Goal: Task Accomplishment & Management: Complete application form

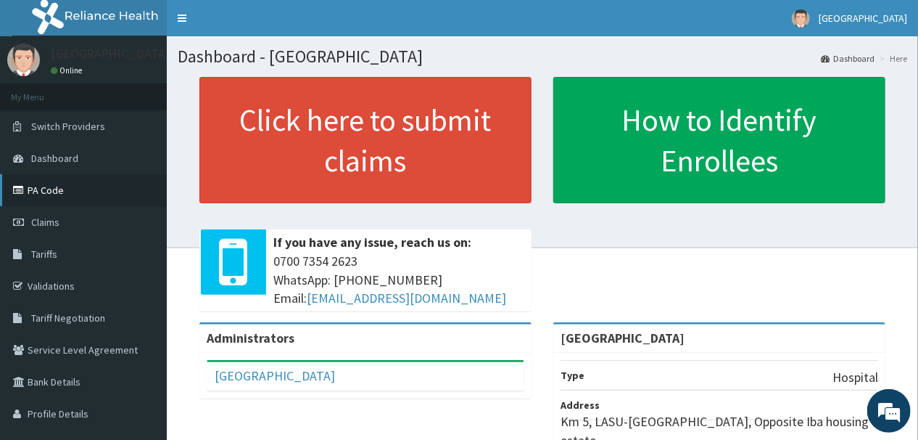
click at [56, 189] on link "PA Code" at bounding box center [83, 190] width 167 height 32
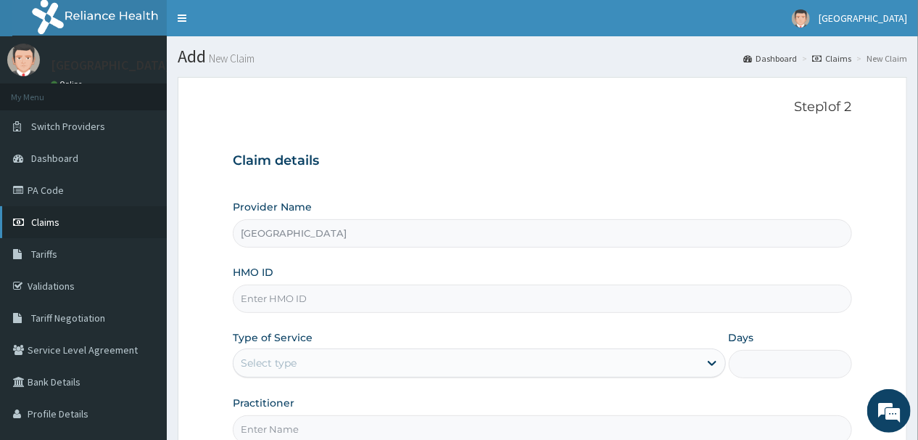
click at [53, 218] on span "Claims" at bounding box center [45, 221] width 28 height 13
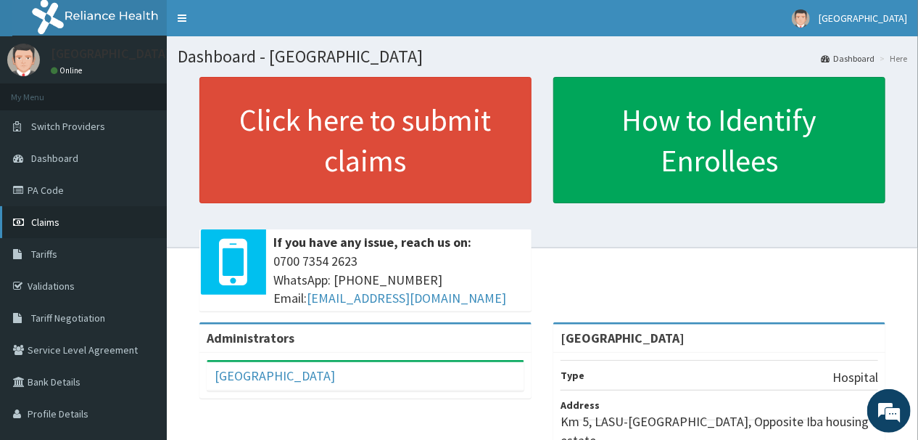
click at [49, 217] on span "Claims" at bounding box center [45, 221] width 28 height 13
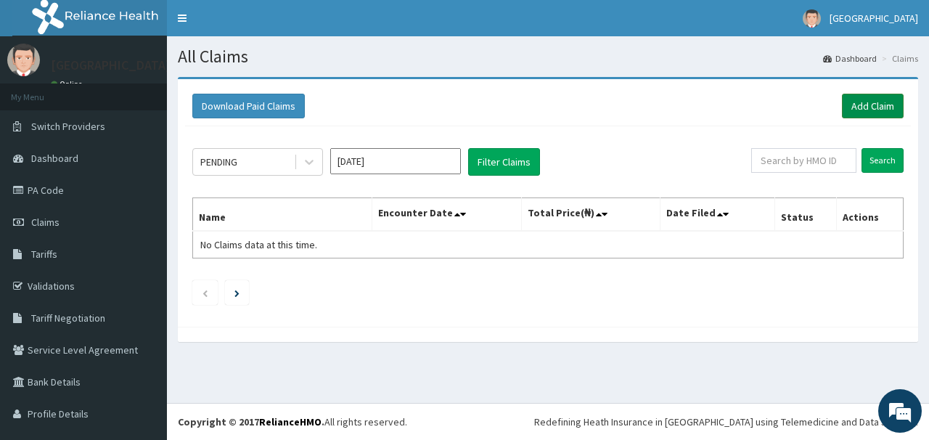
click at [856, 103] on link "Add Claim" at bounding box center [873, 106] width 62 height 25
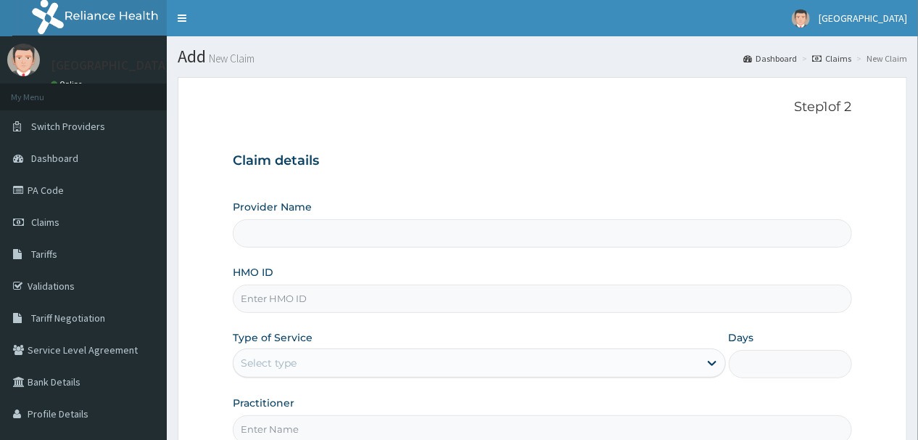
type input "[GEOGRAPHIC_DATA]"
click at [429, 239] on input "Graceland Medical Centre" at bounding box center [542, 233] width 619 height 28
click at [343, 298] on input "HMO ID" at bounding box center [542, 298] width 619 height 28
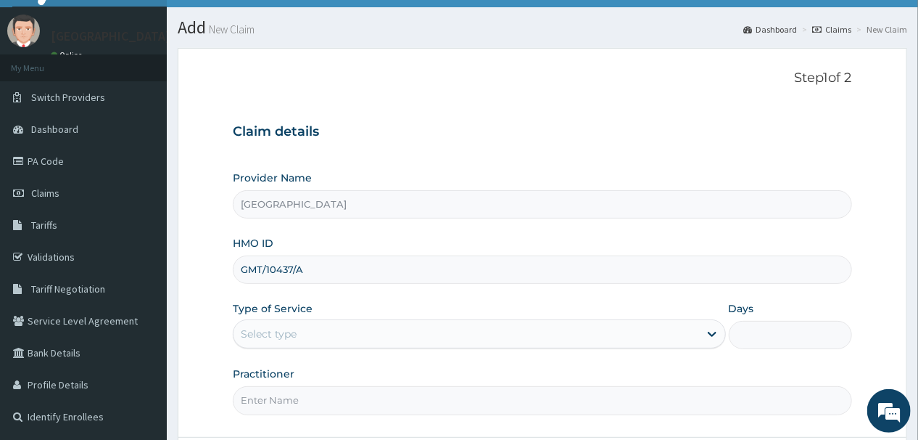
scroll to position [58, 0]
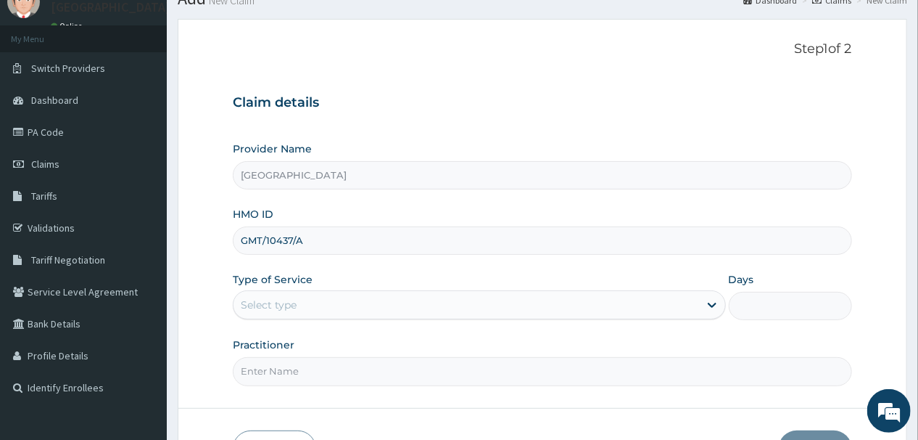
type input "GMT/10437/A"
click at [411, 306] on div "Select type" at bounding box center [467, 304] width 466 height 23
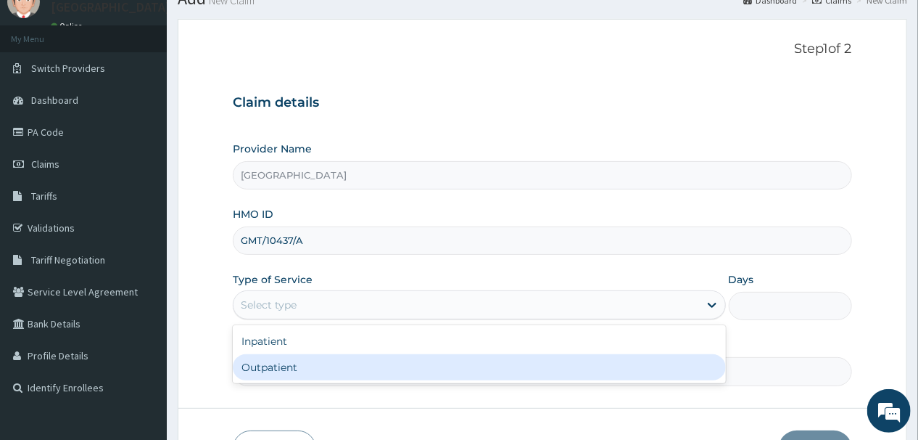
click at [358, 367] on div "Outpatient" at bounding box center [479, 367] width 493 height 26
type input "1"
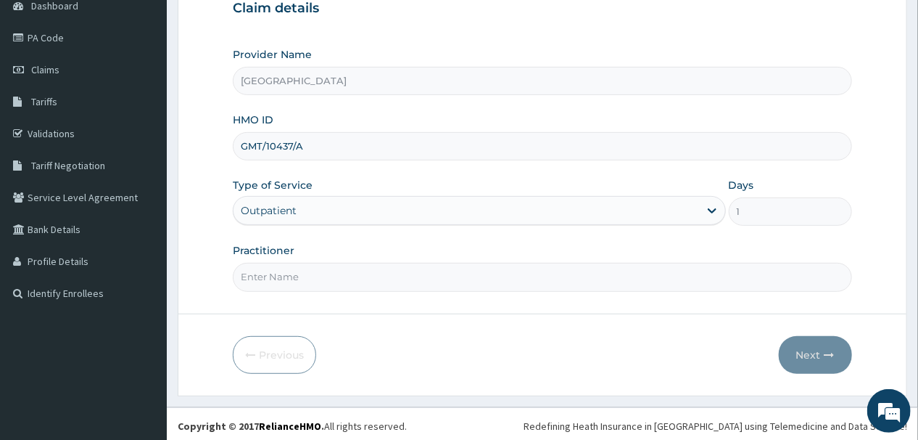
scroll to position [155, 0]
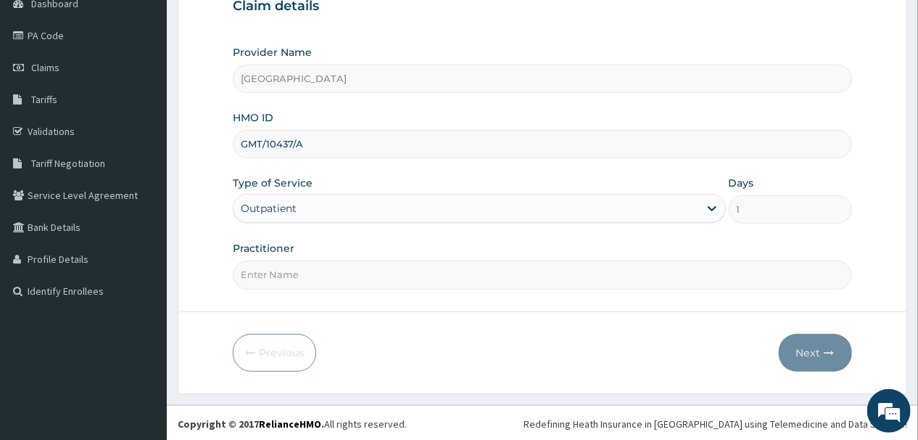
click at [491, 278] on input "Practitioner" at bounding box center [542, 274] width 619 height 28
type input "DR OKPOTA"
click at [812, 350] on button "Next" at bounding box center [815, 353] width 73 height 38
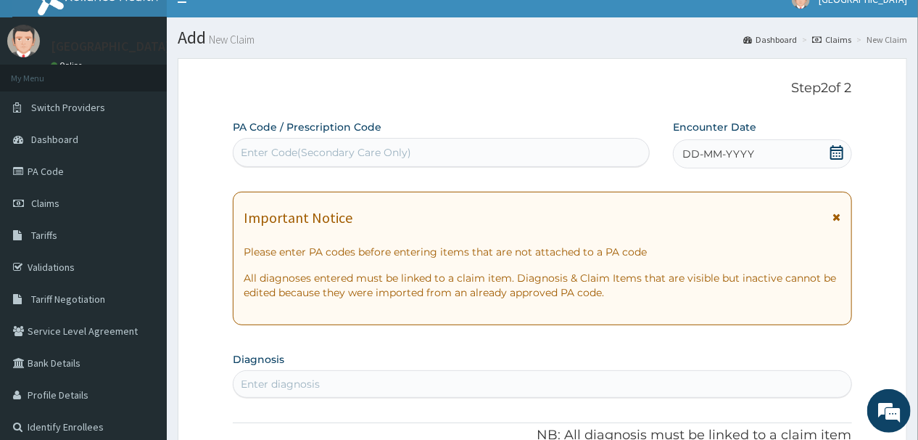
scroll to position [0, 0]
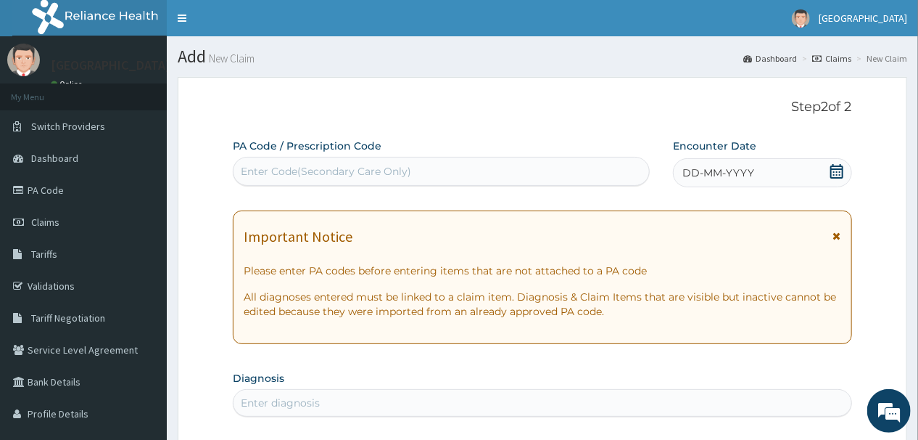
click at [381, 170] on div "Enter Code(Secondary Care Only)" at bounding box center [326, 171] width 170 height 15
click at [839, 169] on icon at bounding box center [837, 171] width 13 height 15
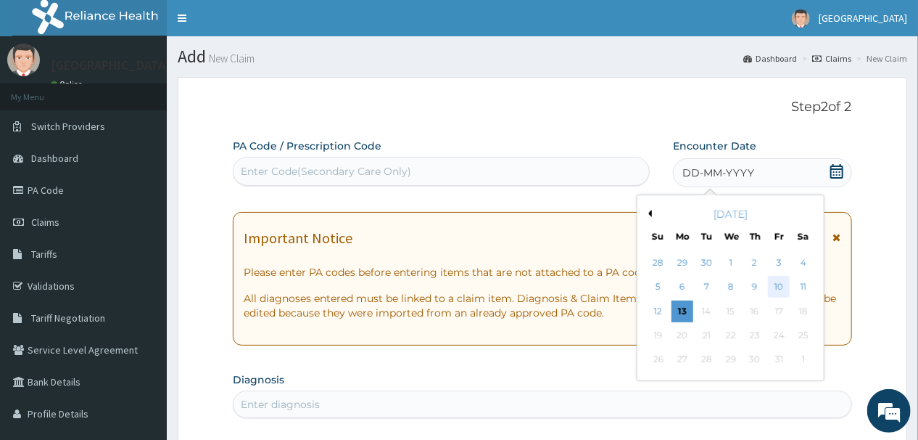
click at [776, 283] on div "10" at bounding box center [779, 287] width 22 height 22
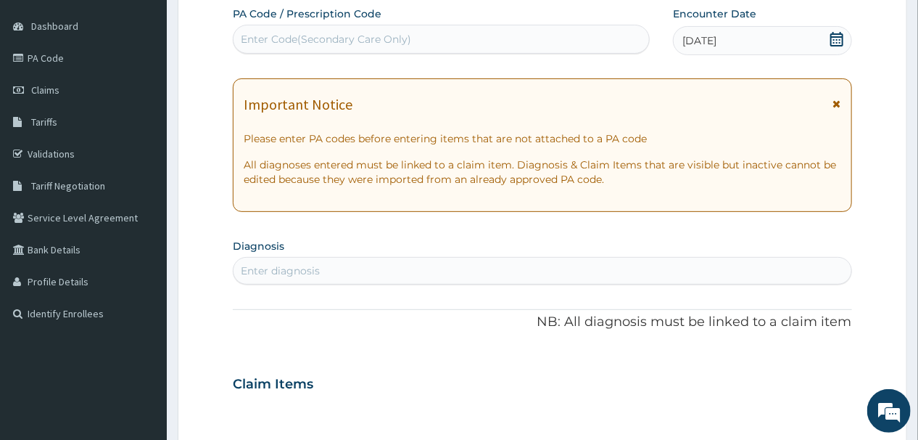
scroll to position [174, 0]
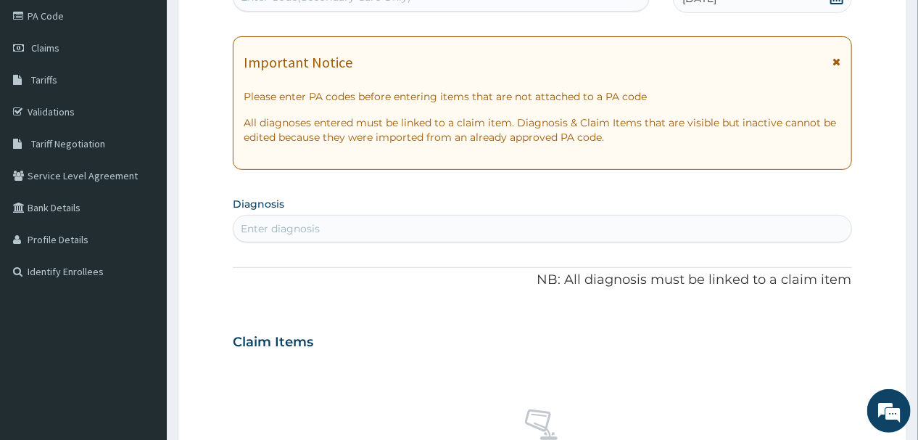
click at [322, 229] on div "Enter diagnosis" at bounding box center [542, 228] width 617 height 23
type input "P"
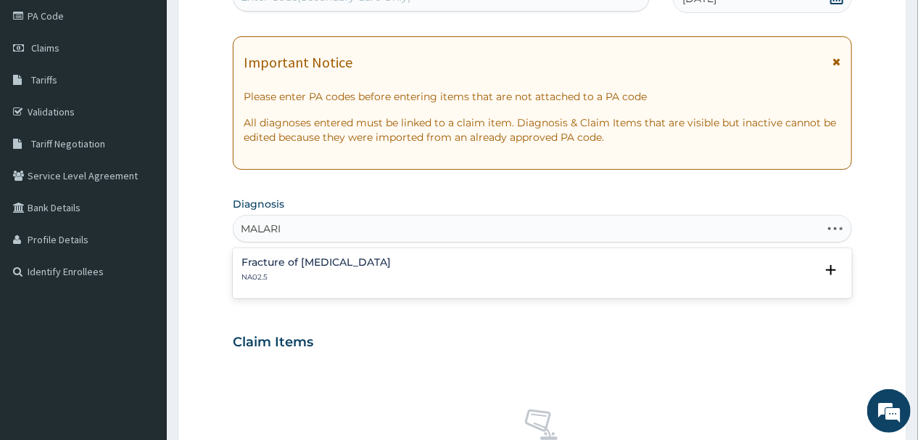
type input "MALARIA"
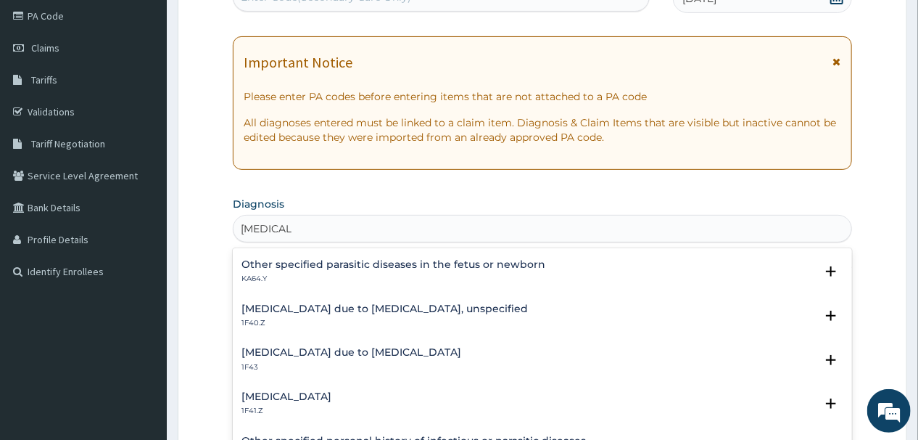
click at [346, 308] on h4 "Malaria due to Plasmodium falciparum, unspecified" at bounding box center [385, 308] width 287 height 11
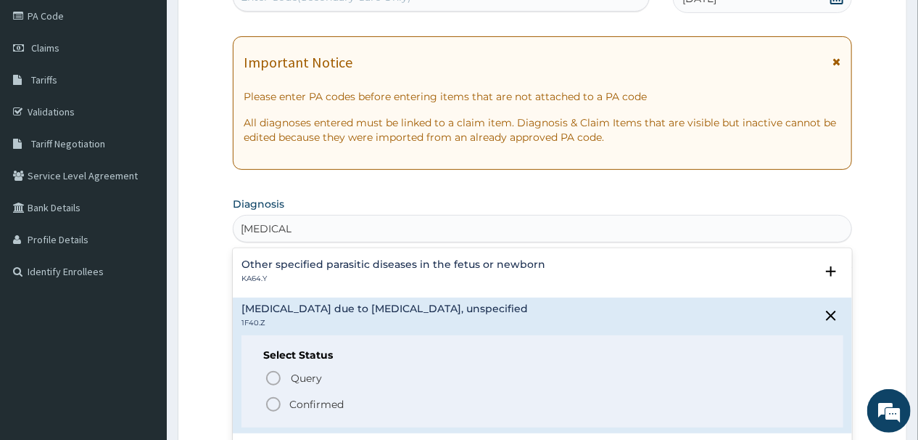
click at [272, 404] on icon "status option filled" at bounding box center [273, 403] width 17 height 17
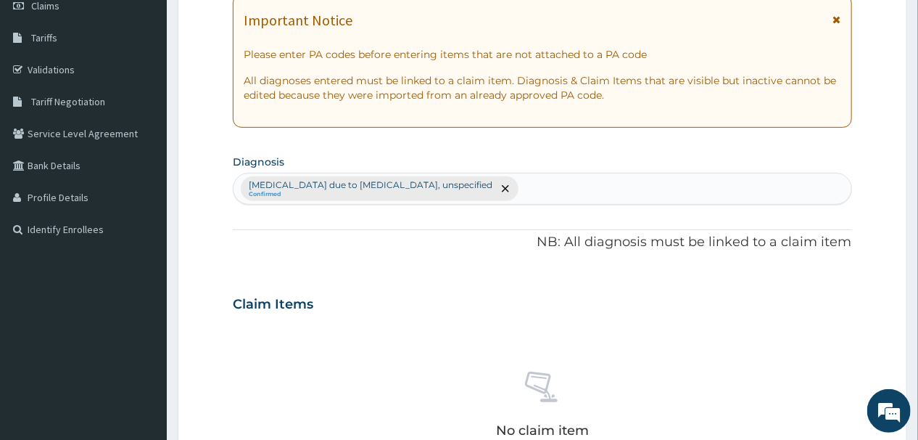
scroll to position [290, 0]
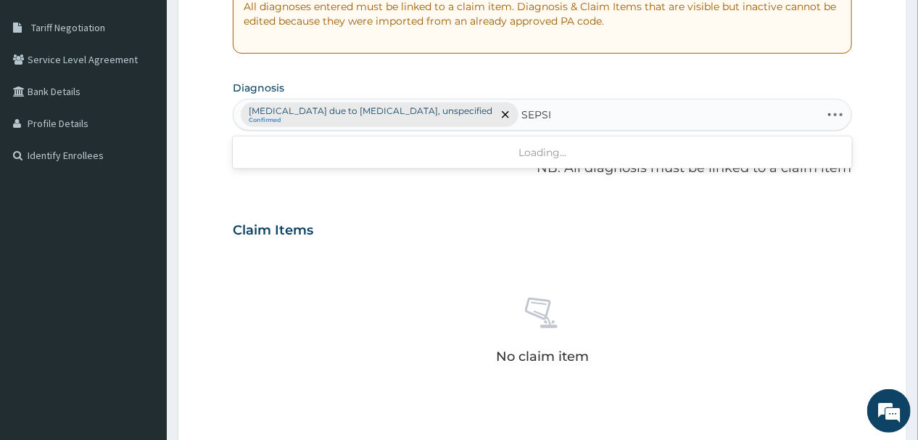
type input "SEPSIS"
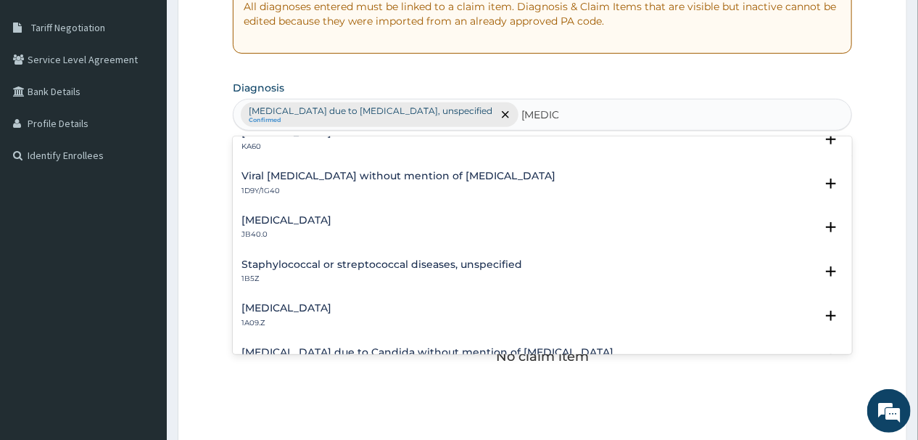
scroll to position [0, 0]
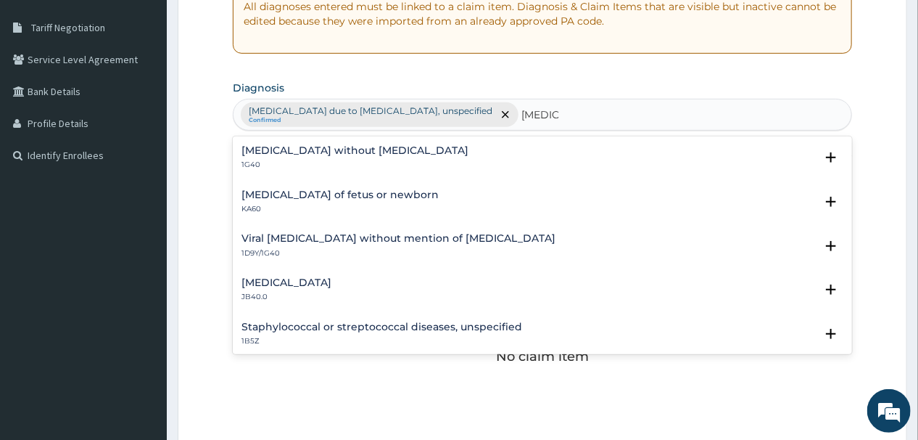
click at [334, 150] on h4 "Sepsis without septic shock" at bounding box center [355, 150] width 227 height 11
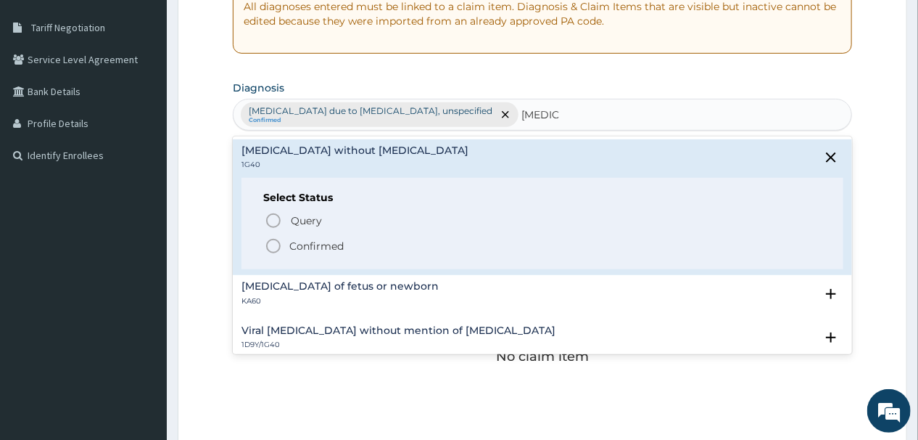
click at [276, 244] on icon "status option filled" at bounding box center [273, 245] width 17 height 17
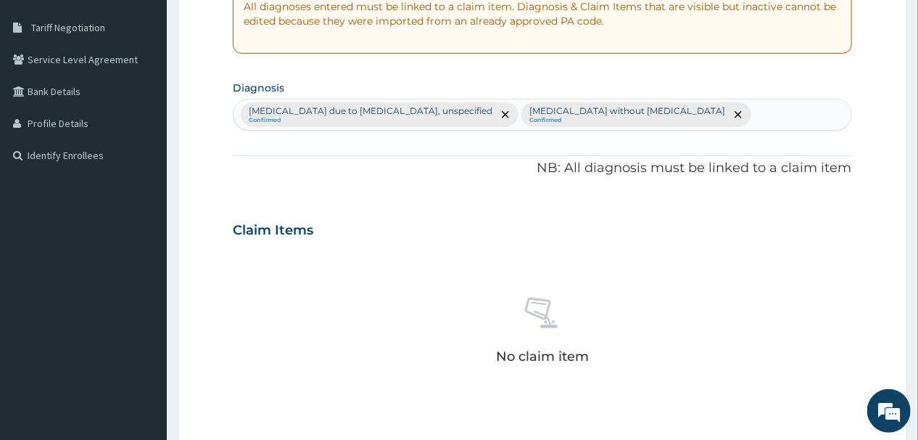
click at [670, 113] on div "Malaria due to Plasmodium falciparum, unspecified Confirmed Sepsis without sept…" at bounding box center [542, 114] width 617 height 30
type input "P"
type input "ULCER"
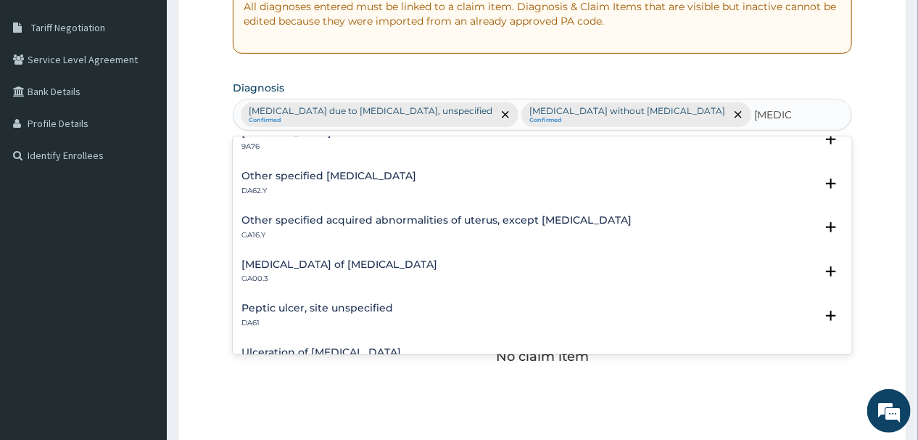
scroll to position [290, 0]
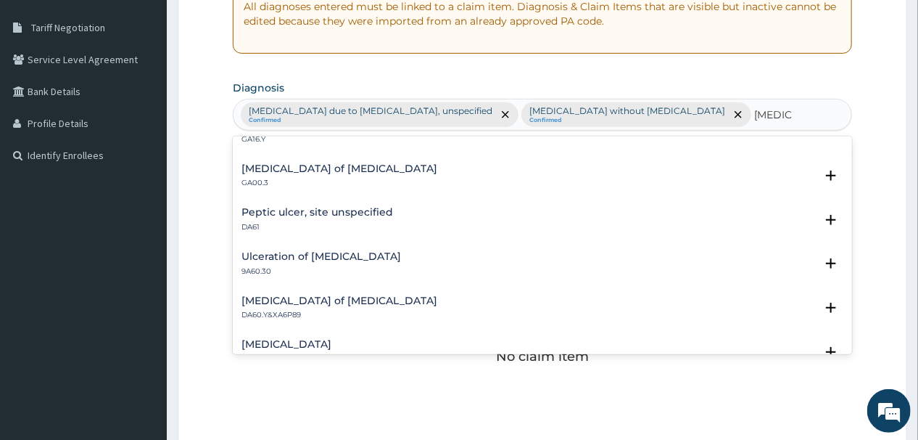
click at [316, 210] on h4 "Peptic ulcer, site unspecified" at bounding box center [318, 212] width 152 height 11
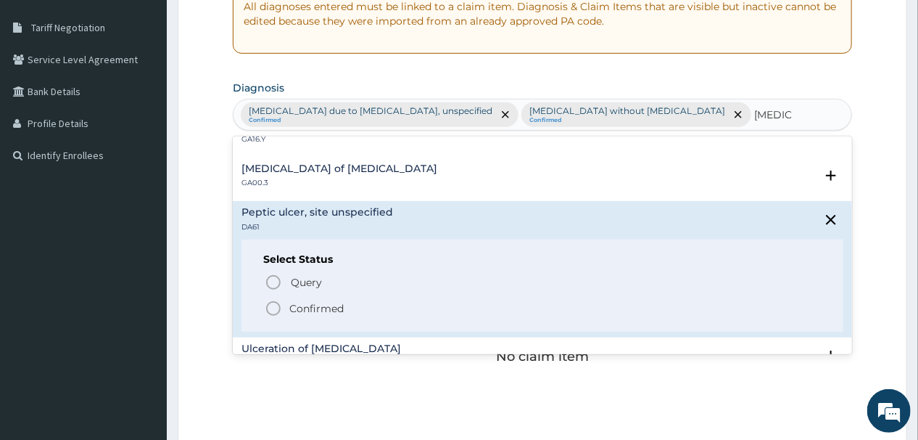
click at [273, 303] on icon "status option filled" at bounding box center [273, 308] width 17 height 17
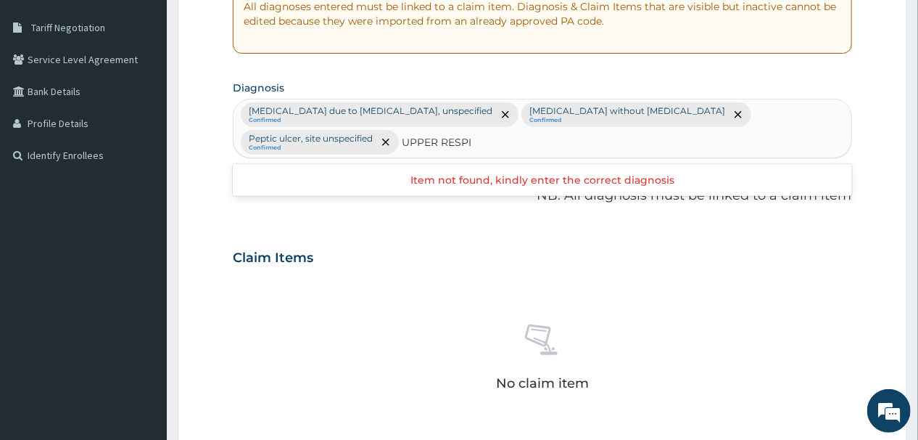
type input "UPPER RESPIR"
click at [329, 139] on div "option Peptic ulcer, site unspecified, selected. Use Up and Down to choose opti…" at bounding box center [542, 128] width 619 height 59
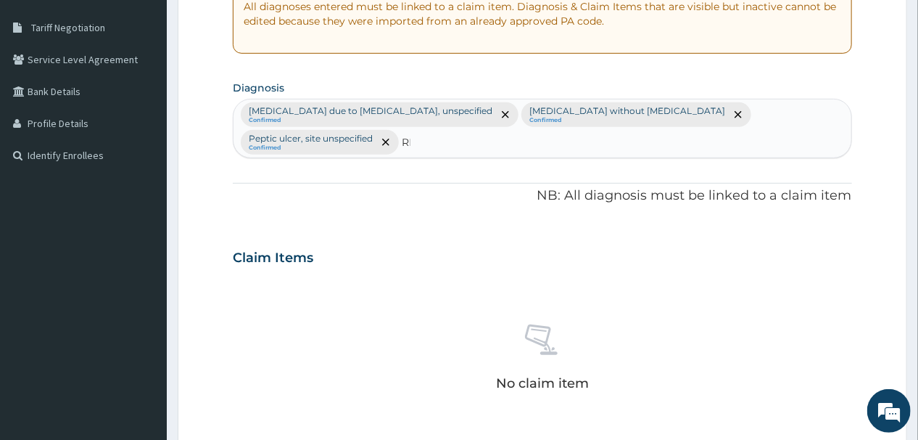
type input "R"
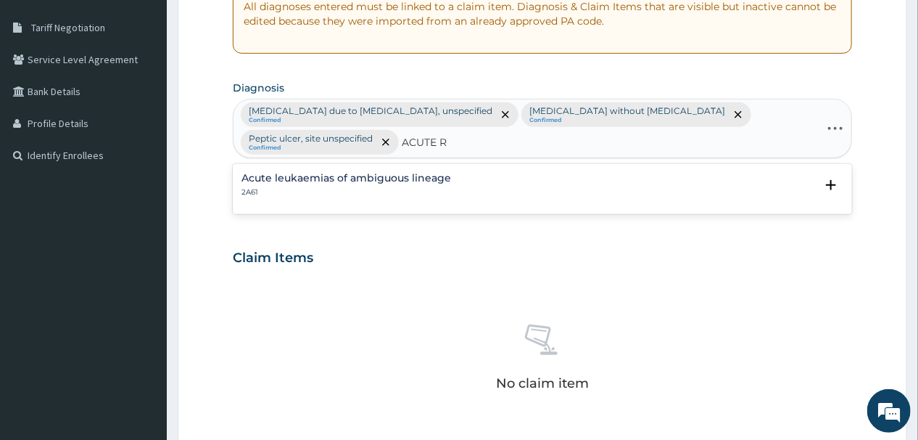
type input "ACUTE"
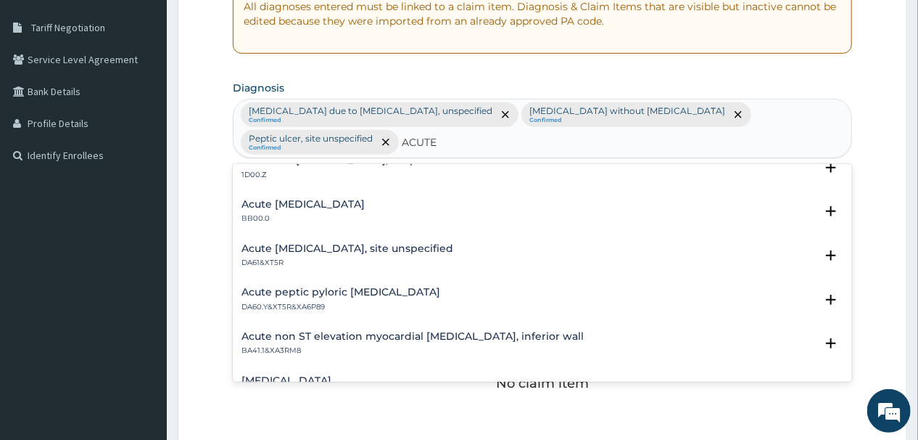
scroll to position [1045, 0]
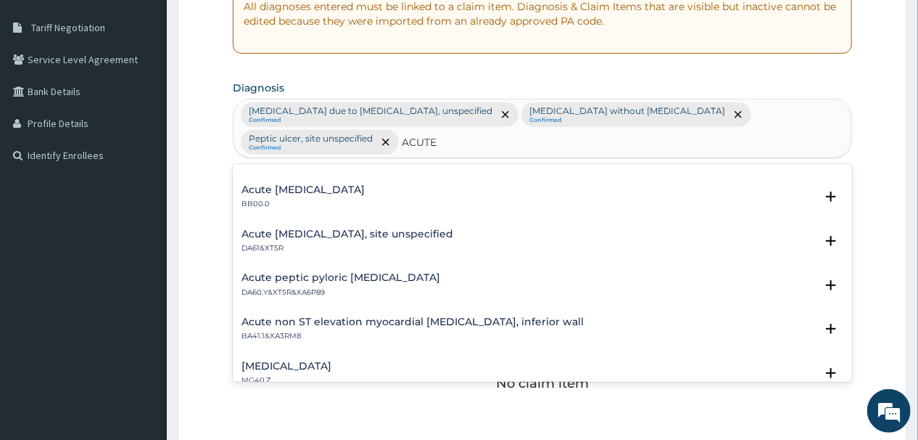
click at [316, 229] on h4 "Acute peptic ulcer, site unspecified" at bounding box center [348, 234] width 212 height 11
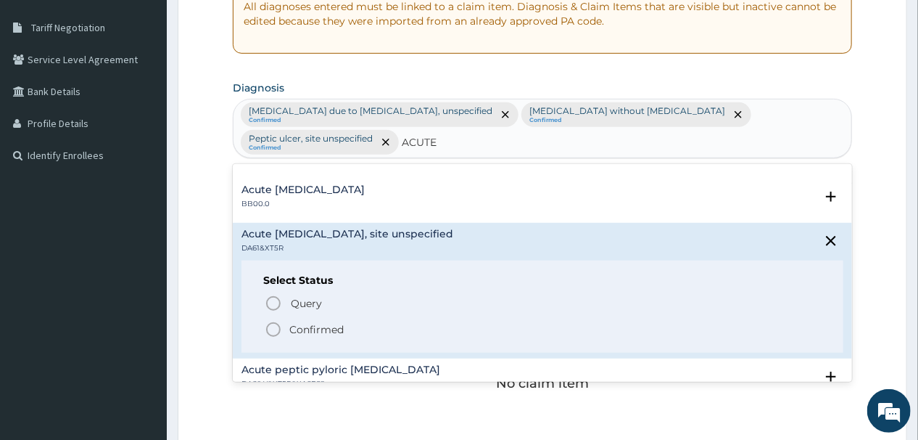
click at [270, 321] on icon "status option filled" at bounding box center [273, 329] width 17 height 17
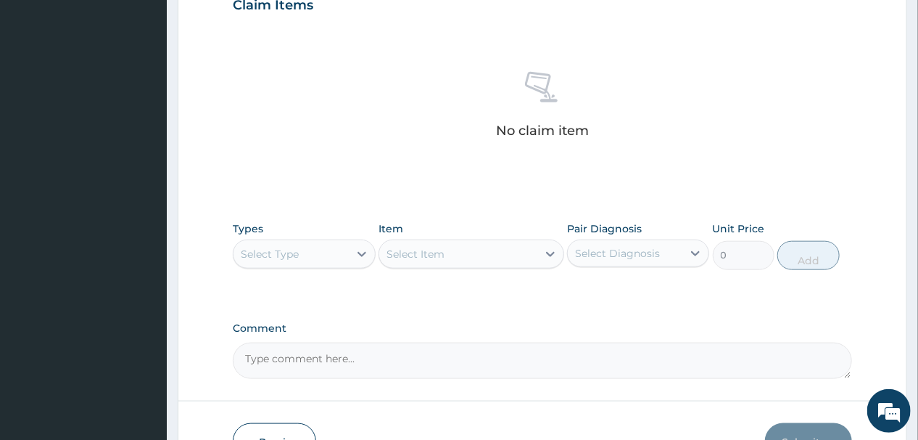
scroll to position [633, 0]
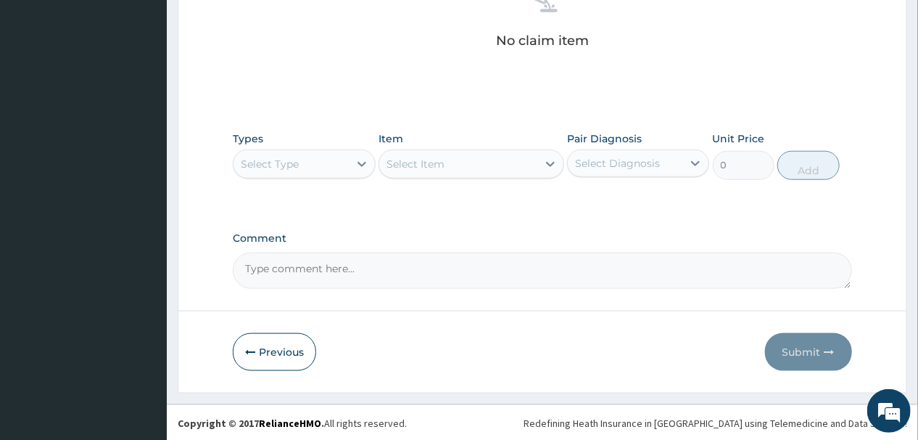
click at [308, 163] on div "Select Type" at bounding box center [291, 163] width 115 height 23
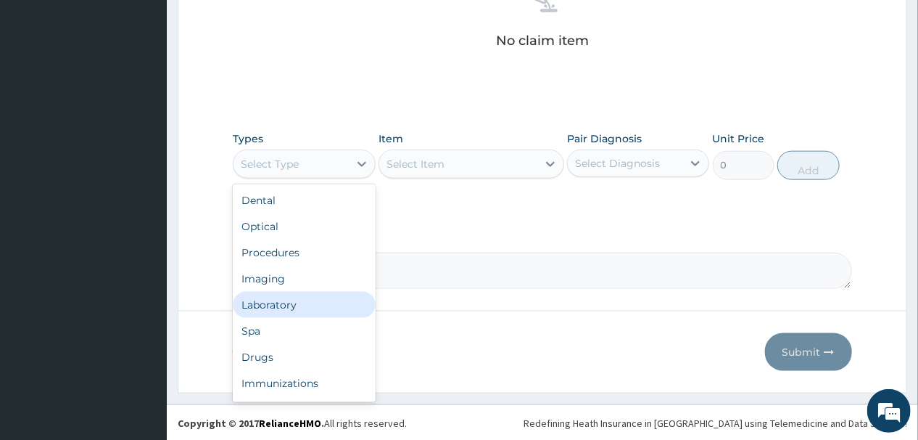
click at [290, 303] on div "Laboratory" at bounding box center [304, 305] width 142 height 26
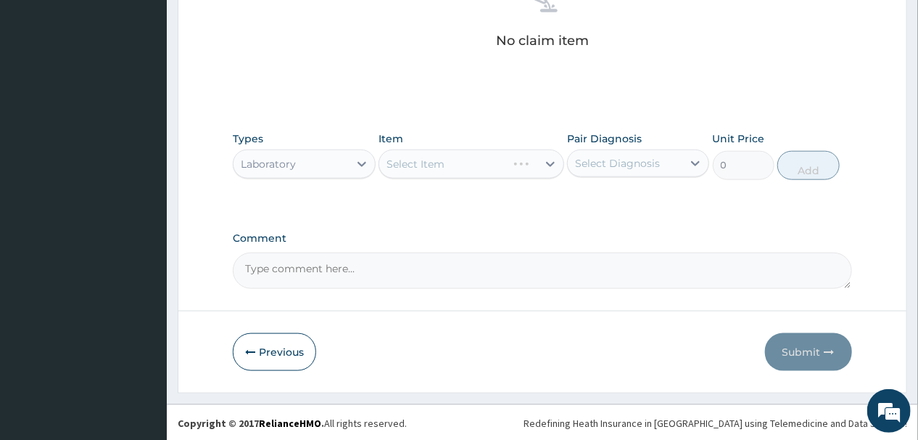
click at [463, 163] on div "Select Item" at bounding box center [472, 163] width 186 height 29
click at [461, 166] on div "Select Item" at bounding box center [472, 163] width 186 height 29
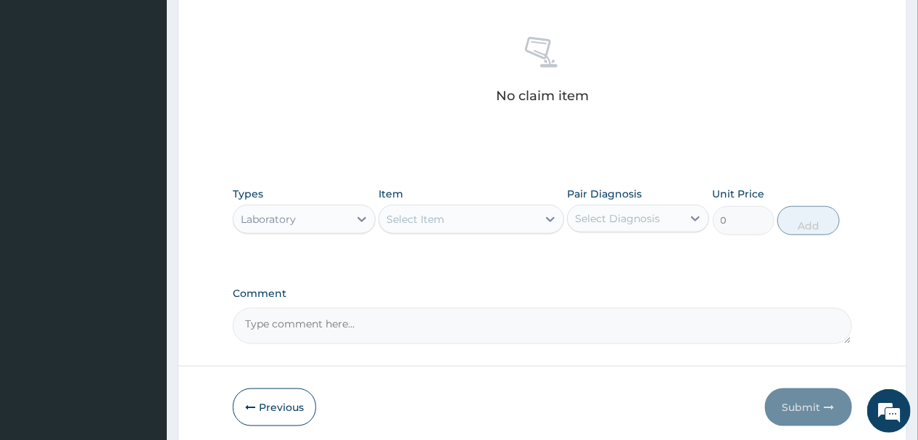
scroll to position [575, 0]
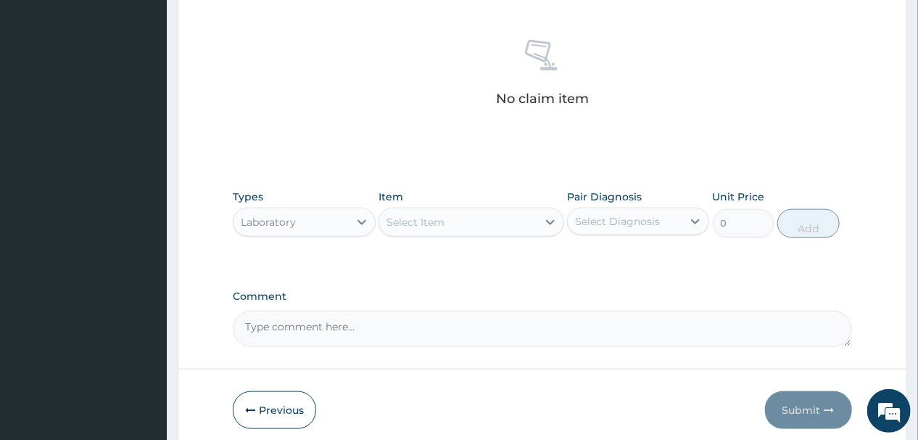
click at [456, 220] on div "Select Item" at bounding box center [458, 221] width 158 height 23
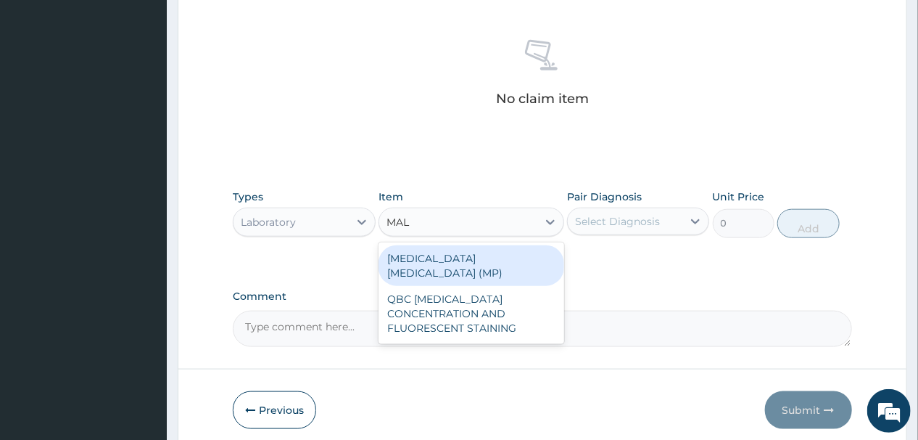
type input "MALA"
click at [470, 255] on div "MALARIA PARASITE (MP)" at bounding box center [472, 265] width 186 height 41
type input "2000"
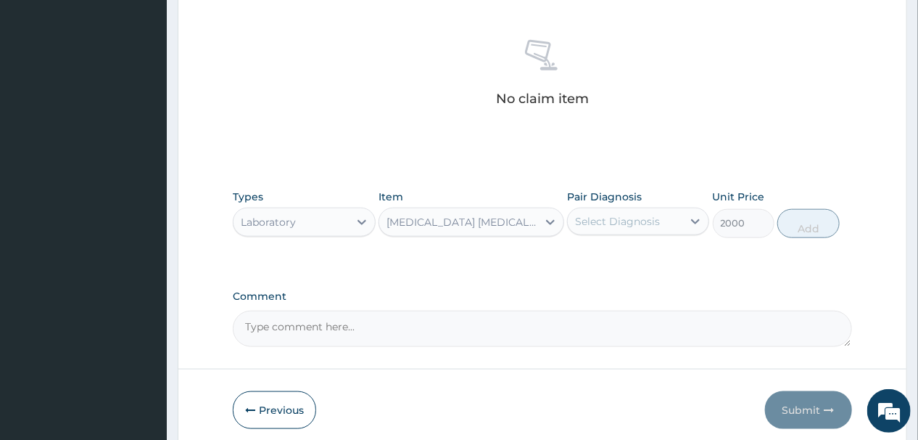
click at [651, 221] on div "Select Diagnosis" at bounding box center [617, 221] width 85 height 15
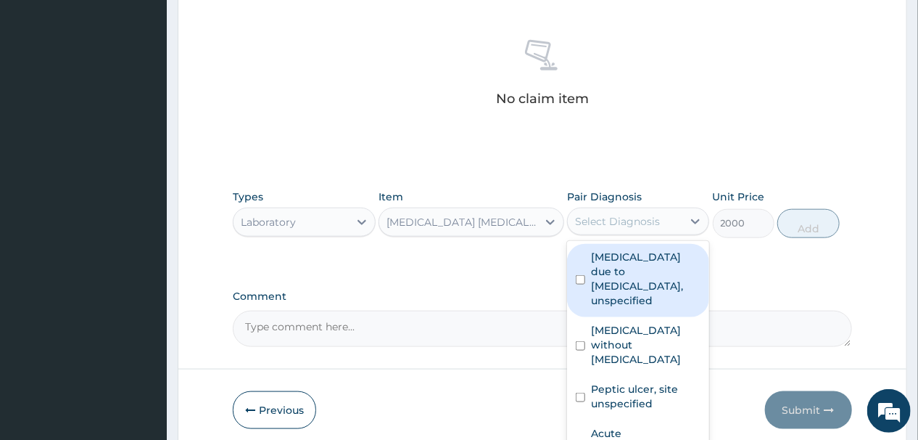
click at [638, 267] on label "Malaria due to Plasmodium falciparum, unspecified" at bounding box center [646, 279] width 110 height 58
checkbox input "true"
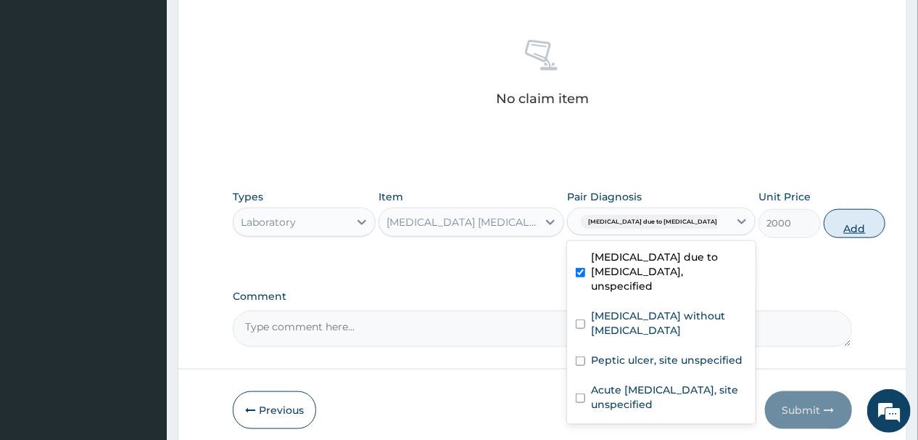
click at [824, 225] on button "Add" at bounding box center [855, 223] width 62 height 29
type input "0"
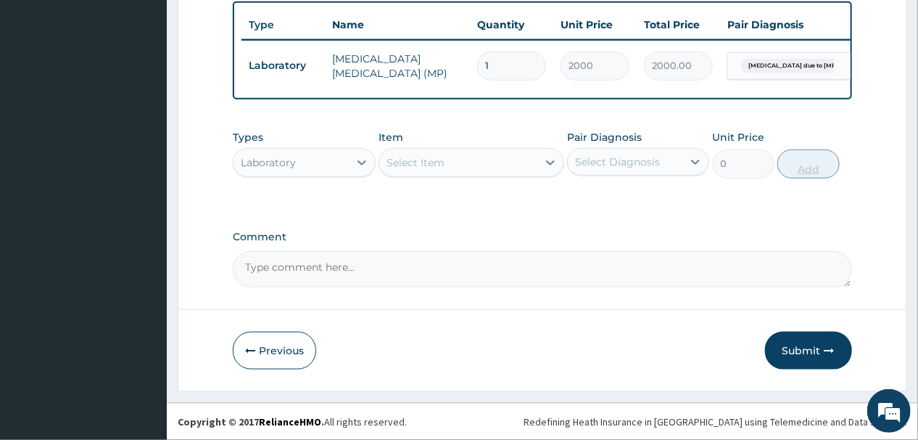
scroll to position [572, 0]
click at [480, 165] on div "Select Item" at bounding box center [458, 162] width 158 height 23
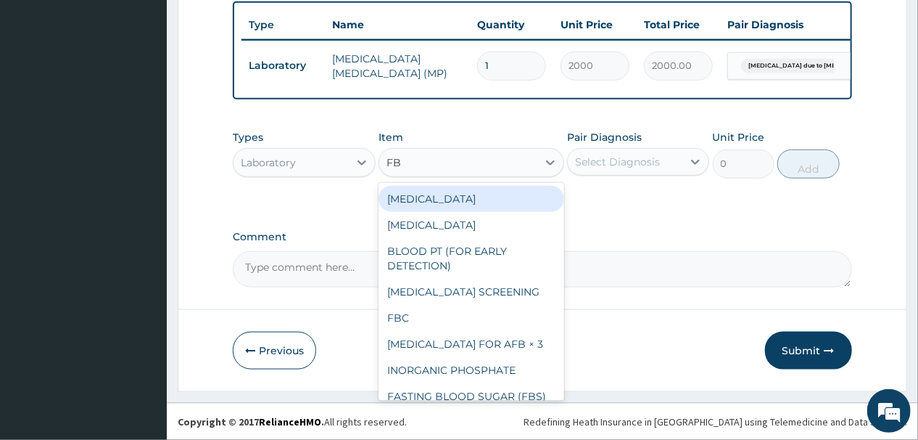
type input "FBC"
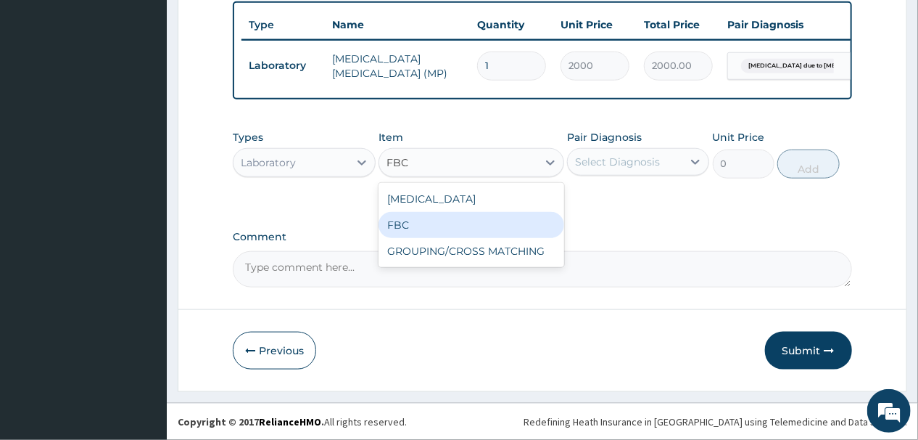
click at [406, 221] on div "FBC" at bounding box center [472, 225] width 186 height 26
type input "6000"
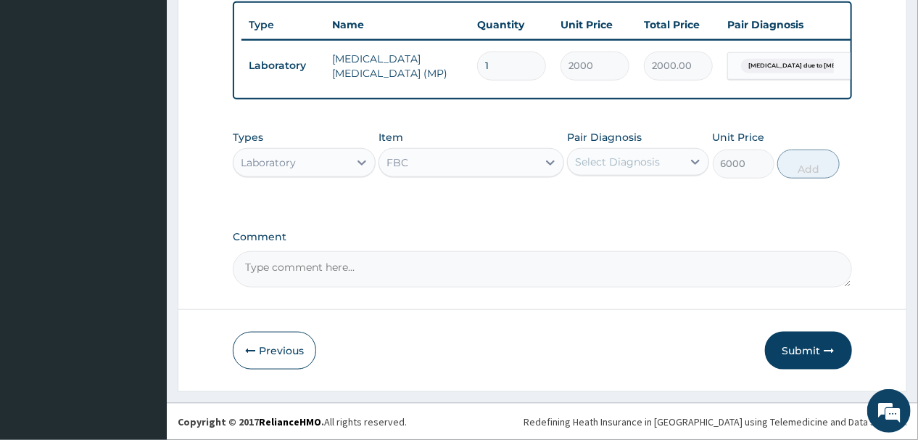
click at [650, 163] on div "Select Diagnosis" at bounding box center [617, 162] width 85 height 15
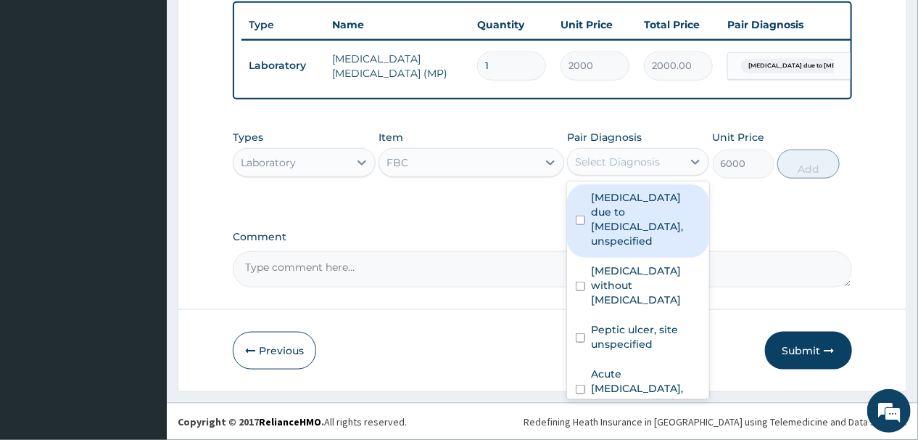
click at [593, 229] on label "Malaria due to Plasmodium falciparum, unspecified" at bounding box center [646, 219] width 110 height 58
checkbox input "true"
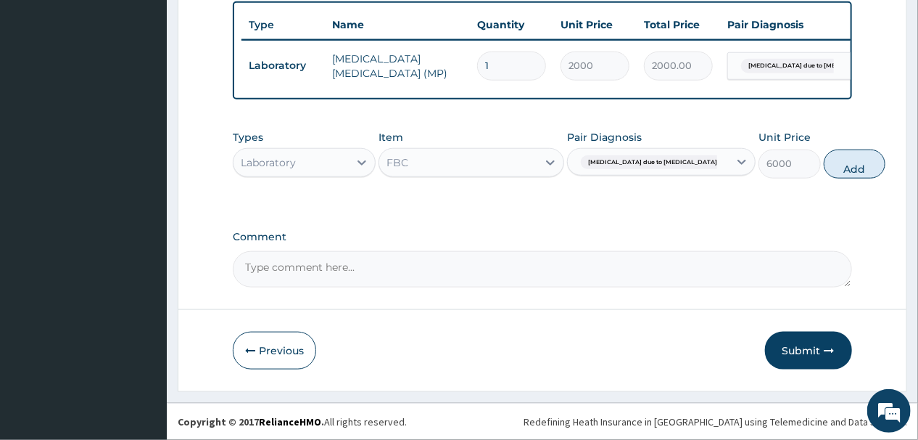
drag, startPoint x: 802, startPoint y: 159, endPoint x: 789, endPoint y: 157, distance: 13.2
click at [824, 159] on button "Add" at bounding box center [855, 163] width 62 height 29
type input "0"
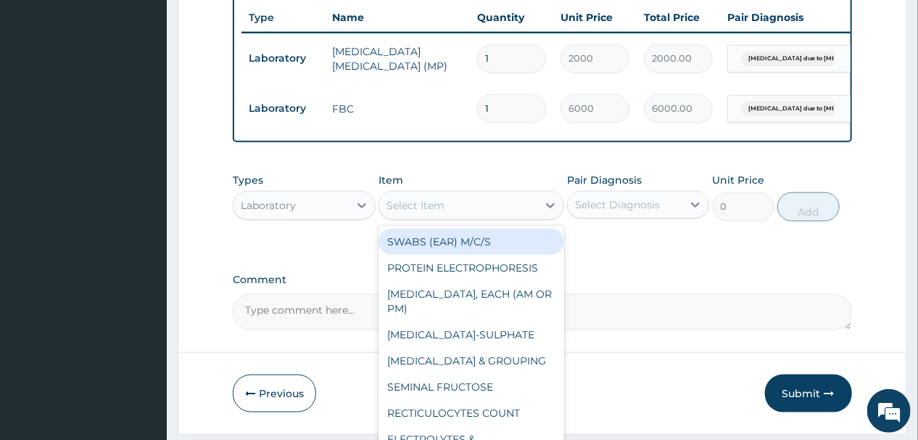
click at [485, 210] on div "Select Item" at bounding box center [458, 205] width 158 height 23
click at [357, 213] on icon at bounding box center [362, 205] width 15 height 15
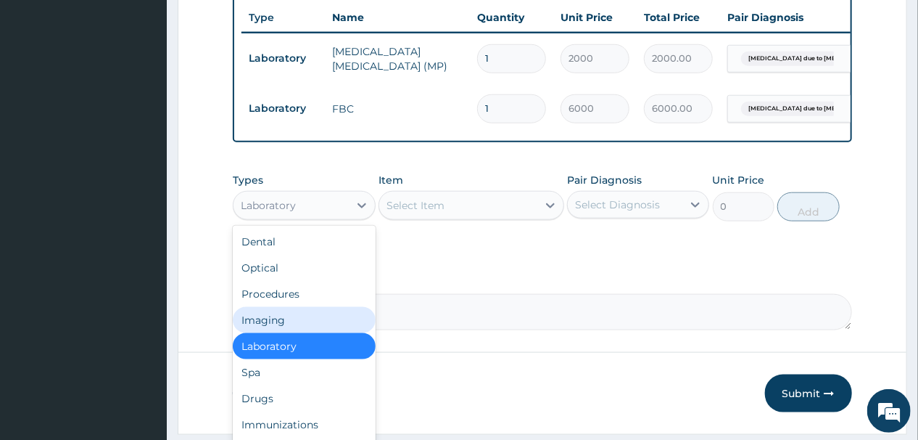
scroll to position [49, 0]
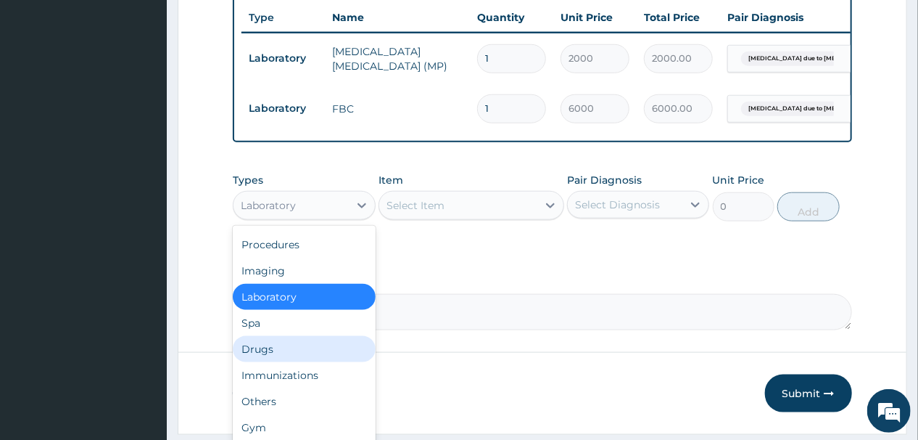
click at [252, 350] on div "Drugs" at bounding box center [304, 349] width 142 height 26
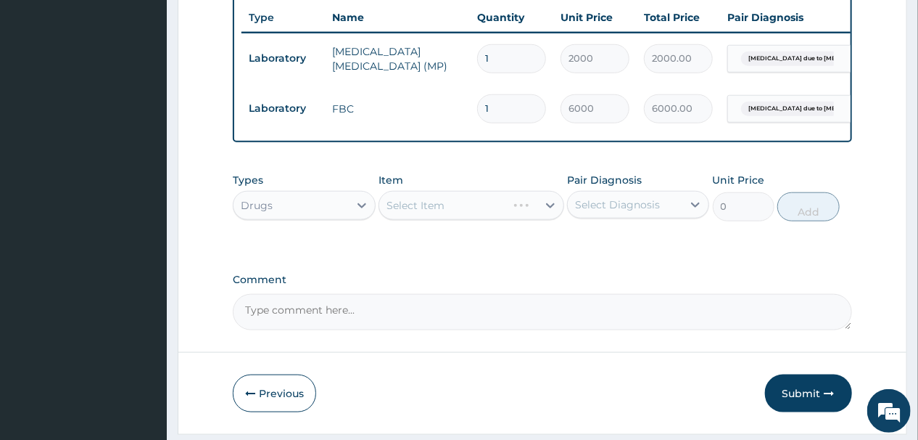
click at [468, 209] on div "Select Item" at bounding box center [472, 205] width 186 height 29
click at [468, 210] on div "Select Item" at bounding box center [458, 205] width 158 height 23
type input "G"
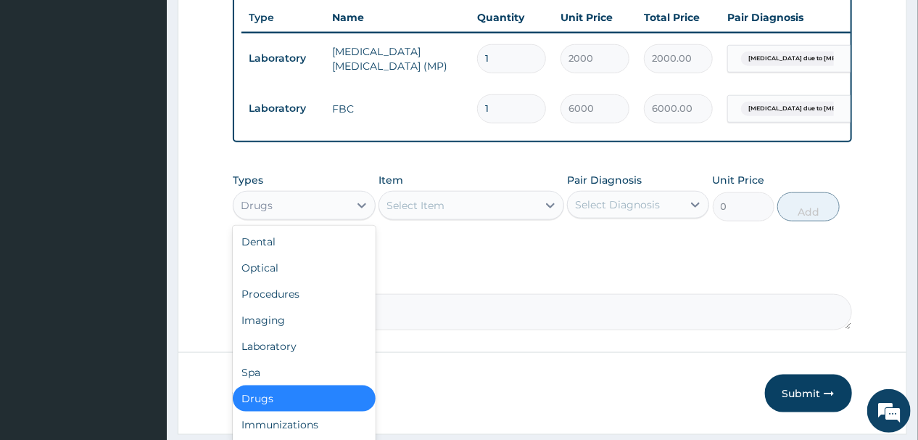
click at [281, 209] on div "Drugs" at bounding box center [291, 205] width 115 height 23
click at [280, 303] on div "Procedures" at bounding box center [304, 294] width 142 height 26
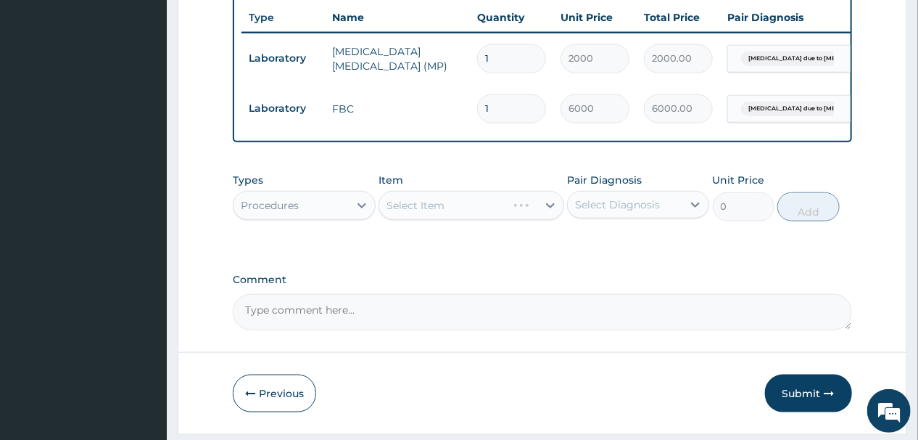
click at [469, 212] on div "Select Item" at bounding box center [472, 205] width 186 height 29
click at [466, 208] on div "Select Item" at bounding box center [472, 205] width 186 height 29
drag, startPoint x: 460, startPoint y: 214, endPoint x: 455, endPoint y: 221, distance: 8.3
click at [459, 216] on div "Select Item" at bounding box center [472, 205] width 186 height 29
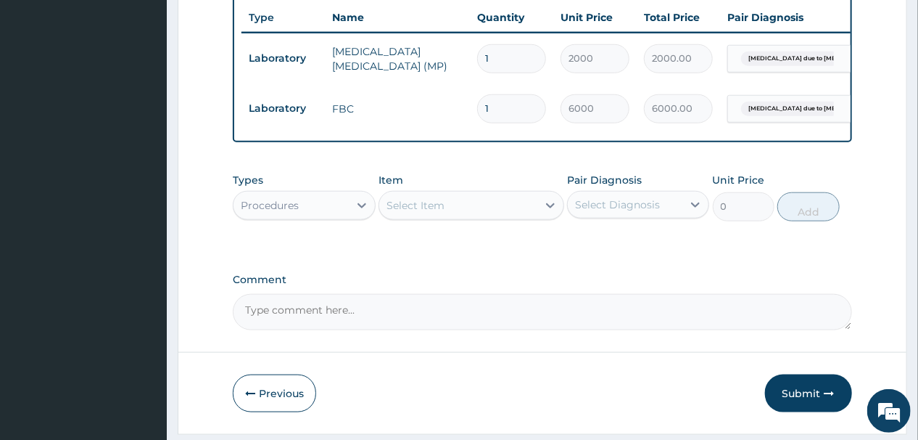
drag, startPoint x: 481, startPoint y: 217, endPoint x: 477, endPoint y: 223, distance: 7.5
click at [481, 217] on div "Select Item" at bounding box center [458, 205] width 158 height 23
type input "G"
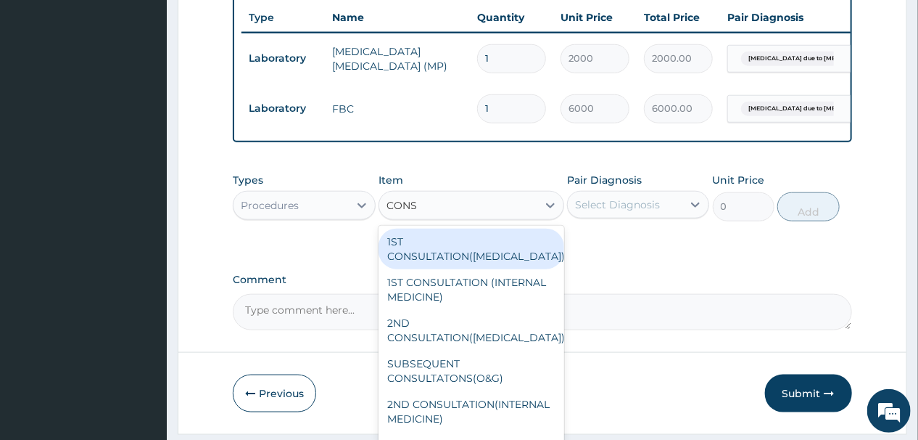
type input "CONS"
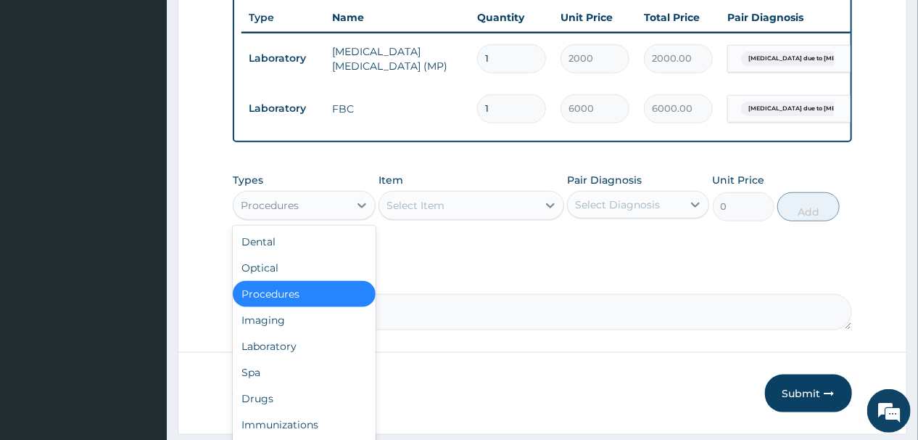
click at [325, 214] on div "Procedures" at bounding box center [291, 205] width 115 height 23
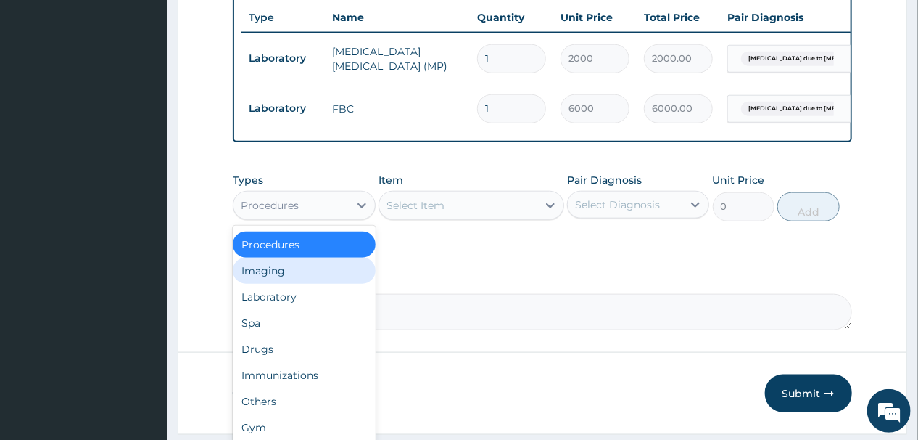
scroll to position [0, 0]
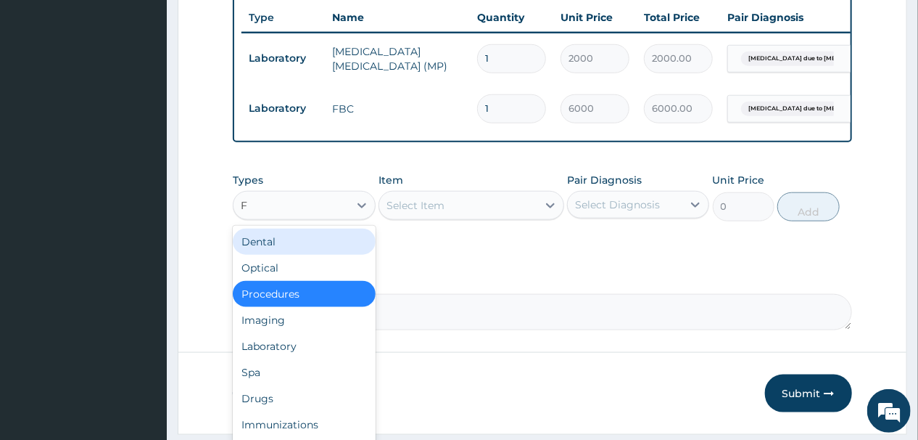
type input "FM"
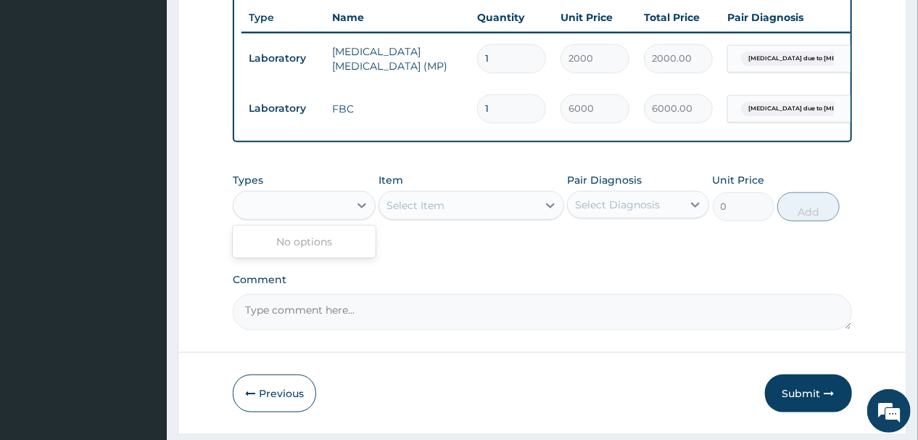
click at [346, 212] on div "FM" at bounding box center [291, 205] width 115 height 23
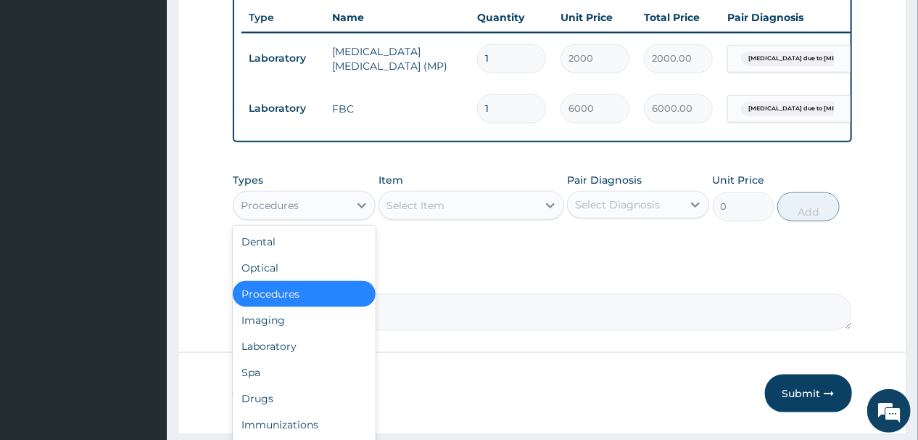
click at [340, 212] on div "Procedures" at bounding box center [291, 205] width 115 height 23
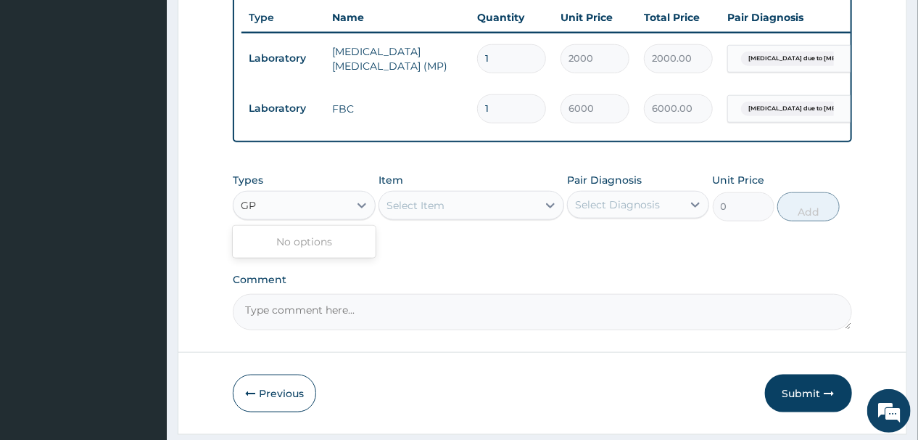
type input "G"
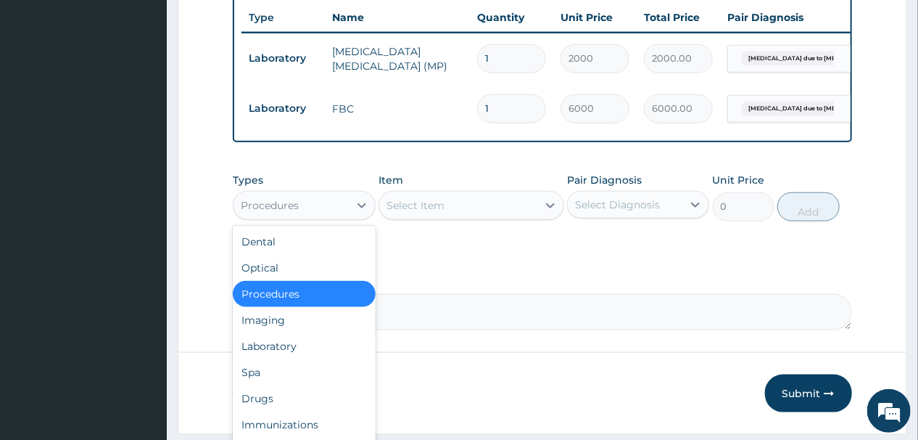
scroll to position [49, 0]
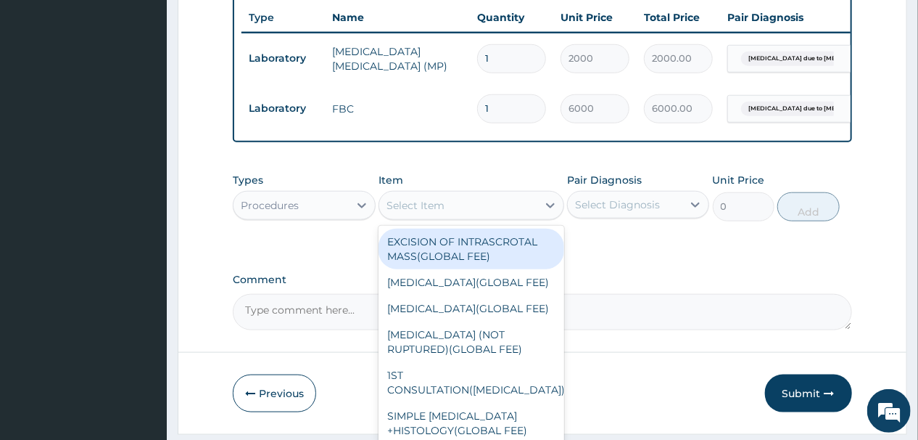
click at [459, 212] on div "Select Item" at bounding box center [458, 205] width 158 height 23
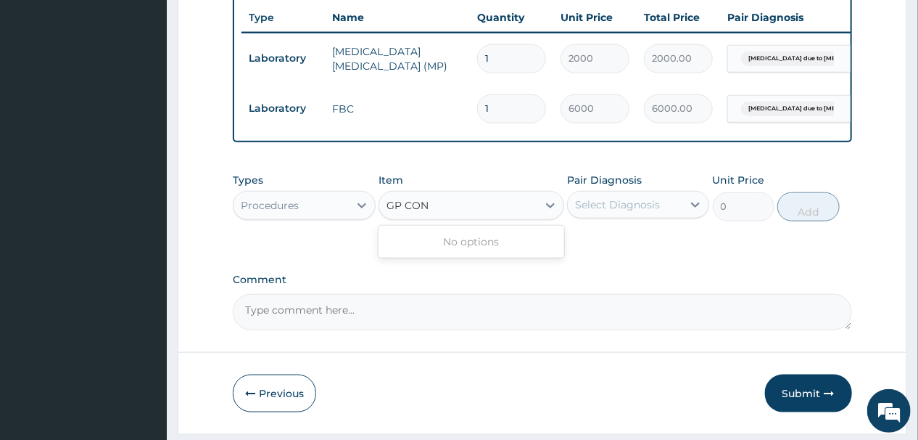
type input "GP CON"
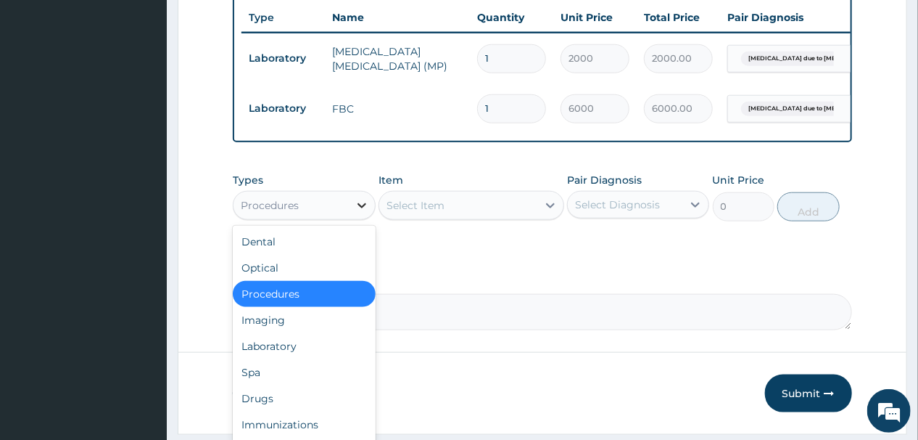
click at [353, 215] on div at bounding box center [362, 205] width 26 height 26
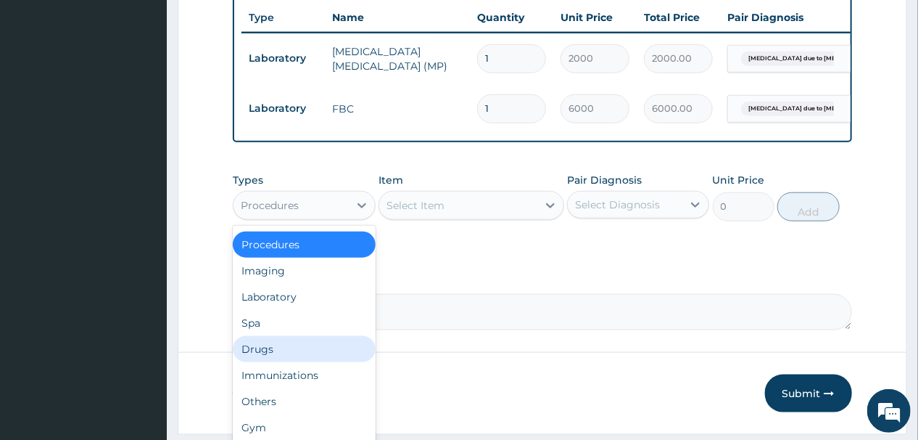
click at [274, 357] on div "Drugs" at bounding box center [304, 349] width 142 height 26
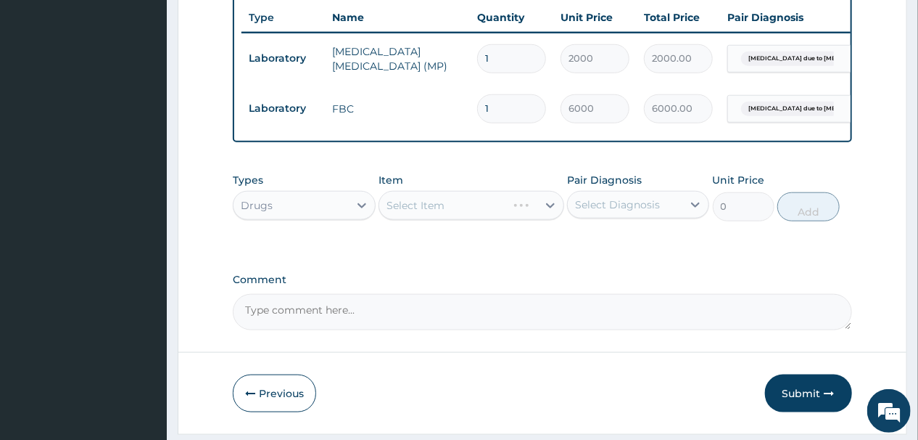
click at [459, 210] on div "Select Item" at bounding box center [472, 205] width 186 height 29
click at [458, 215] on div "Select Item" at bounding box center [472, 205] width 186 height 29
click at [466, 211] on div "Select Item" at bounding box center [458, 205] width 158 height 23
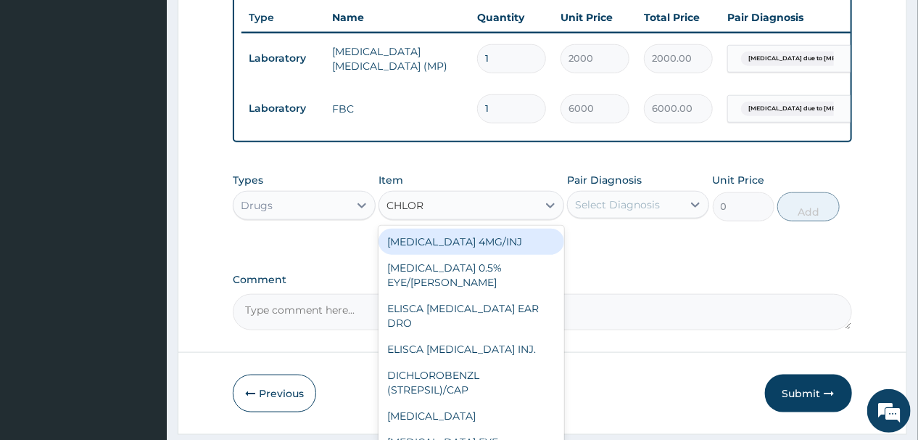
type input "CHLORO"
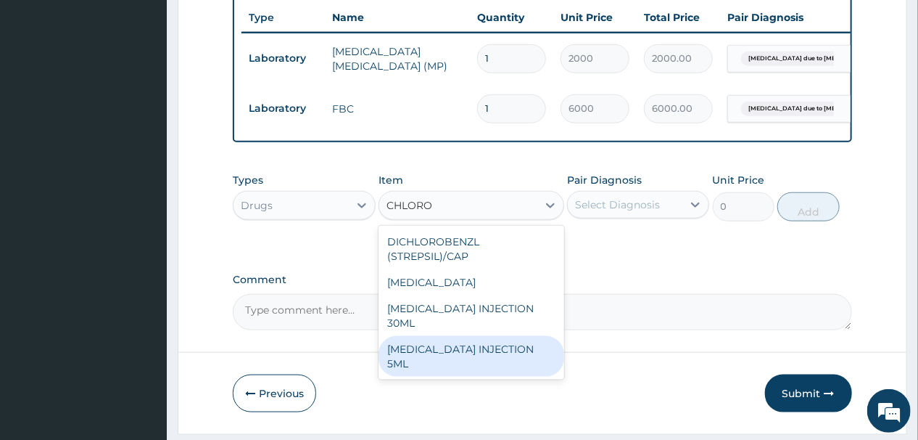
click at [486, 356] on div "CHLOROQUINE INJECTION 5ML" at bounding box center [472, 356] width 186 height 41
type input "350"
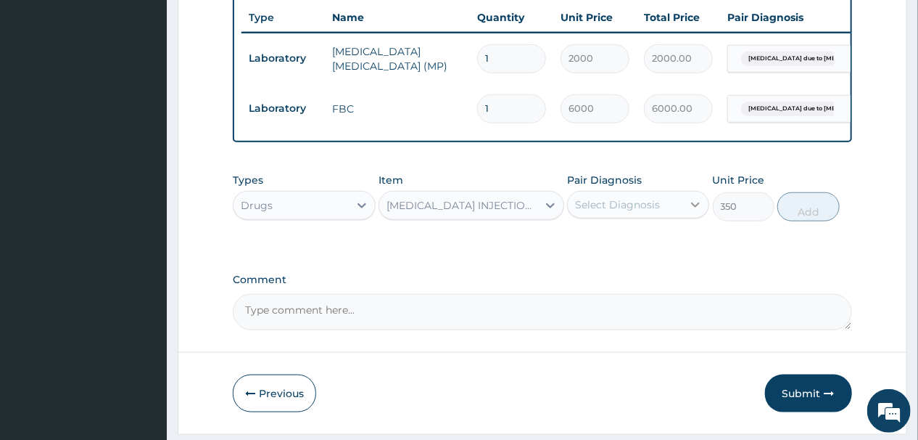
click at [694, 208] on icon at bounding box center [696, 205] width 9 height 5
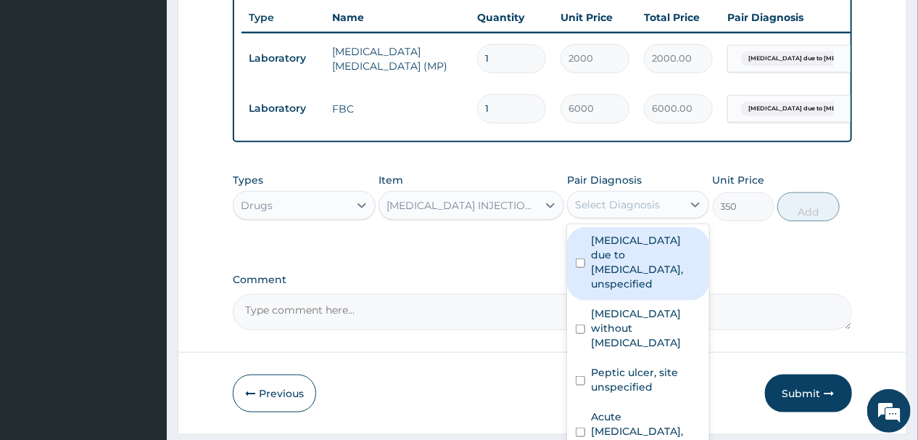
click at [596, 276] on label "Malaria due to Plasmodium falciparum, unspecified" at bounding box center [646, 262] width 110 height 58
checkbox input "true"
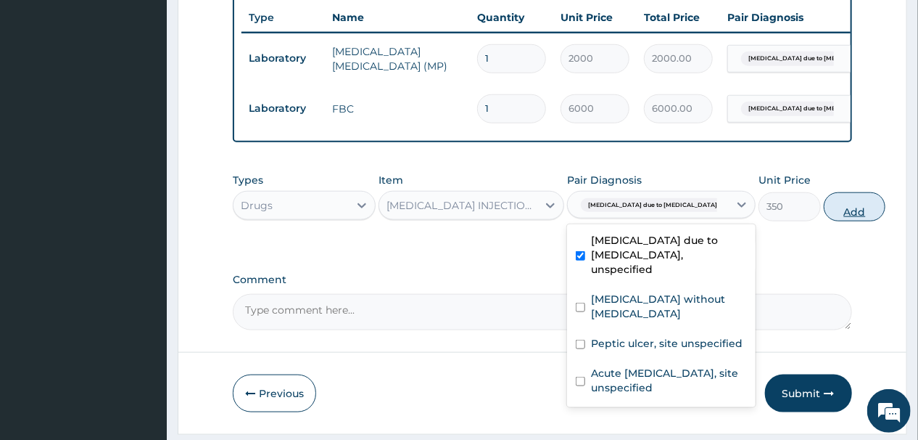
click at [824, 217] on button "Add" at bounding box center [855, 206] width 62 height 29
type input "0"
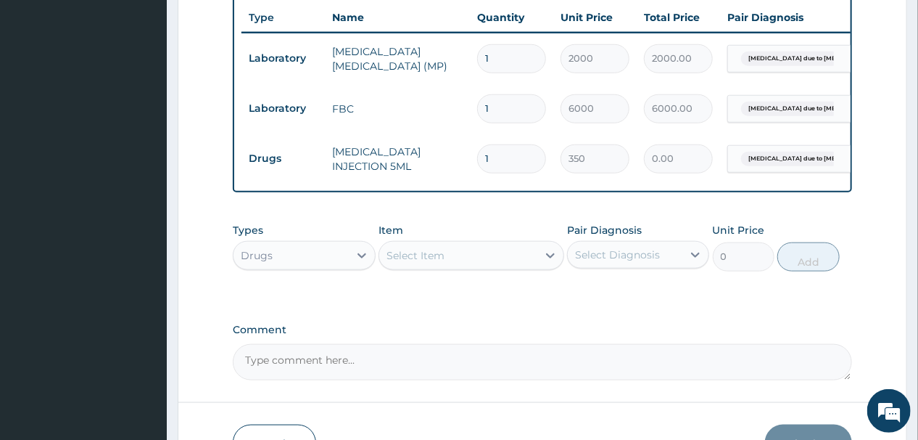
type input "0.00"
type input "3"
type input "1050.00"
type input "3"
click at [454, 263] on div "Select Item" at bounding box center [458, 255] width 158 height 23
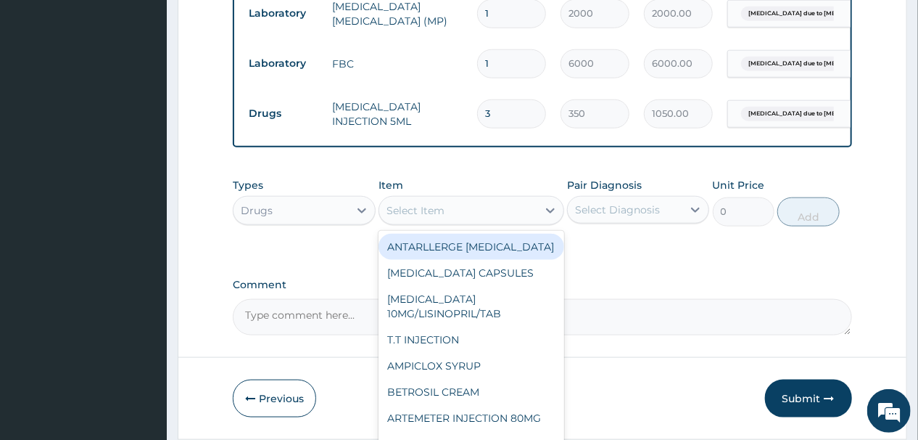
scroll to position [630, 0]
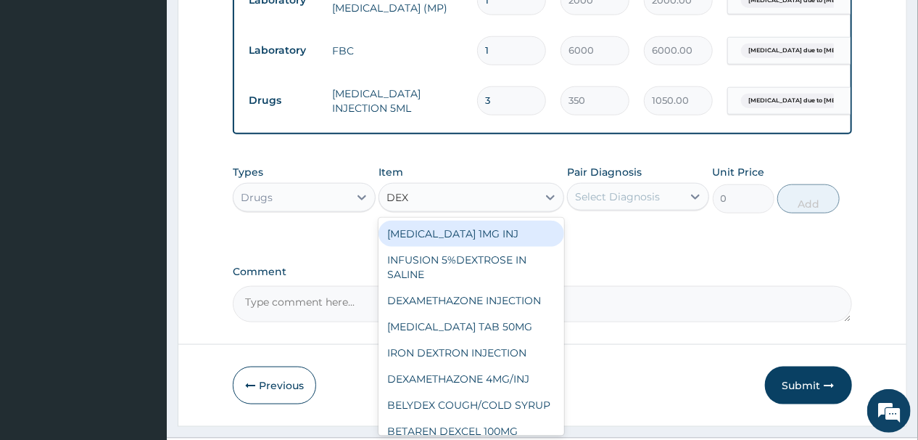
type input "DEXA"
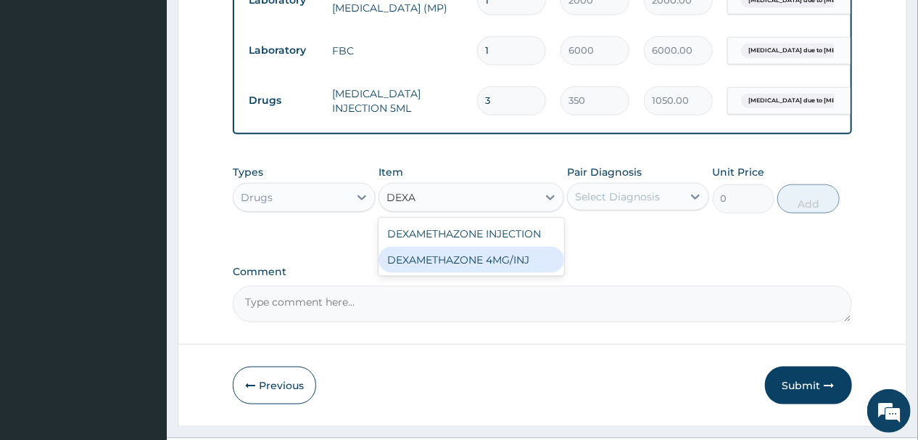
click at [456, 264] on div "DEXAMETHAZONE 4MG/INJ" at bounding box center [472, 260] width 186 height 26
type input "49"
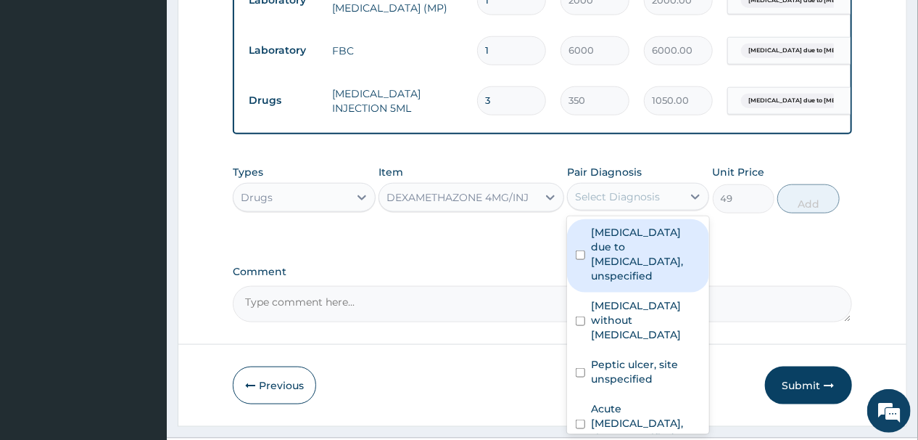
click at [636, 200] on div "Select Diagnosis" at bounding box center [617, 196] width 85 height 15
click at [630, 264] on label "Malaria due to Plasmodium falciparum, unspecified" at bounding box center [646, 254] width 110 height 58
checkbox input "true"
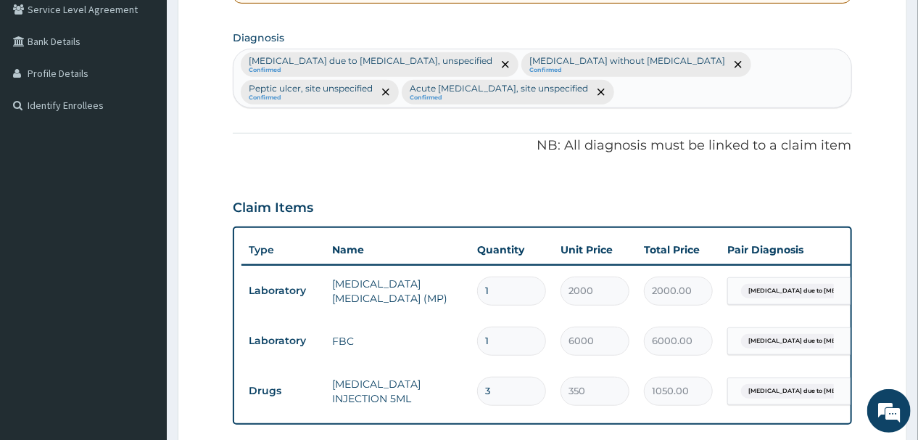
scroll to position [282, 0]
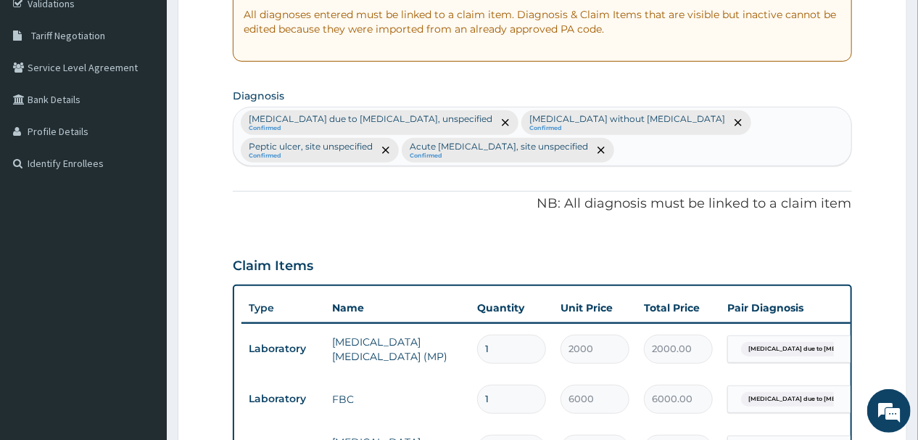
click at [441, 149] on div "Malaria due to Plasmodium falciparum, unspecified Confirmed Sepsis without sept…" at bounding box center [542, 136] width 617 height 58
click at [617, 152] on input "ALLWERGY" at bounding box center [648, 150] width 62 height 15
type input "ALLERGY"
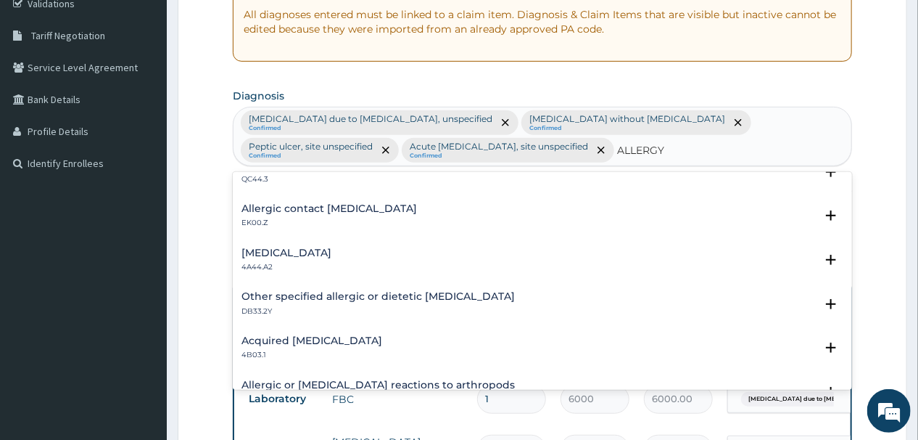
scroll to position [654, 0]
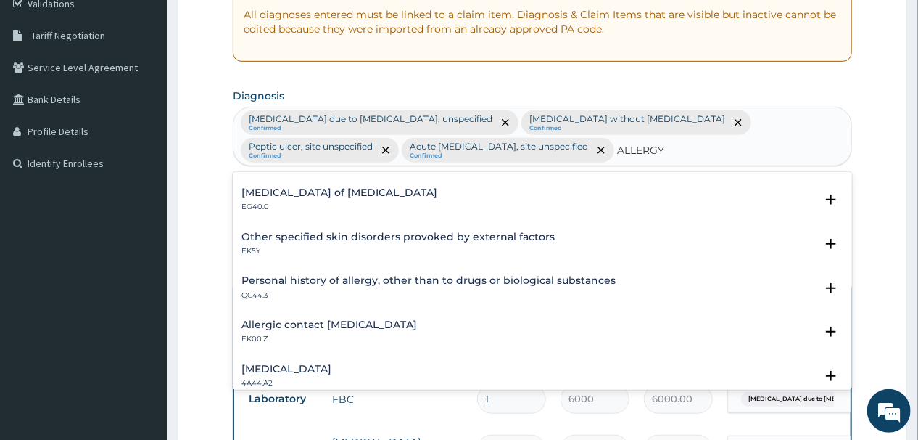
click at [406, 276] on h4 "Personal history of allergy, other than to drugs or biological substances" at bounding box center [429, 280] width 374 height 11
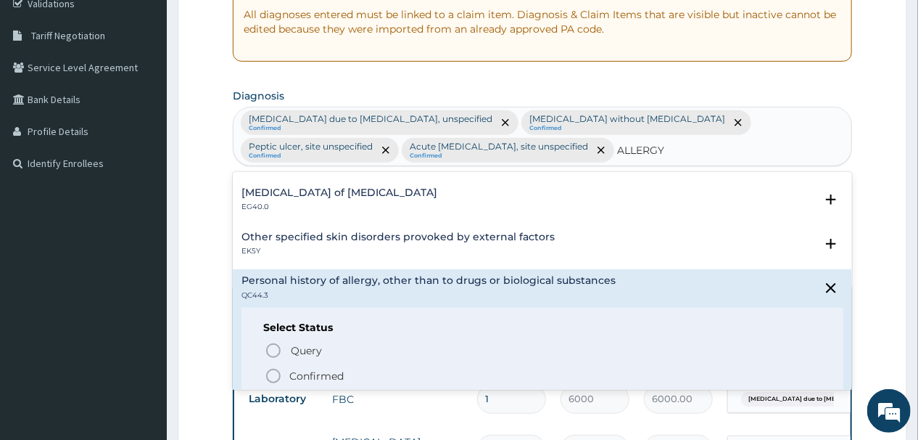
click at [273, 371] on icon "status option filled" at bounding box center [273, 375] width 17 height 17
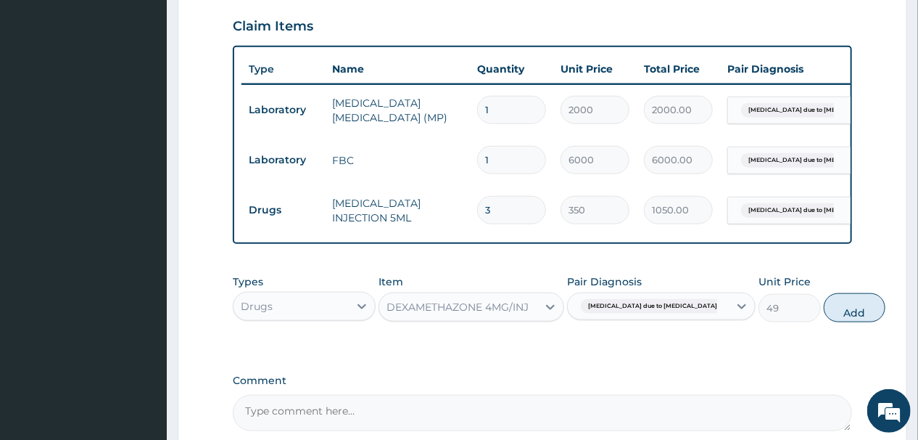
scroll to position [556, 0]
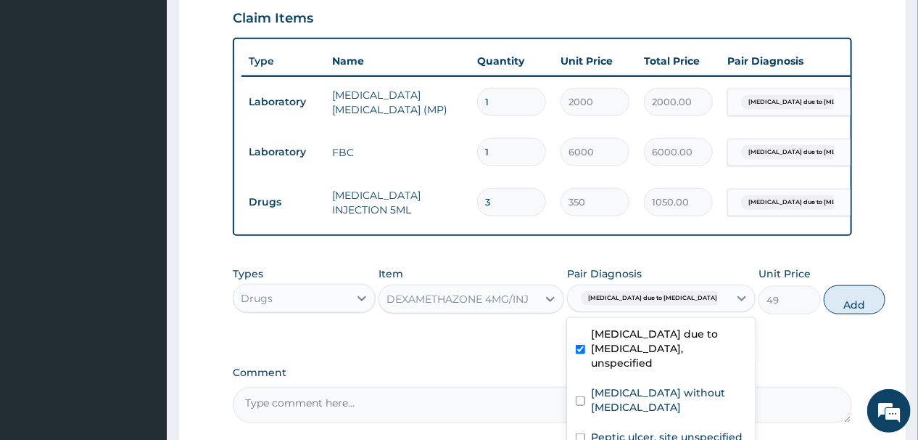
click at [669, 291] on span "Malaria due to Plasmodium falc..." at bounding box center [661, 298] width 160 height 15
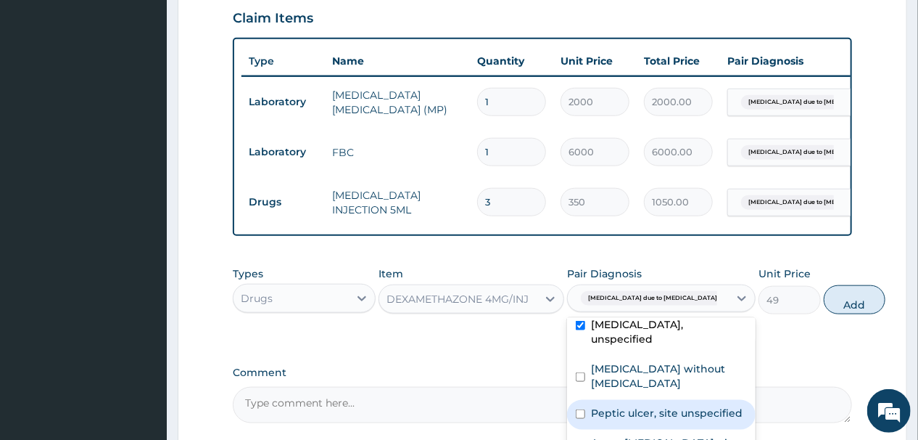
scroll to position [673, 0]
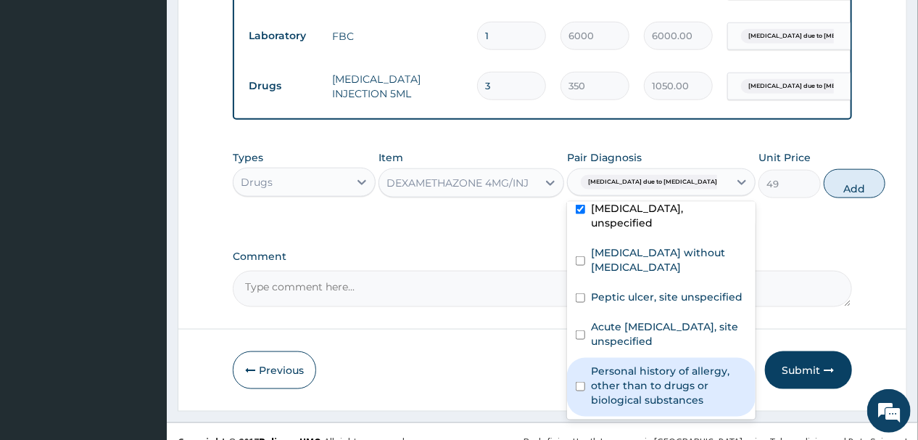
click at [581, 382] on input "checkbox" at bounding box center [580, 386] width 9 height 9
checkbox input "true"
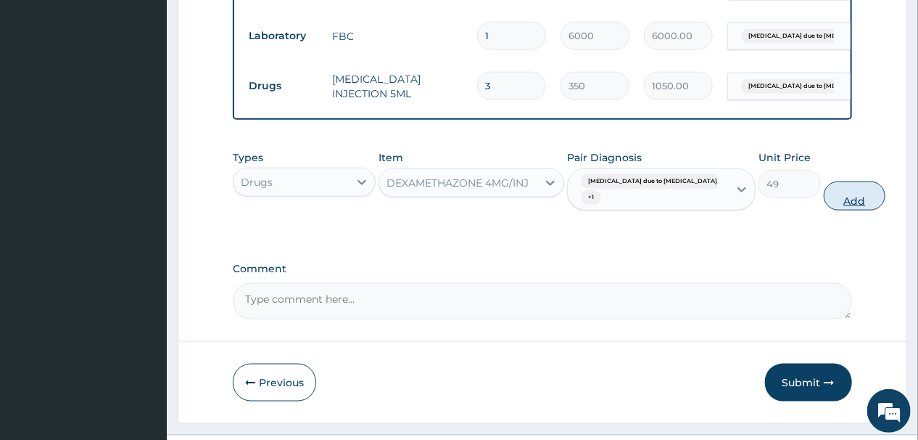
click at [824, 181] on button "Add" at bounding box center [855, 195] width 62 height 29
type input "0"
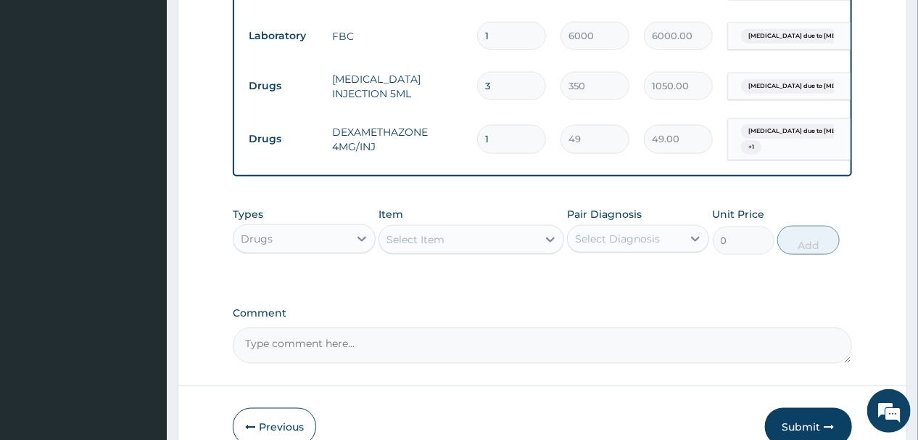
click at [480, 228] on div "Select Item" at bounding box center [458, 239] width 158 height 23
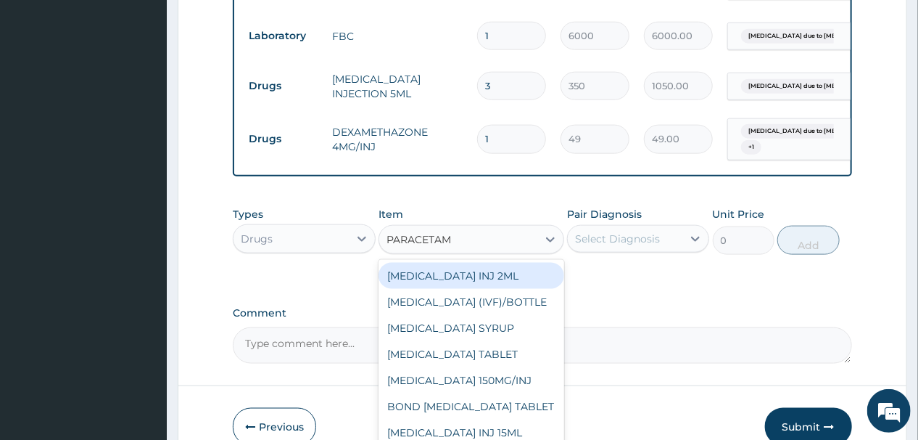
type input "PARACETAMO"
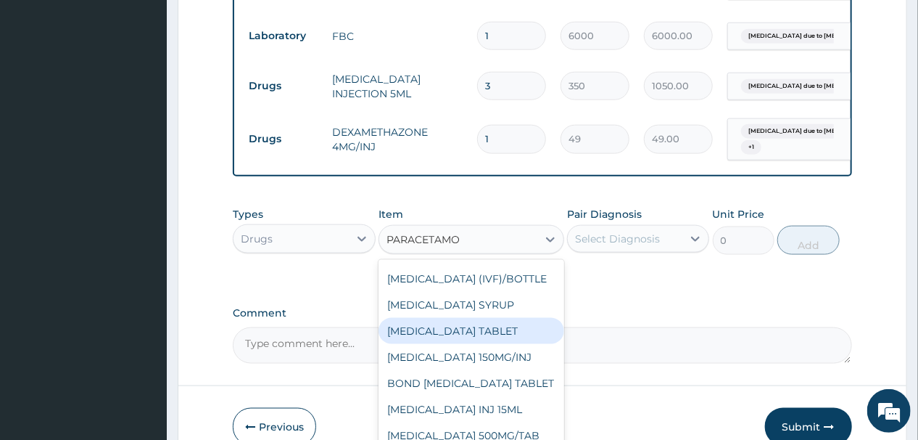
scroll to position [0, 0]
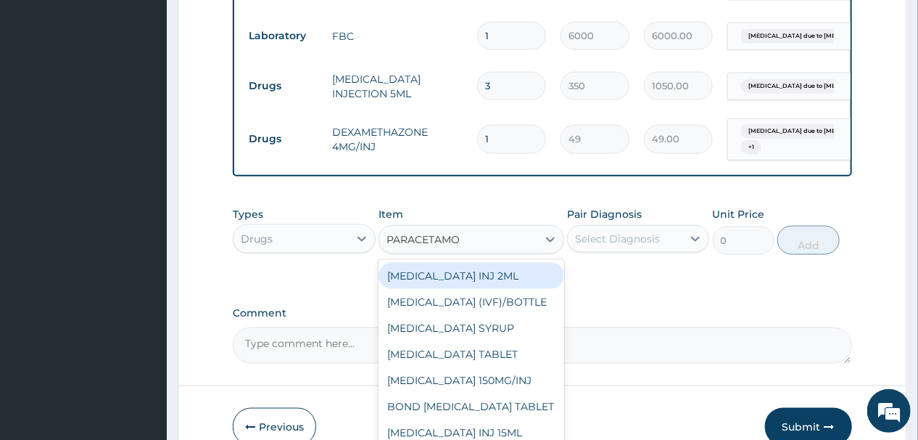
click at [453, 263] on div "PARACETAMOL INJ 2ML" at bounding box center [472, 276] width 186 height 26
type input "420"
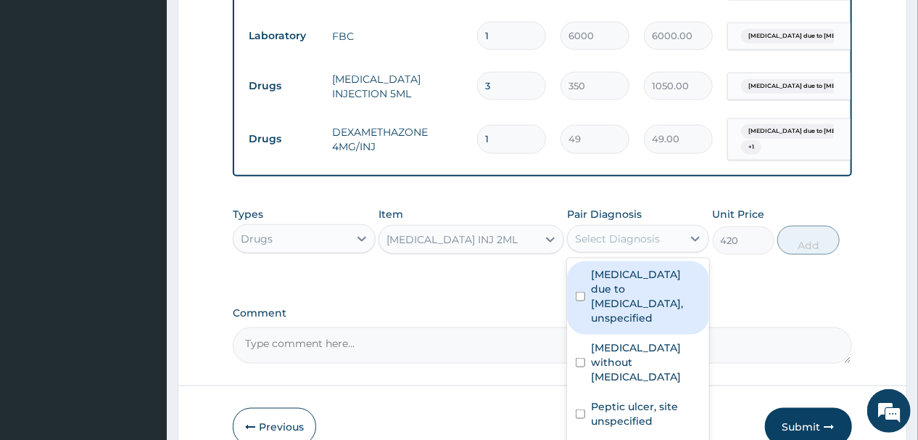
click at [634, 231] on div "Select Diagnosis" at bounding box center [617, 238] width 85 height 15
click at [620, 267] on label "Malaria due to Plasmodium falciparum, unspecified" at bounding box center [646, 296] width 110 height 58
checkbox input "true"
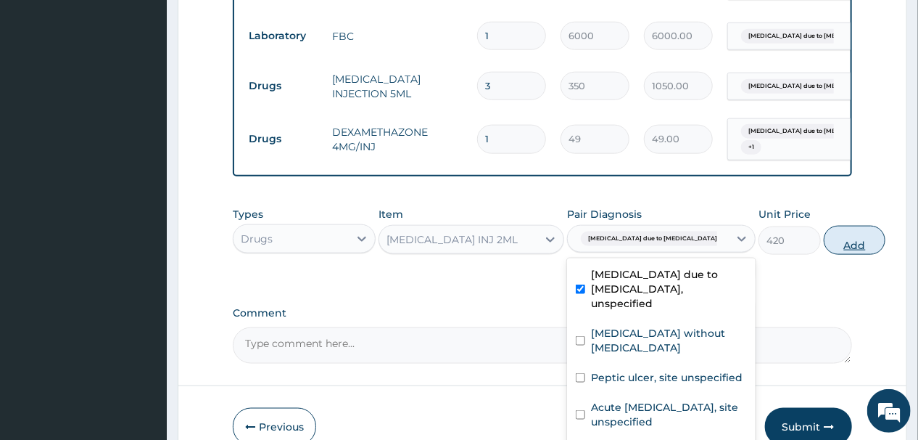
click at [824, 226] on button "Add" at bounding box center [855, 240] width 62 height 29
type input "0"
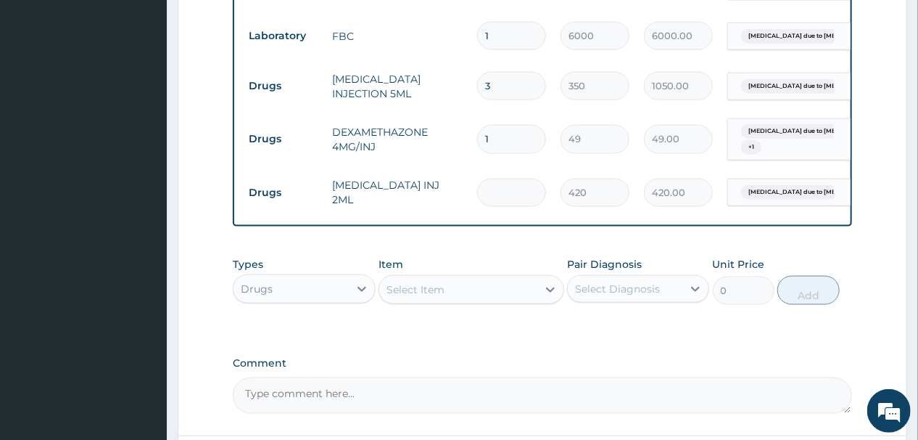
type input "0.00"
type input "21"
type input "8820.00"
type input "2"
type input "840.00"
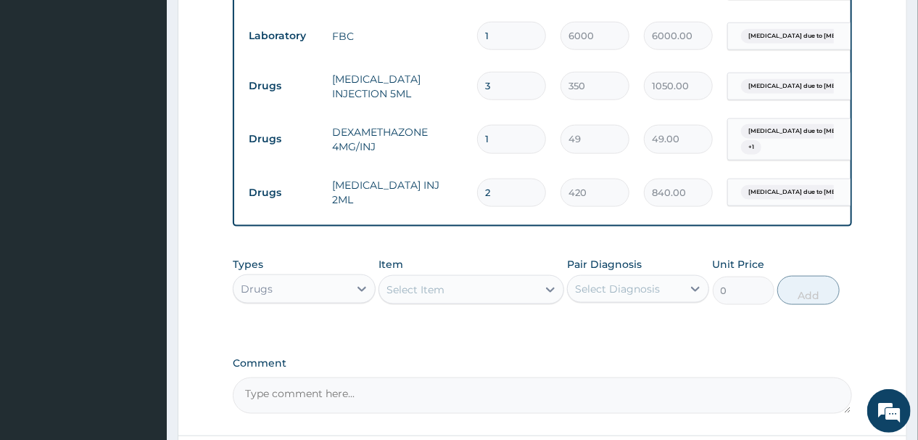
type input "2"
click at [469, 278] on div "Select Item" at bounding box center [458, 289] width 158 height 23
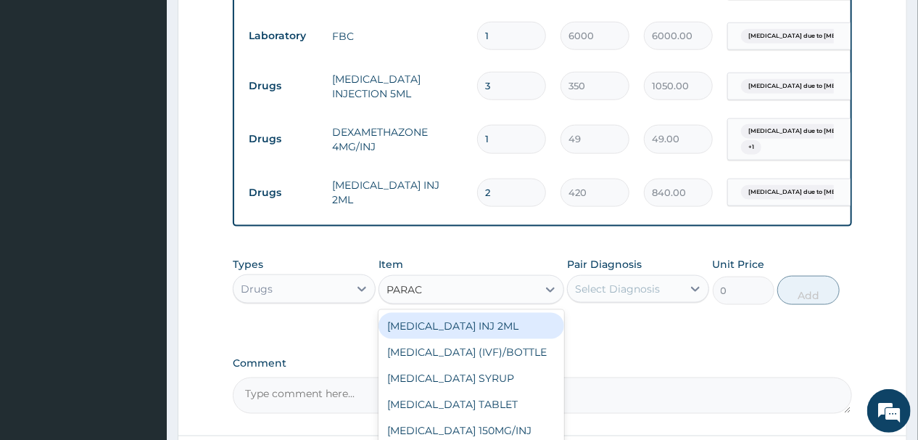
type input "PARACE"
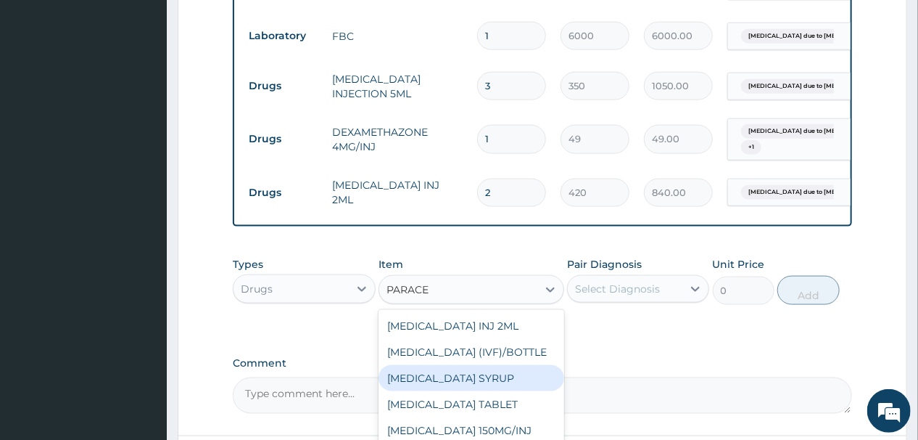
scroll to position [38, 0]
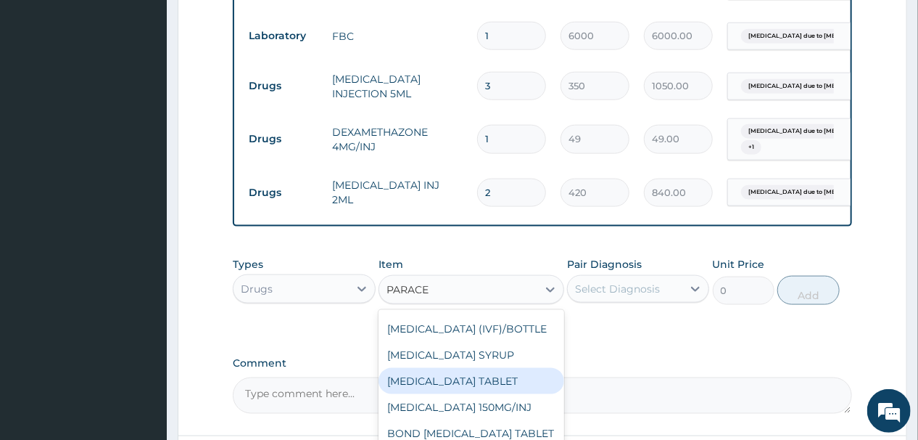
click at [469, 368] on div "PARACETAMOL TABLET" at bounding box center [472, 381] width 186 height 26
type input "14"
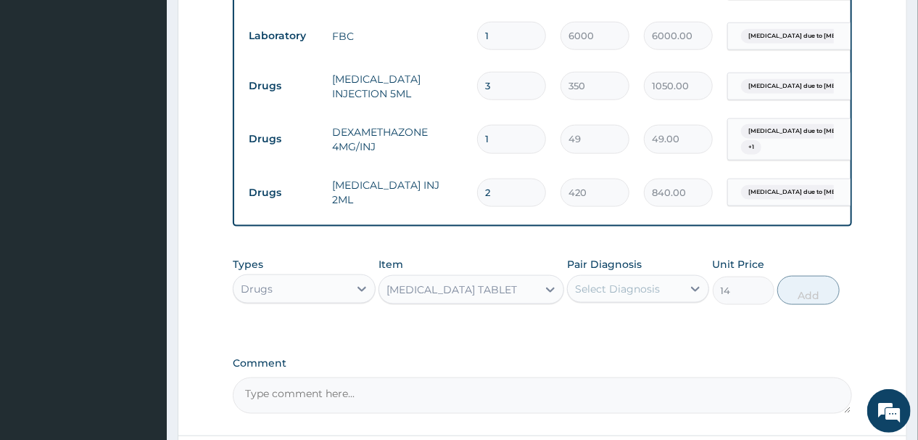
click at [628, 281] on div "Select Diagnosis" at bounding box center [617, 288] width 85 height 15
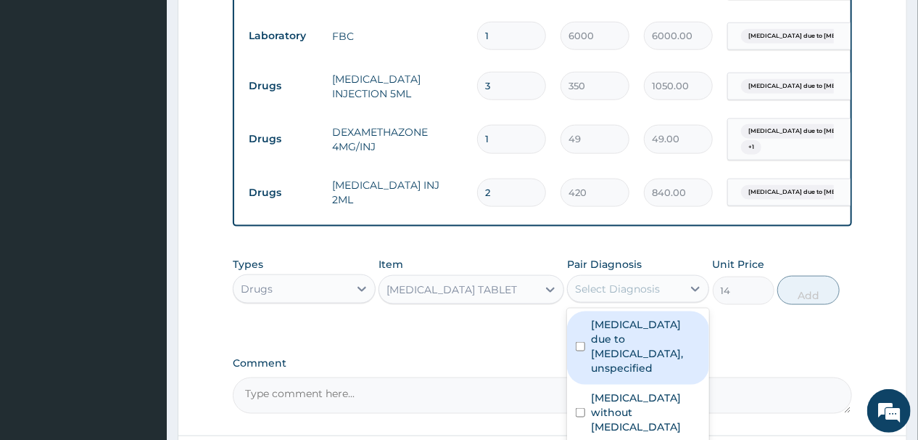
click at [611, 324] on label "Malaria due to Plasmodium falciparum, unspecified" at bounding box center [646, 346] width 110 height 58
checkbox input "true"
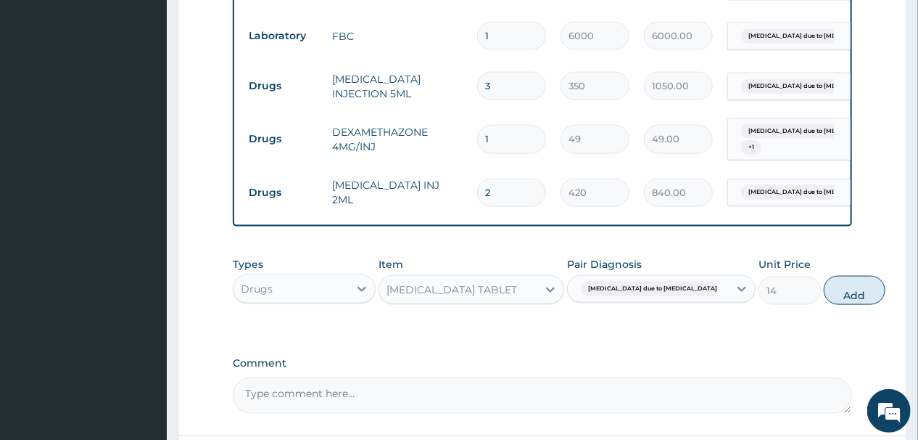
click at [824, 276] on button "Add" at bounding box center [855, 290] width 62 height 29
type input "0"
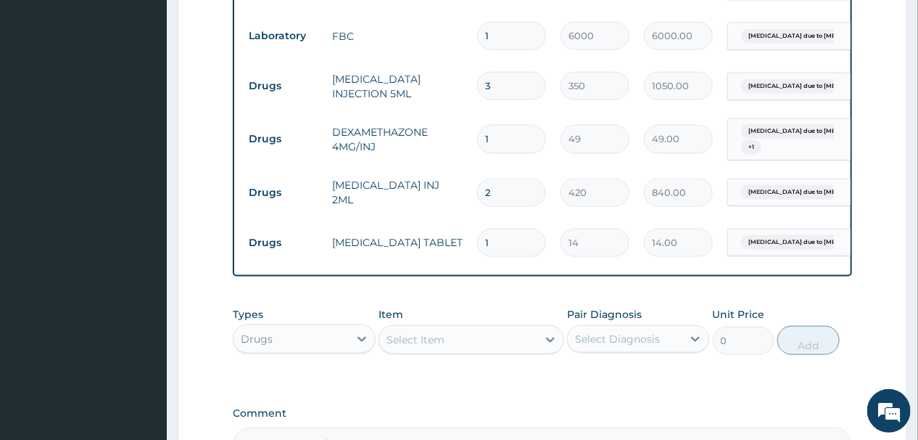
type input "18"
type input "252.00"
type input "18"
click at [438, 332] on div "Select Item" at bounding box center [416, 339] width 58 height 15
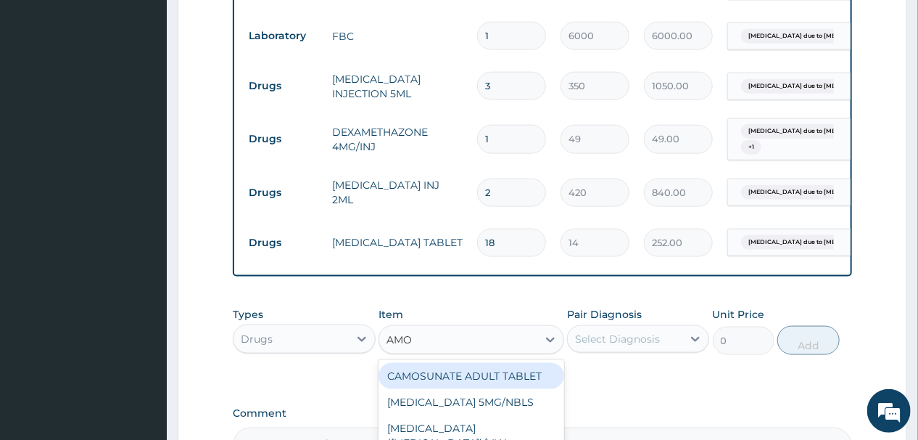
type input "AMOX"
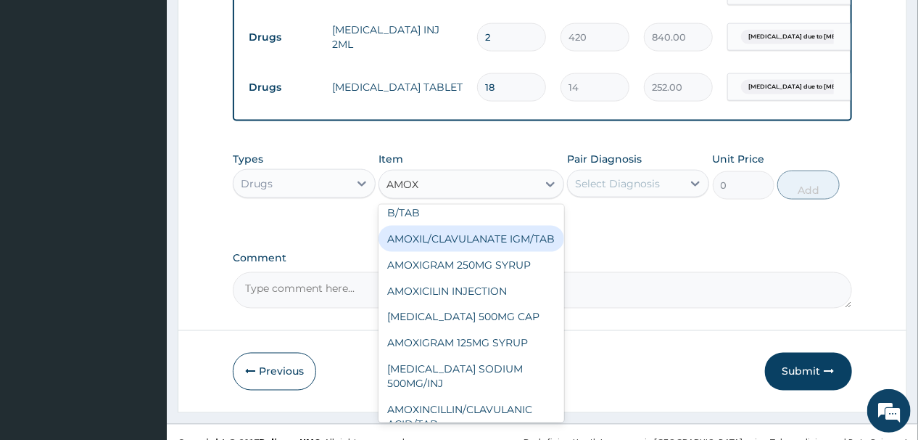
scroll to position [116, 0]
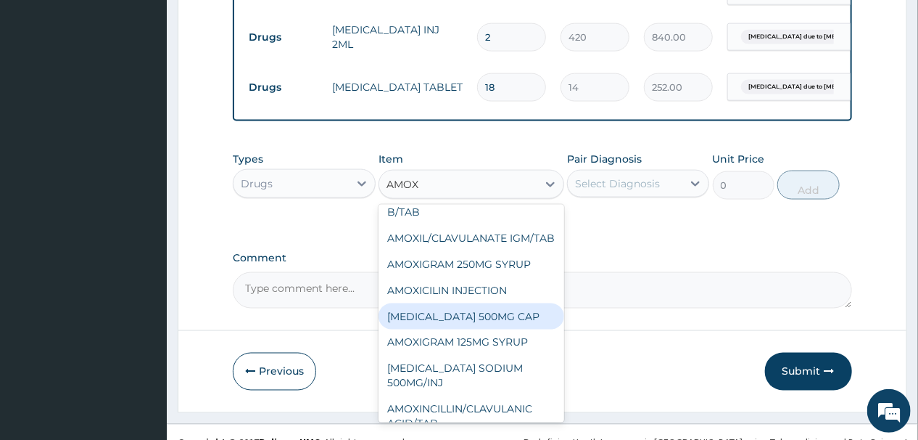
click at [450, 308] on div "AMOXYCILLIN 500MG CAP" at bounding box center [472, 316] width 186 height 26
type input "42"
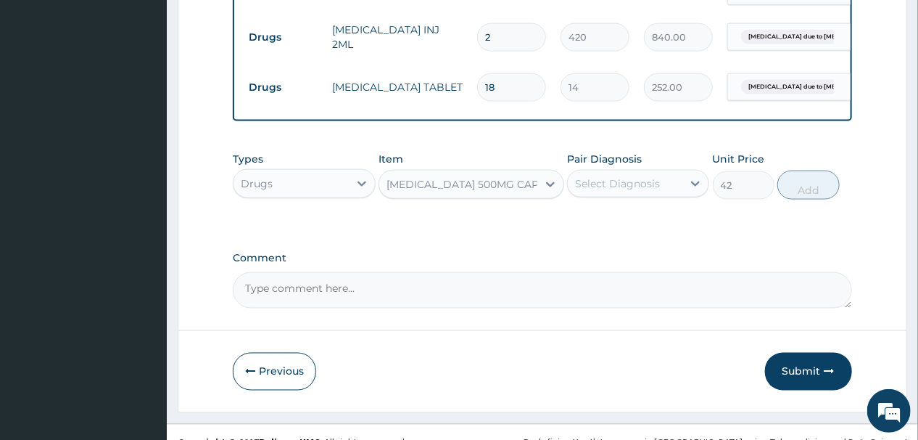
click at [671, 172] on div "Select Diagnosis" at bounding box center [625, 183] width 115 height 23
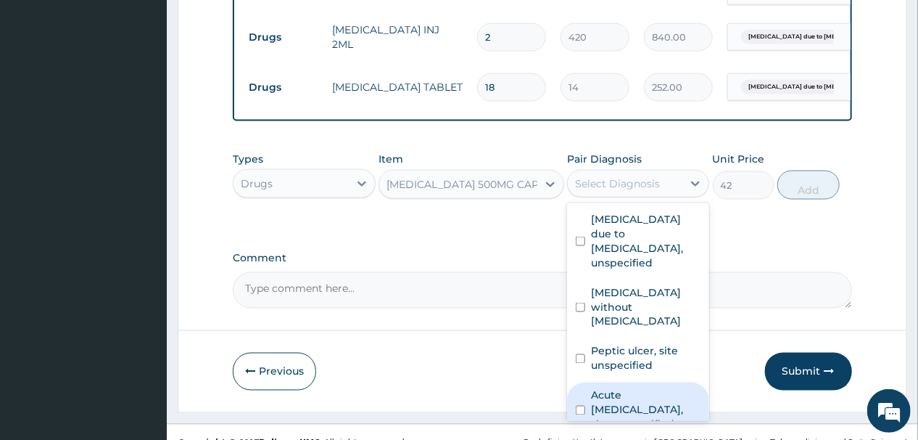
scroll to position [58, 0]
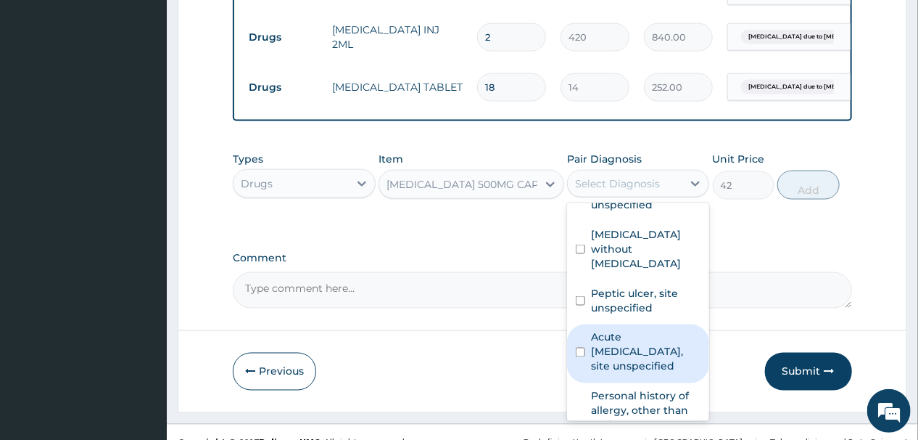
click at [621, 330] on label "Acute peptic ulcer, site unspecified" at bounding box center [646, 352] width 110 height 44
checkbox input "true"
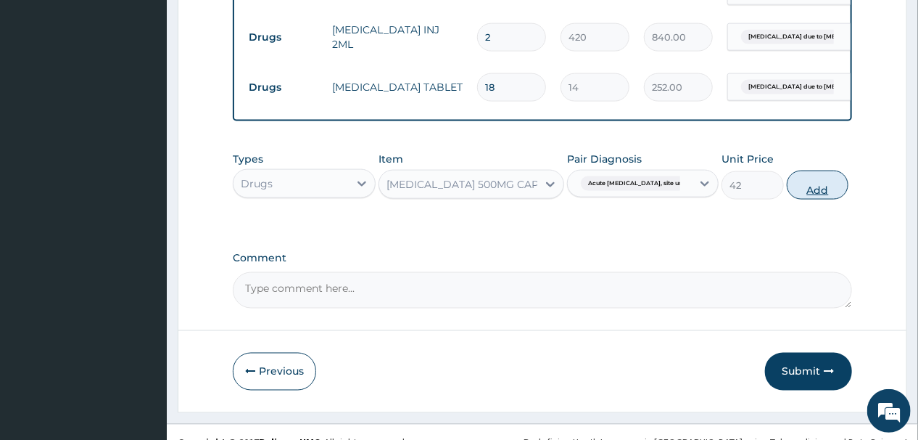
click at [807, 170] on button "Add" at bounding box center [818, 184] width 62 height 29
type input "0"
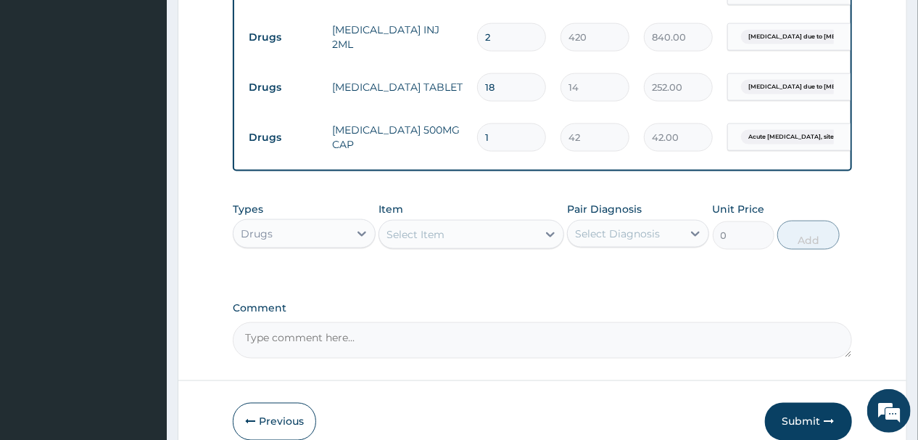
click at [459, 223] on div "Select Item" at bounding box center [458, 234] width 158 height 23
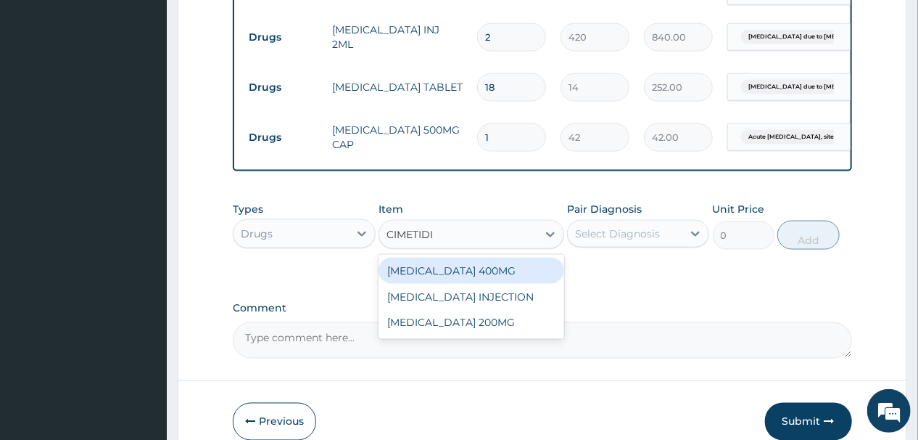
type input "CIMETIDIN"
click at [443, 258] on div "CIMETIDINE 400MG" at bounding box center [472, 271] width 186 height 26
type input "70"
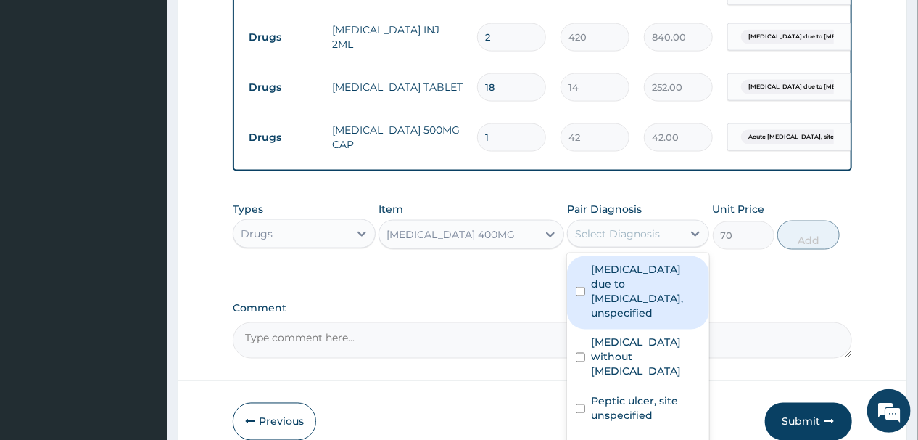
click at [651, 226] on div "Select Diagnosis" at bounding box center [617, 233] width 85 height 15
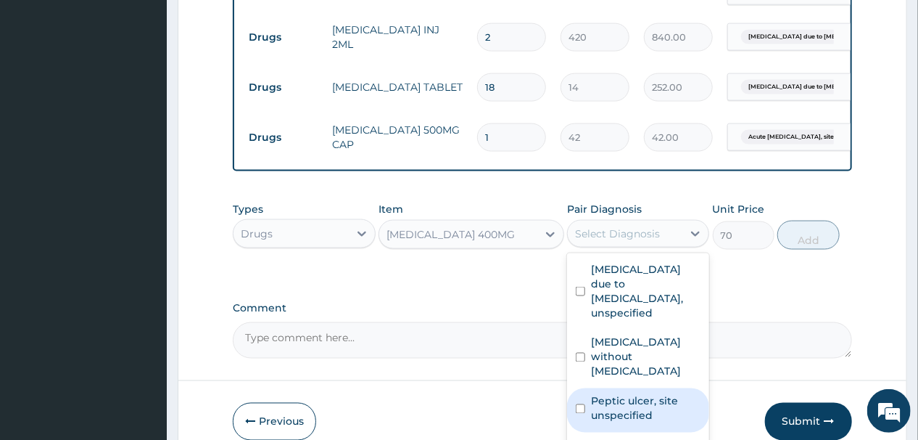
click at [620, 394] on label "Peptic ulcer, site unspecified" at bounding box center [646, 408] width 110 height 29
checkbox input "true"
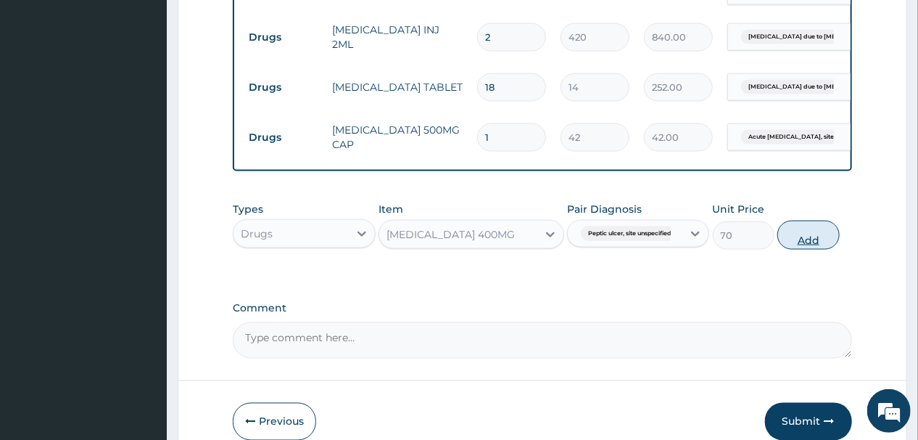
click at [813, 221] on button "Add" at bounding box center [809, 235] width 62 height 29
type input "0"
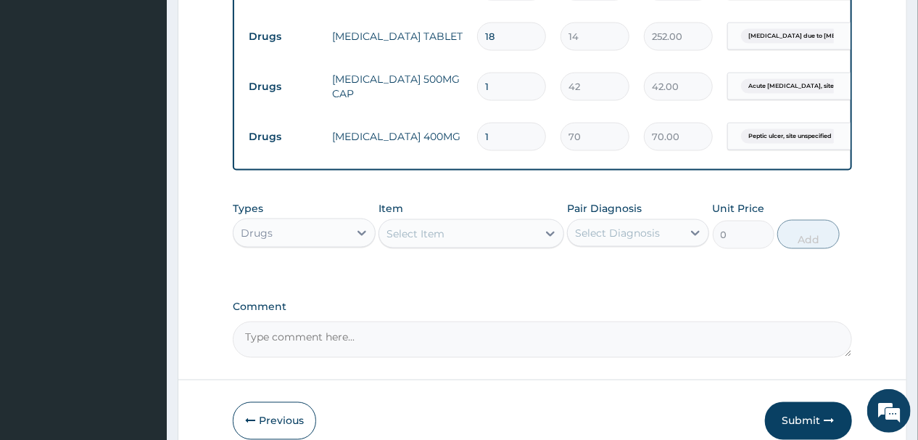
scroll to position [928, 0]
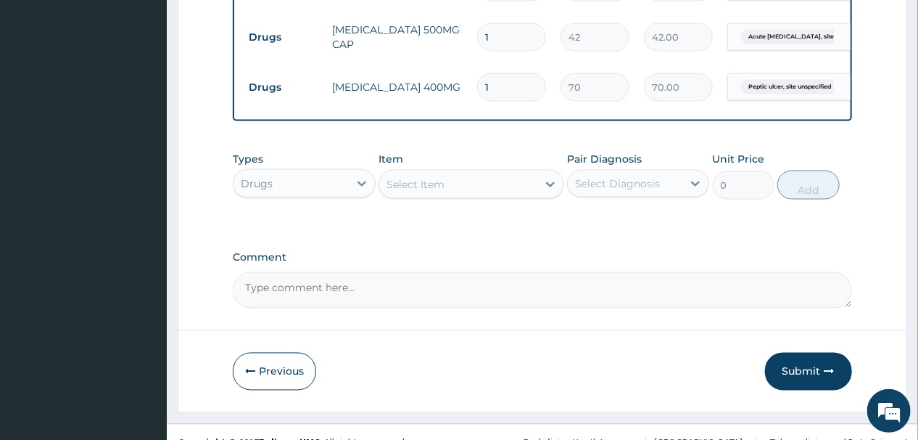
click at [489, 73] on input "1" at bounding box center [511, 87] width 69 height 28
click at [429, 177] on div "Select Item" at bounding box center [416, 184] width 58 height 15
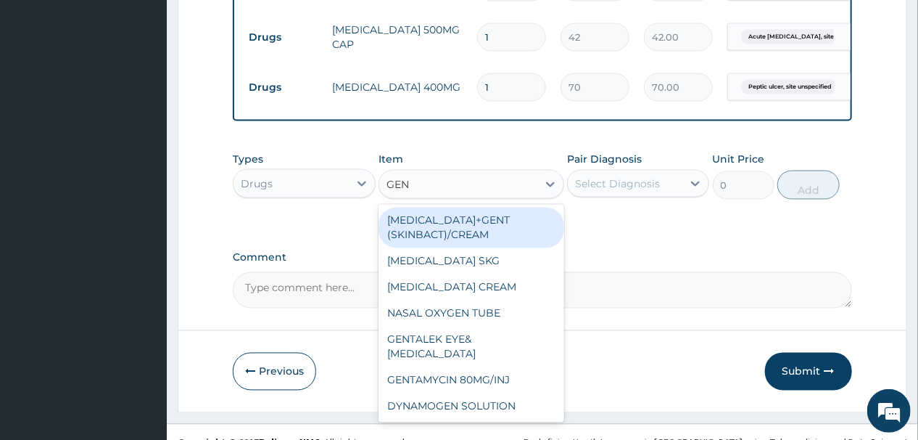
type input "GENT"
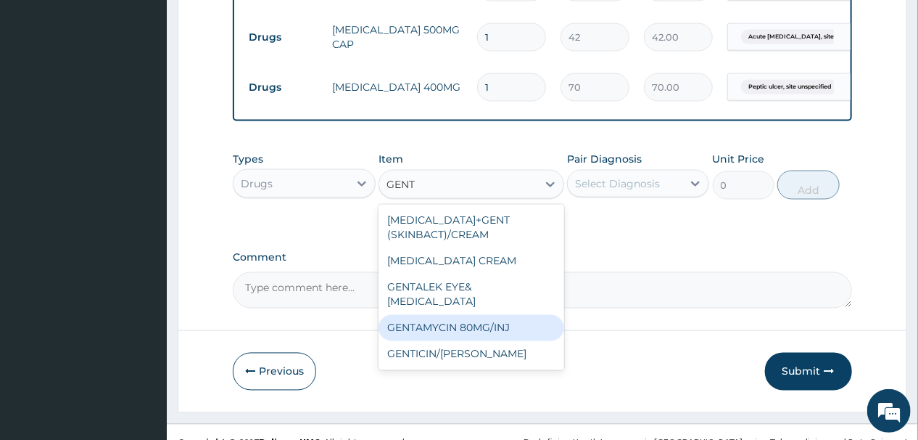
click at [488, 315] on div "GENTAMYCIN 80MG/INJ" at bounding box center [472, 328] width 186 height 26
type input "210"
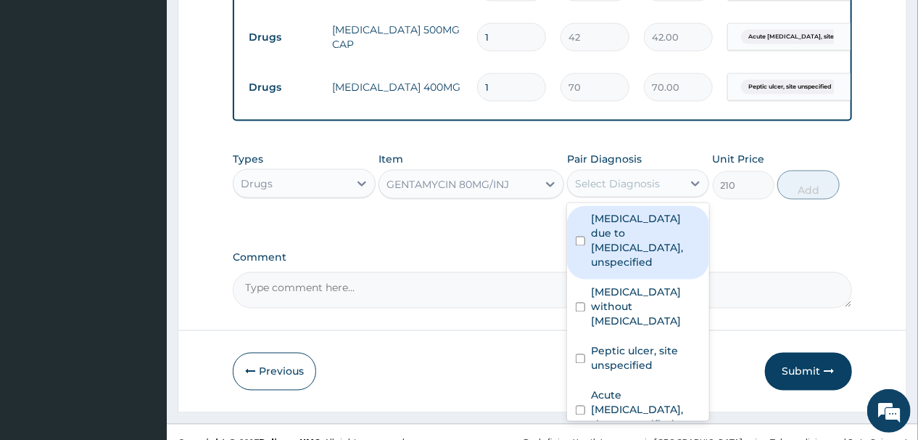
click at [641, 176] on div "Select Diagnosis" at bounding box center [617, 183] width 85 height 15
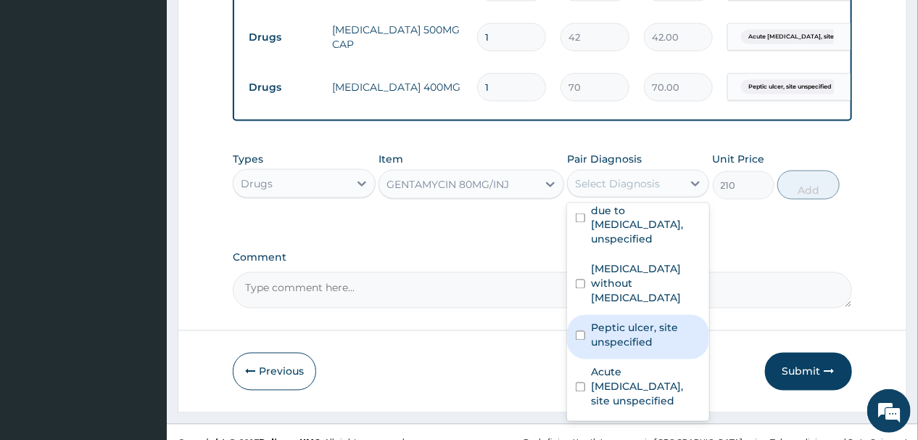
scroll to position [0, 0]
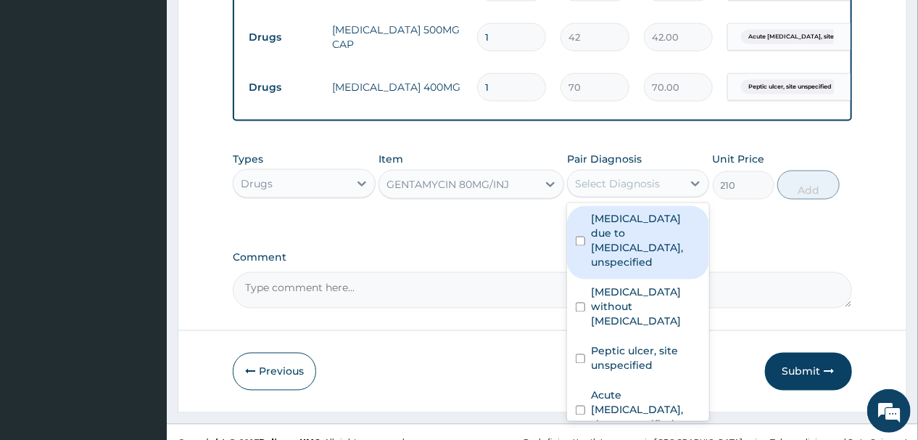
click at [624, 176] on div "Select Diagnosis" at bounding box center [617, 183] width 85 height 15
click at [626, 176] on div "Select Diagnosis" at bounding box center [617, 183] width 85 height 15
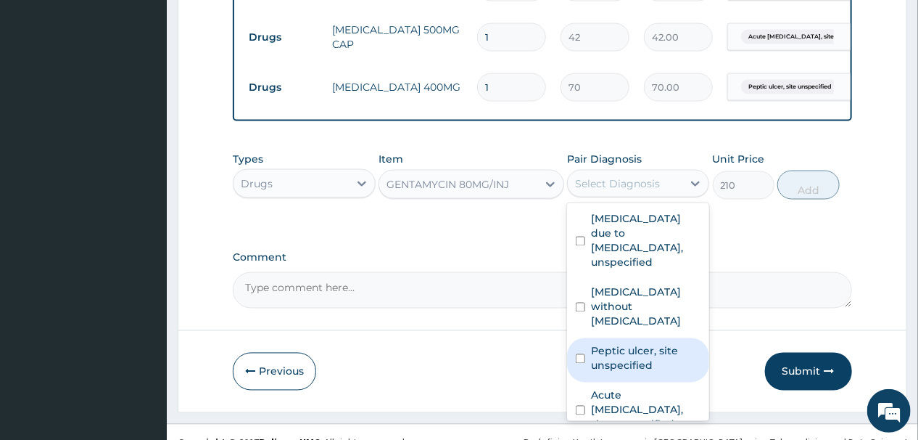
click at [578, 354] on input "checkbox" at bounding box center [580, 358] width 9 height 9
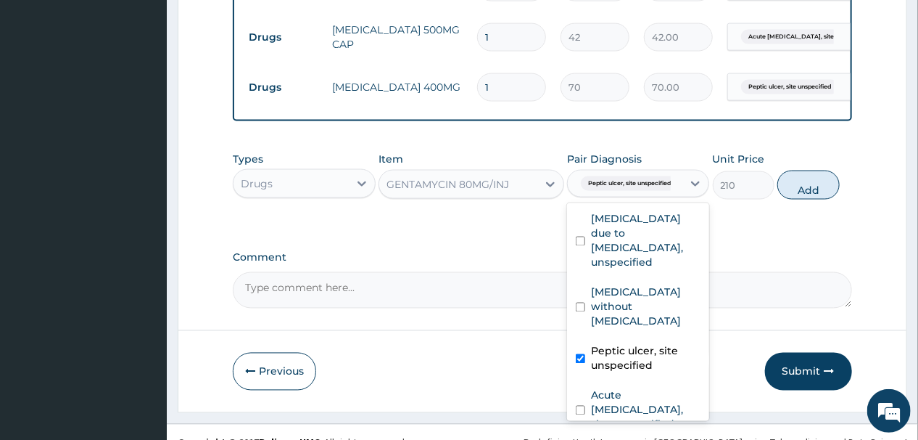
click at [580, 354] on input "checkbox" at bounding box center [580, 358] width 9 height 9
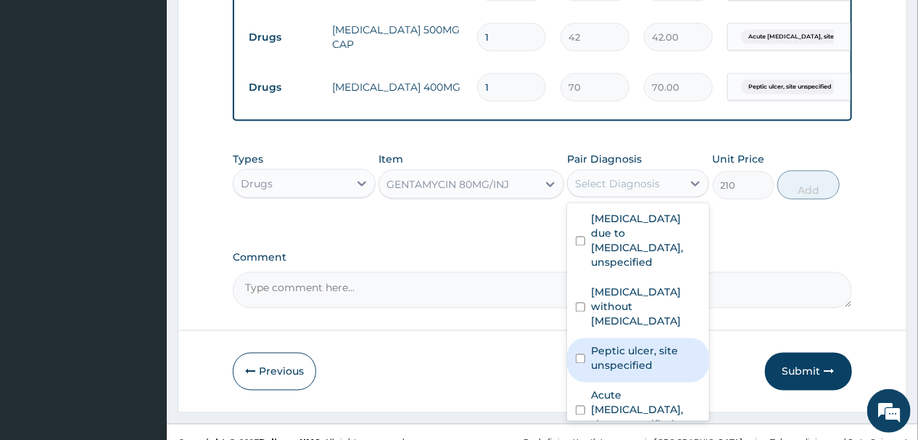
click at [581, 354] on input "checkbox" at bounding box center [580, 358] width 9 height 9
checkbox input "true"
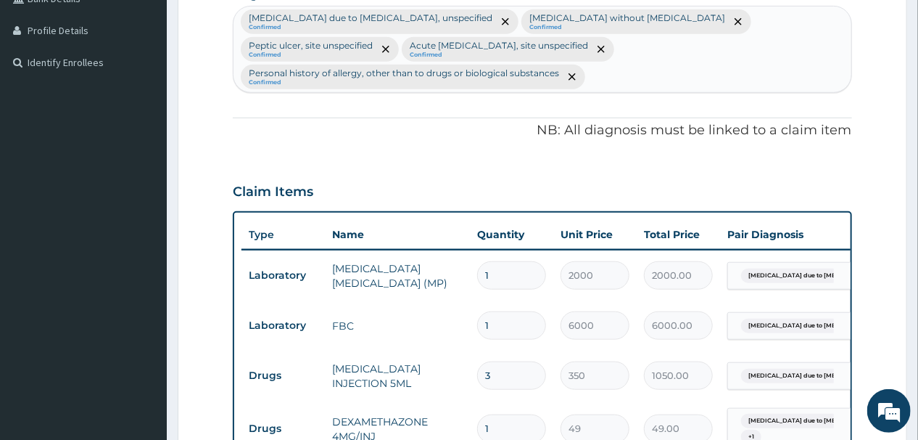
scroll to position [289, 0]
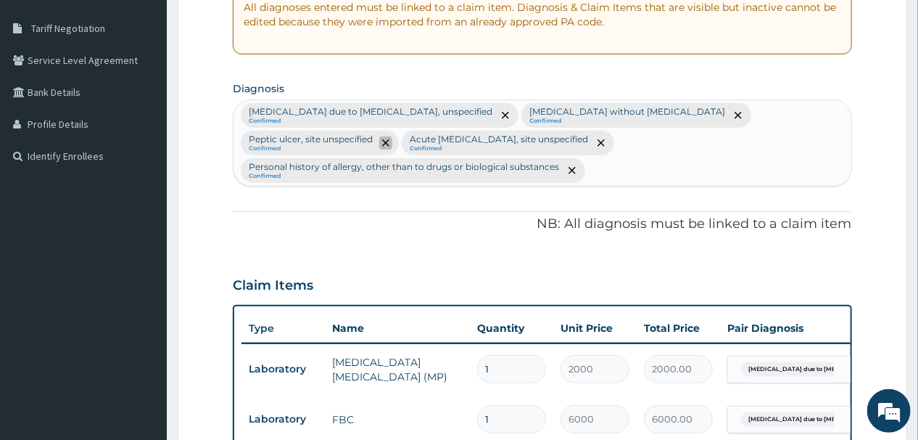
click at [390, 139] on icon "remove selection option" at bounding box center [385, 142] width 7 height 7
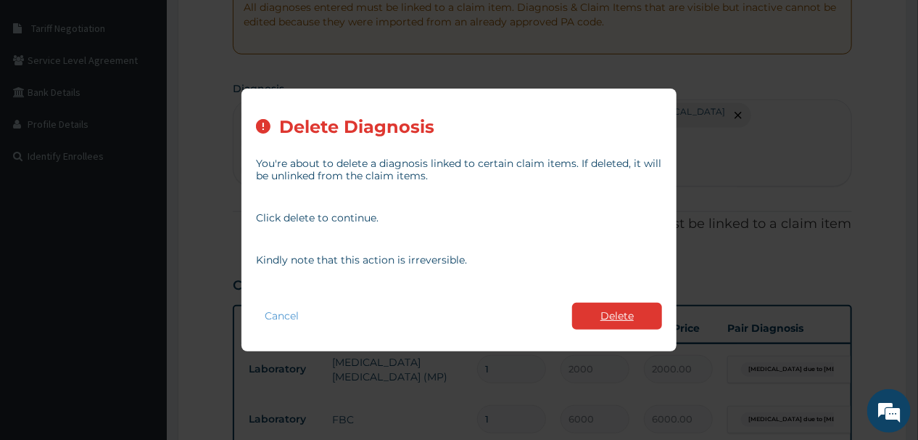
click at [615, 316] on button "Delete" at bounding box center [617, 316] width 90 height 27
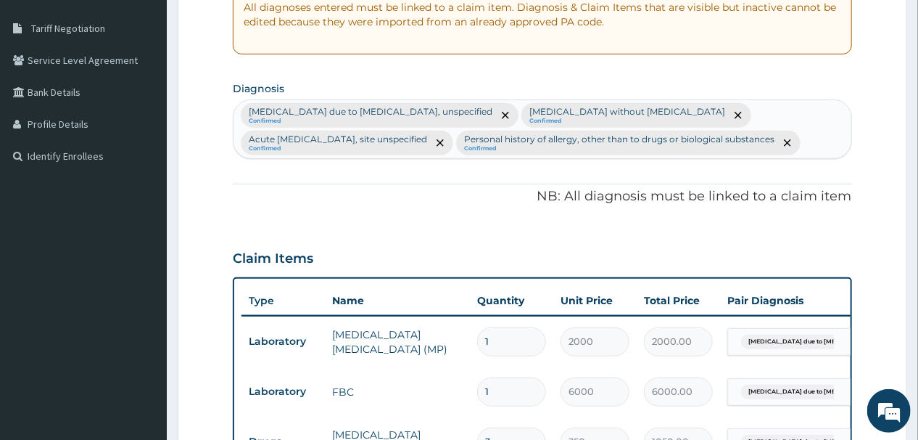
click at [607, 136] on div "Malaria due to Plasmodium falciparum, unspecified Confirmed Sepsis without sept…" at bounding box center [542, 129] width 617 height 58
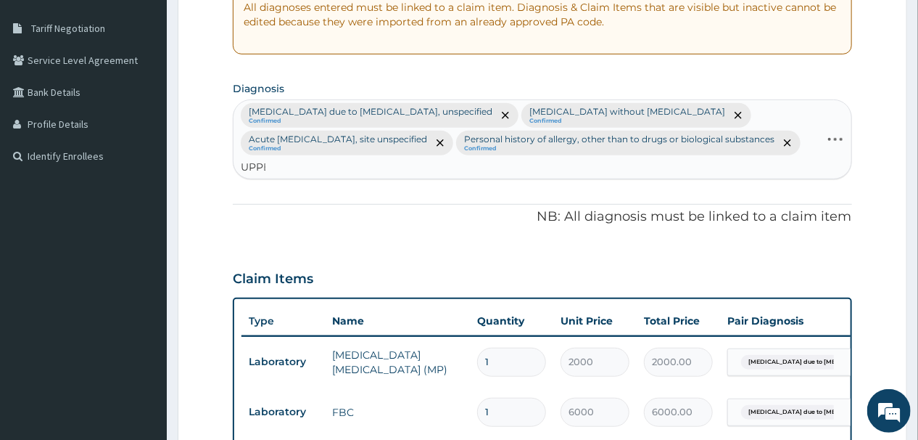
type input "UPPER"
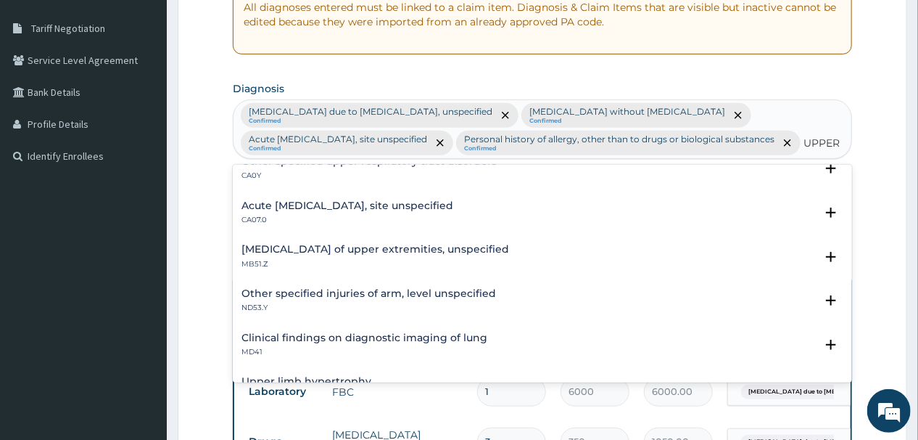
scroll to position [15, 0]
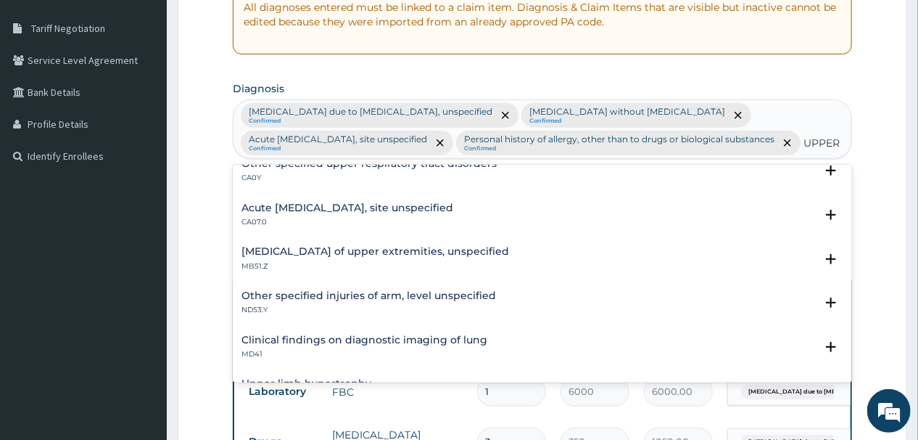
click at [360, 204] on h4 "Acute upper respiratory infection, site unspecified" at bounding box center [348, 207] width 212 height 11
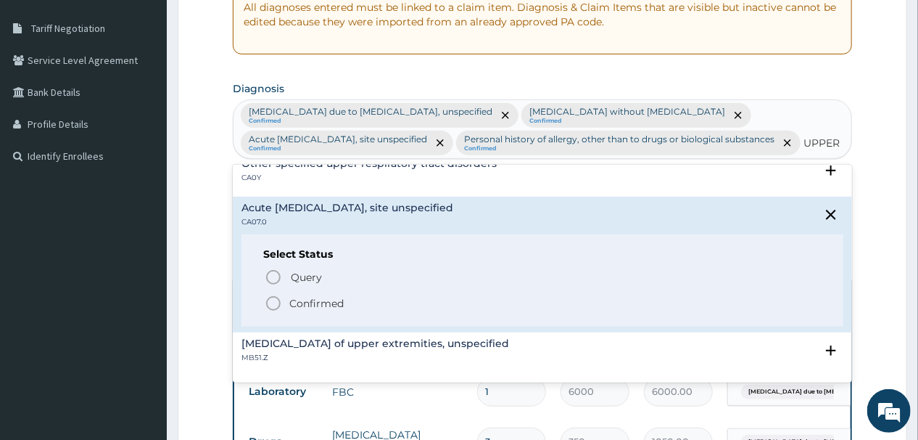
click at [268, 297] on circle "status option filled" at bounding box center [273, 303] width 13 height 13
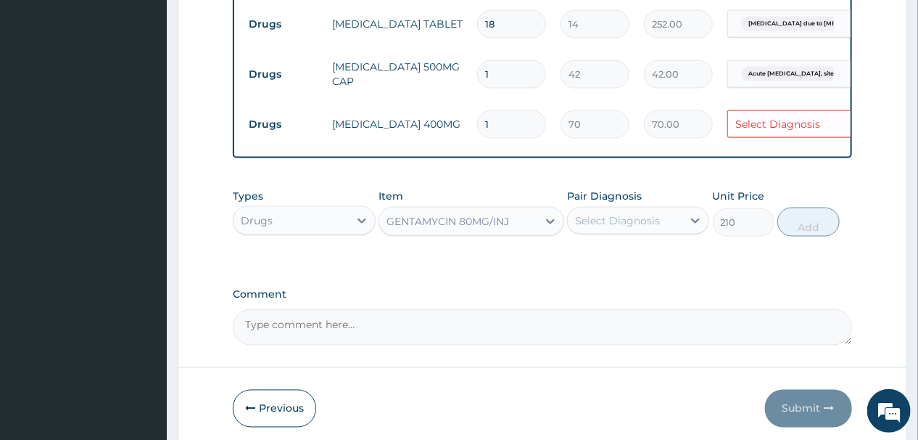
scroll to position [928, 0]
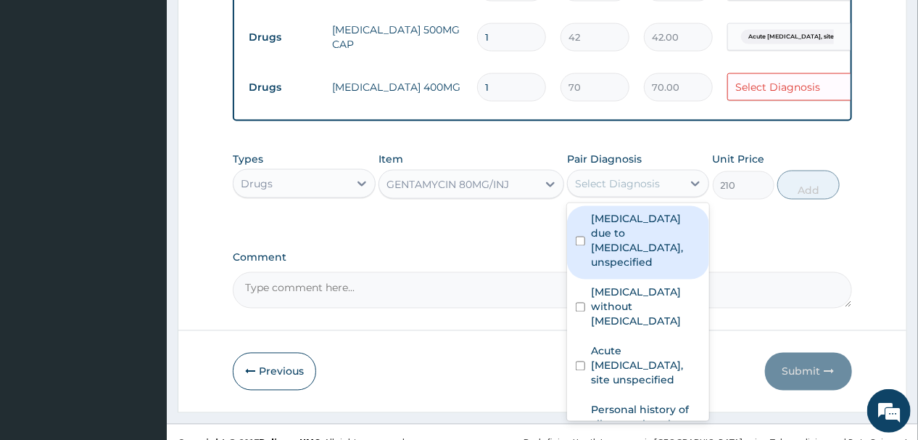
click at [649, 176] on div "Select Diagnosis" at bounding box center [617, 183] width 85 height 15
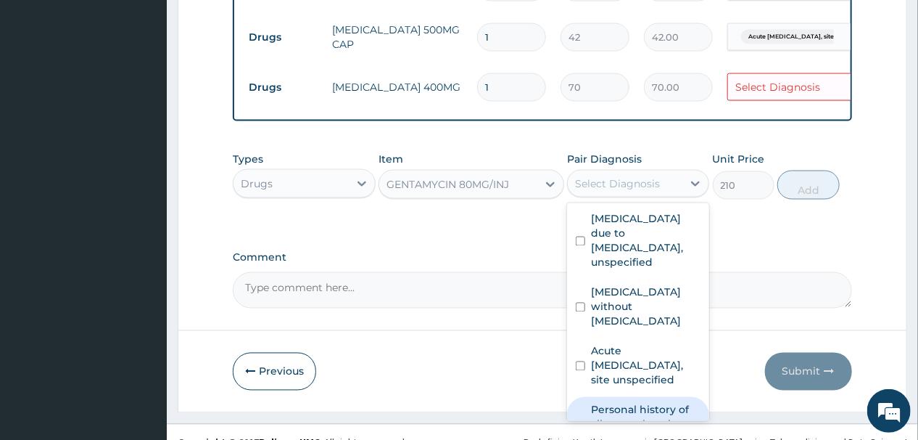
scroll to position [110, 0]
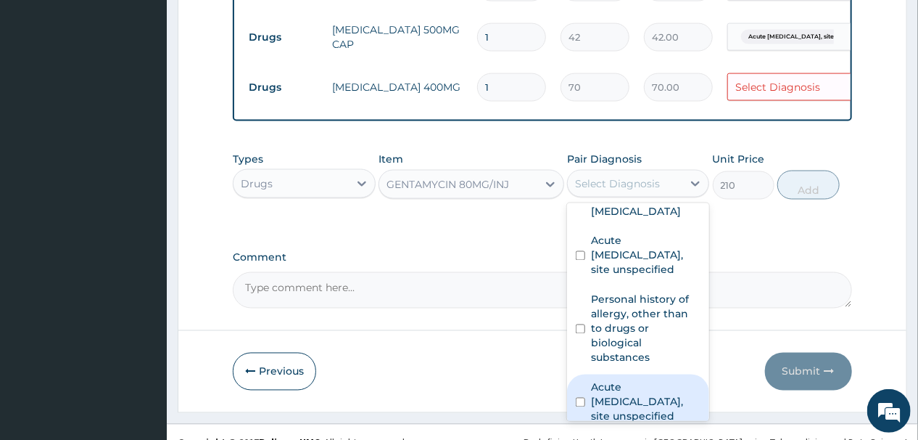
click at [580, 398] on input "checkbox" at bounding box center [580, 402] width 9 height 9
checkbox input "true"
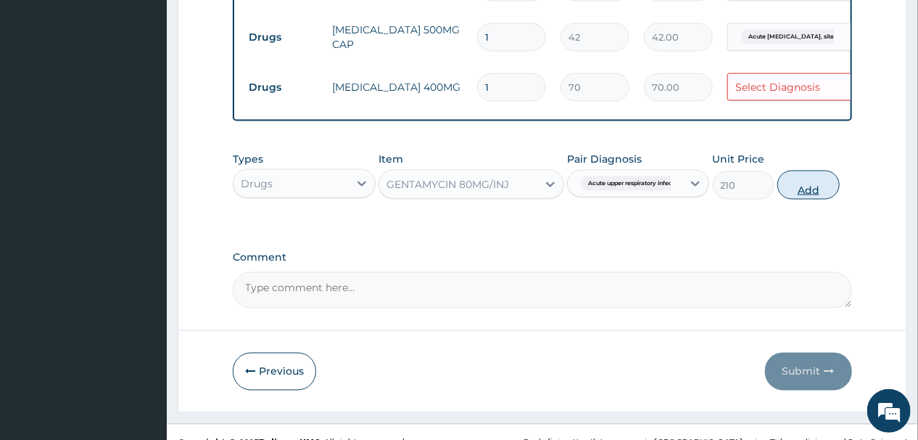
click at [806, 170] on button "Add" at bounding box center [809, 184] width 62 height 29
type input "0"
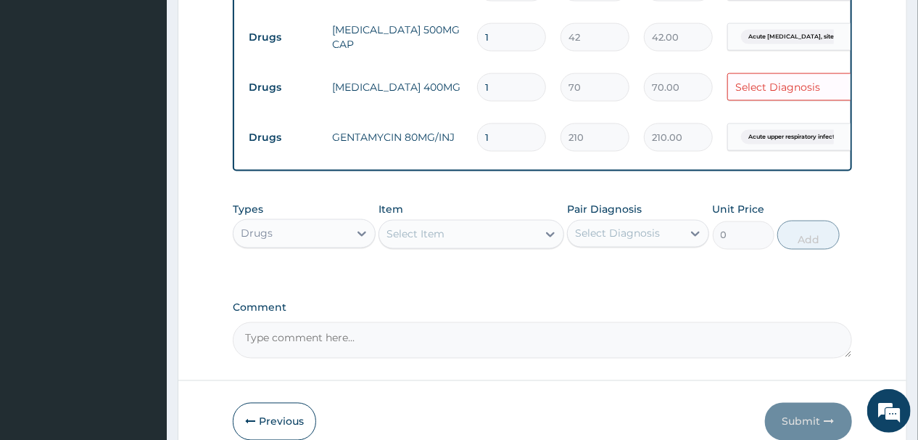
click at [502, 223] on div "Select Item" at bounding box center [458, 234] width 158 height 23
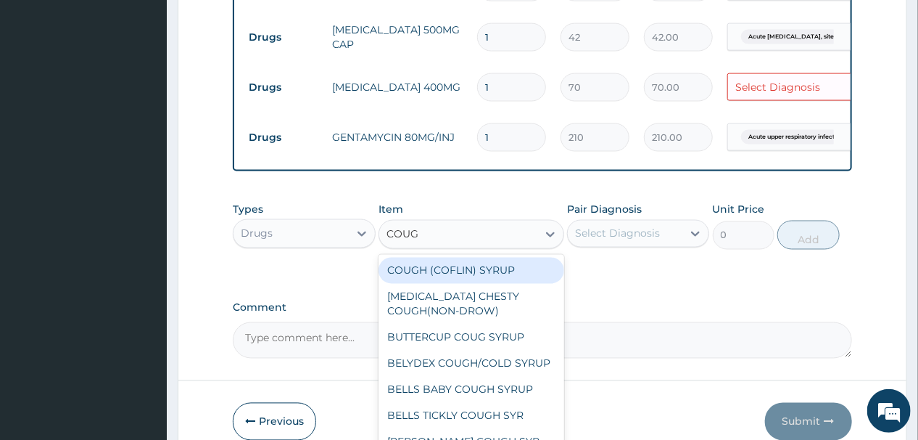
type input "COUGH"
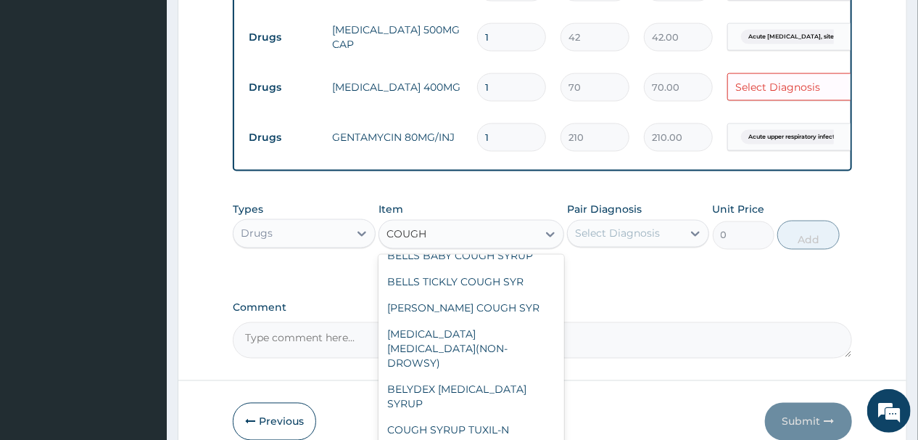
scroll to position [0, 0]
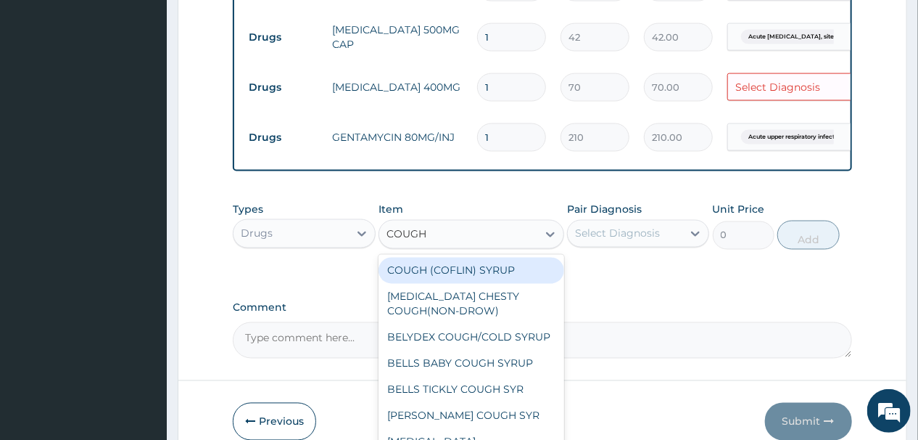
click at [452, 258] on div "COUGH (COFLIN) SYRUP" at bounding box center [472, 271] width 186 height 26
type input "350"
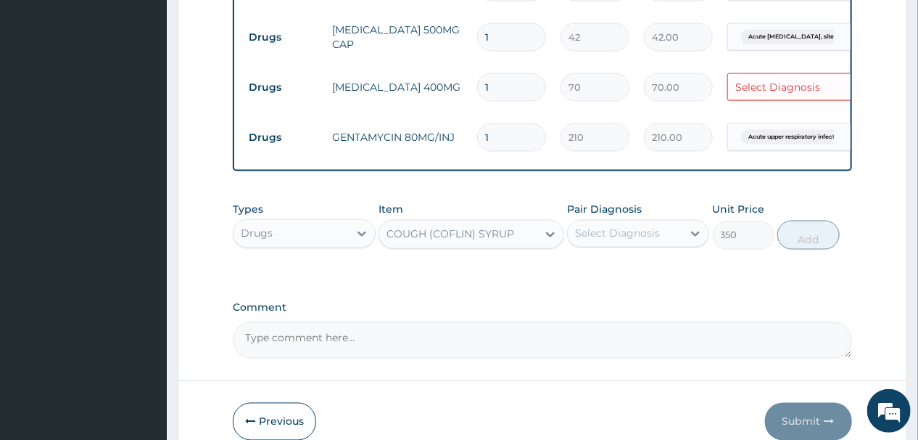
click at [651, 226] on div "Select Diagnosis" at bounding box center [617, 233] width 85 height 15
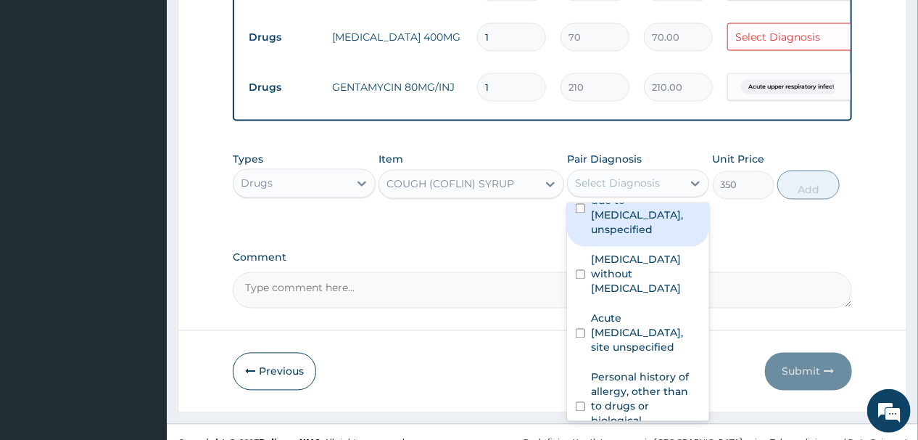
scroll to position [110, 0]
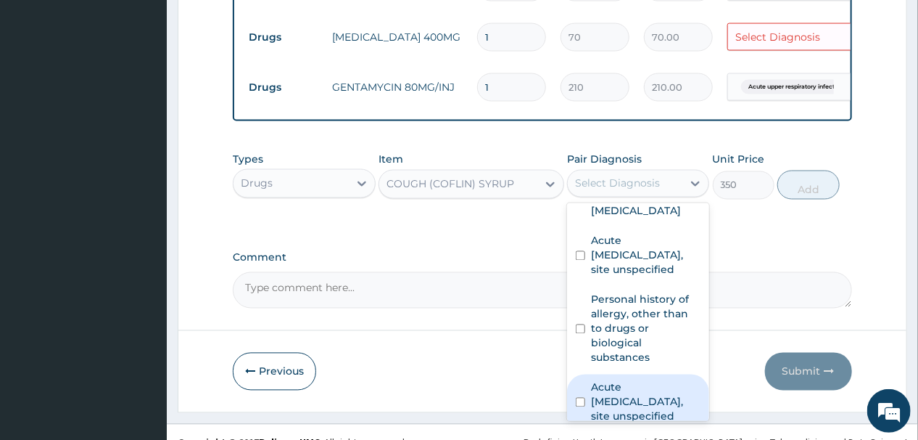
click at [612, 380] on label "Acute upper respiratory infection, site unspecified" at bounding box center [646, 402] width 110 height 44
checkbox input "true"
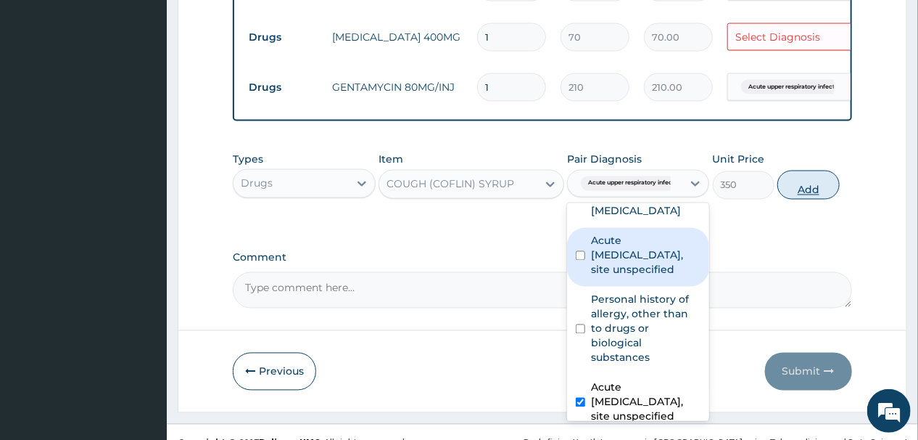
click at [807, 170] on button "Add" at bounding box center [809, 184] width 62 height 29
type input "0"
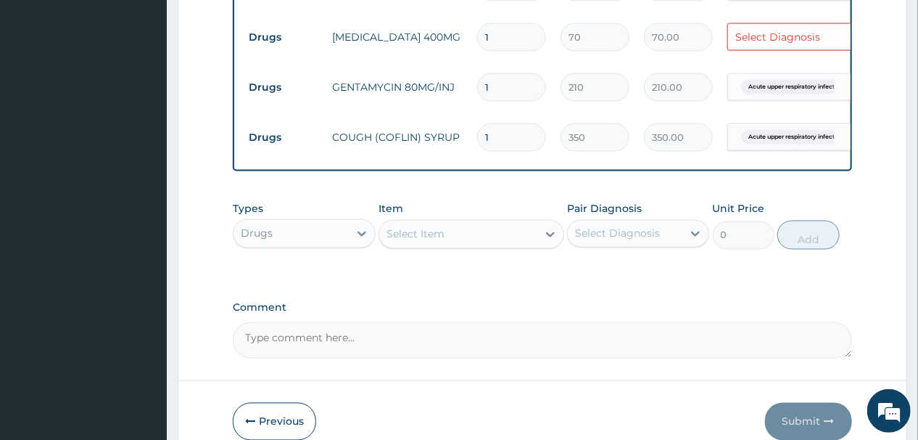
click at [501, 73] on input "1" at bounding box center [511, 87] width 69 height 28
type input "10"
type input "2100.00"
type input "1"
type input "210.00"
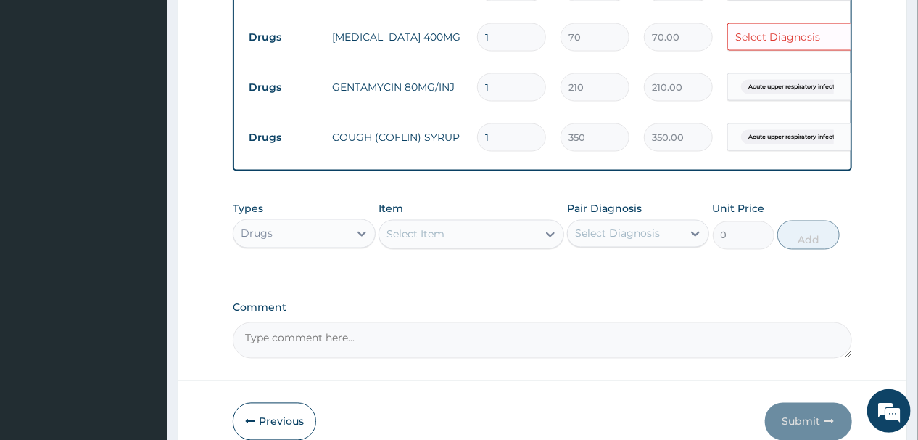
click at [516, 23] on input "1" at bounding box center [511, 37] width 69 height 28
type input "10"
type input "700.00"
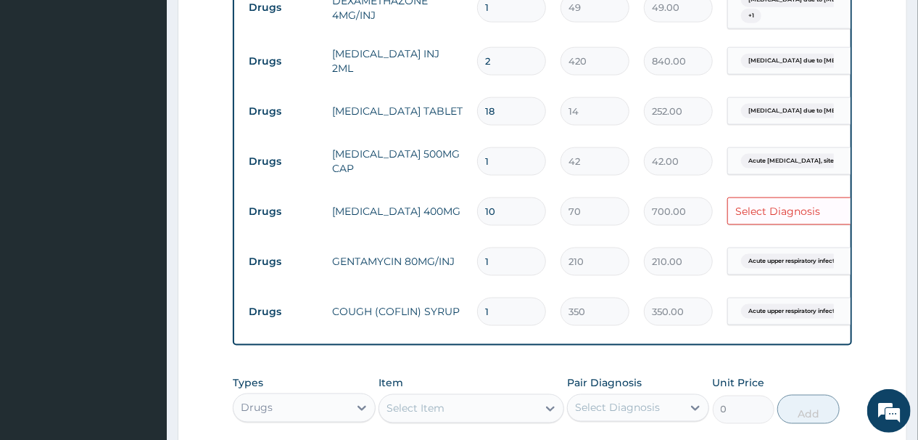
scroll to position [746, 0]
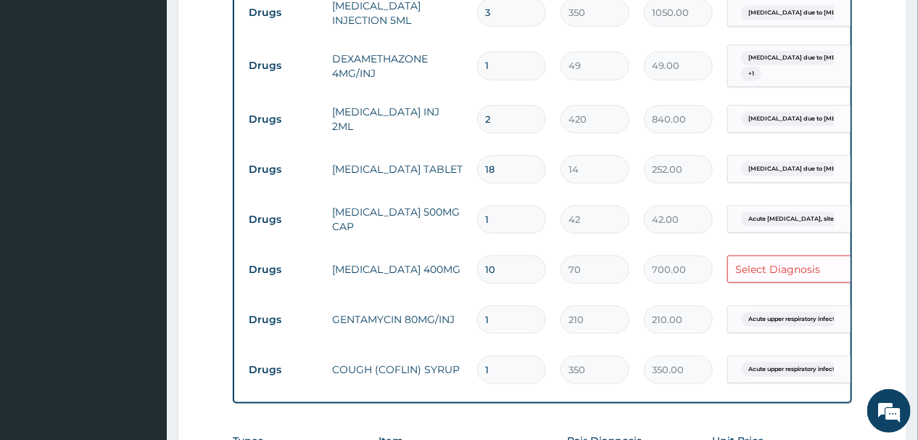
type input "10"
click at [506, 205] on input "1" at bounding box center [511, 219] width 69 height 28
type input "15"
type input "630.00"
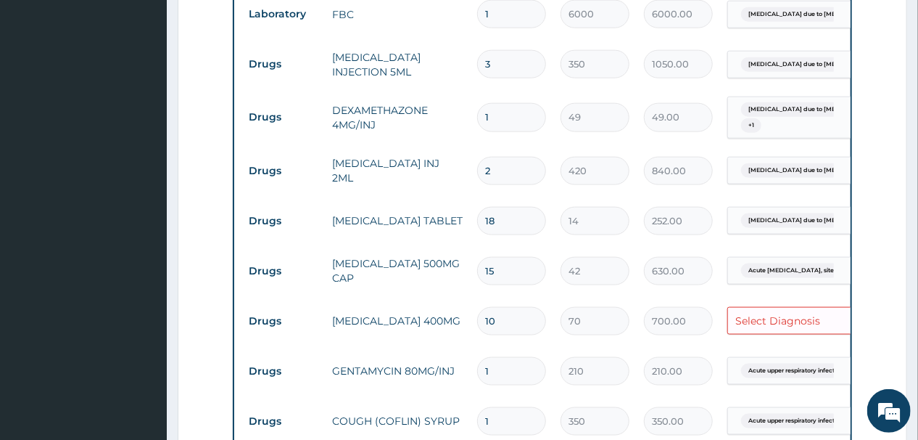
scroll to position [688, 0]
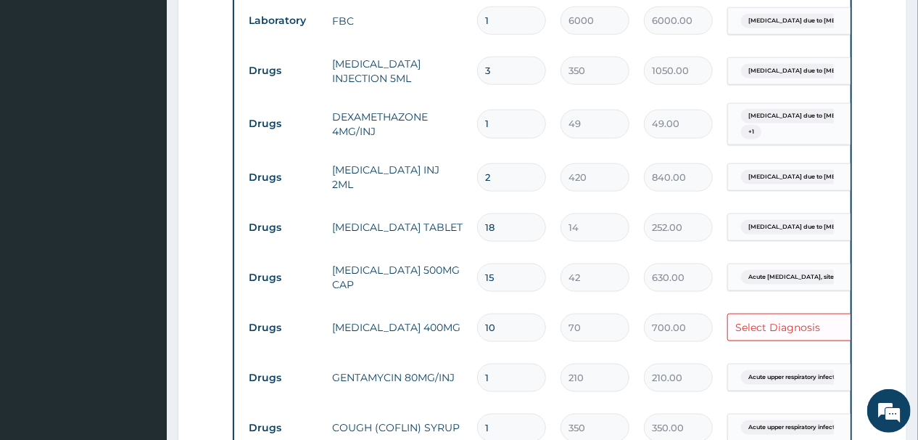
type input "14"
type input "588.00"
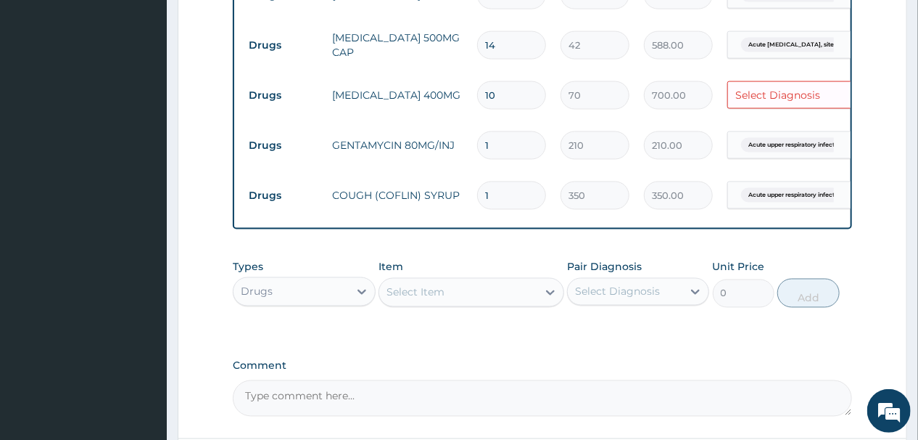
scroll to position [1027, 0]
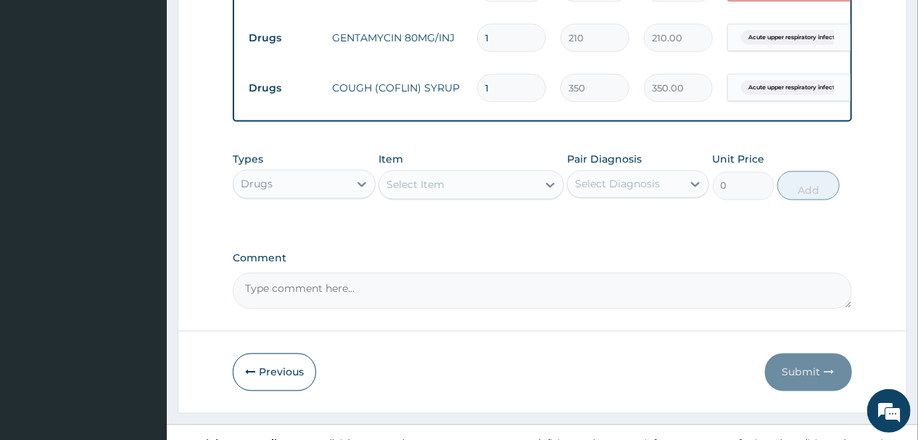
type input "14"
click at [464, 173] on div "Select Item" at bounding box center [458, 184] width 158 height 23
click at [472, 173] on div "Select Item" at bounding box center [458, 184] width 158 height 23
click at [470, 173] on div "Select Item" at bounding box center [458, 184] width 158 height 23
type input "G"
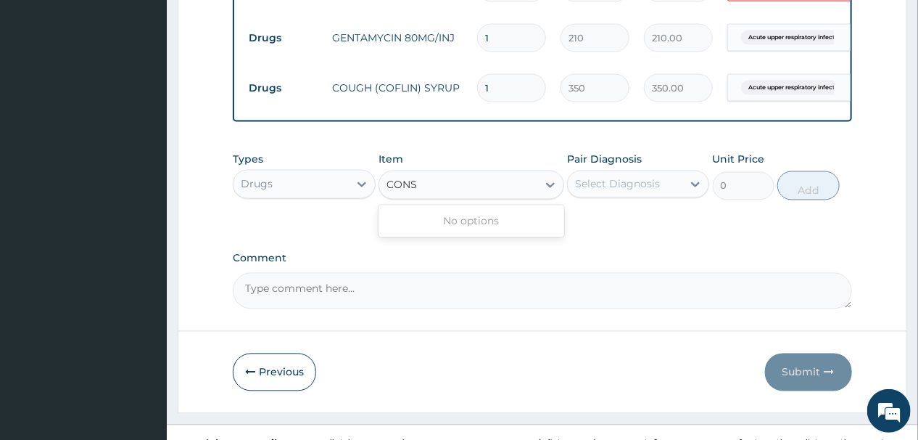
type input "CONS"
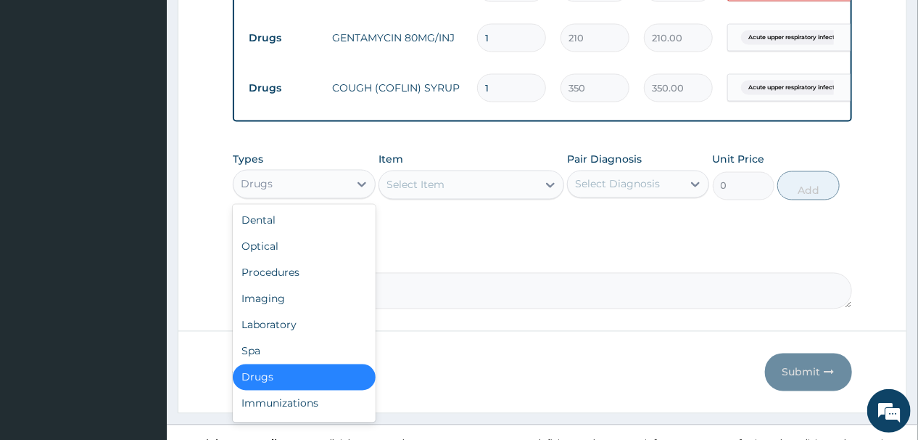
drag, startPoint x: 284, startPoint y: 155, endPoint x: 279, endPoint y: 169, distance: 15.0
click at [284, 173] on div "Drugs" at bounding box center [291, 184] width 115 height 23
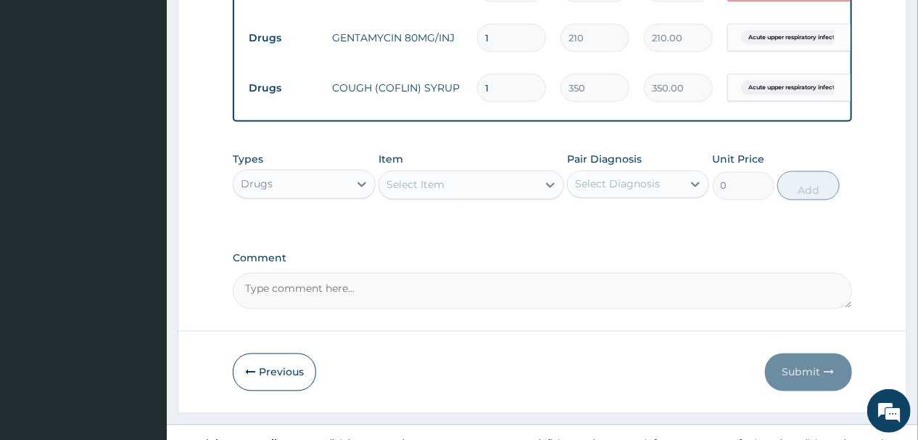
click at [325, 173] on div "Drugs" at bounding box center [291, 184] width 115 height 23
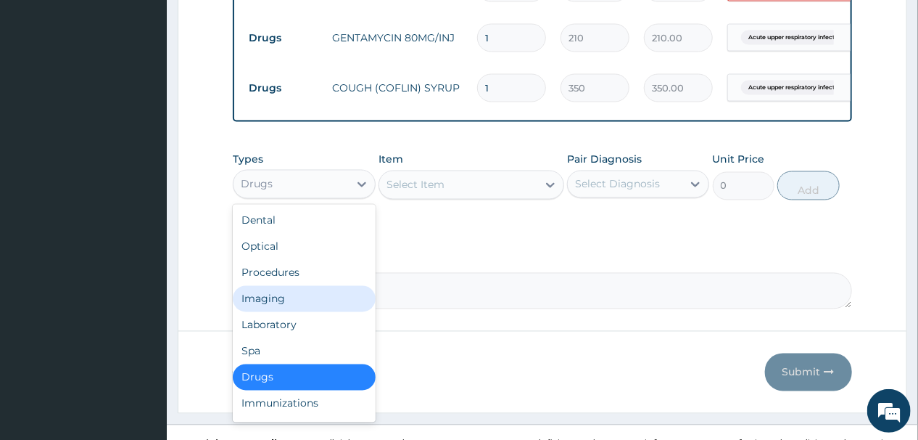
scroll to position [49, 0]
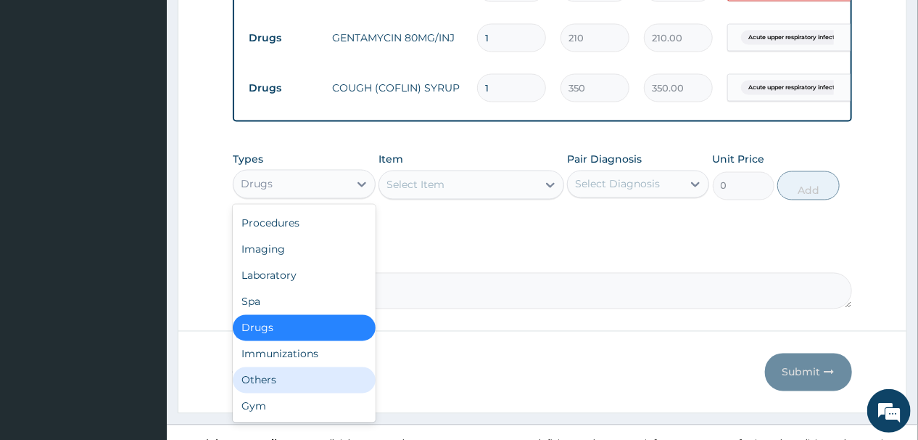
click at [294, 367] on div "Others" at bounding box center [304, 380] width 142 height 26
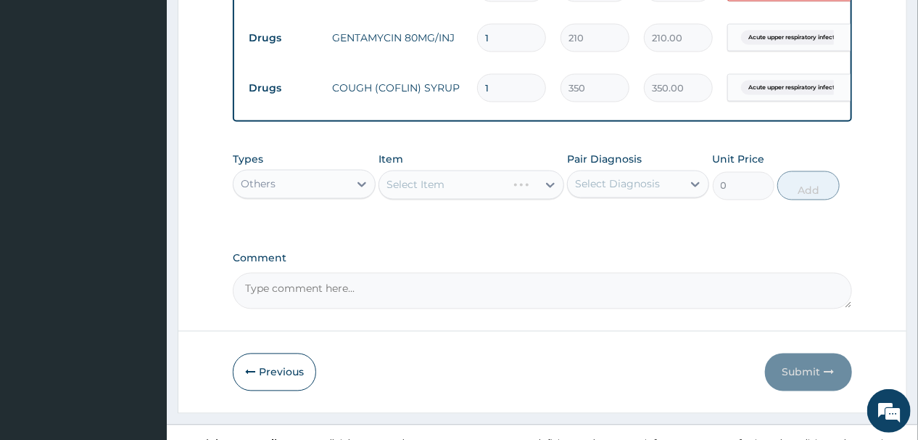
click at [457, 170] on div "Select Item" at bounding box center [472, 184] width 186 height 29
click at [457, 173] on div "Select Item" at bounding box center [458, 184] width 158 height 23
click at [469, 173] on div "Select Item" at bounding box center [458, 184] width 158 height 23
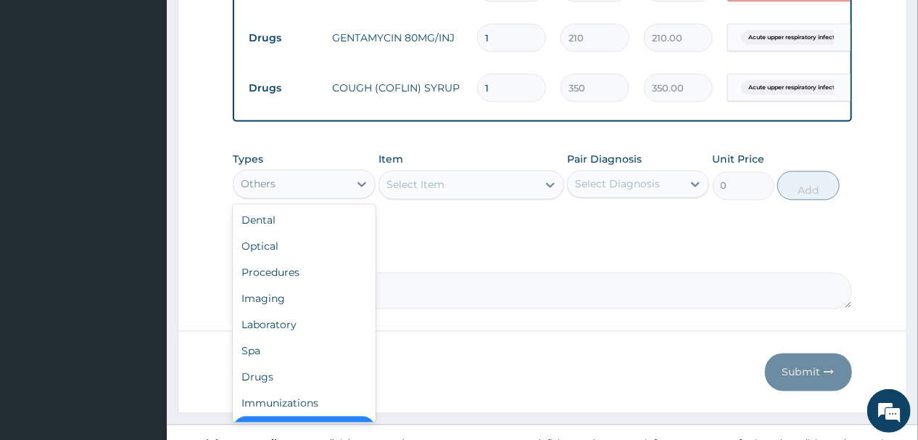
click at [308, 173] on div "Others" at bounding box center [291, 184] width 115 height 23
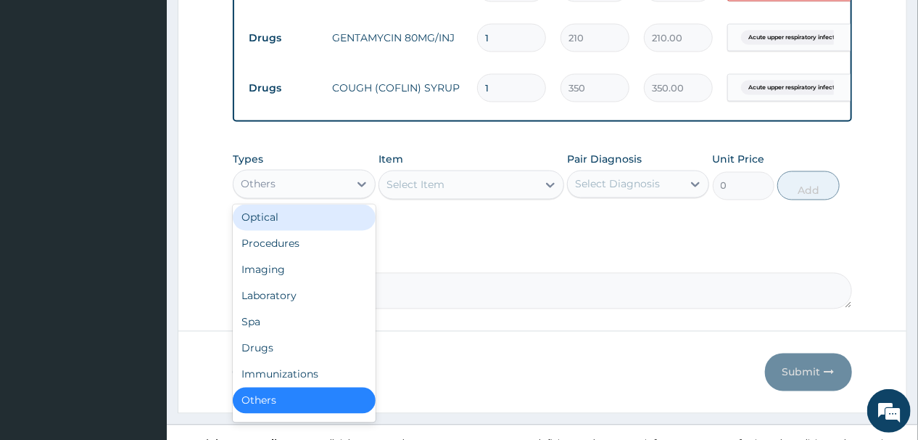
click at [311, 205] on div "Optical" at bounding box center [304, 218] width 142 height 26
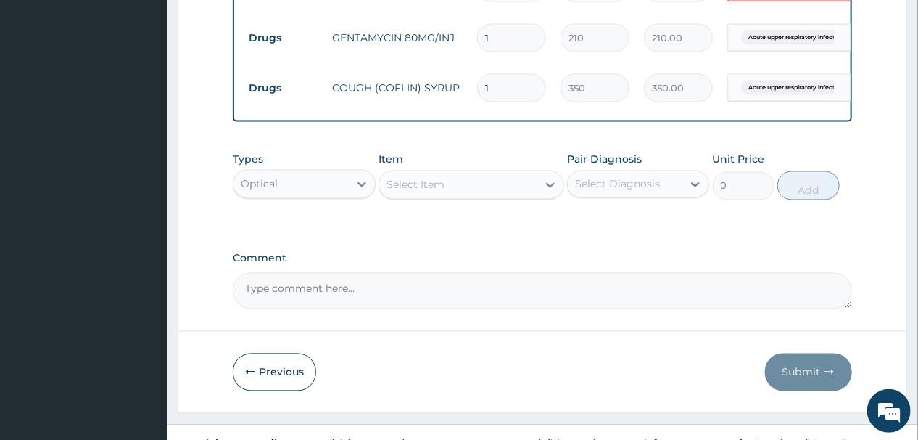
click at [484, 173] on div "Select Item" at bounding box center [458, 184] width 158 height 23
type input "G"
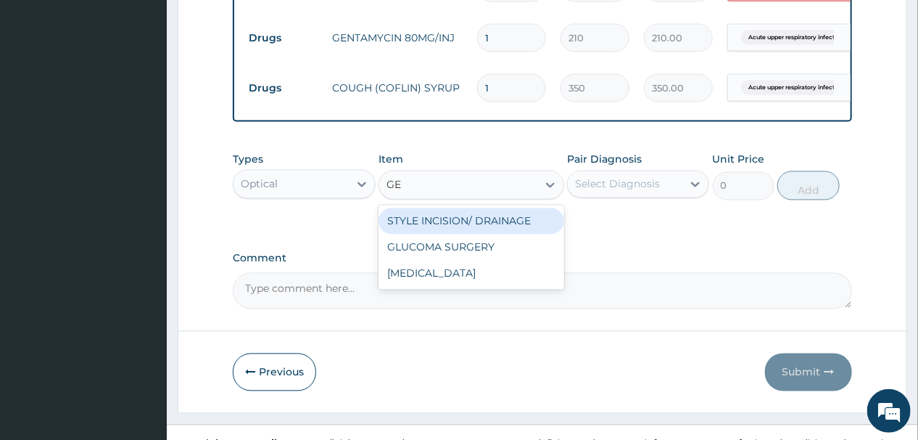
type input "G"
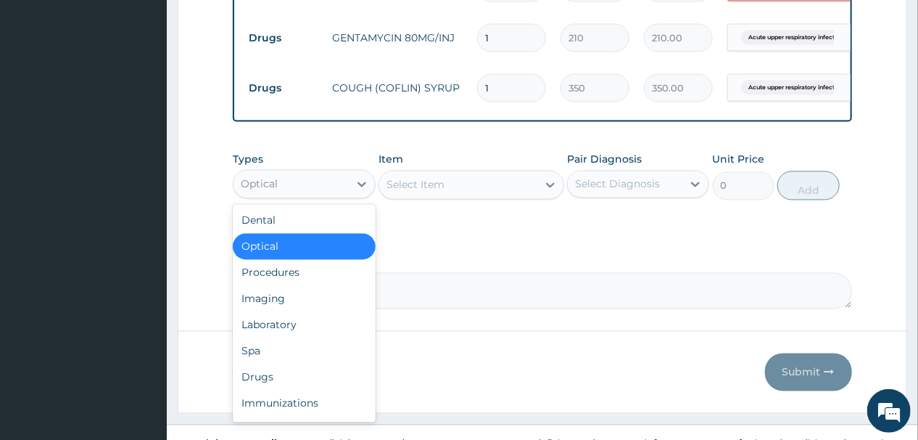
click at [332, 173] on div "Optical" at bounding box center [291, 184] width 115 height 23
click at [291, 260] on div "Procedures" at bounding box center [304, 273] width 142 height 26
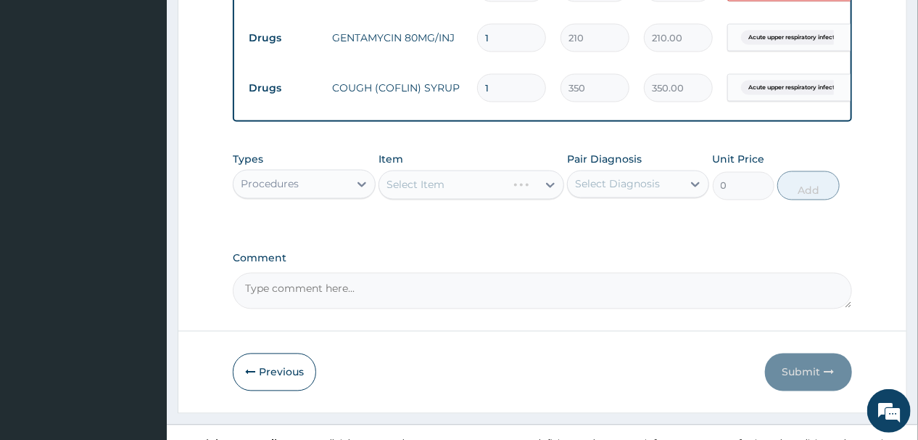
click at [438, 170] on div "Select Item" at bounding box center [472, 184] width 186 height 29
click at [435, 170] on div "Select Item" at bounding box center [472, 184] width 186 height 29
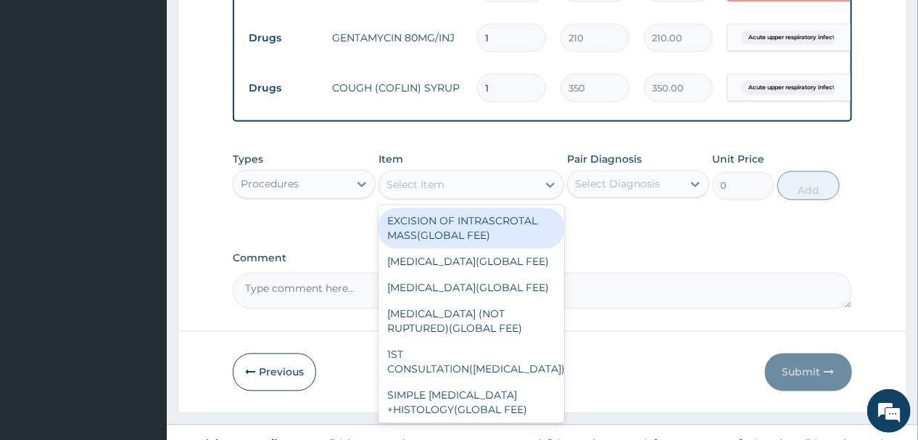
click at [442, 178] on div "Select Item" at bounding box center [416, 185] width 58 height 15
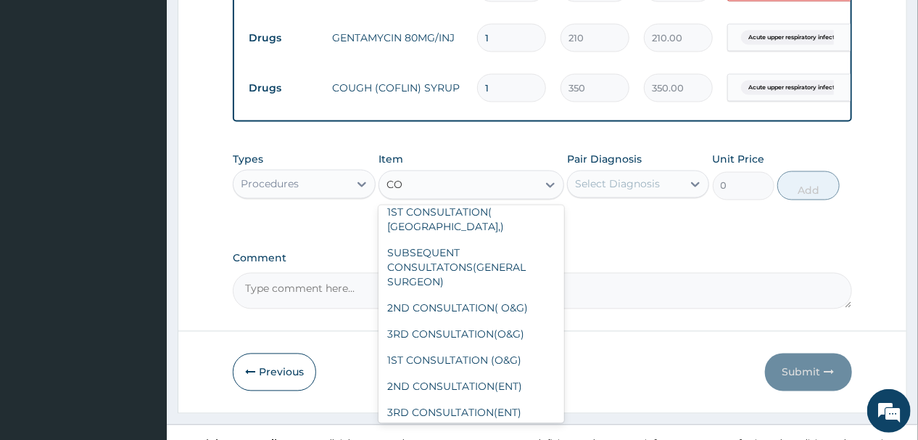
scroll to position [131, 0]
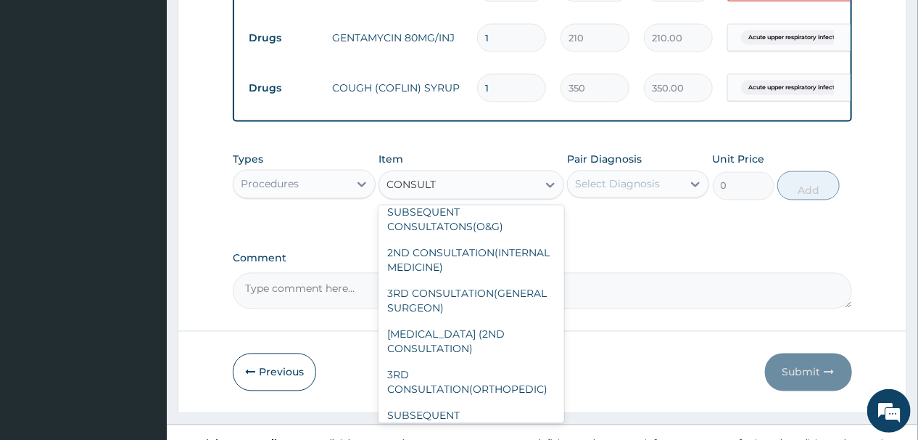
type input "CONSULTA"
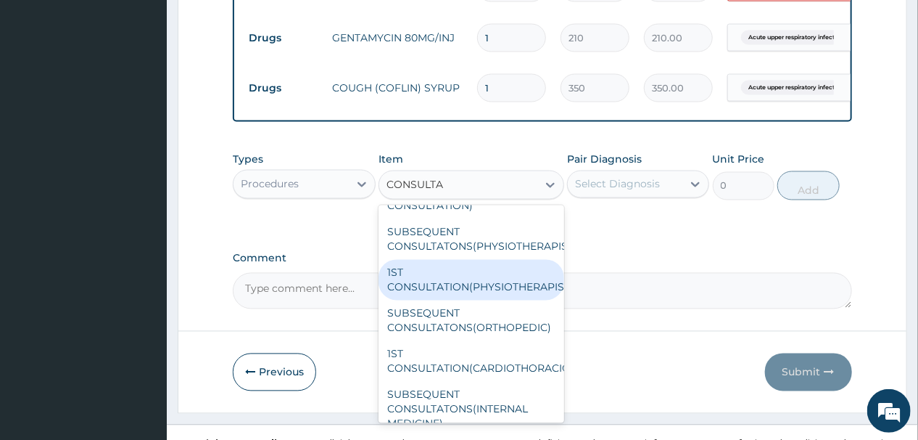
scroll to position [1466, 0]
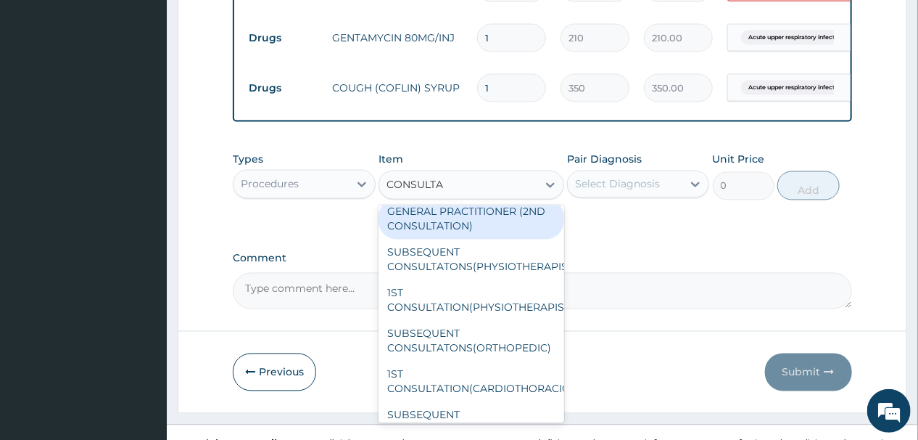
click at [438, 239] on div "GENERAL PRACTITIONER (2ND CONSULTATION)" at bounding box center [472, 219] width 186 height 41
type input "2000"
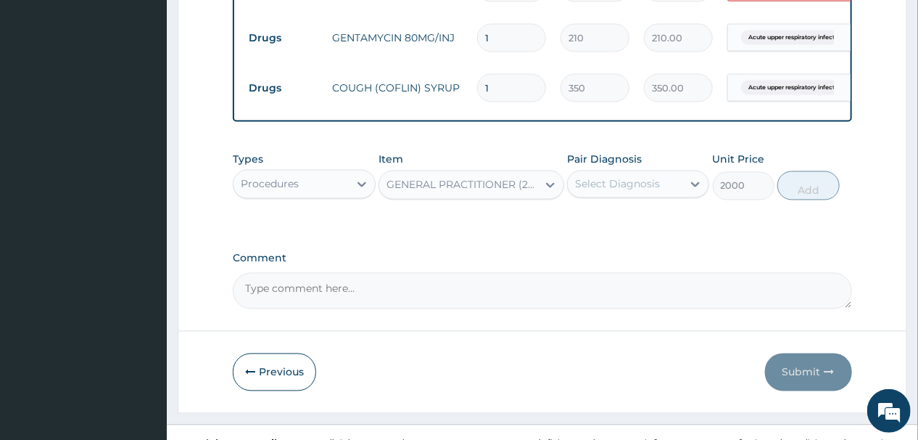
click at [676, 173] on div "Select Diagnosis" at bounding box center [625, 184] width 115 height 23
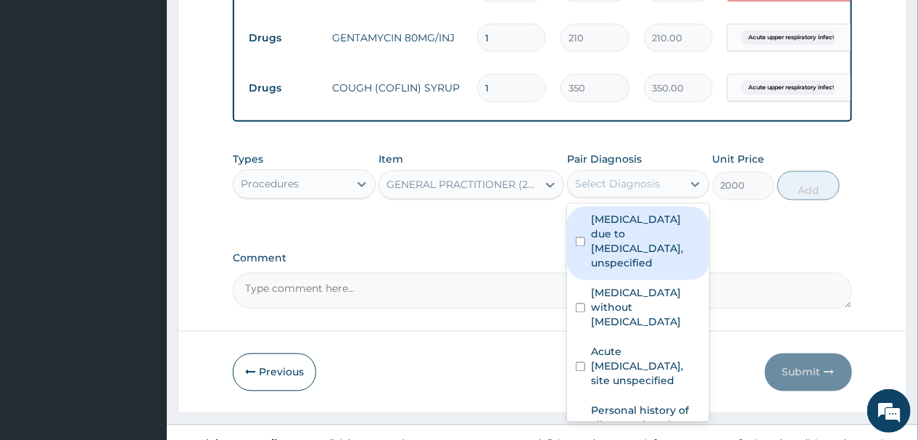
click at [622, 233] on label "Malaria due to Plasmodium falciparum, unspecified" at bounding box center [646, 242] width 110 height 58
checkbox input "true"
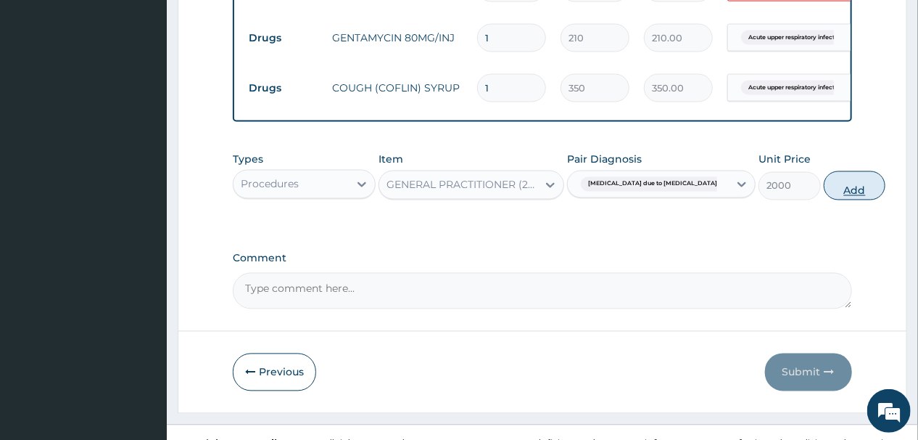
click at [824, 171] on button "Add" at bounding box center [855, 185] width 62 height 29
type input "0"
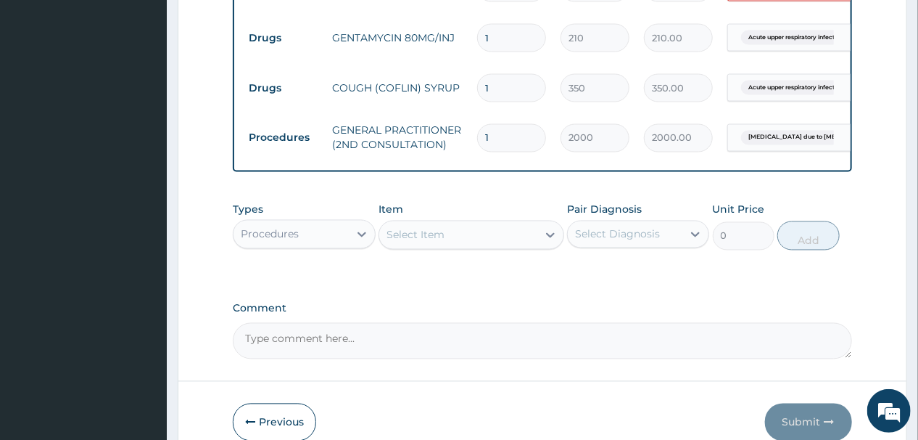
click at [493, 223] on div "Select Item" at bounding box center [458, 234] width 158 height 23
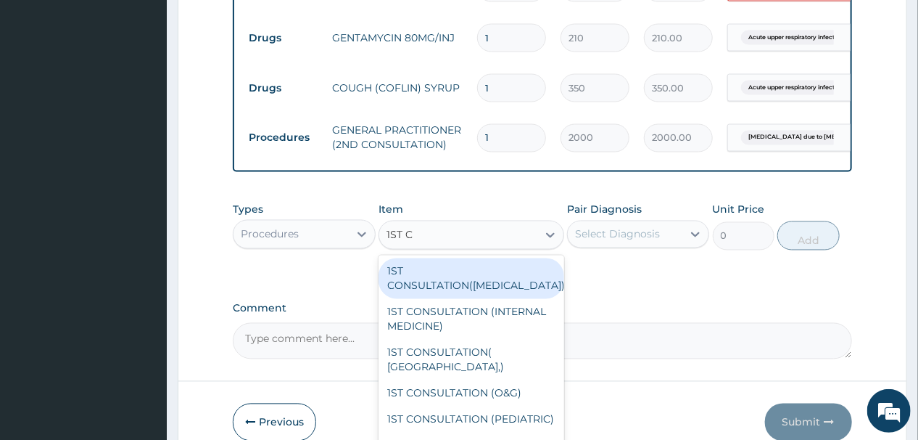
type input "1ST CO"
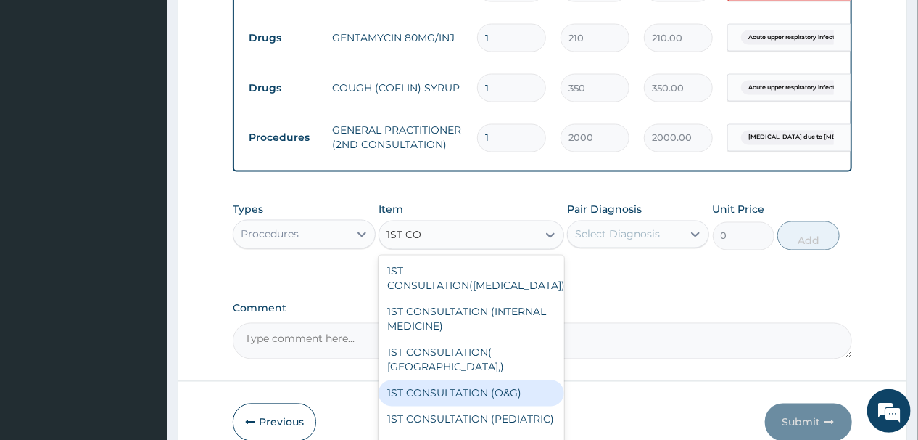
click at [455, 380] on div "1ST CONSULTATION (O&G)" at bounding box center [472, 393] width 186 height 26
type input "10000"
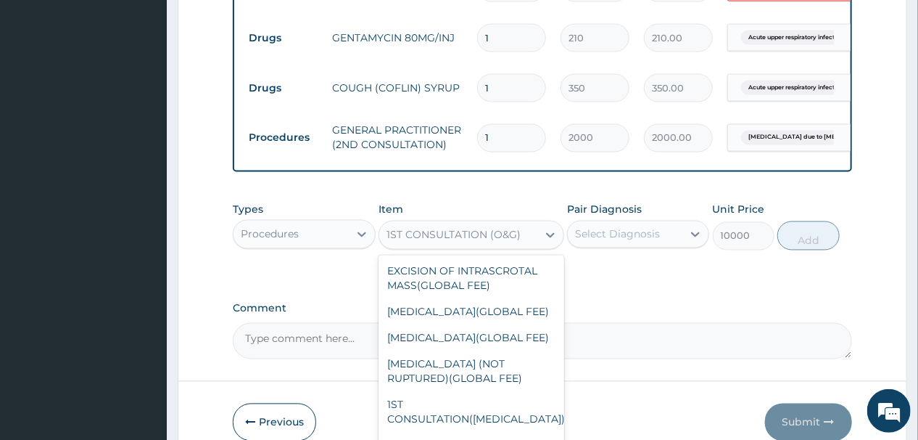
click at [525, 223] on div "1ST CONSULTATION (O&G)" at bounding box center [458, 234] width 158 height 23
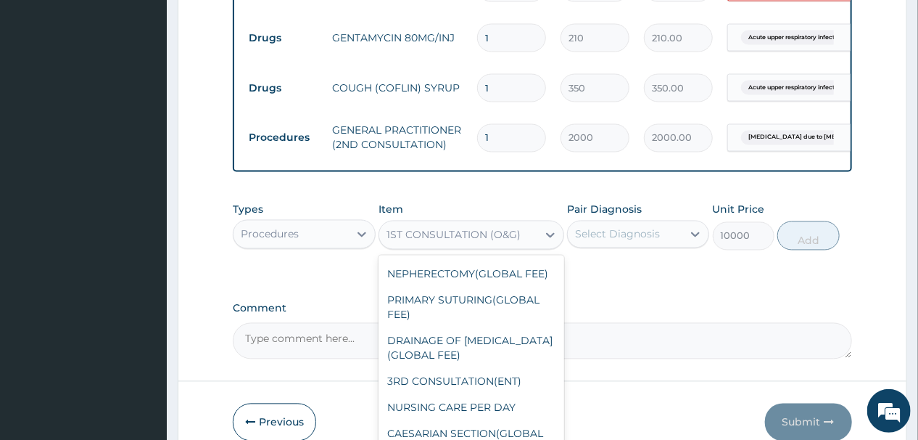
scroll to position [1912, 0]
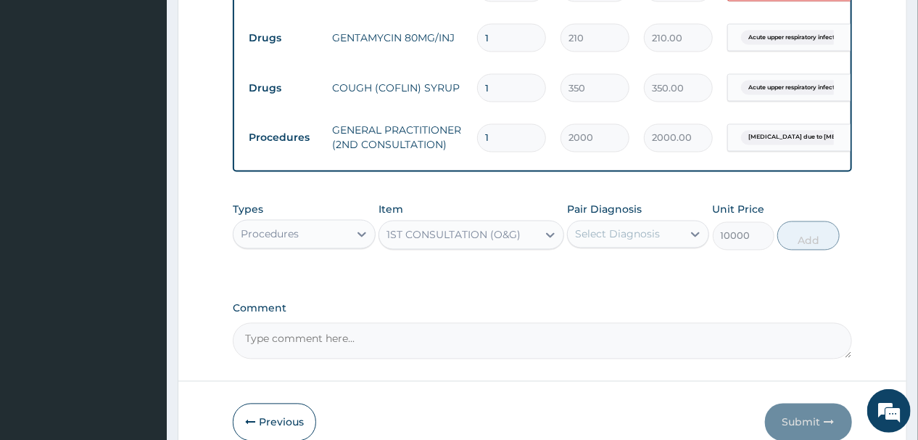
click at [436, 228] on div "1ST CONSULTATION (O&G)" at bounding box center [454, 235] width 134 height 15
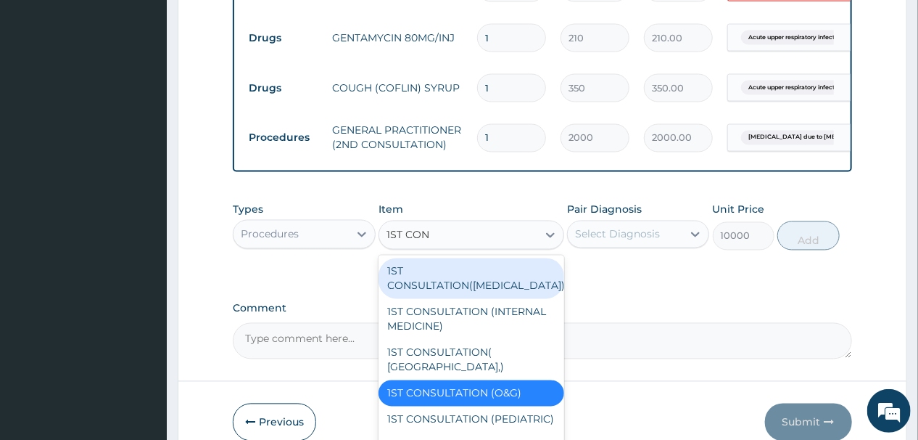
type input "1ST CONS"
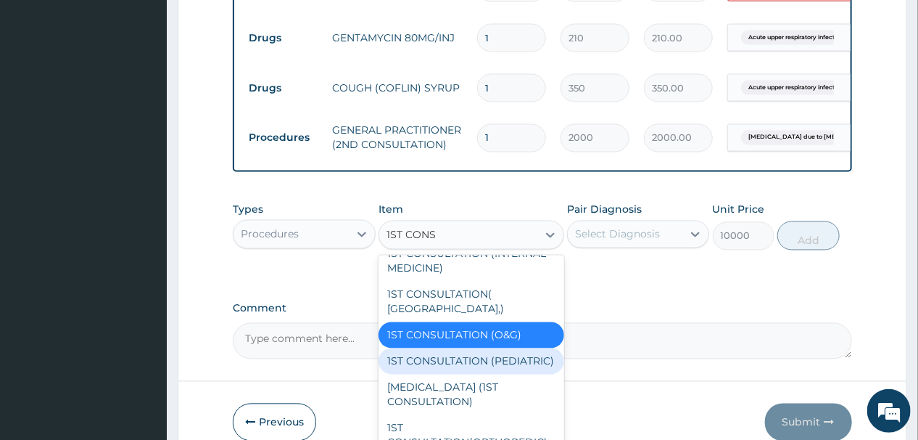
scroll to position [174, 0]
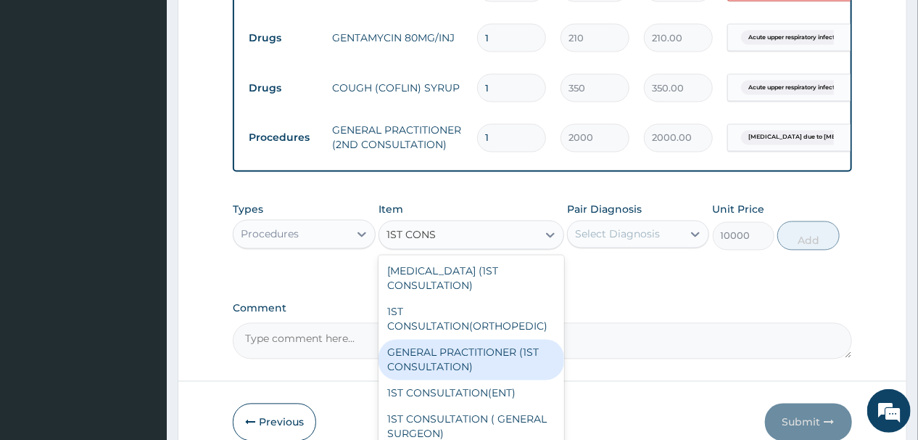
click at [469, 359] on div "GENERAL PRACTITIONER (1ST CONSULTATION)" at bounding box center [472, 360] width 186 height 41
type input "2500"
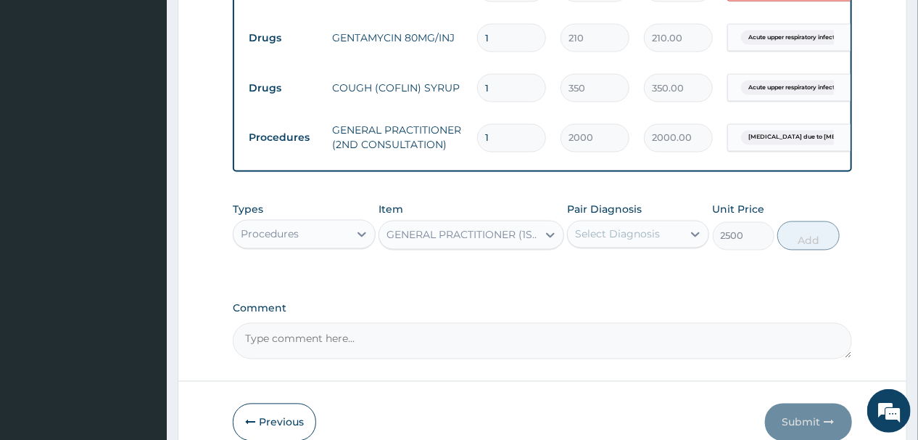
click at [648, 227] on div "Select Diagnosis" at bounding box center [617, 234] width 85 height 15
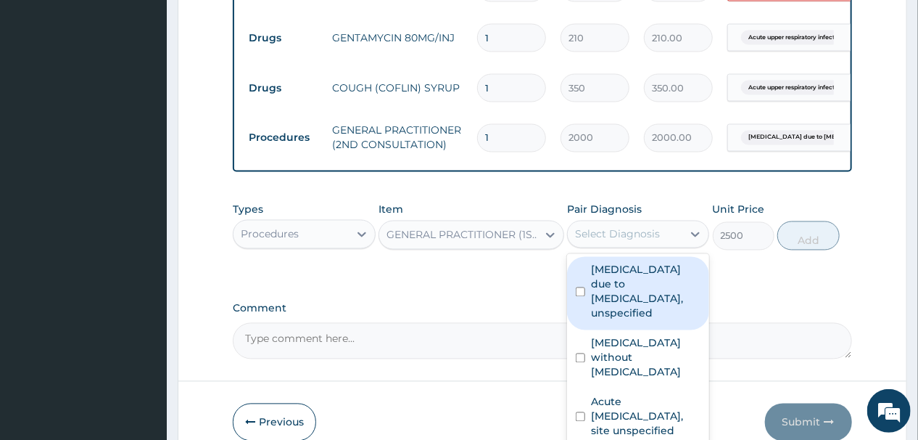
click at [617, 273] on label "Malaria due to Plasmodium falciparum, unspecified" at bounding box center [646, 292] width 110 height 58
checkbox input "true"
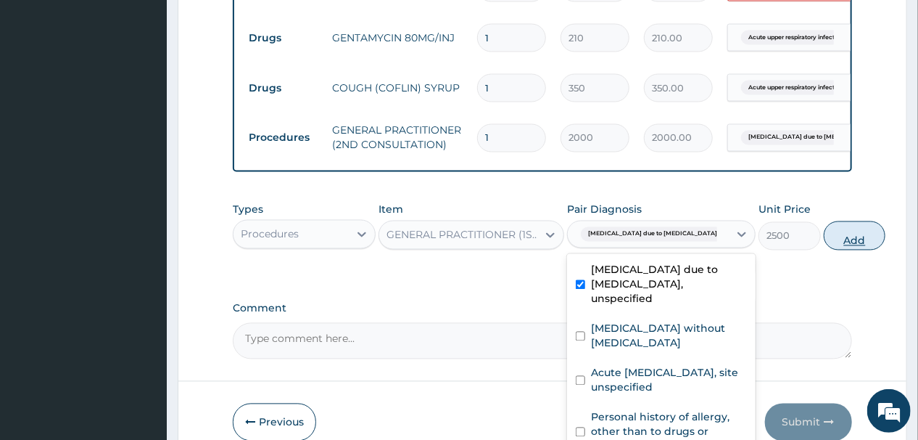
click at [824, 223] on button "Add" at bounding box center [855, 235] width 62 height 29
type input "0"
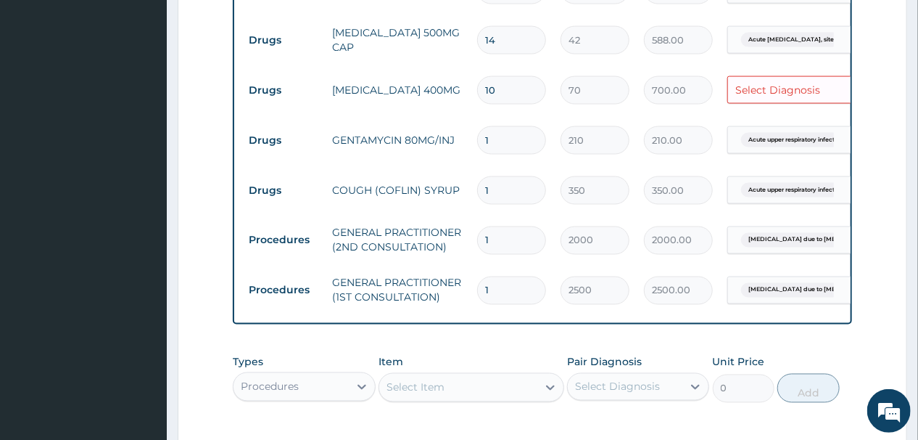
scroll to position [911, 0]
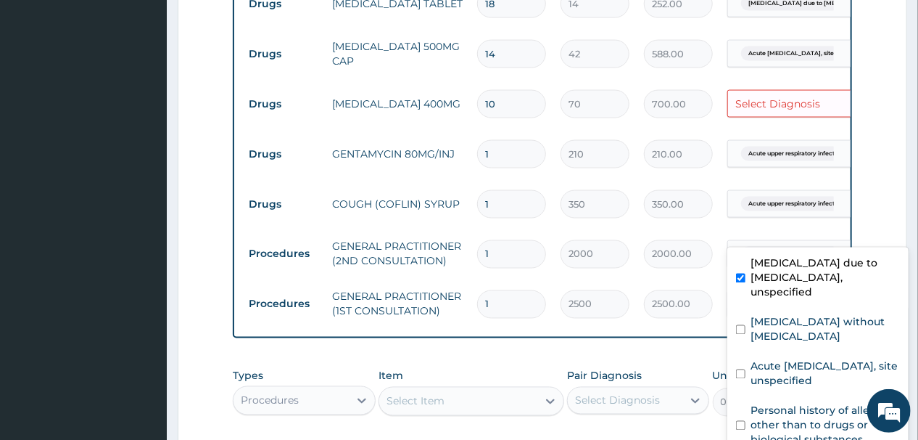
click at [802, 247] on span "Malaria due to Plasmodium falc..." at bounding box center [821, 254] width 160 height 15
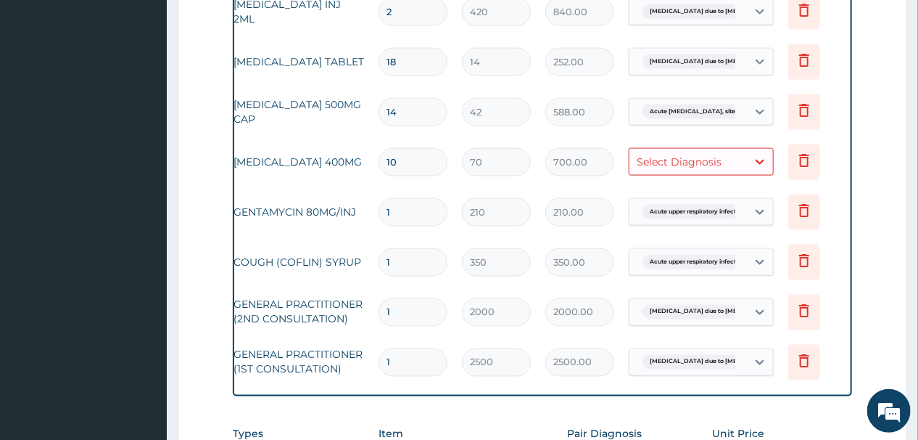
scroll to position [0, 107]
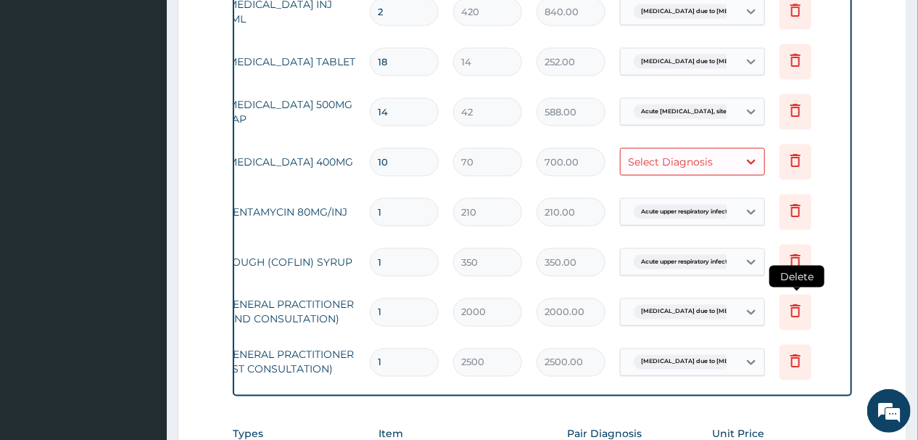
click at [793, 302] on icon at bounding box center [795, 310] width 17 height 17
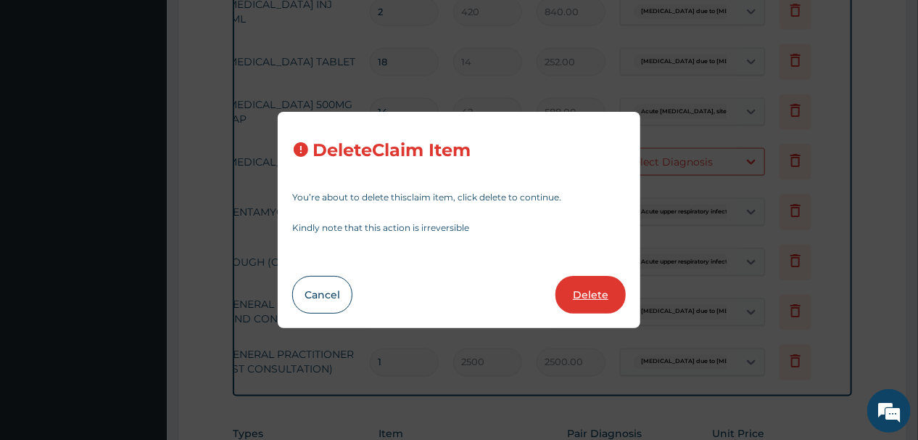
click at [583, 294] on button "Delete" at bounding box center [591, 295] width 70 height 38
type input "2500"
type input "2500.00"
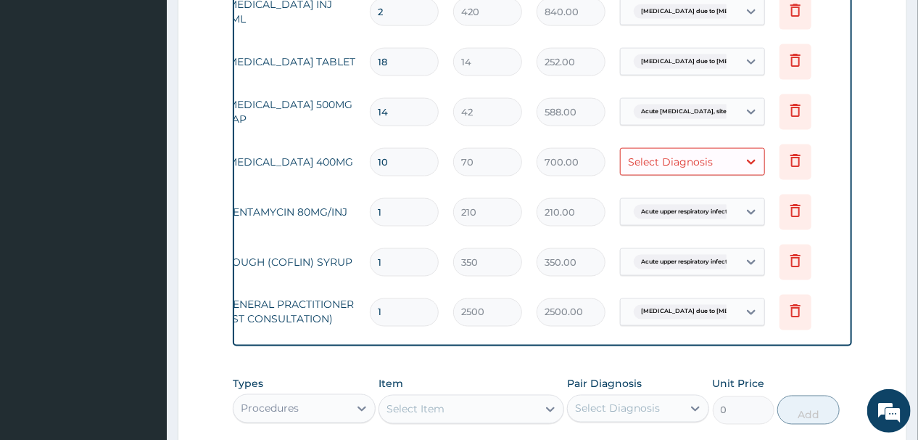
click at [725, 150] on div "Select Diagnosis" at bounding box center [680, 161] width 118 height 23
click at [730, 150] on div "Select Diagnosis" at bounding box center [680, 161] width 118 height 23
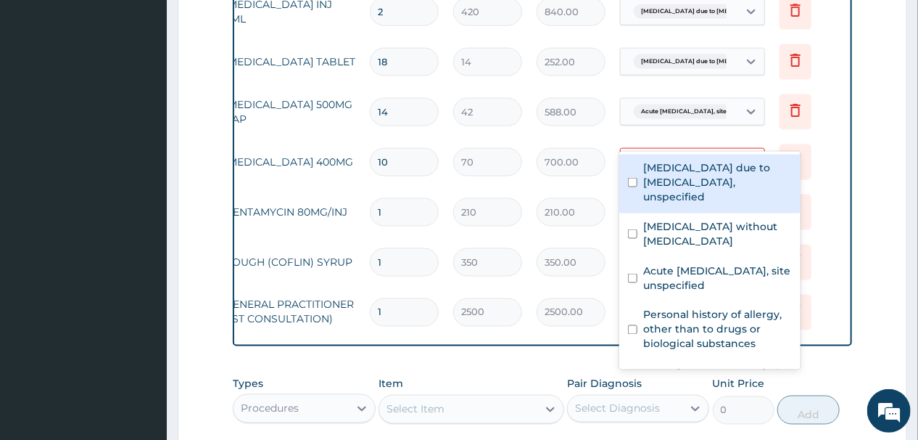
click at [745, 155] on icon at bounding box center [751, 162] width 15 height 15
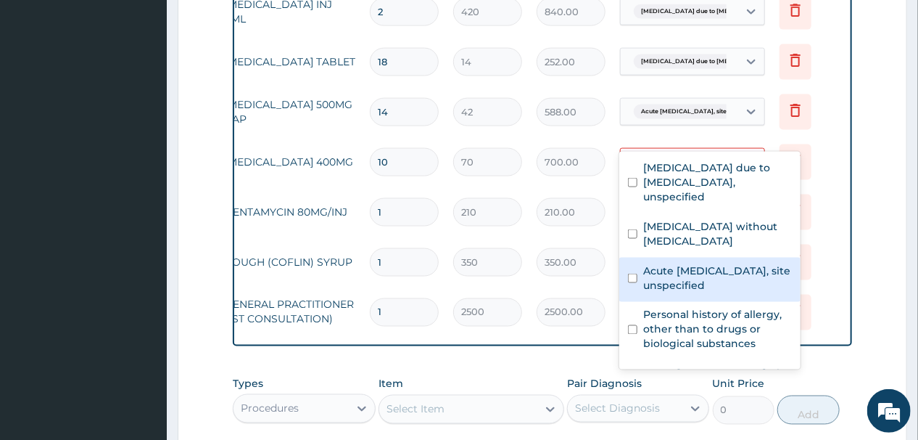
click at [636, 278] on input "checkbox" at bounding box center [632, 278] width 9 height 9
checkbox input "true"
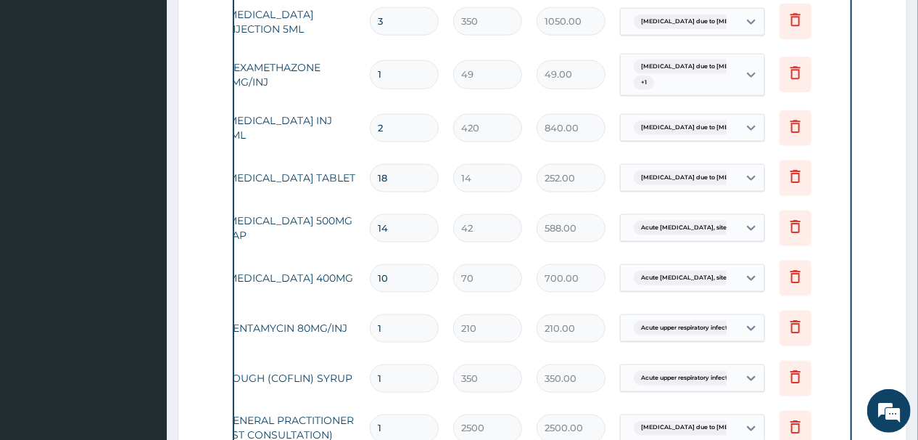
scroll to position [1085, 0]
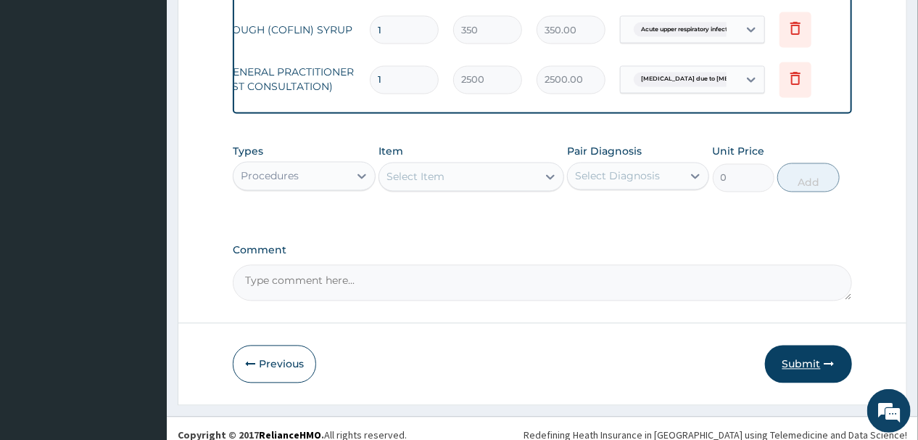
click at [798, 354] on button "Submit" at bounding box center [808, 364] width 87 height 38
click at [794, 348] on button "Submit" at bounding box center [808, 364] width 87 height 38
click at [799, 353] on button "Submit" at bounding box center [808, 364] width 87 height 38
click at [797, 350] on button "Submit" at bounding box center [808, 364] width 87 height 38
click at [798, 348] on button "Submit" at bounding box center [808, 364] width 87 height 38
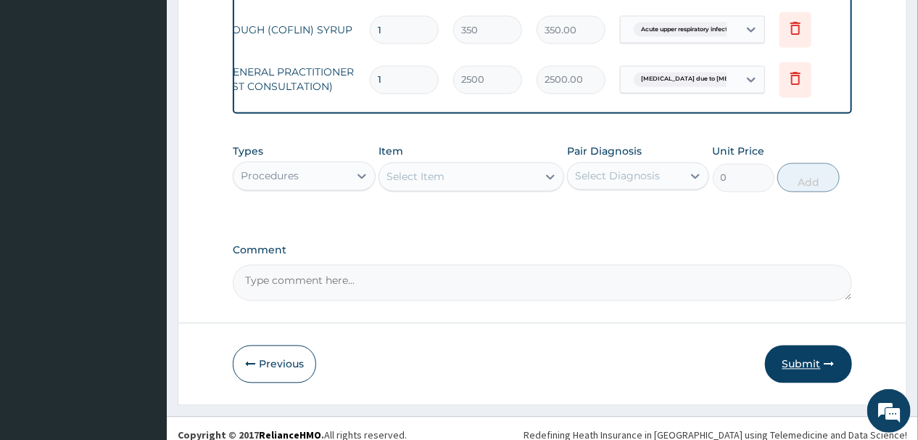
click at [802, 348] on button "Submit" at bounding box center [808, 364] width 87 height 38
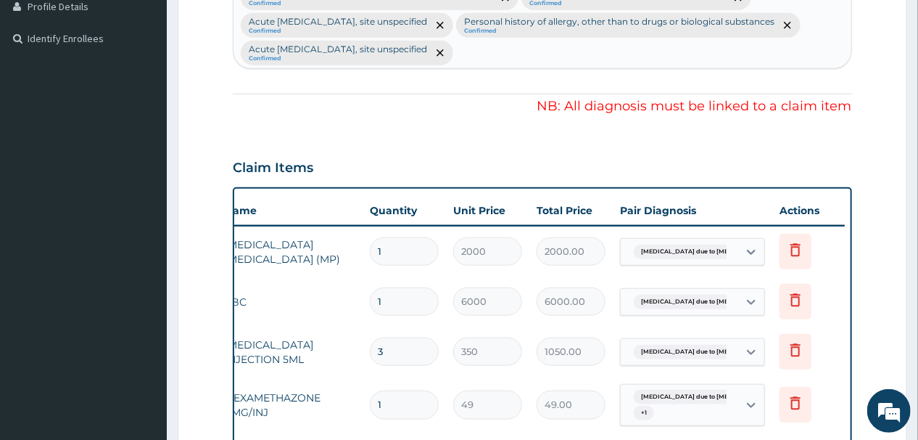
scroll to position [331, 0]
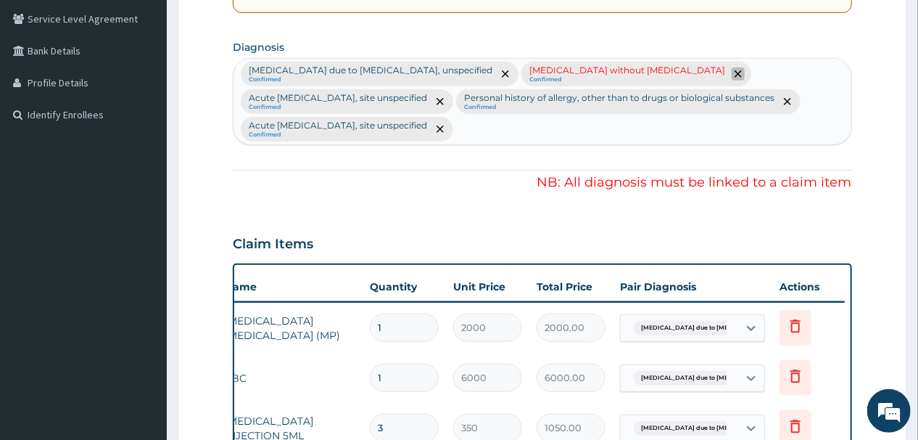
click at [735, 72] on icon "remove selection option" at bounding box center [738, 73] width 7 height 7
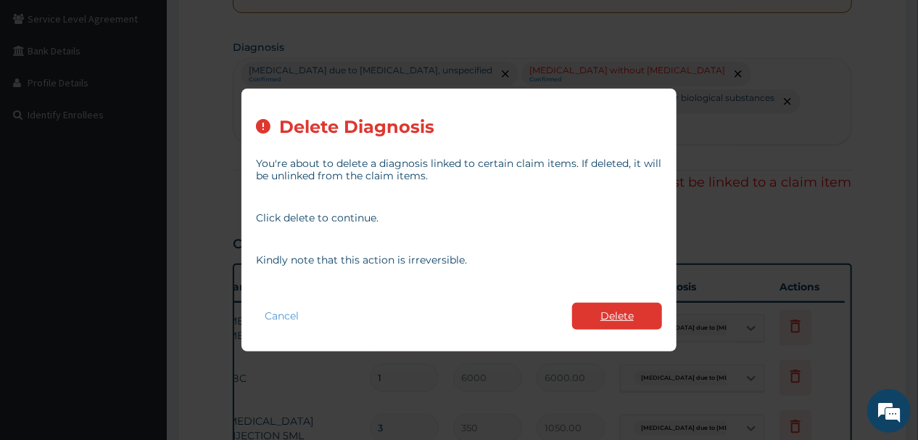
click at [612, 311] on button "Delete" at bounding box center [617, 316] width 90 height 27
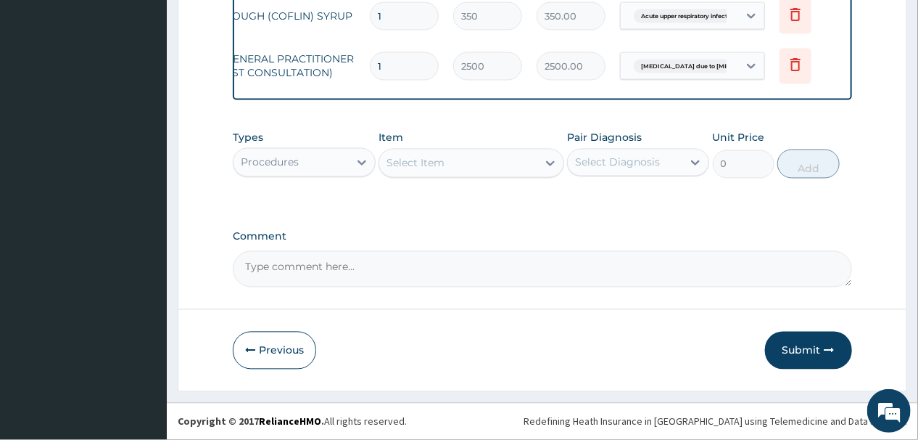
scroll to position [1085, 0]
click at [813, 348] on button "Submit" at bounding box center [808, 351] width 87 height 38
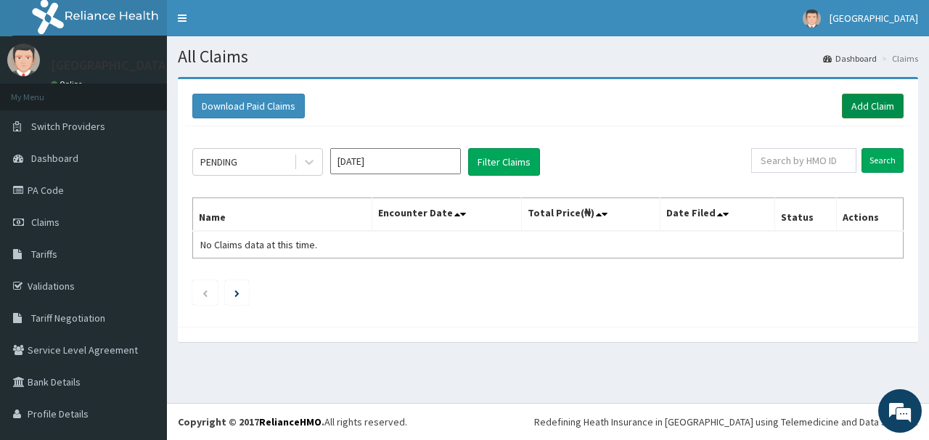
click at [859, 104] on link "Add Claim" at bounding box center [873, 106] width 62 height 25
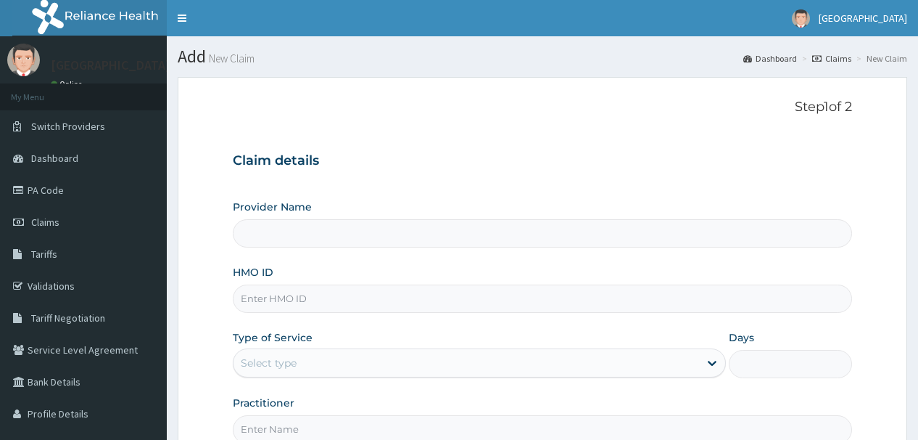
type input "[GEOGRAPHIC_DATA]"
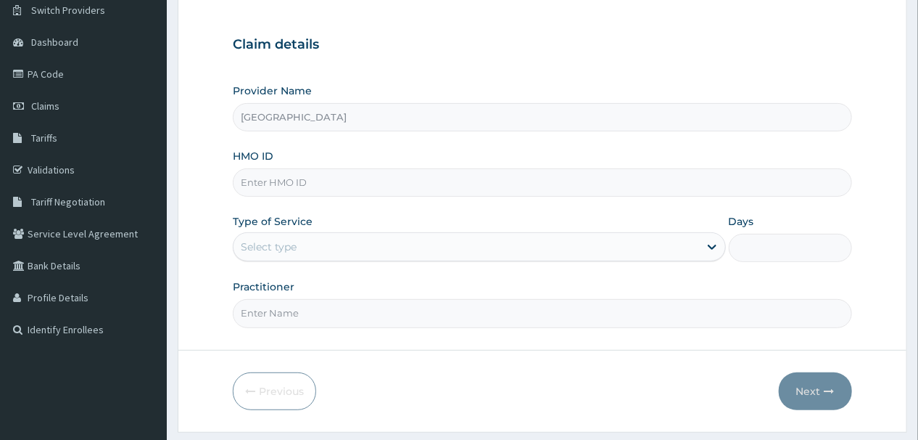
click at [398, 149] on div "HMO ID" at bounding box center [542, 173] width 619 height 48
click at [348, 182] on input "HMO ID" at bounding box center [542, 182] width 619 height 28
type input "NGC/10116/C"
click at [364, 244] on div "Select type" at bounding box center [467, 246] width 466 height 23
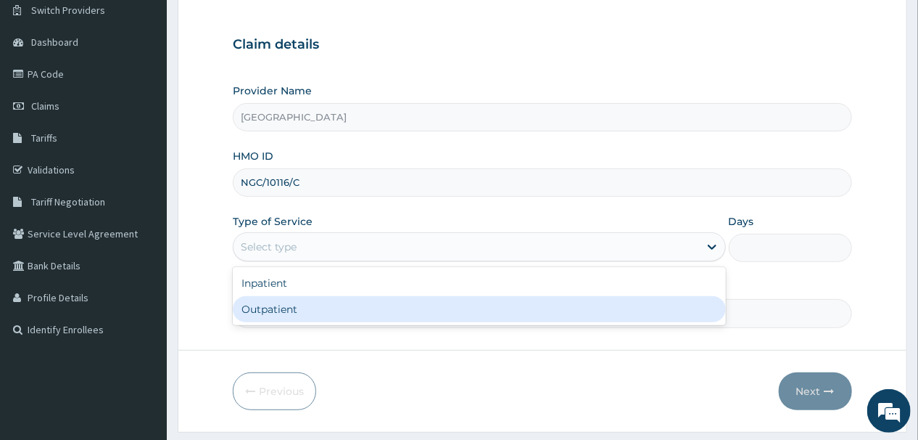
click at [332, 305] on div "Outpatient" at bounding box center [479, 309] width 493 height 26
type input "1"
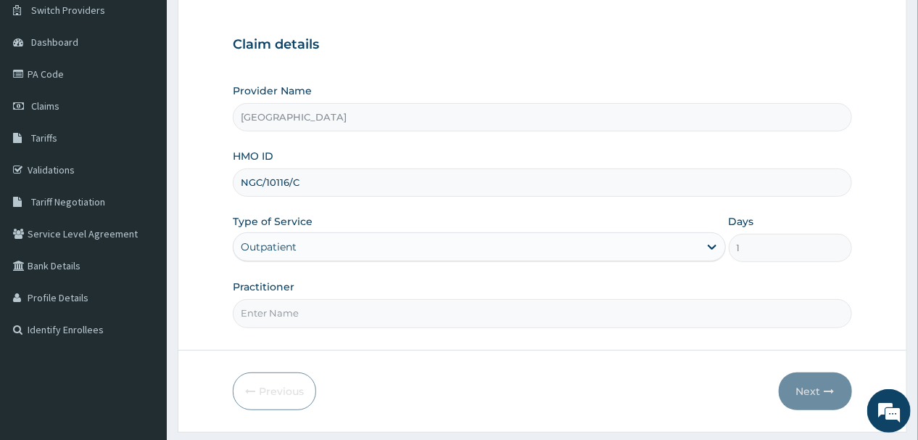
click at [332, 316] on input "Practitioner" at bounding box center [542, 313] width 619 height 28
click at [384, 284] on div "Practitioner" at bounding box center [542, 303] width 619 height 48
click at [351, 311] on input "Practitioner" at bounding box center [542, 313] width 619 height 28
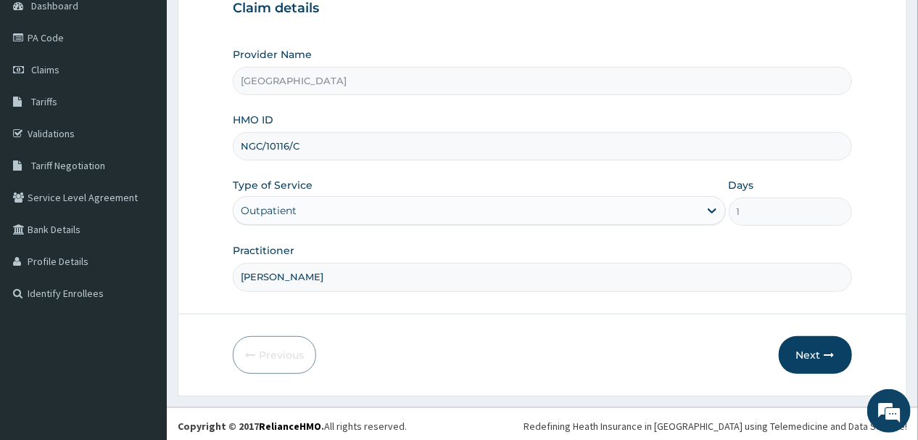
scroll to position [155, 0]
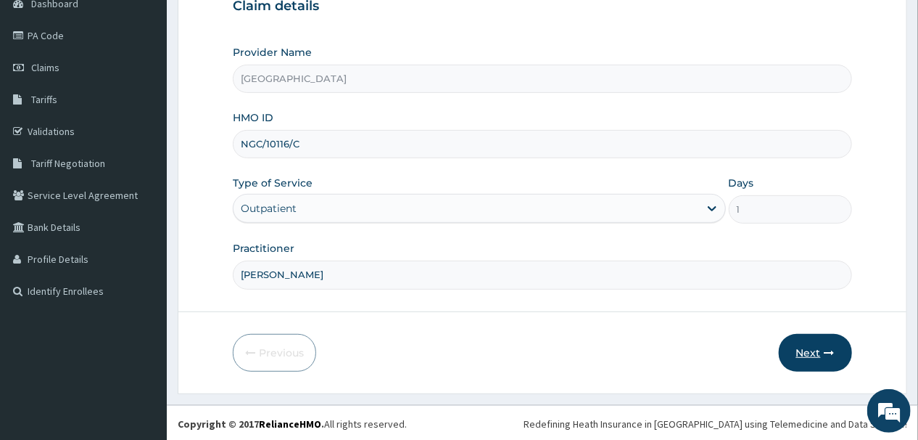
type input "DR EBERE"
click at [799, 348] on button "Next" at bounding box center [815, 353] width 73 height 38
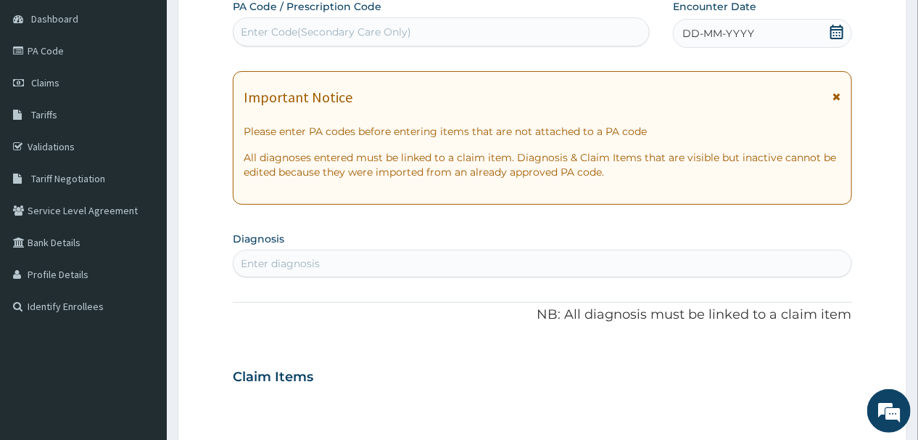
scroll to position [0, 0]
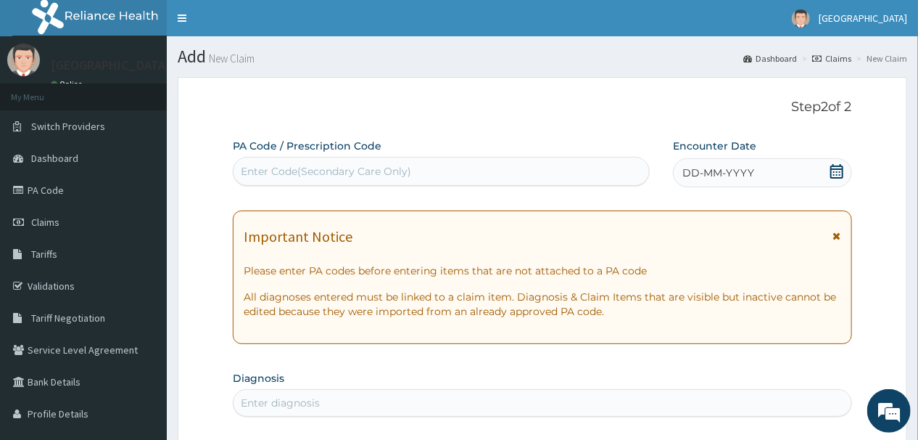
click at [709, 177] on span "DD-MM-YYYY" at bounding box center [719, 172] width 72 height 15
click at [311, 168] on div "Enter Code(Secondary Care Only)" at bounding box center [326, 171] width 170 height 15
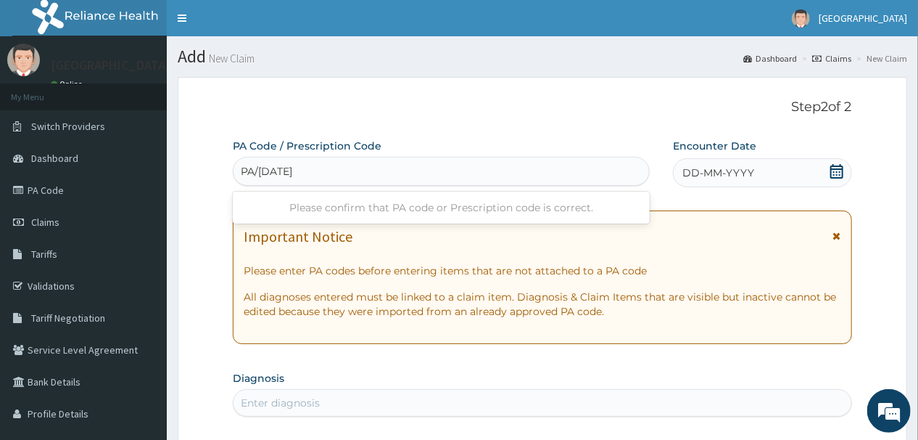
type input "PA/BC347E"
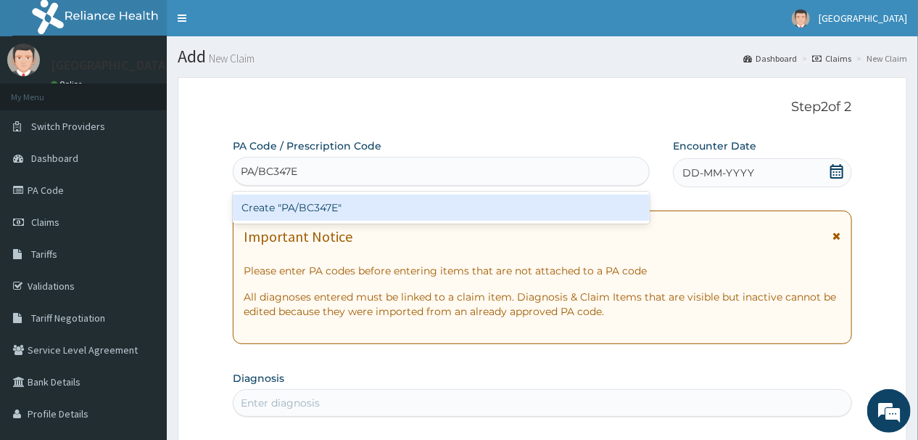
click at [355, 214] on div "Create "PA/BC347E"" at bounding box center [441, 207] width 417 height 26
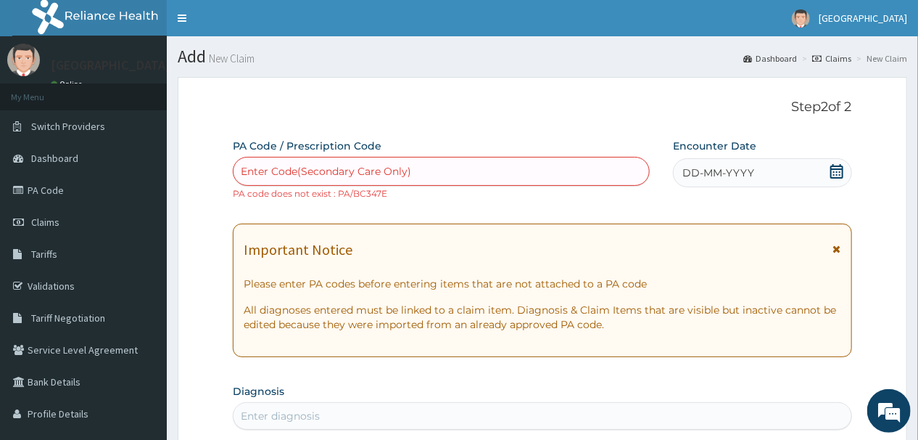
click at [703, 168] on span "DD-MM-YYYY" at bounding box center [719, 172] width 72 height 15
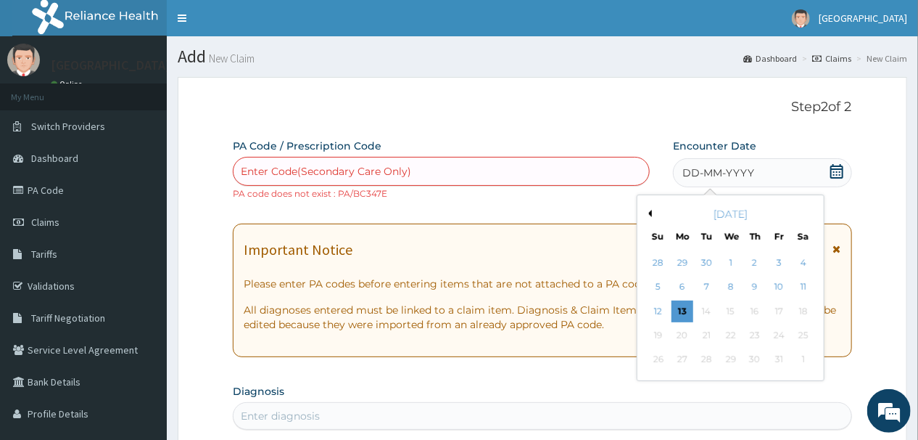
click at [682, 309] on div "13" at bounding box center [683, 311] width 22 height 22
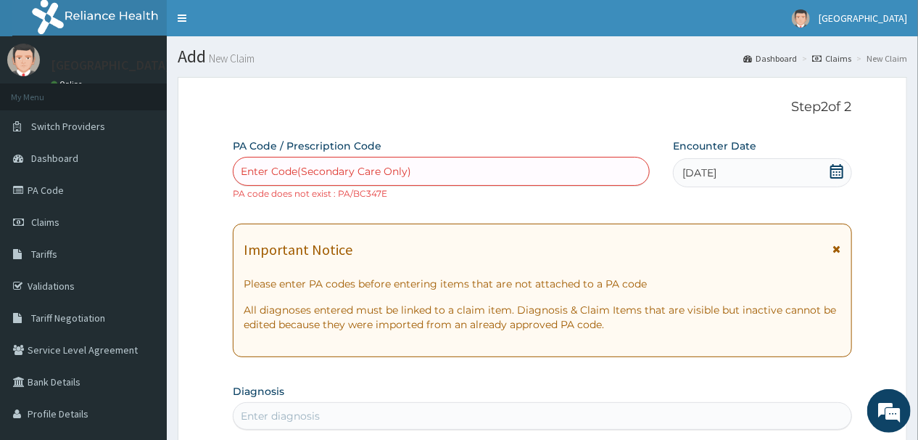
click at [357, 171] on div "Enter Code(Secondary Care Only)" at bounding box center [326, 171] width 170 height 15
type input "PA/"
click at [342, 171] on div "Enter Code(Secondary Care Only)" at bounding box center [326, 171] width 170 height 15
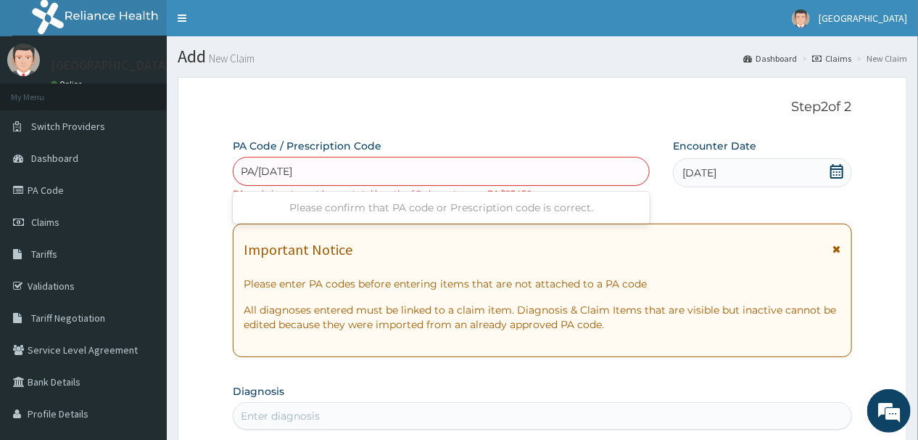
type input "PA/BC347F"
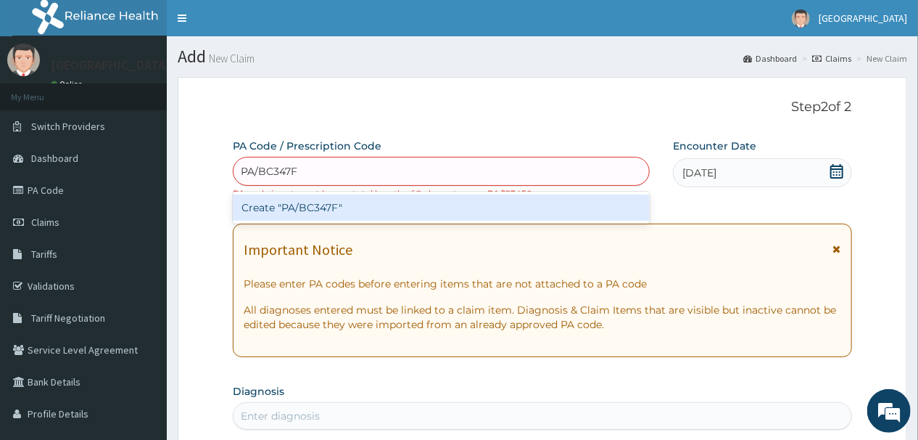
click at [329, 206] on div "Create "PA/BC347F"" at bounding box center [441, 207] width 417 height 26
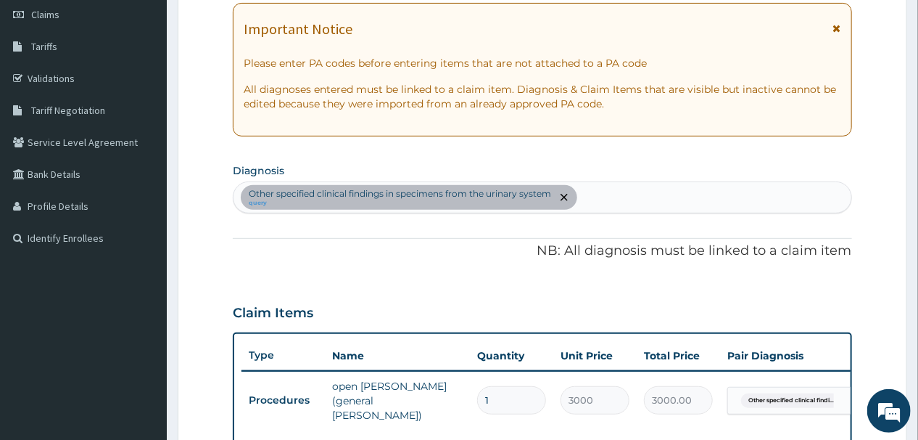
scroll to position [200, 0]
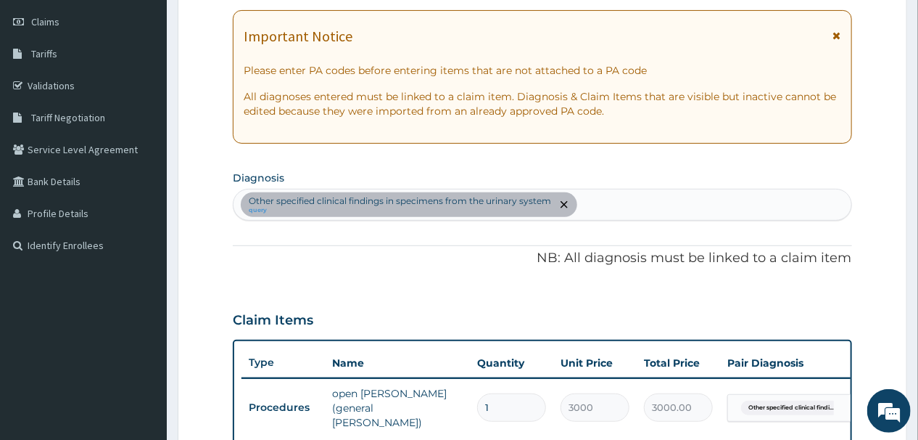
click at [458, 192] on div "Other specified clinical findings in specimens from the urinary system query" at bounding box center [409, 204] width 337 height 25
click at [426, 203] on p "Other specified clinical findings in specimens from the urinary system" at bounding box center [400, 201] width 303 height 12
click at [562, 201] on icon "remove selection option" at bounding box center [564, 204] width 7 height 7
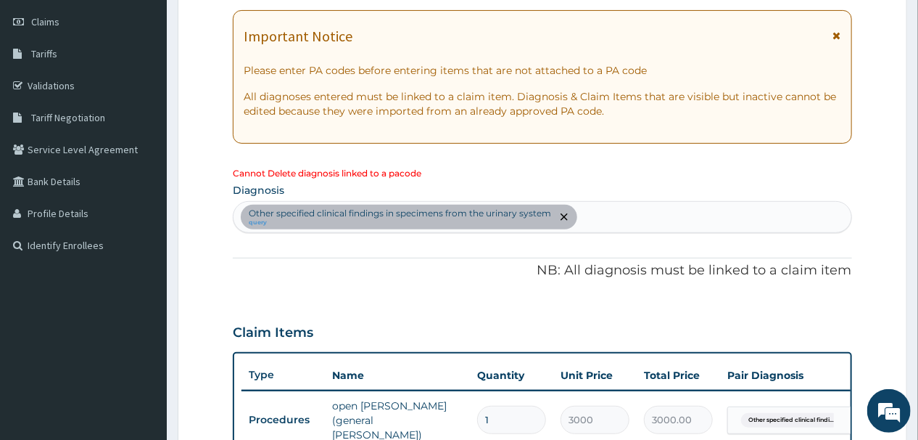
click at [301, 213] on p "Other specified clinical findings in specimens from the urinary system" at bounding box center [400, 213] width 303 height 12
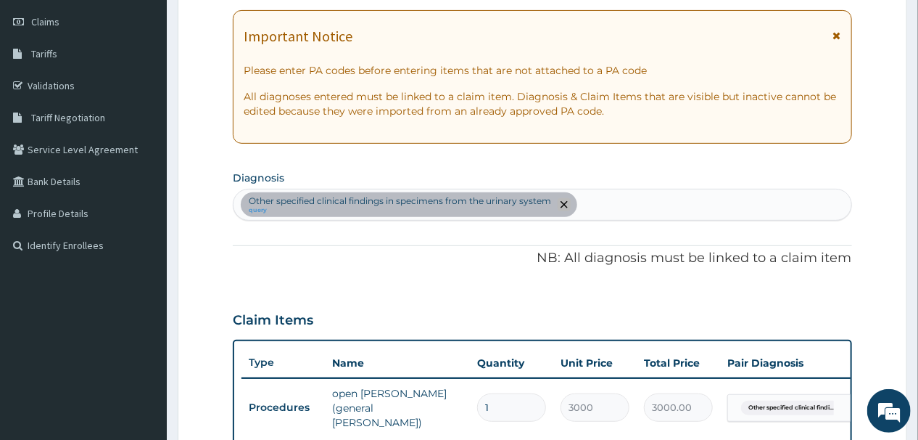
click at [561, 201] on icon "remove selection option" at bounding box center [564, 204] width 7 height 7
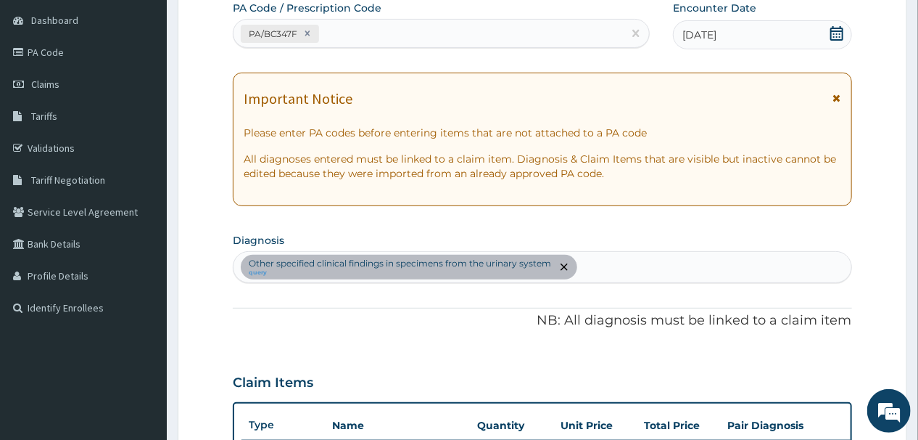
scroll to position [142, 0]
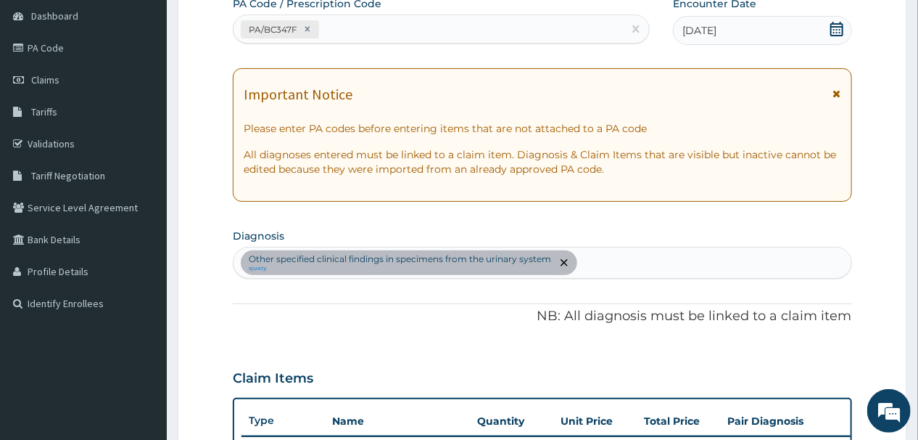
click at [580, 262] on div "Other specified clinical findings in specimens from the urinary system query" at bounding box center [542, 262] width 617 height 30
type input "P"
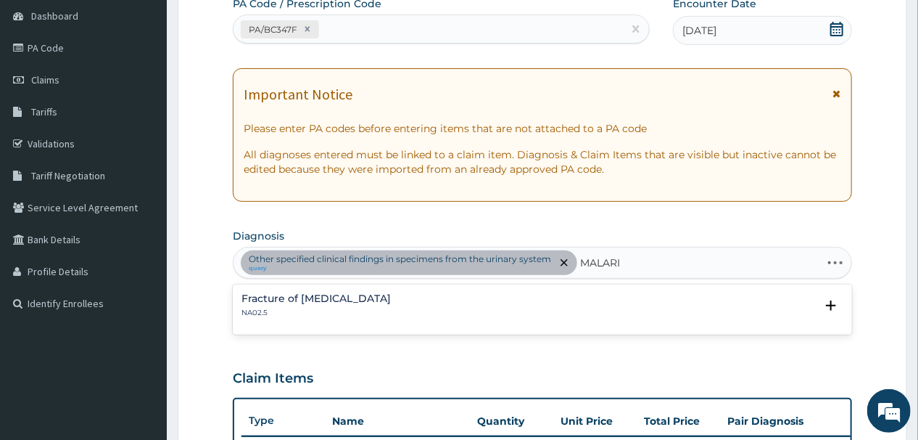
type input "MALARIA"
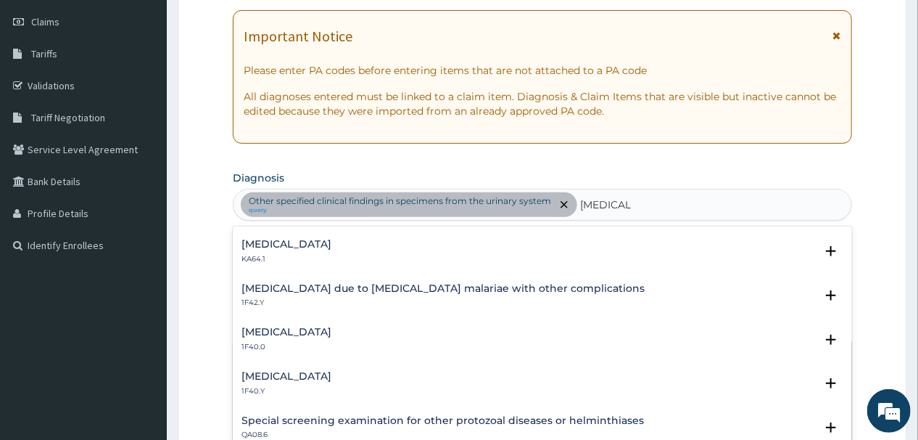
scroll to position [406, 0]
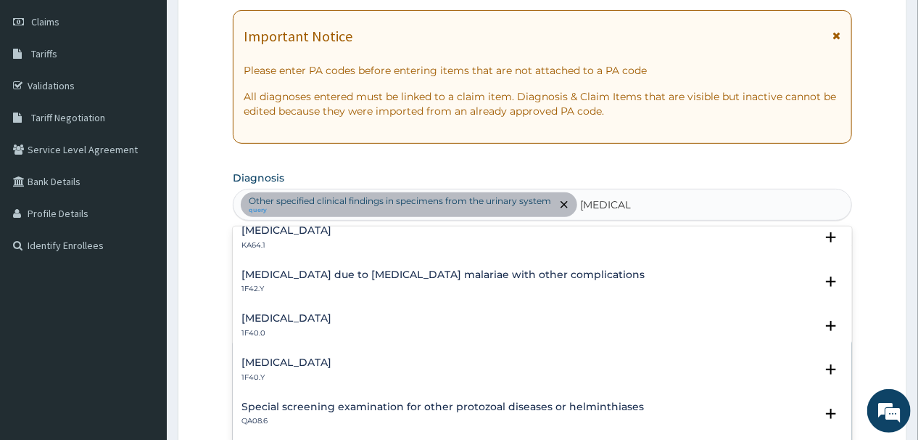
click at [332, 361] on h4 "Other severe and complicated Plasmodium falciparum malaria" at bounding box center [287, 362] width 90 height 11
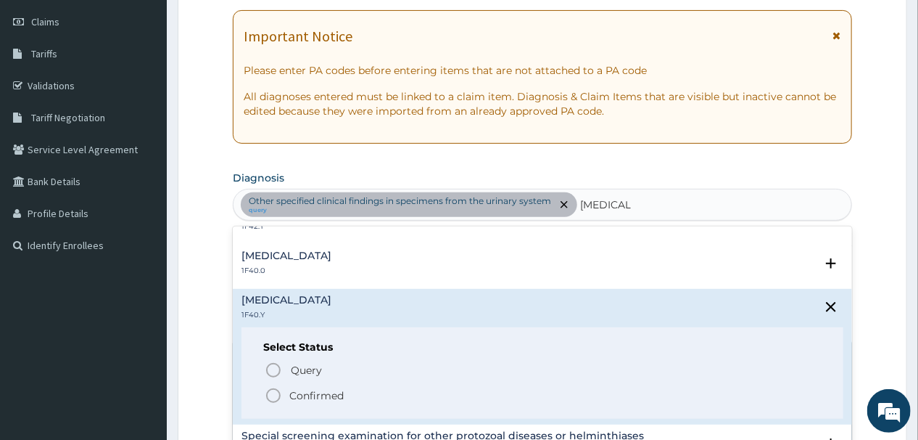
scroll to position [522, 0]
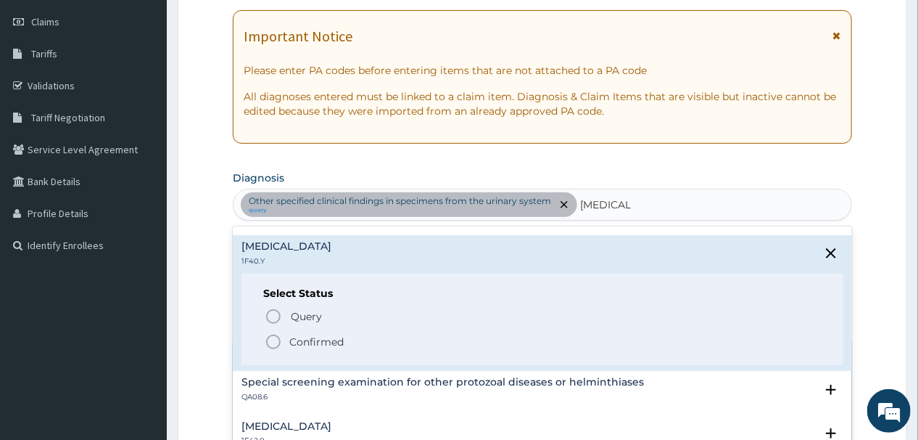
click at [270, 340] on icon "status option filled" at bounding box center [273, 341] width 17 height 17
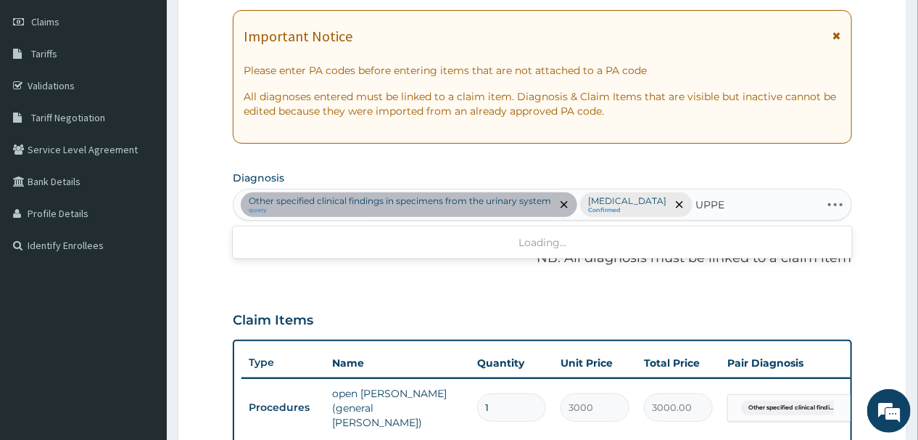
type input "UPPER"
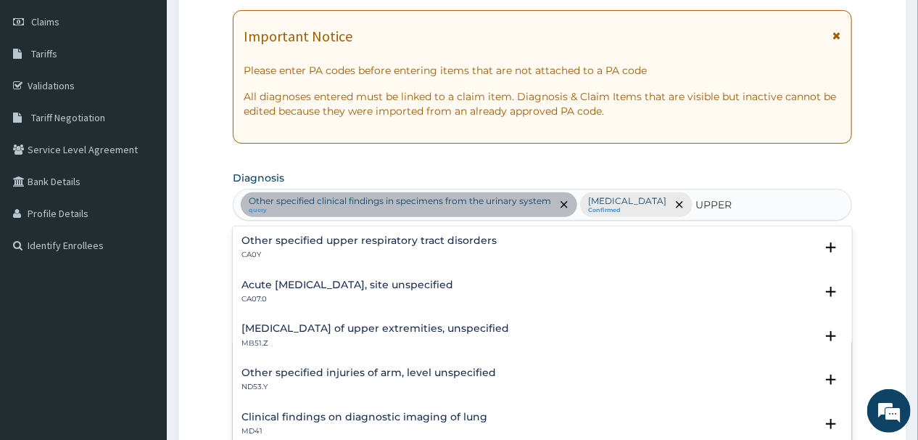
click at [347, 303] on div "Acute upper respiratory infection, site unspecified CA07.0 Select Status Query …" at bounding box center [542, 296] width 619 height 44
click at [385, 290] on h4 "Acute upper respiratory infection, site unspecified" at bounding box center [348, 284] width 212 height 11
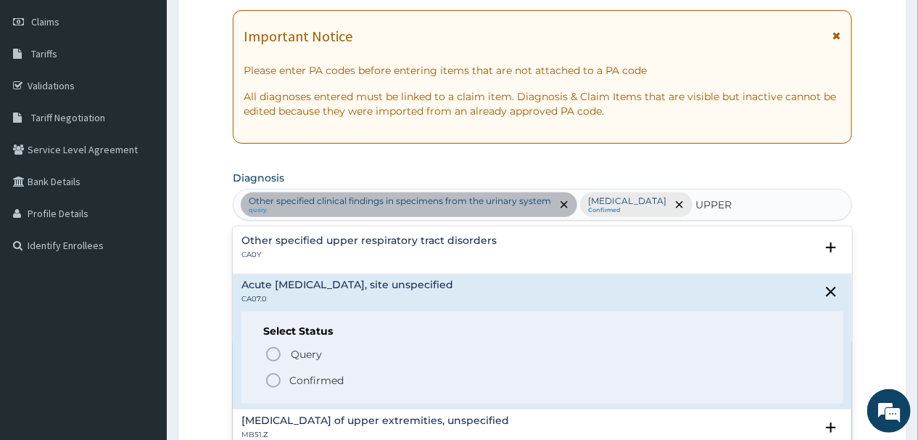
click at [270, 389] on icon "status option filled" at bounding box center [273, 379] width 17 height 17
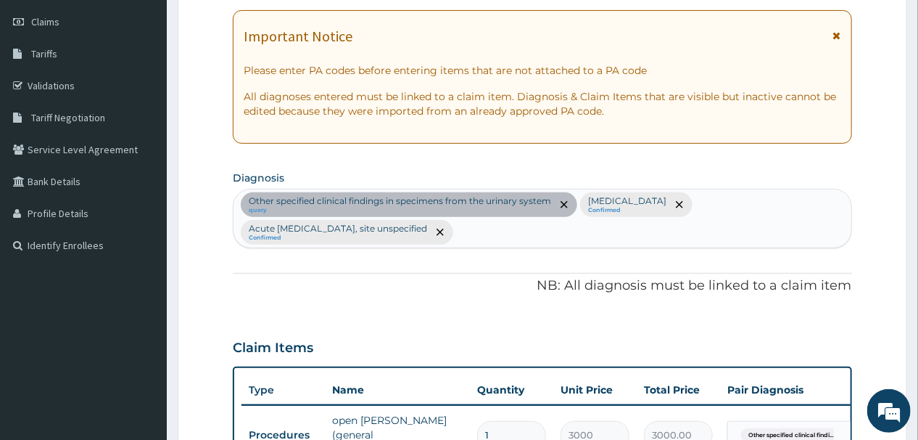
click at [805, 229] on div "Other specified clinical findings in specimens from the urinary system query Ot…" at bounding box center [542, 218] width 617 height 58
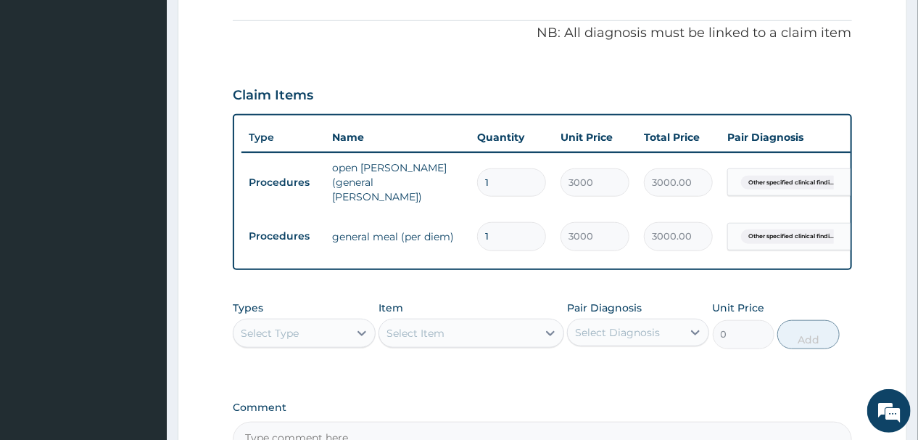
scroll to position [548, 0]
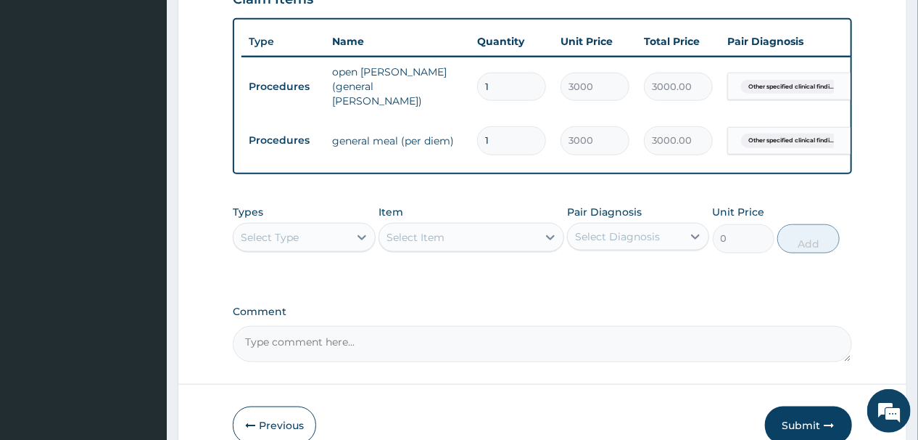
click at [338, 243] on div "Select Type" at bounding box center [291, 237] width 115 height 23
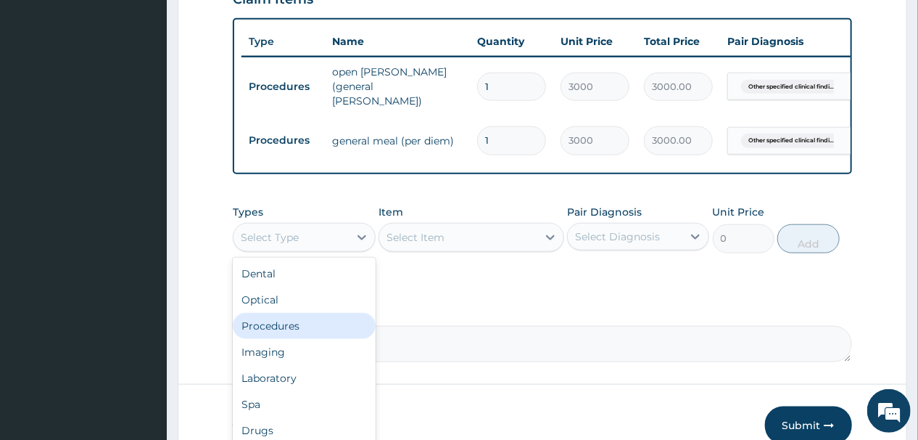
click at [290, 326] on div "Procedures" at bounding box center [304, 326] width 142 height 26
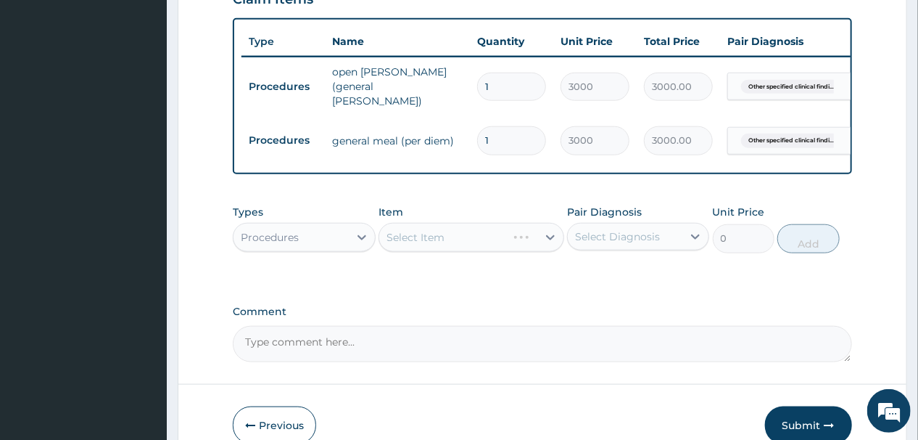
click at [450, 239] on div "Select Item" at bounding box center [472, 237] width 186 height 29
click at [451, 239] on div "Select Item" at bounding box center [472, 237] width 186 height 29
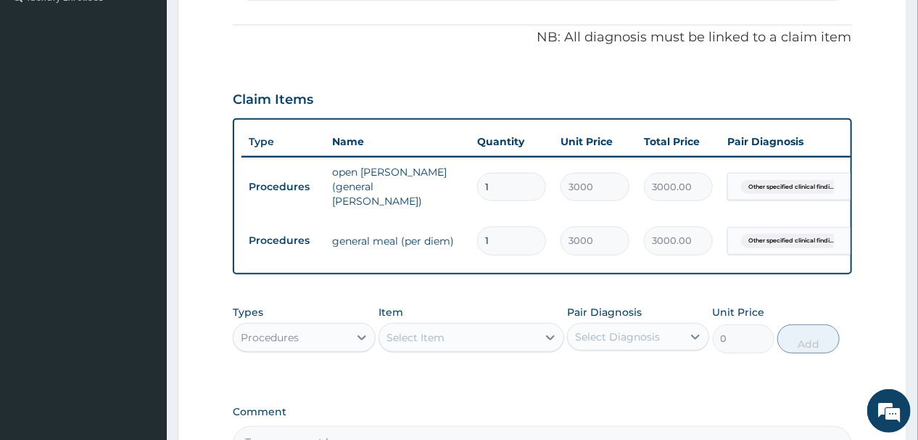
scroll to position [506, 0]
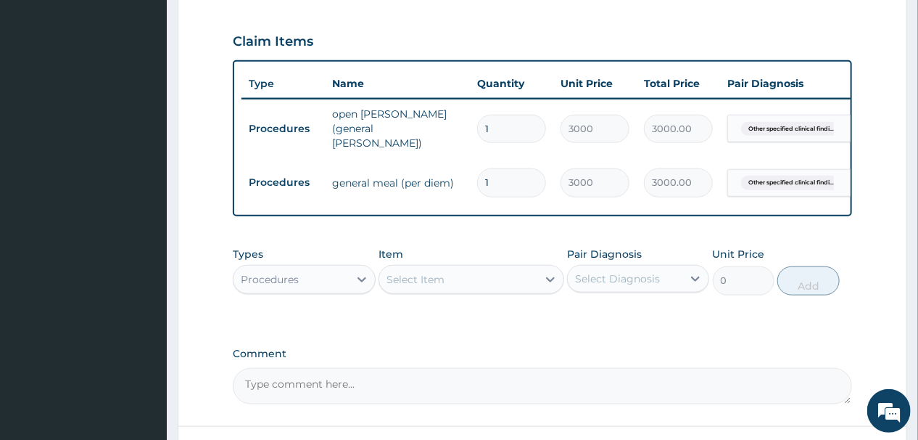
click at [466, 277] on div "Select Item" at bounding box center [458, 279] width 158 height 23
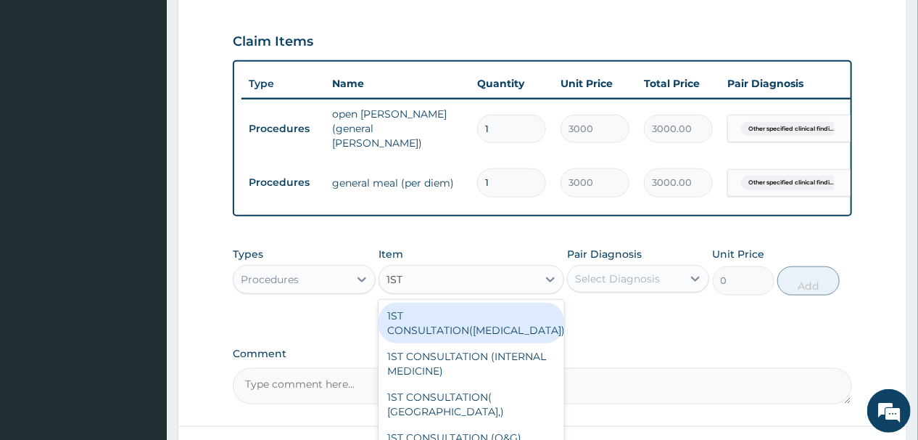
type input "1ST C"
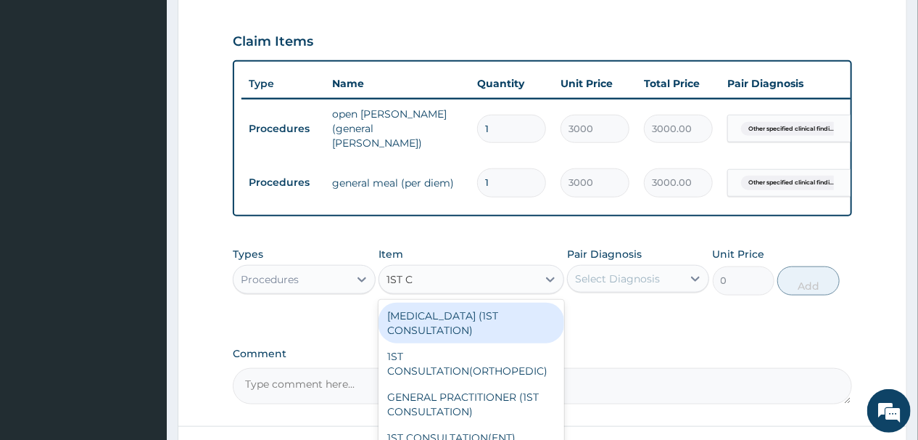
scroll to position [232, 0]
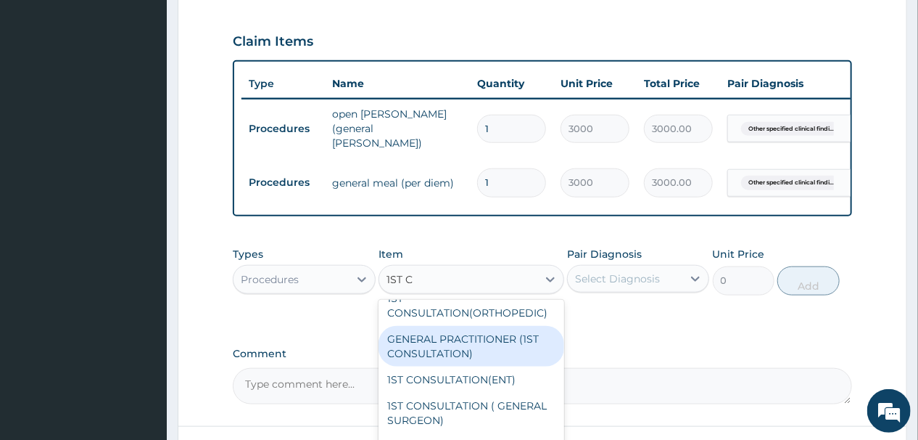
click at [439, 359] on div "GENERAL PRACTITIONER (1ST CONSULTATION)" at bounding box center [472, 346] width 186 height 41
type input "2500"
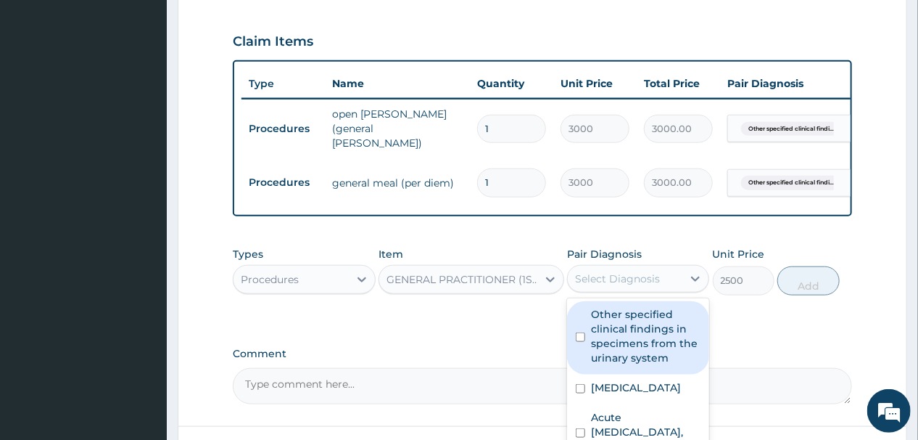
click at [640, 281] on div "Select Diagnosis" at bounding box center [617, 278] width 85 height 15
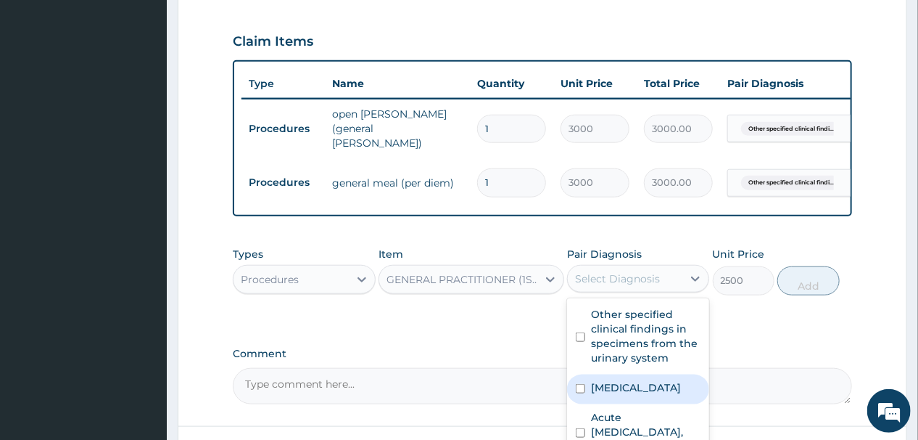
click at [633, 395] on label "Other severe and complicated Plasmodium falciparum malaria" at bounding box center [636, 387] width 90 height 15
checkbox input "true"
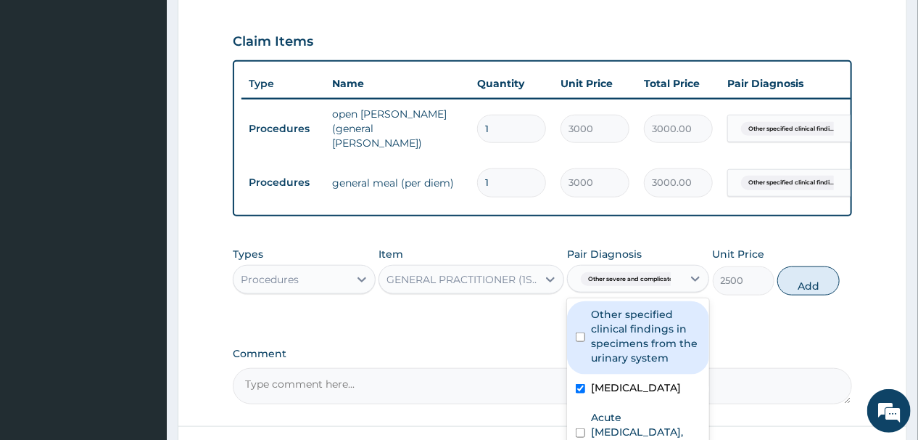
scroll to position [622, 0]
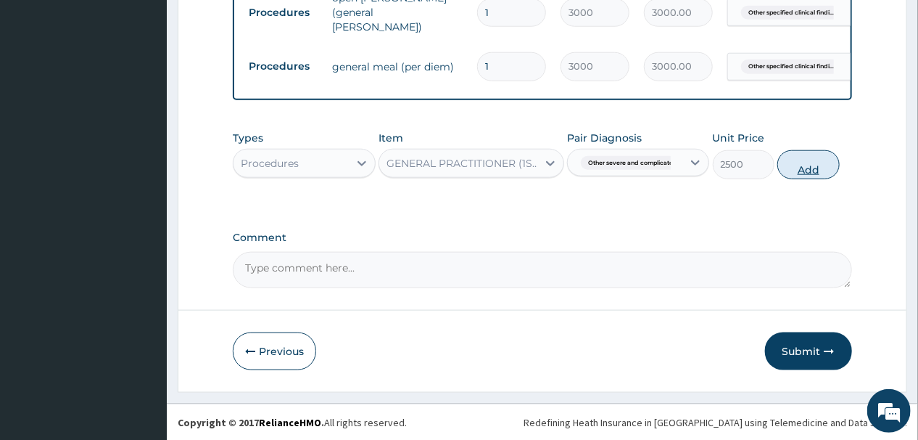
click at [809, 165] on button "Add" at bounding box center [809, 164] width 62 height 29
type input "0"
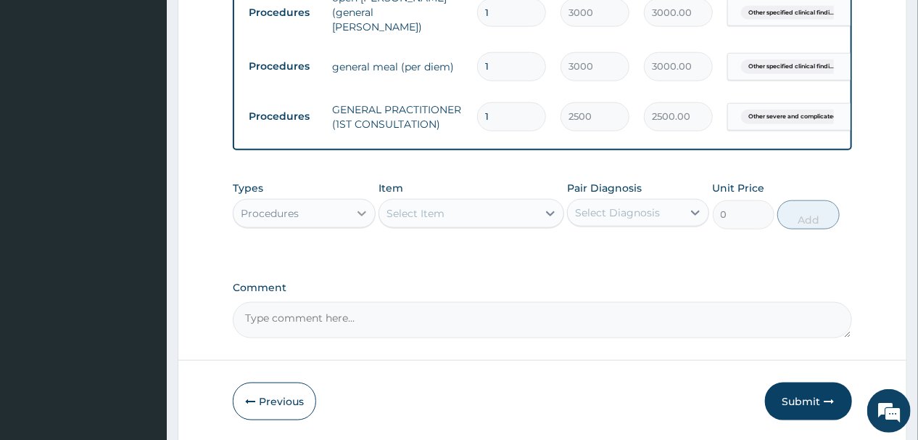
click at [357, 221] on icon at bounding box center [362, 213] width 15 height 15
click at [467, 213] on div "Select Item" at bounding box center [458, 213] width 158 height 23
type input "MALAR"
click at [360, 218] on icon at bounding box center [362, 213] width 15 height 15
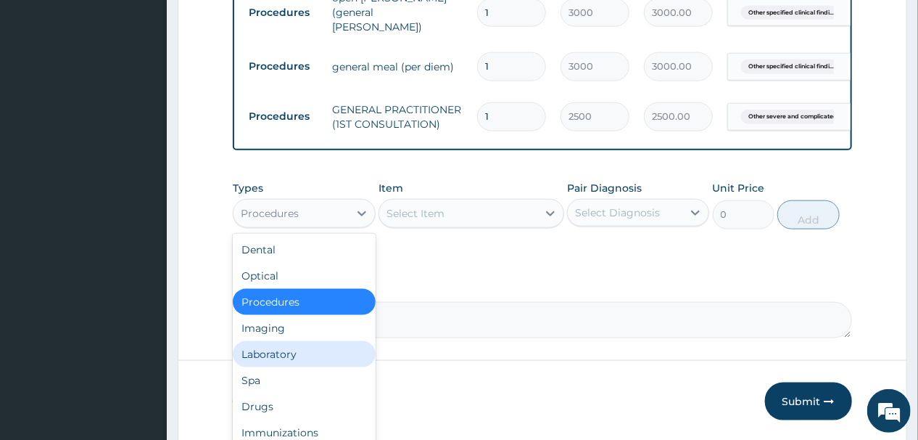
click at [292, 365] on div "Laboratory" at bounding box center [304, 354] width 142 height 26
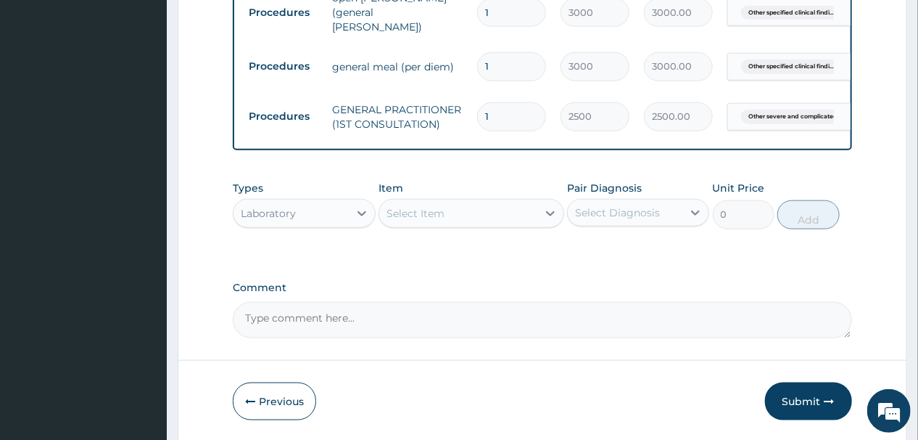
click at [454, 225] on div "Select Item" at bounding box center [458, 213] width 158 height 23
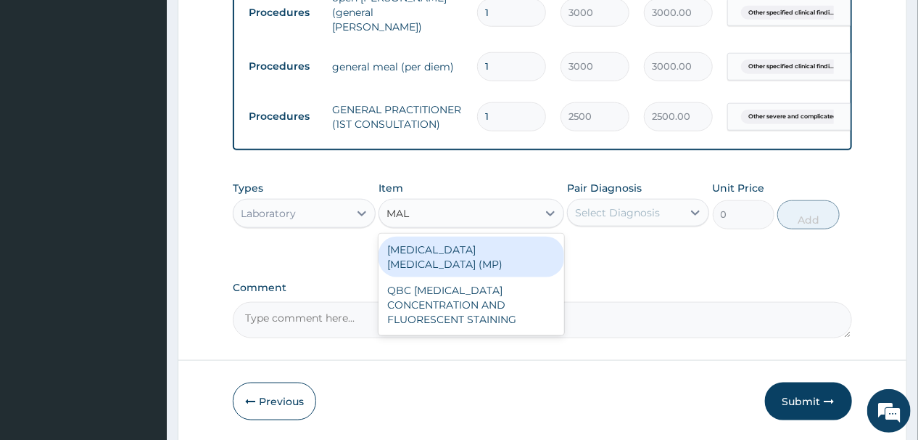
type input "MALA"
click at [453, 259] on div "MALARIA PARASITE (MP)" at bounding box center [472, 257] width 186 height 41
type input "2000"
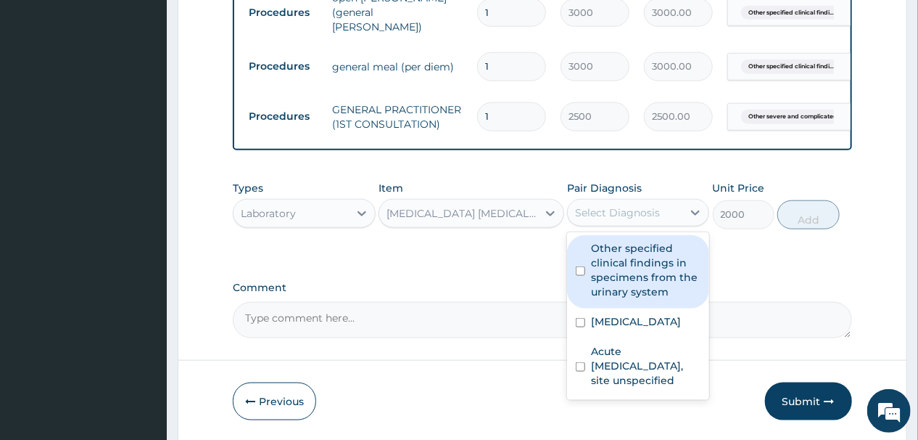
click at [618, 220] on div "Select Diagnosis" at bounding box center [617, 212] width 85 height 15
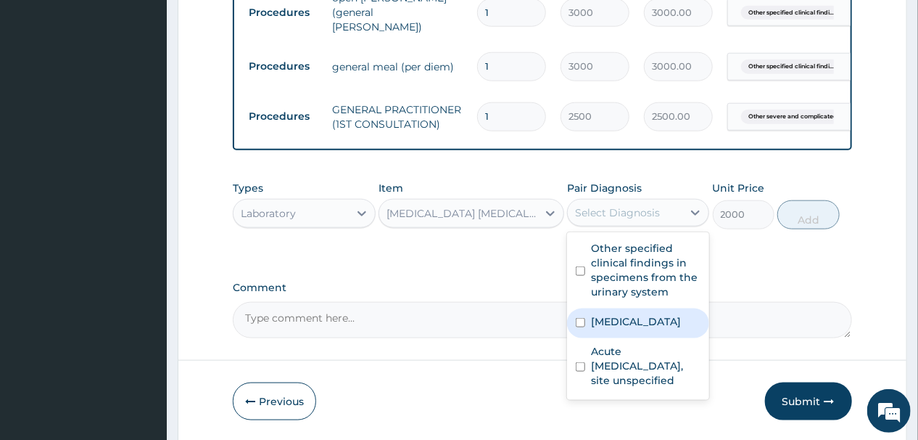
click at [630, 329] on label "Other severe and complicated Plasmodium falciparum malaria" at bounding box center [636, 321] width 90 height 15
checkbox input "true"
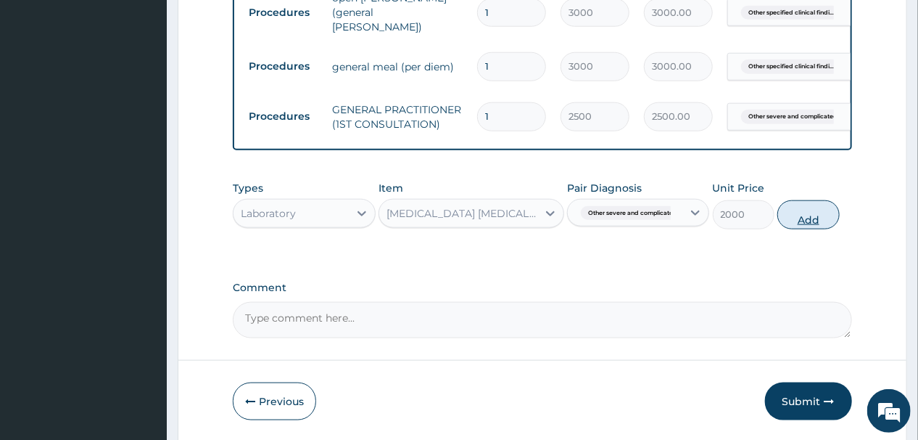
click at [802, 222] on button "Add" at bounding box center [809, 214] width 62 height 29
type input "0"
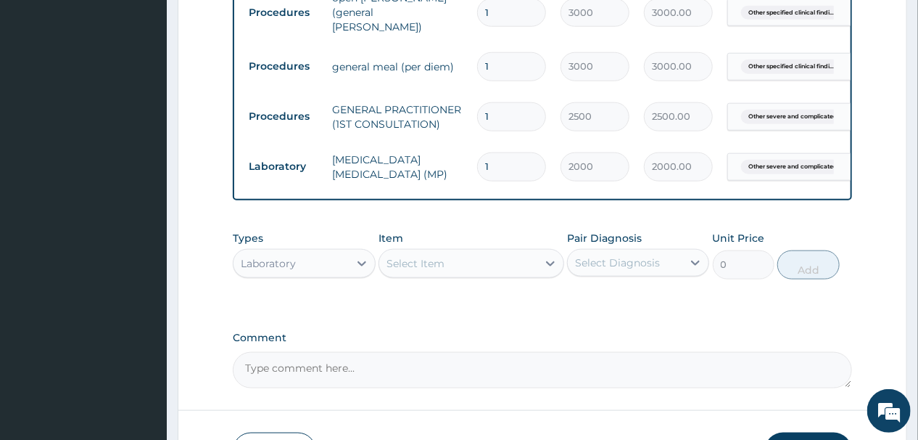
click at [450, 273] on div "Select Item" at bounding box center [458, 263] width 158 height 23
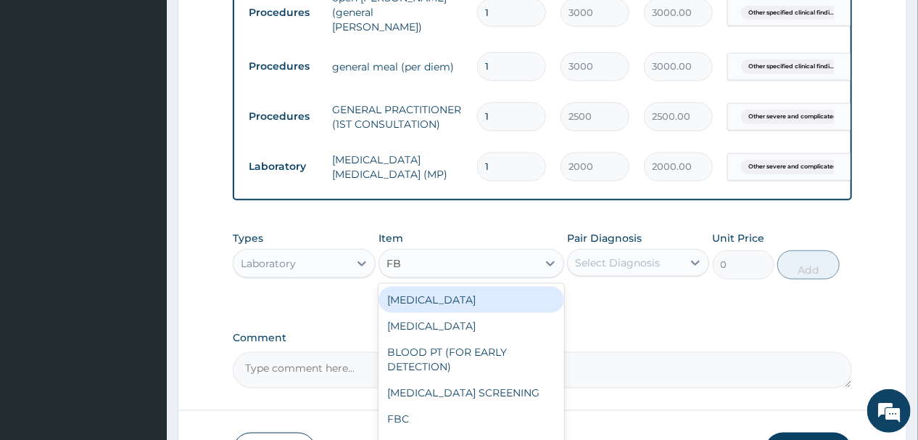
type input "FBC"
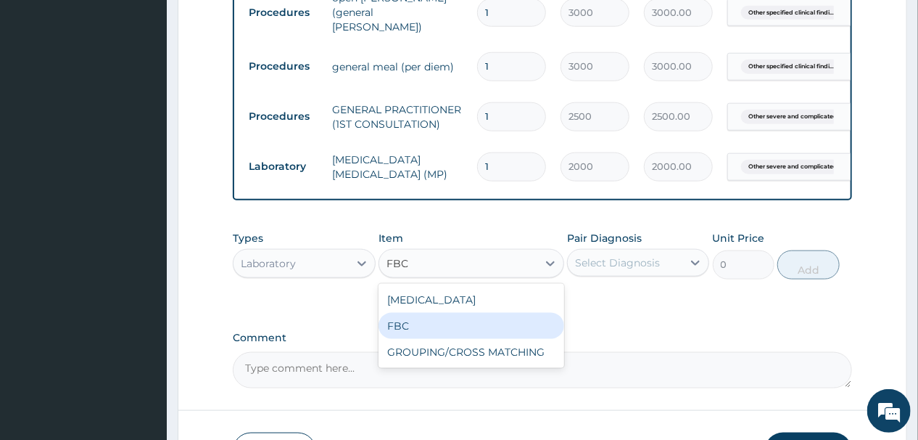
click at [400, 337] on div "FBC" at bounding box center [472, 326] width 186 height 26
type input "6000"
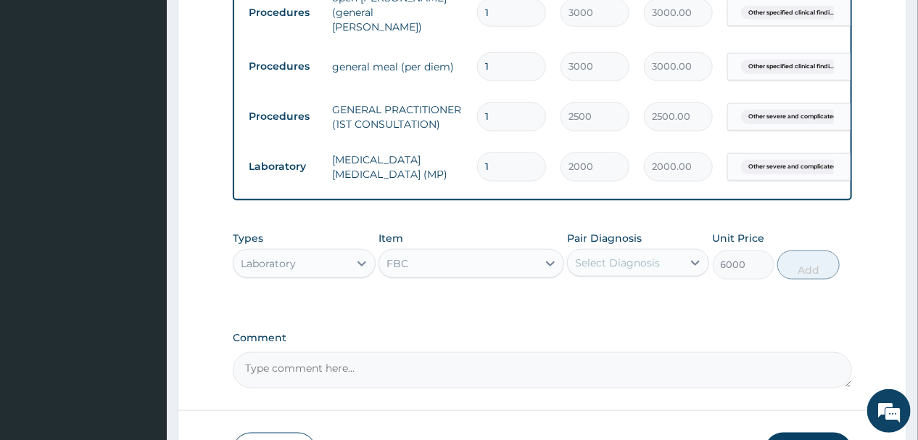
click at [633, 270] on div "Select Diagnosis" at bounding box center [617, 262] width 85 height 15
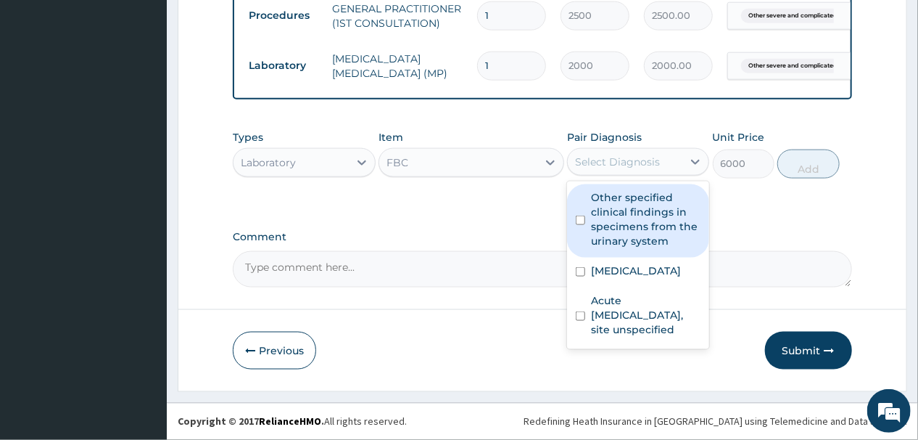
scroll to position [731, 0]
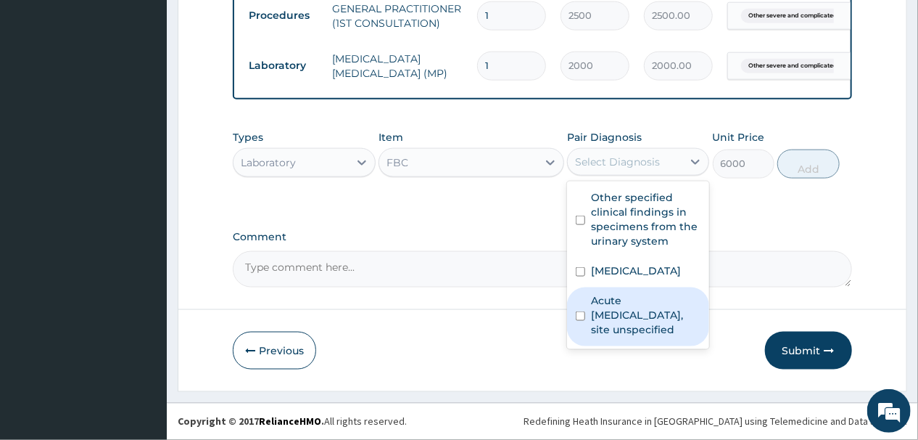
click at [582, 321] on input "checkbox" at bounding box center [580, 315] width 9 height 9
checkbox input "true"
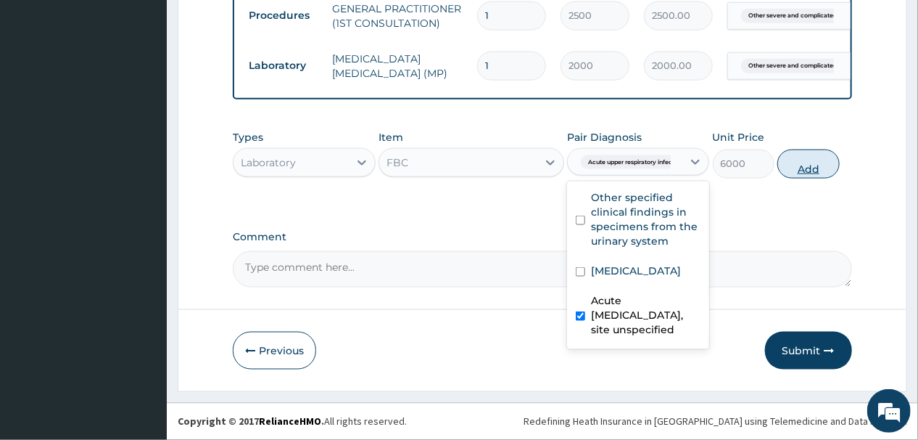
click at [805, 163] on button "Add" at bounding box center [809, 163] width 62 height 29
type input "0"
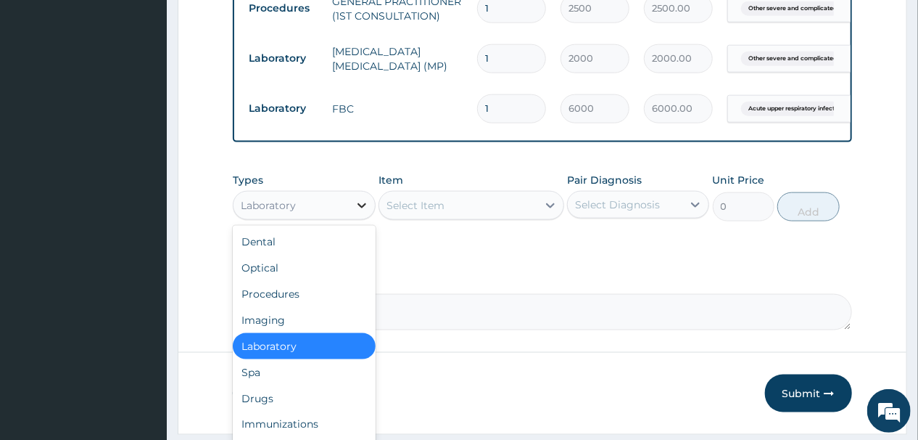
click at [349, 211] on div at bounding box center [362, 205] width 26 height 26
click at [270, 405] on div "Drugs" at bounding box center [304, 398] width 142 height 26
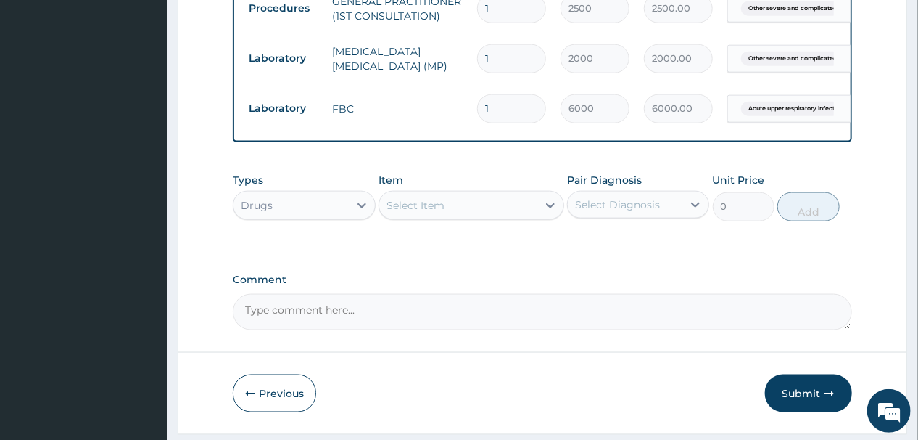
click at [477, 212] on div "Select Item" at bounding box center [458, 205] width 158 height 23
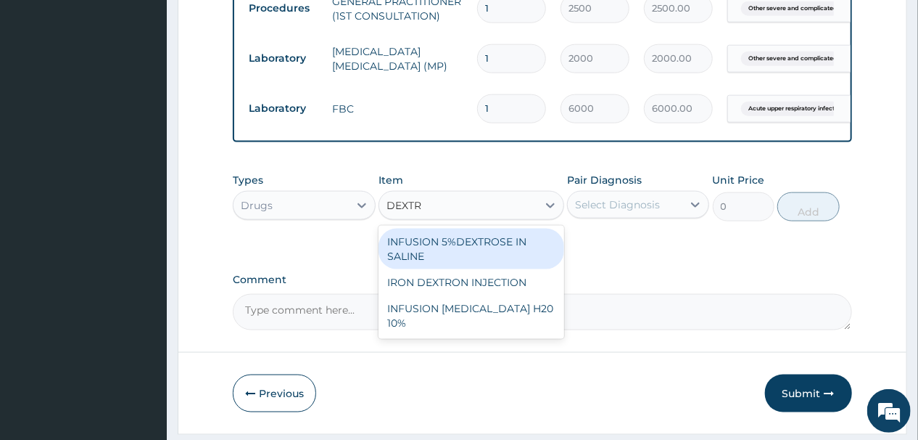
type input "DEXTRO"
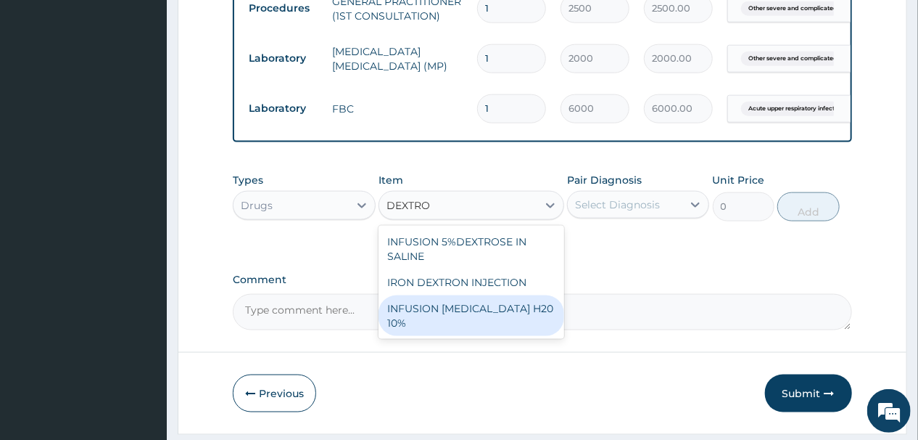
click at [471, 310] on div "INFUSION DEXTROSE H20 10%" at bounding box center [472, 315] width 186 height 41
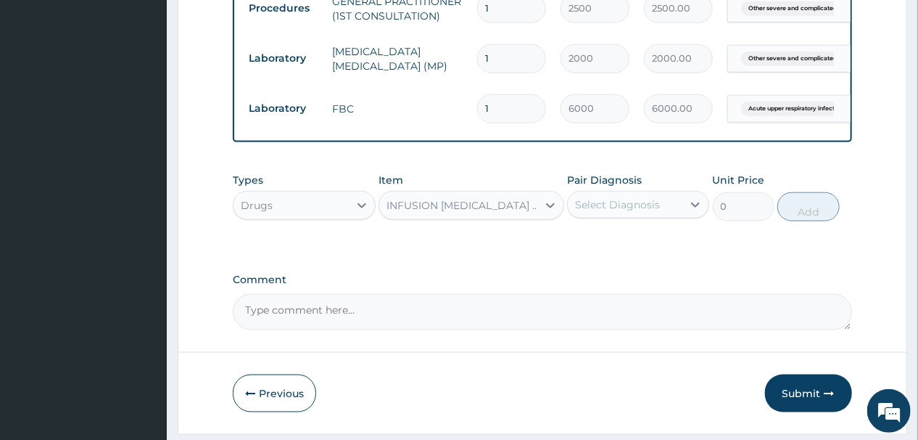
type input "1400"
click at [667, 215] on div "Select Diagnosis" at bounding box center [625, 204] width 115 height 23
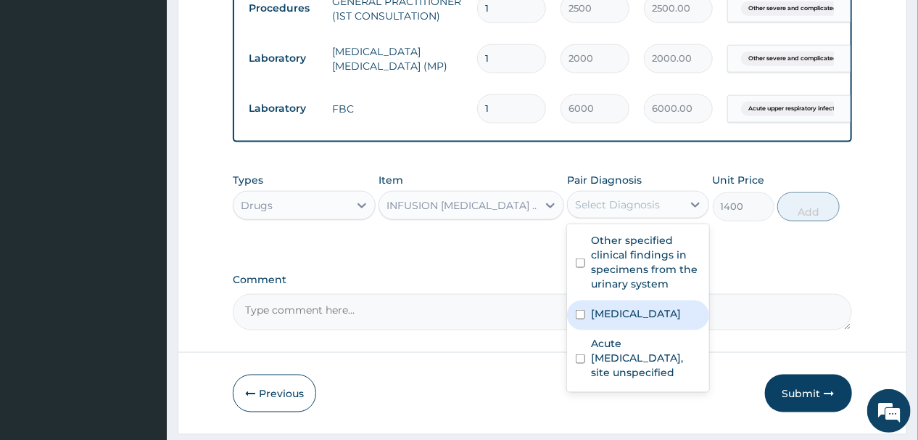
click at [613, 321] on label "Other severe and complicated Plasmodium falciparum malaria" at bounding box center [636, 313] width 90 height 15
checkbox input "true"
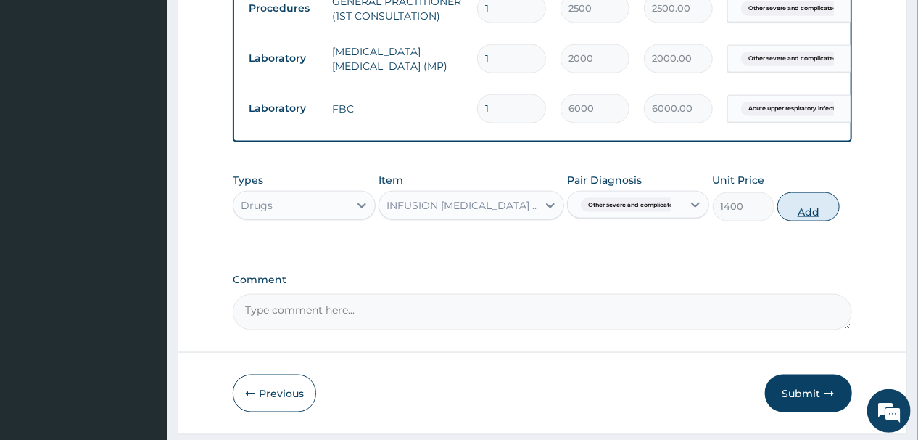
click at [806, 212] on button "Add" at bounding box center [809, 206] width 62 height 29
type input "0"
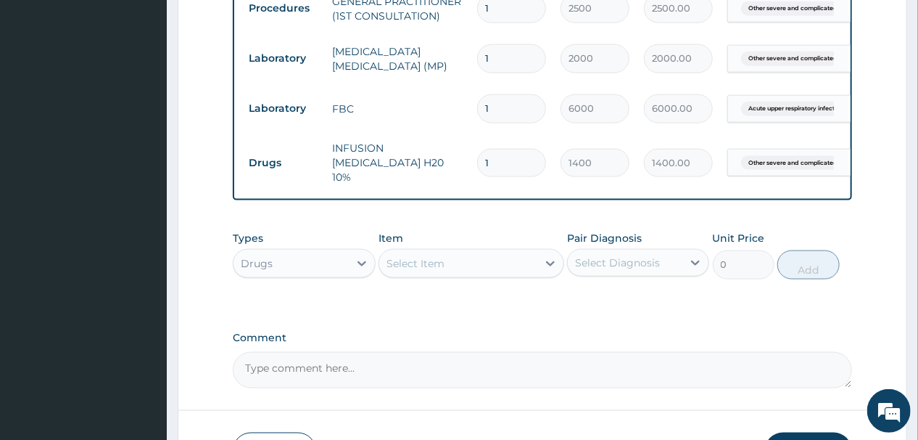
click at [473, 258] on div "Select Item" at bounding box center [458, 263] width 158 height 23
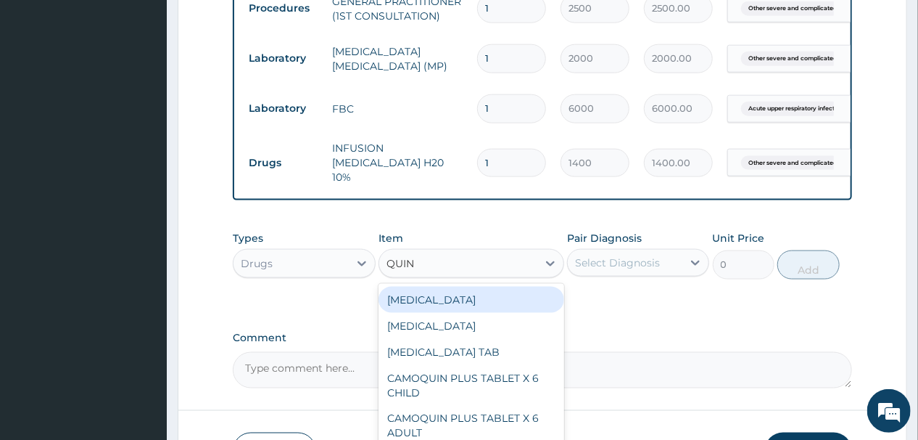
type input "QUINI"
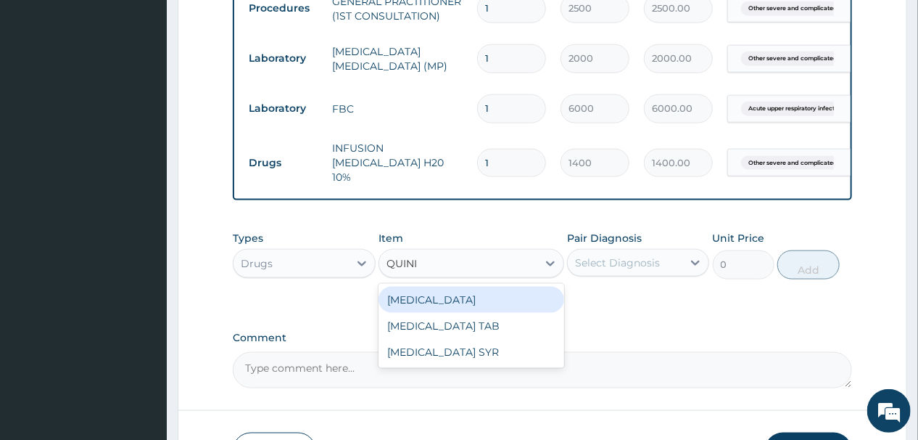
click at [429, 298] on div "QUININE" at bounding box center [472, 300] width 186 height 26
type input "420"
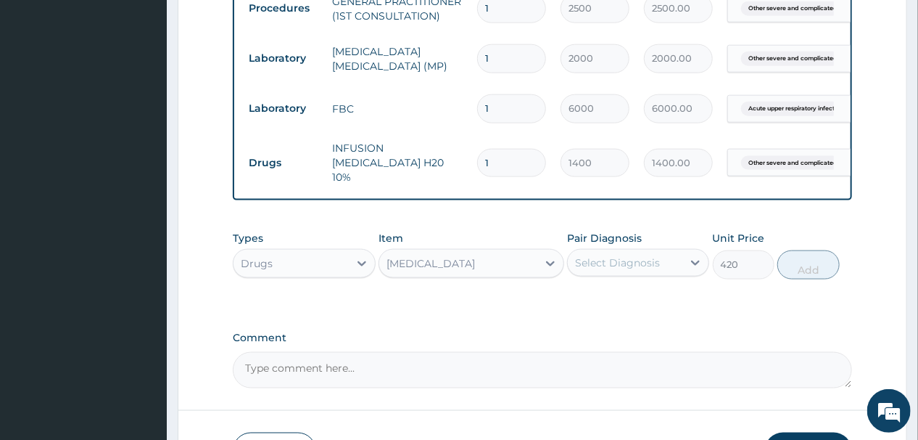
drag, startPoint x: 649, startPoint y: 258, endPoint x: 642, endPoint y: 255, distance: 7.8
click at [645, 256] on div "Select Diagnosis" at bounding box center [617, 262] width 85 height 15
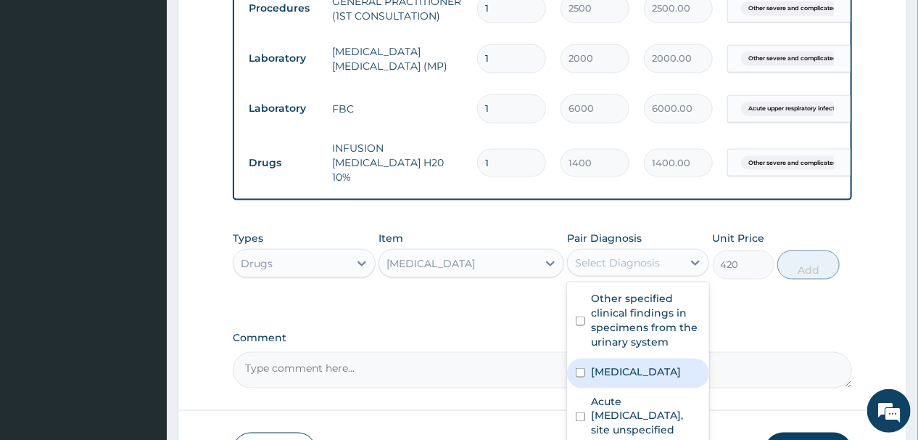
click at [614, 379] on label "Other severe and complicated Plasmodium falciparum malaria" at bounding box center [636, 371] width 90 height 15
checkbox input "true"
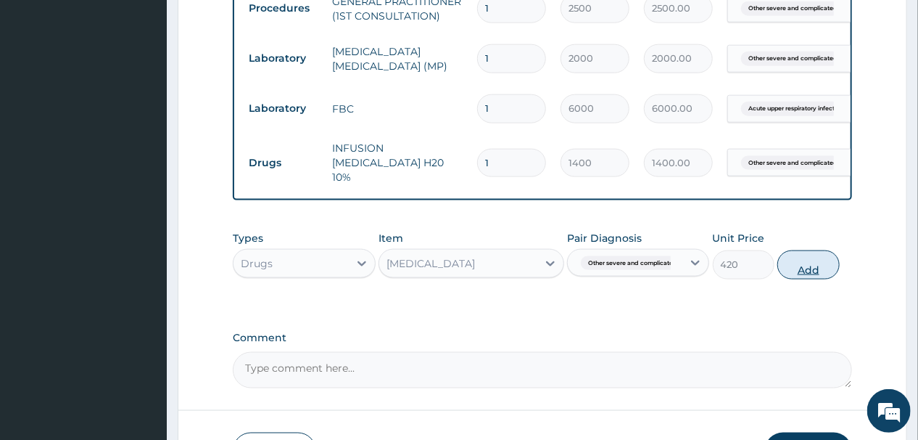
click at [801, 266] on button "Add" at bounding box center [809, 264] width 62 height 29
type input "0"
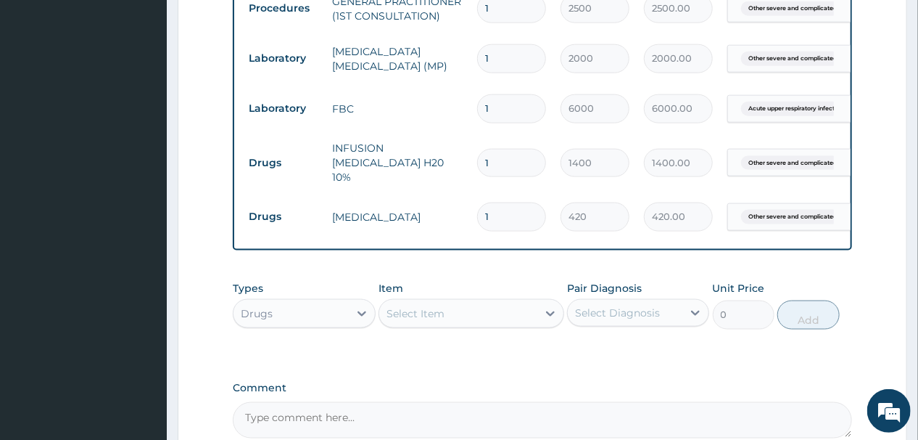
type input "0.00"
type input "3"
type input "1260.00"
type input "3"
click at [497, 160] on input "1" at bounding box center [511, 163] width 69 height 28
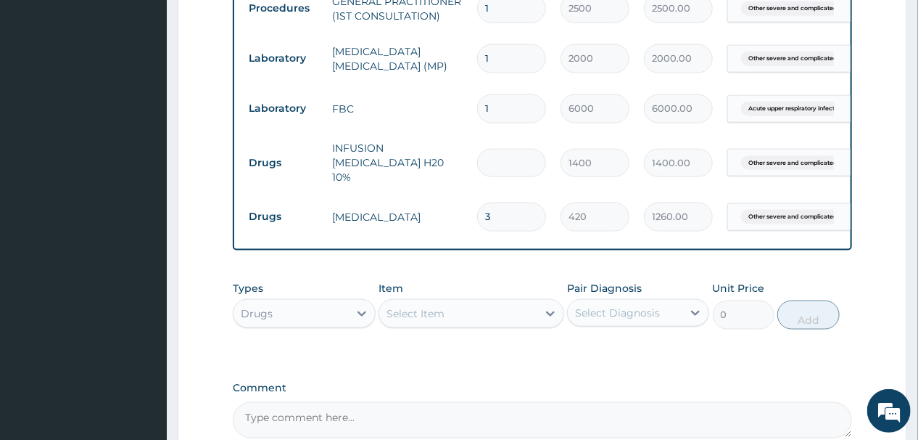
type input "0.00"
type input "3"
type input "4200.00"
type input "3"
click at [525, 311] on div "Select Item" at bounding box center [458, 313] width 158 height 23
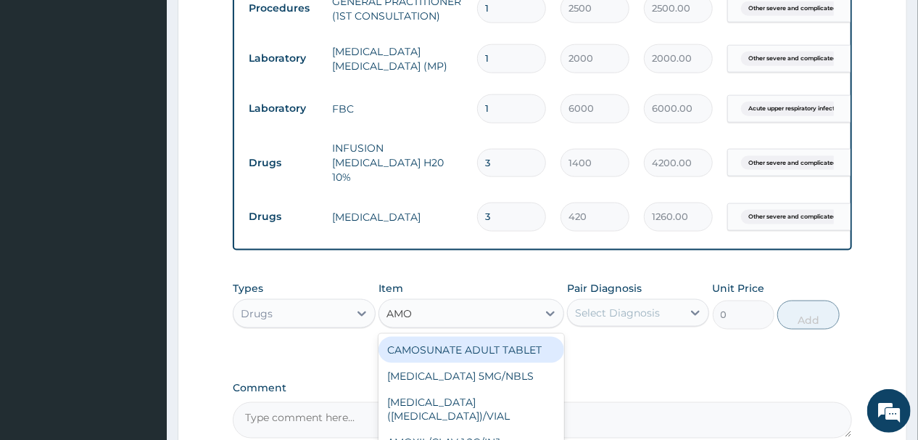
type input "AMOX"
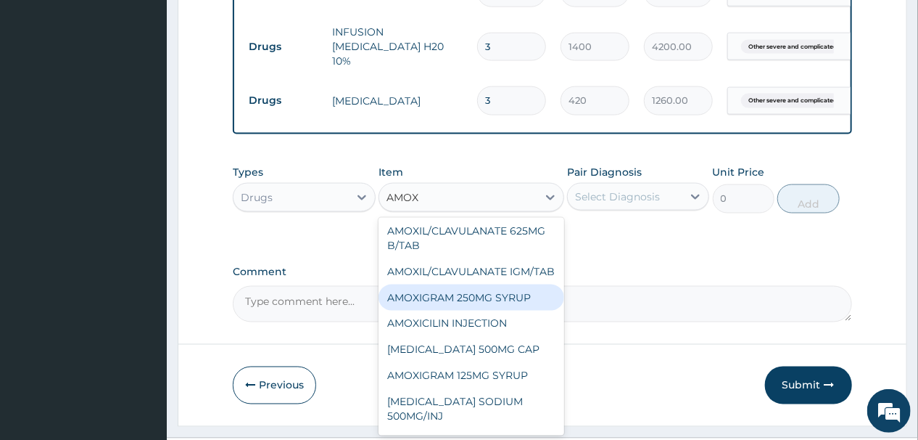
scroll to position [116, 0]
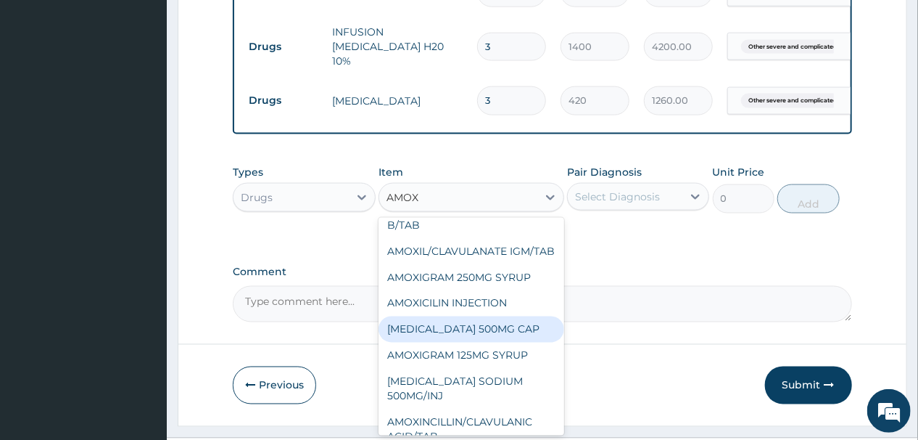
click at [493, 342] on div "AMOXYCILLIN 500MG CAP" at bounding box center [472, 329] width 186 height 26
type input "42"
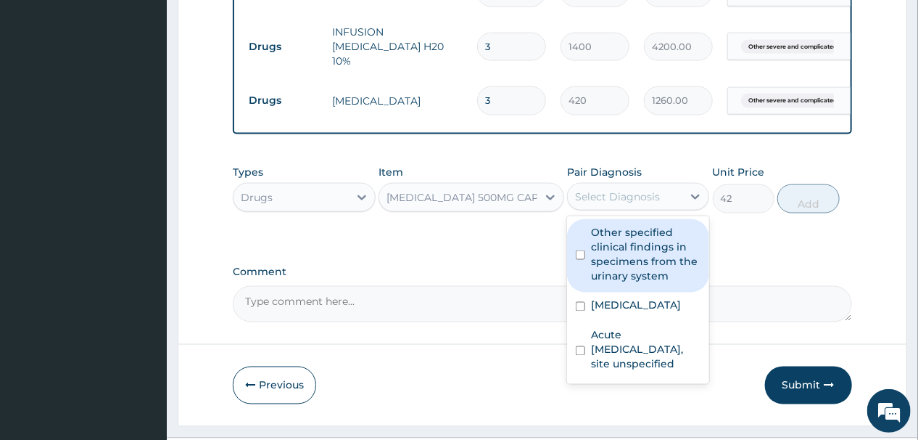
click at [654, 190] on div "Select Diagnosis" at bounding box center [617, 196] width 85 height 15
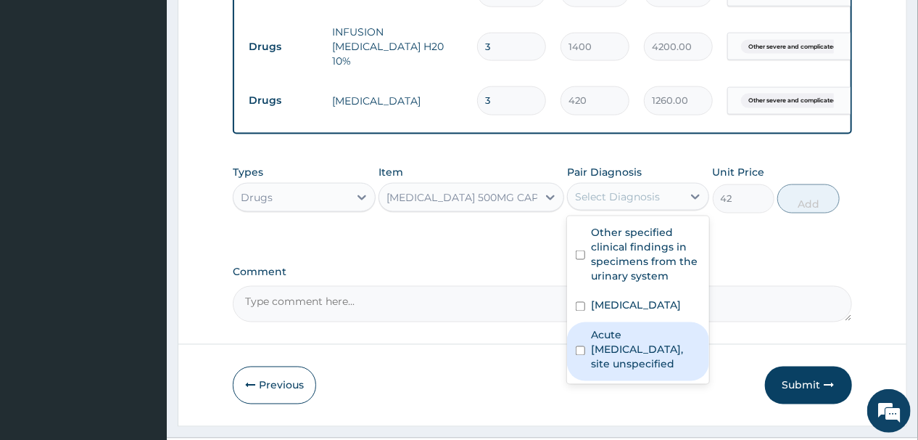
click at [608, 371] on label "Acute upper respiratory infection, site unspecified" at bounding box center [646, 350] width 110 height 44
checkbox input "true"
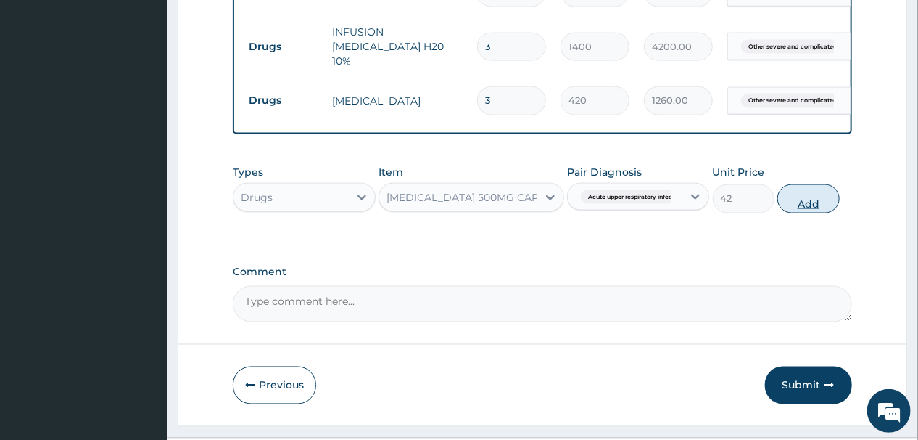
click at [793, 191] on button "Add" at bounding box center [809, 198] width 62 height 29
type input "0"
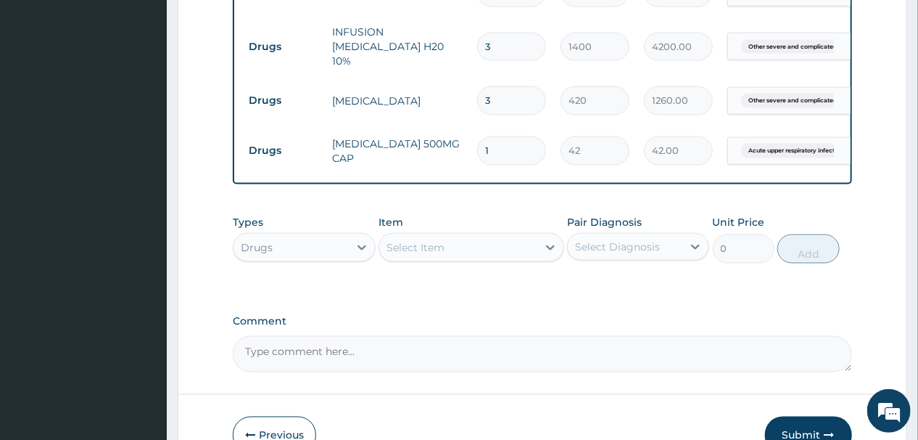
type input "11"
type input "462.00"
type input "115"
type input "4830.00"
click at [492, 140] on input "115" at bounding box center [511, 150] width 69 height 28
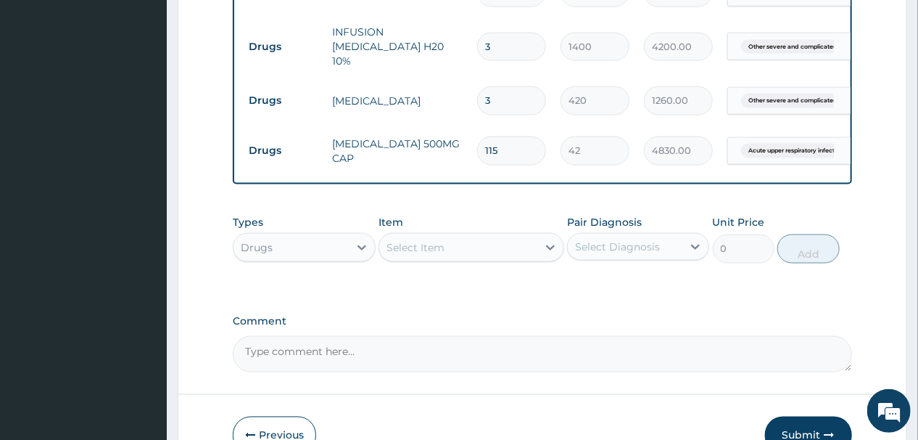
type input "15"
type input "630.00"
type input "15"
click at [487, 250] on div "Select Item" at bounding box center [458, 247] width 158 height 23
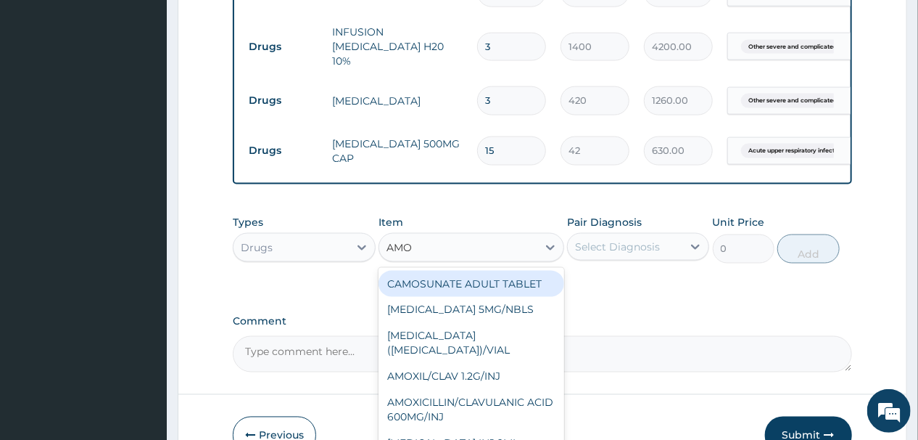
type input "AMOX"
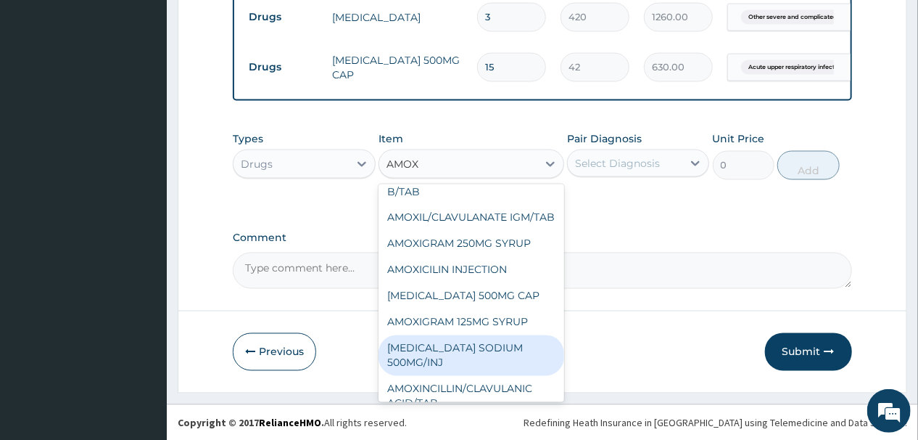
click at [447, 367] on div "AMOXYCILLIN SODIUM 500MG/INJ" at bounding box center [472, 355] width 186 height 41
type input "420"
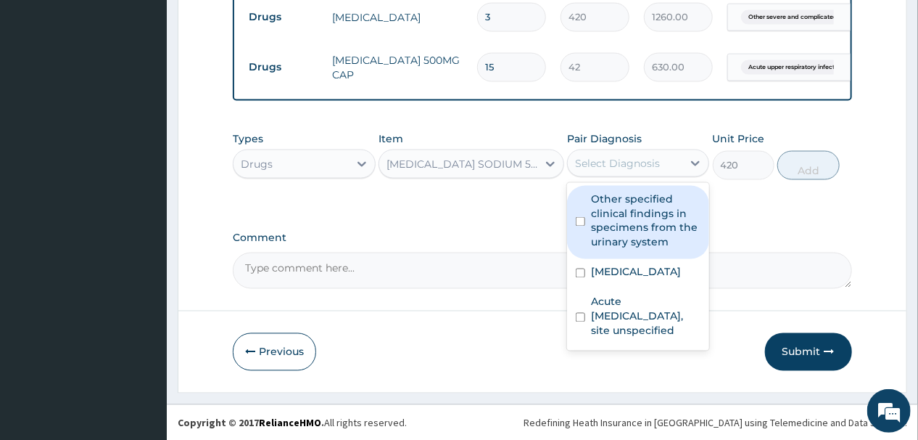
click at [654, 159] on div "Select Diagnosis" at bounding box center [617, 163] width 85 height 15
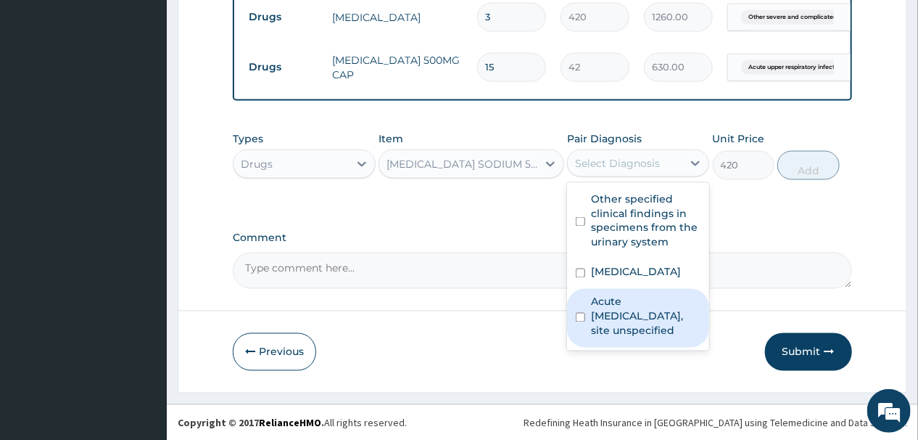
click at [620, 338] on label "Acute upper respiratory infection, site unspecified" at bounding box center [646, 317] width 110 height 44
checkbox input "true"
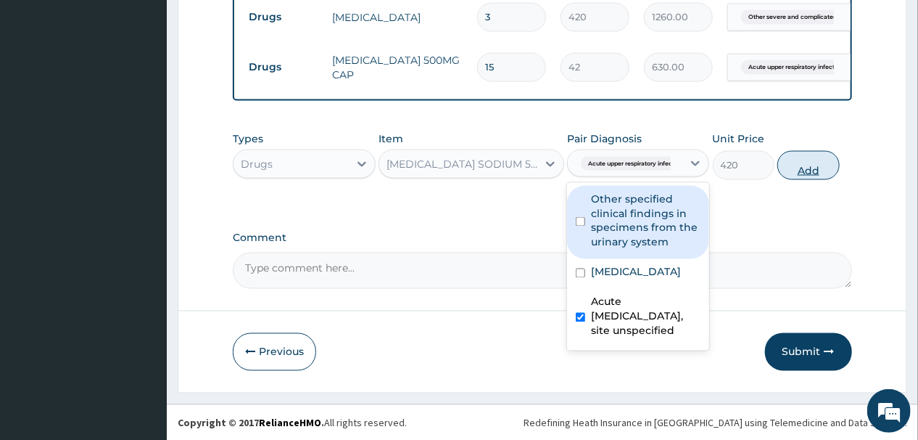
click at [798, 163] on button "Add" at bounding box center [809, 165] width 62 height 29
type input "0"
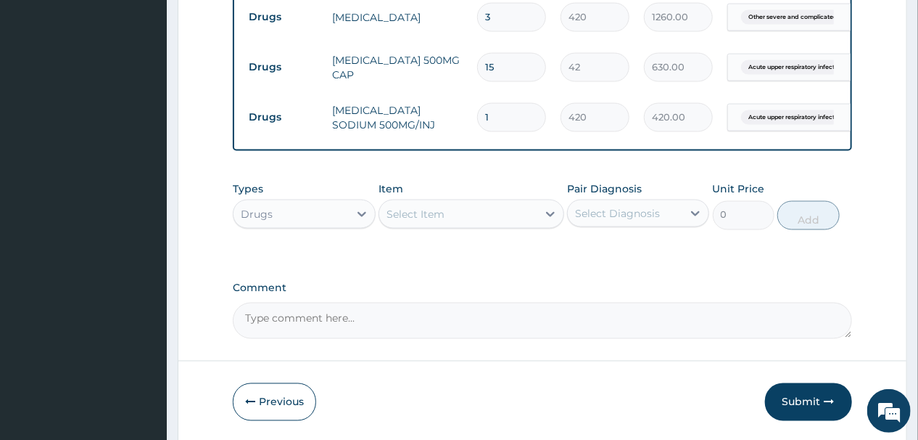
type input "0.00"
type input "4"
type input "1680.00"
type input "4"
click at [452, 212] on div "Select Item" at bounding box center [458, 213] width 158 height 23
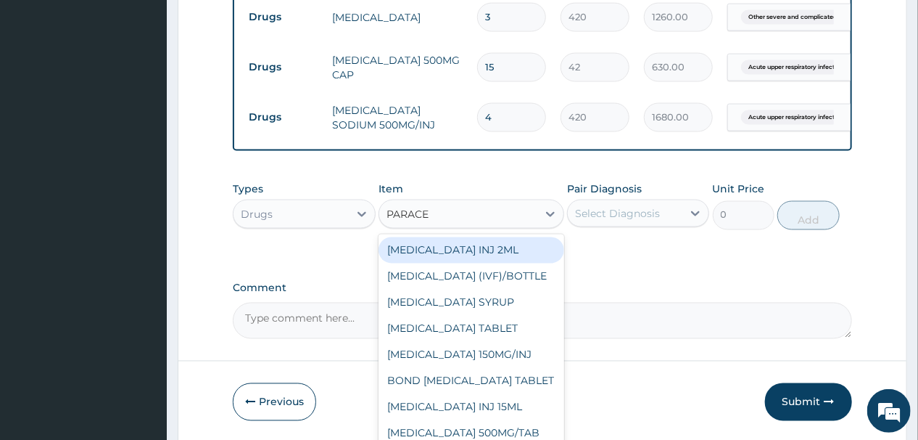
type input "PARACET"
click at [462, 243] on div "PARACETAMOL INJ 2ML" at bounding box center [472, 250] width 186 height 26
type input "420"
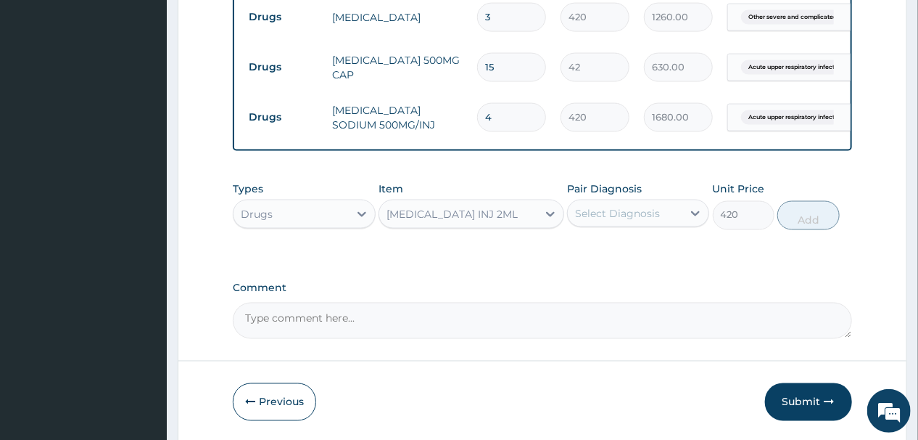
click at [630, 213] on div "Select Diagnosis" at bounding box center [617, 213] width 85 height 15
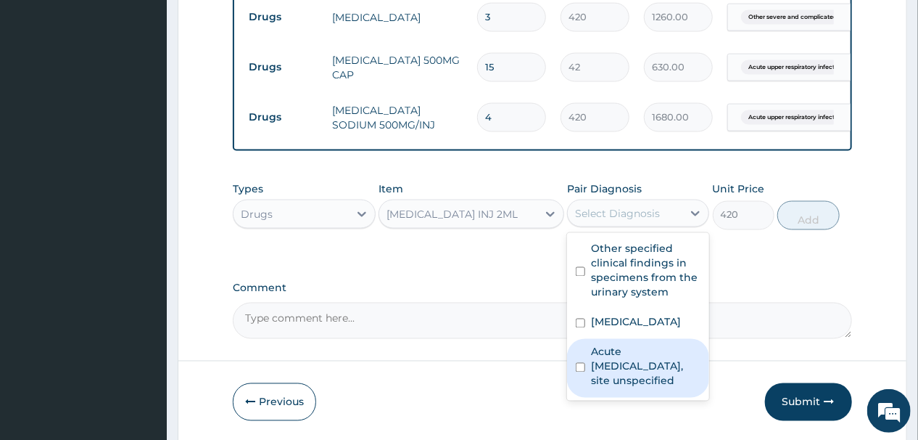
click at [625, 388] on label "Acute upper respiratory infection, site unspecified" at bounding box center [646, 367] width 110 height 44
checkbox input "true"
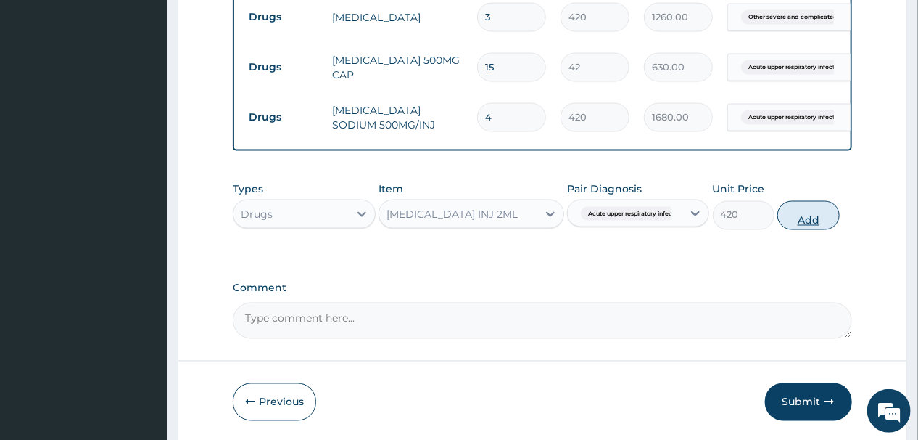
click at [807, 212] on button "Add" at bounding box center [809, 215] width 62 height 29
type input "0"
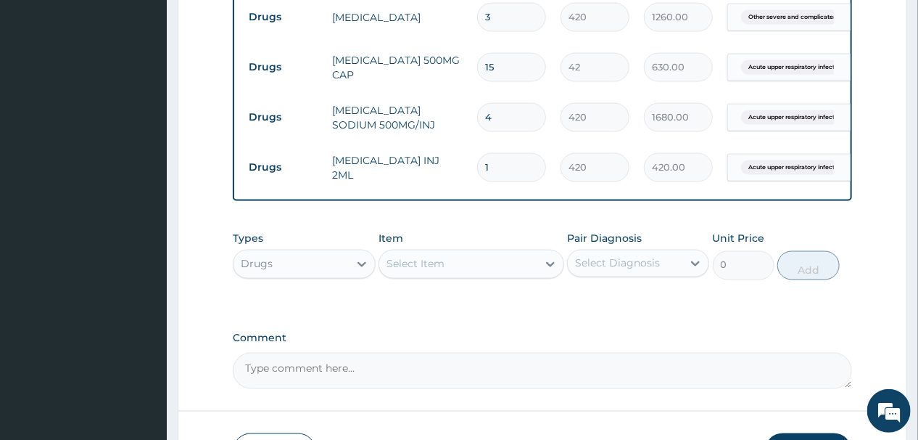
click at [480, 267] on div "Select Item" at bounding box center [458, 263] width 158 height 23
click at [467, 267] on div "Select Item" at bounding box center [458, 263] width 158 height 23
click at [466, 267] on div "Select Item" at bounding box center [458, 263] width 158 height 23
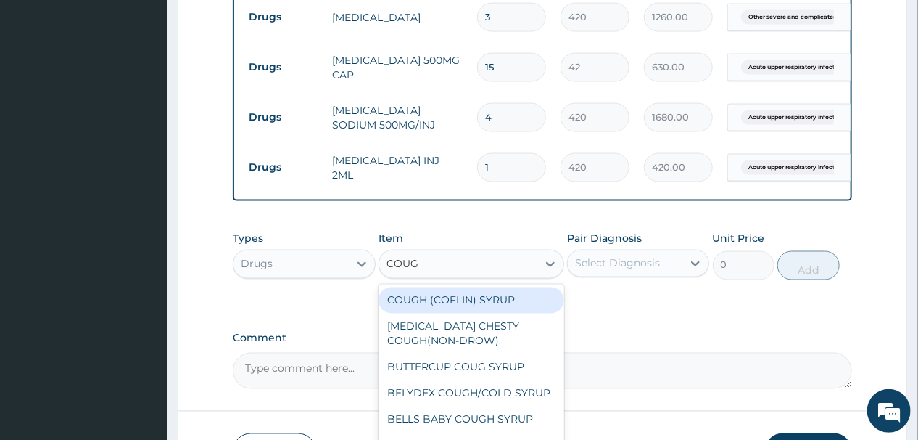
type input "COUGH"
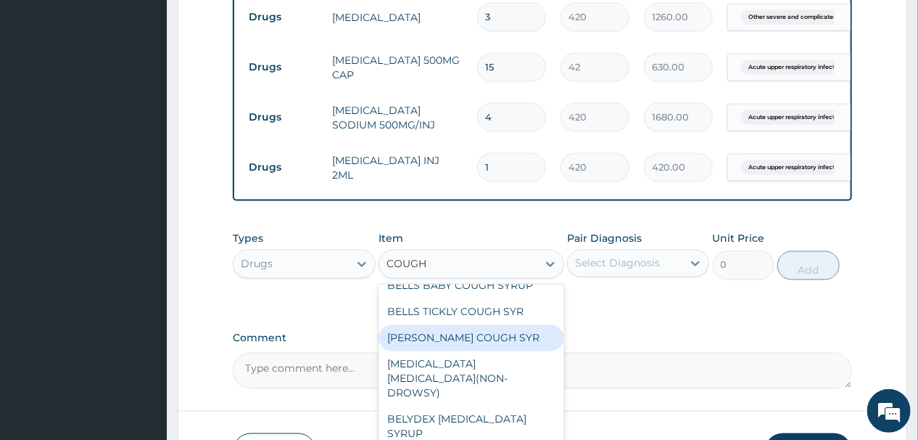
scroll to position [0, 0]
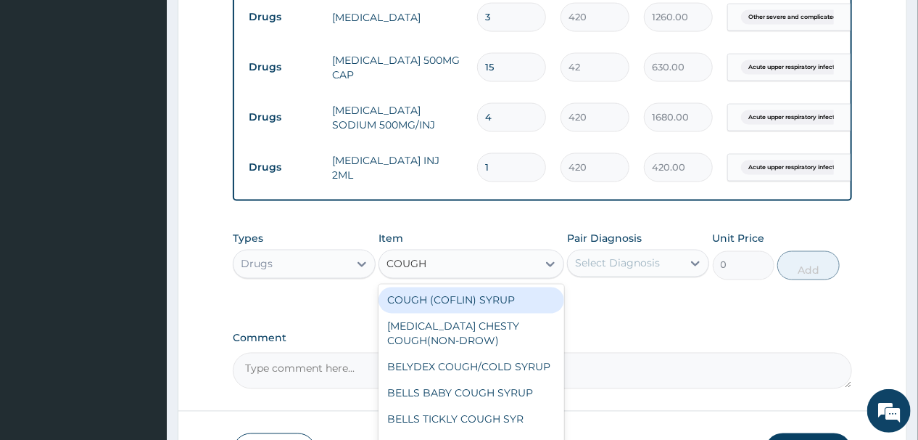
click at [450, 296] on div "COUGH (COFLIN) SYRUP" at bounding box center [472, 300] width 186 height 26
type input "350"
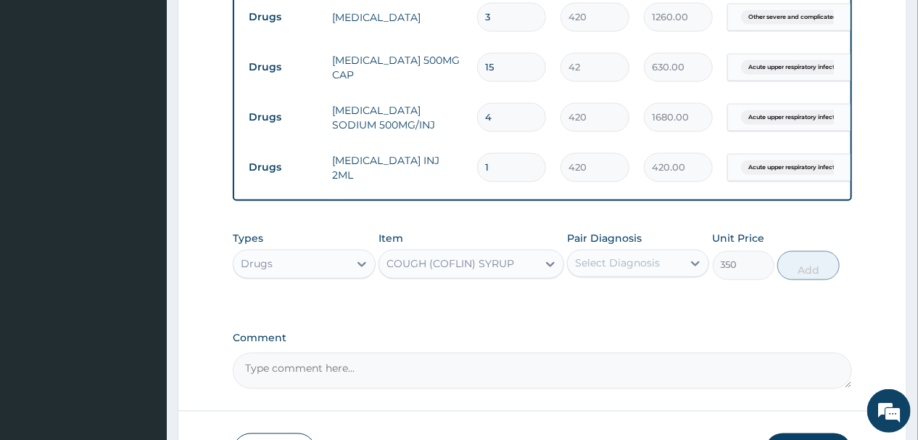
click at [638, 261] on div "Select Diagnosis" at bounding box center [617, 263] width 85 height 15
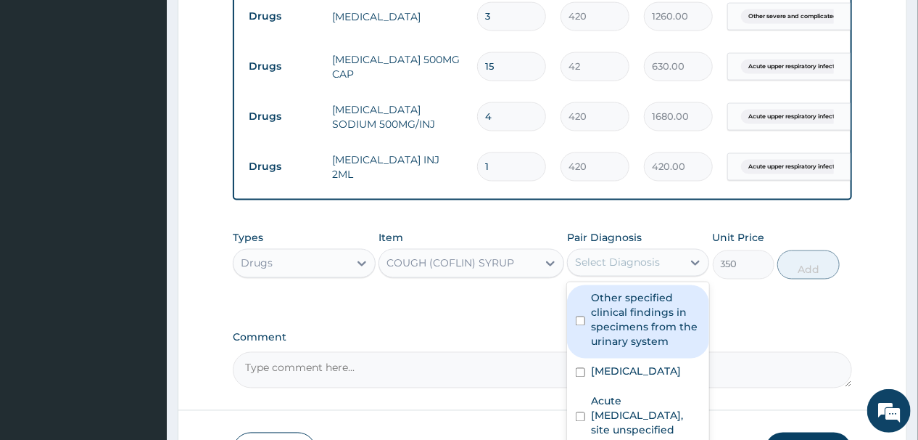
scroll to position [1030, 0]
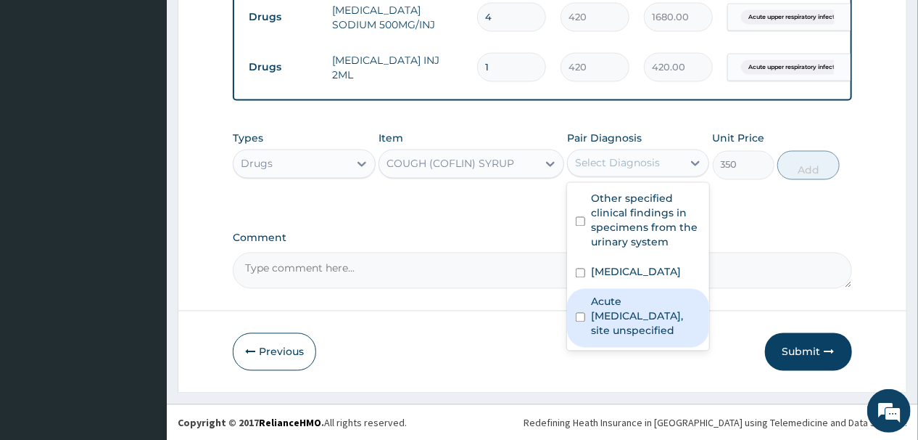
click at [625, 338] on label "Acute upper respiratory infection, site unspecified" at bounding box center [646, 317] width 110 height 44
checkbox input "true"
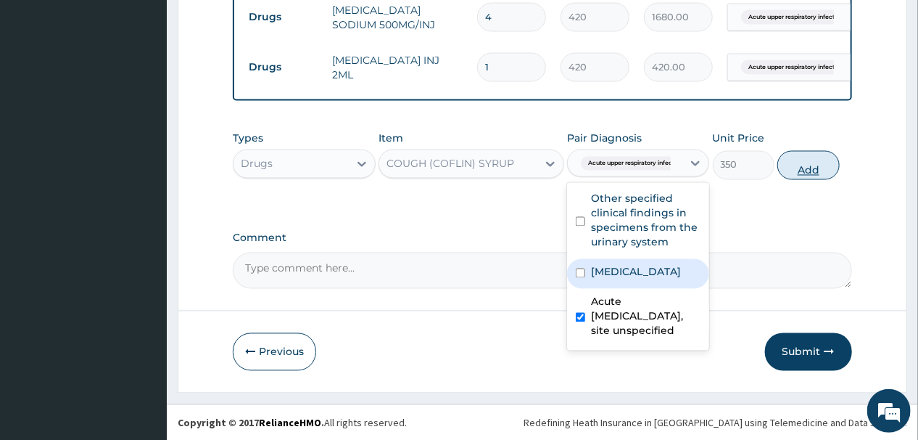
click at [811, 161] on button "Add" at bounding box center [809, 165] width 62 height 29
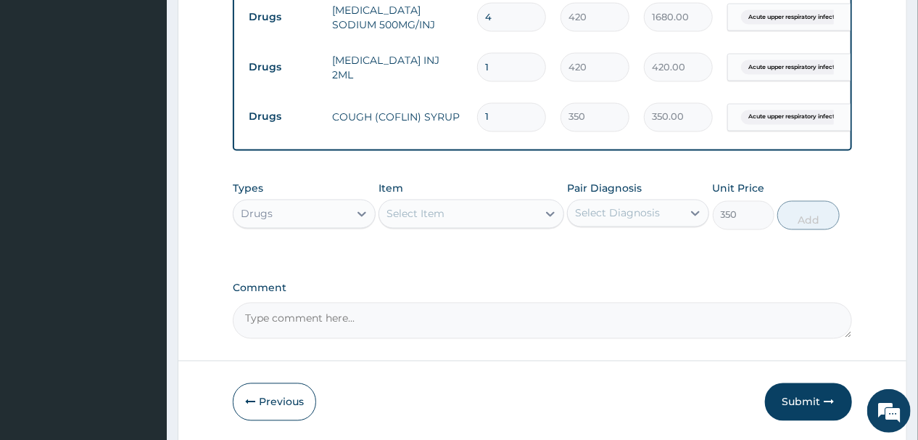
type input "0"
click at [464, 214] on div "Select Item" at bounding box center [458, 213] width 158 height 23
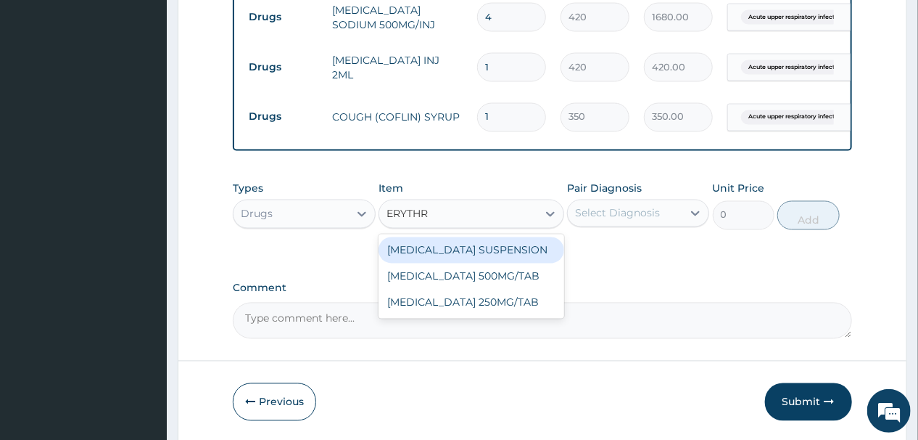
type input "ERYTHRO"
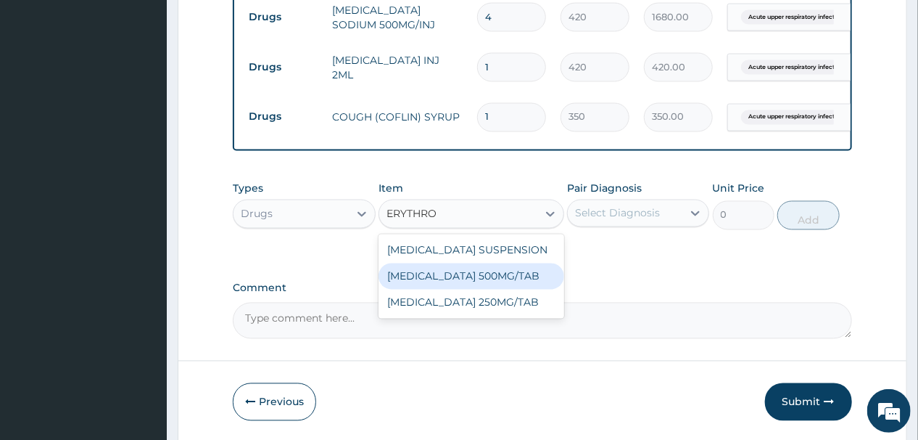
click at [470, 279] on div "ERYTHROMYCIN 500MG/TAB" at bounding box center [472, 276] width 186 height 26
type input "49"
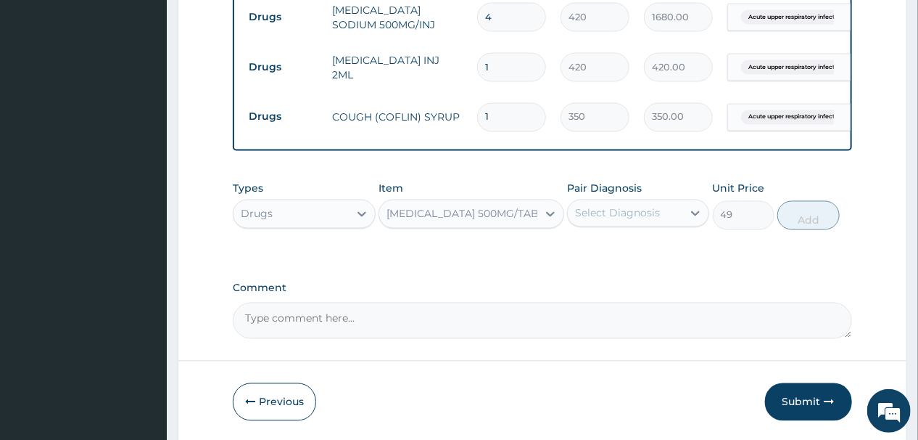
click at [656, 213] on div "Select Diagnosis" at bounding box center [617, 213] width 85 height 15
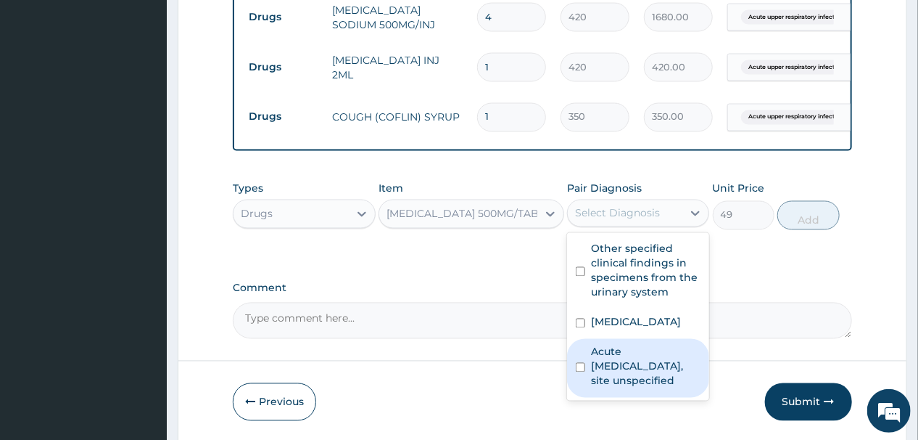
click at [620, 388] on label "Acute upper respiratory infection, site unspecified" at bounding box center [646, 367] width 110 height 44
checkbox input "true"
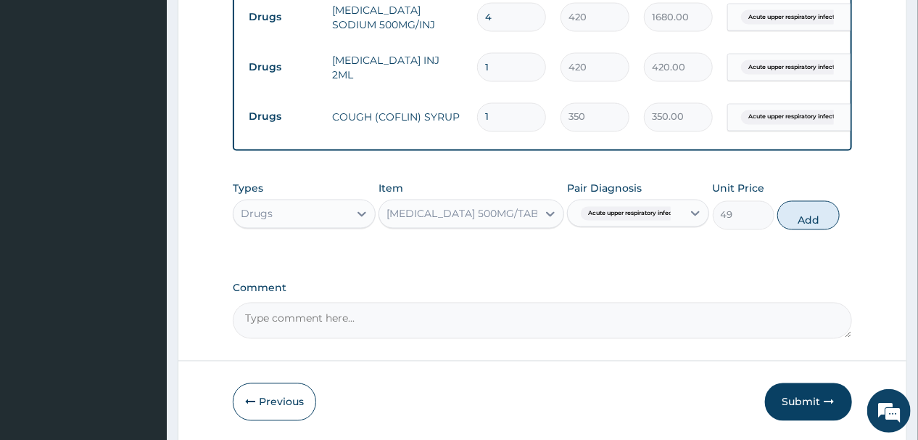
drag, startPoint x: 810, startPoint y: 215, endPoint x: 802, endPoint y: 213, distance: 8.1
click at [810, 214] on button "Add" at bounding box center [809, 215] width 62 height 29
type input "0"
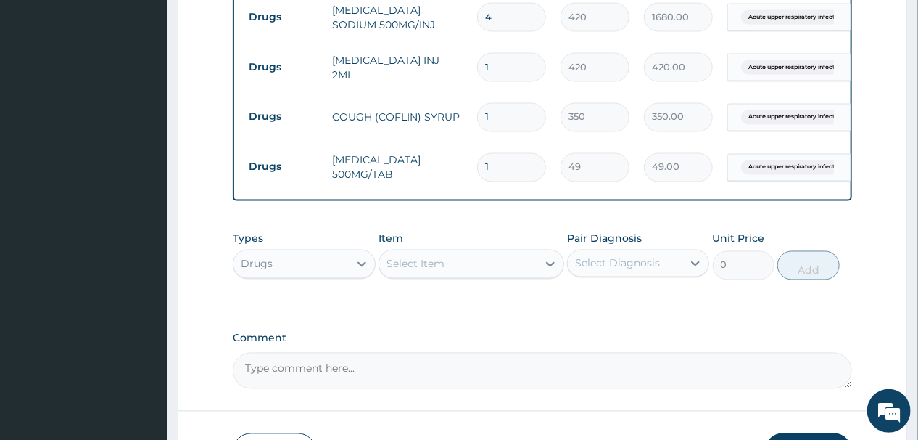
type input "0.00"
type input "3"
type input "147.00"
type input "3"
click at [438, 257] on div "Select Item" at bounding box center [416, 264] width 58 height 15
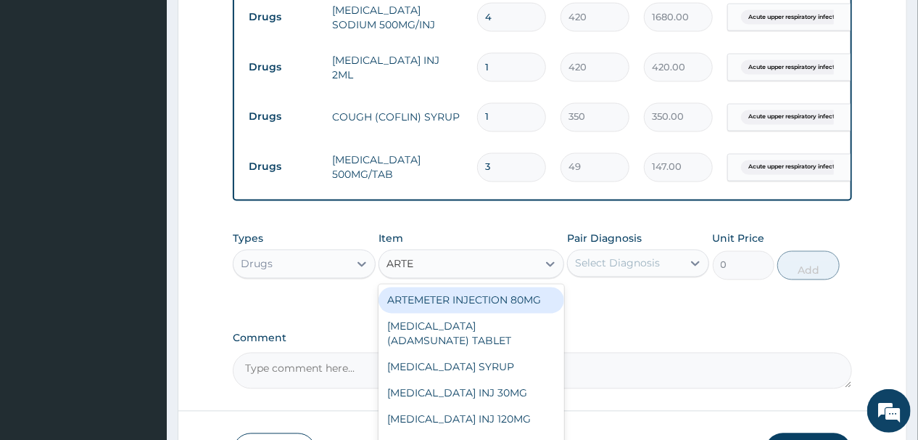
type input "ARTEM"
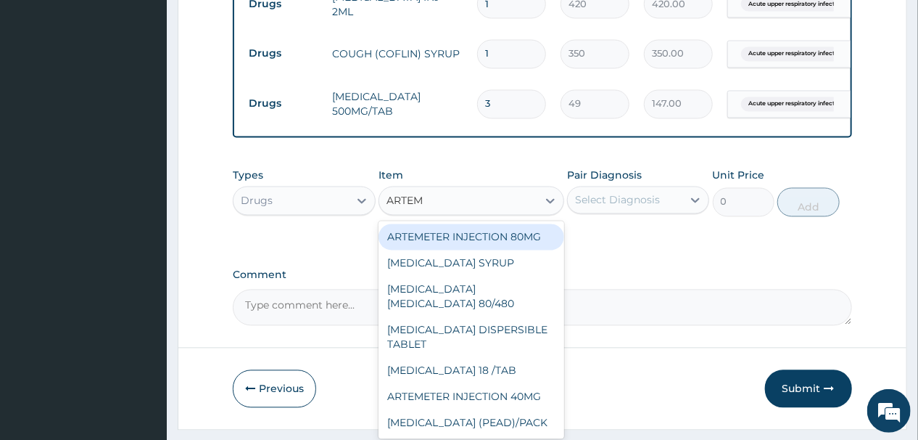
scroll to position [1130, 0]
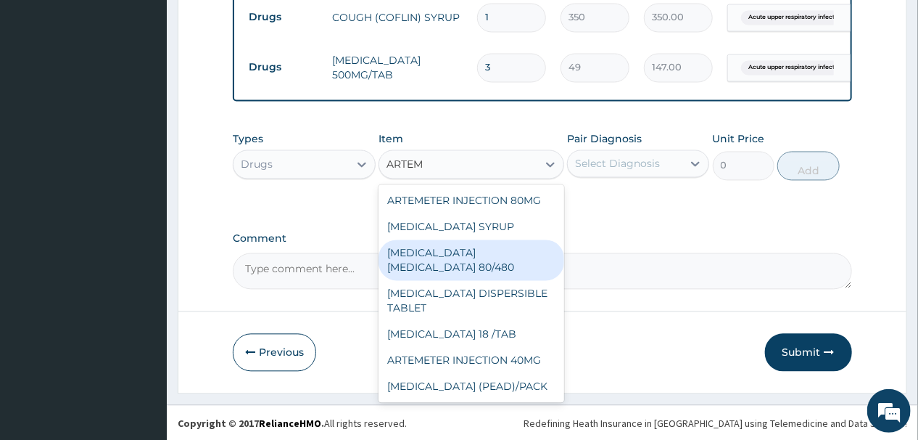
click at [472, 256] on div "COARTEM D TAB 80/480" at bounding box center [472, 260] width 186 height 41
type input "1540"
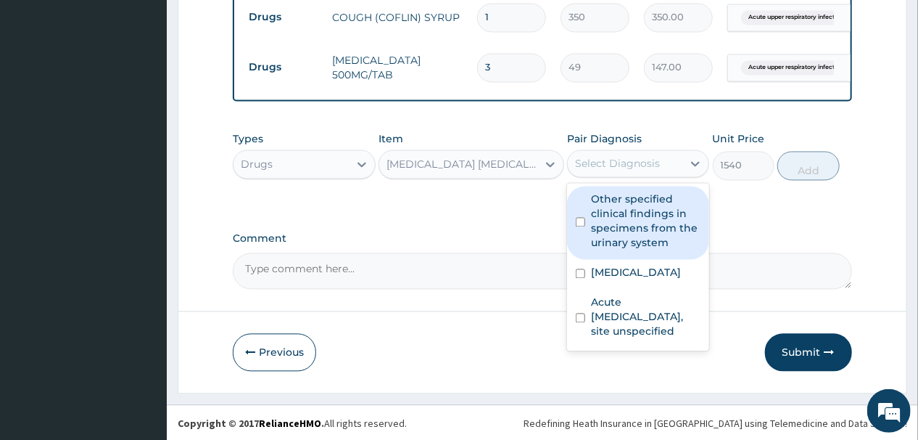
click at [654, 164] on div "Select Diagnosis" at bounding box center [617, 164] width 85 height 15
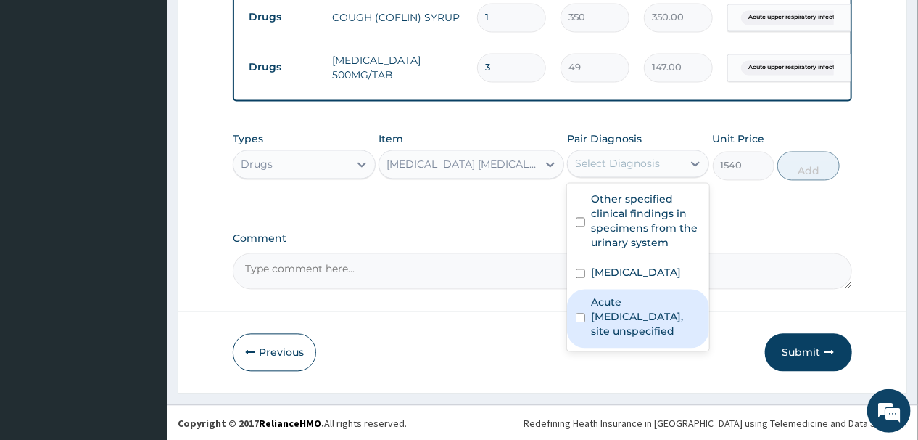
click at [599, 339] on label "Acute upper respiratory infection, site unspecified" at bounding box center [646, 317] width 110 height 44
checkbox input "true"
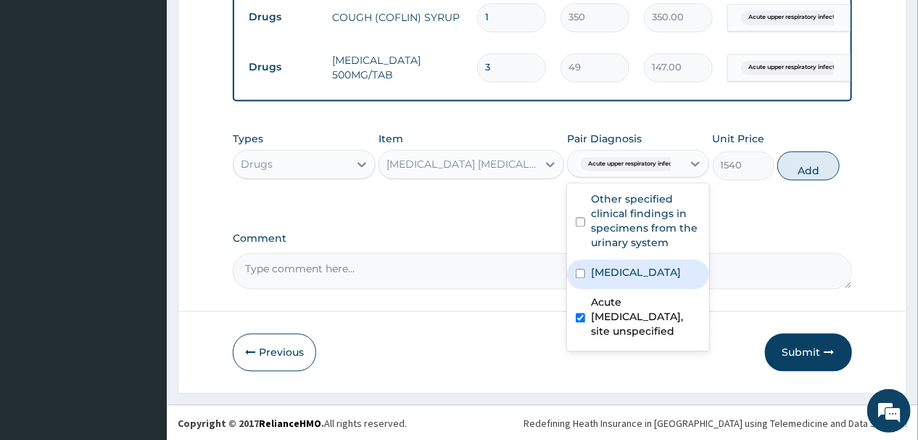
click at [612, 280] on label "Other severe and complicated Plasmodium falciparum malaria" at bounding box center [636, 273] width 90 height 15
checkbox input "true"
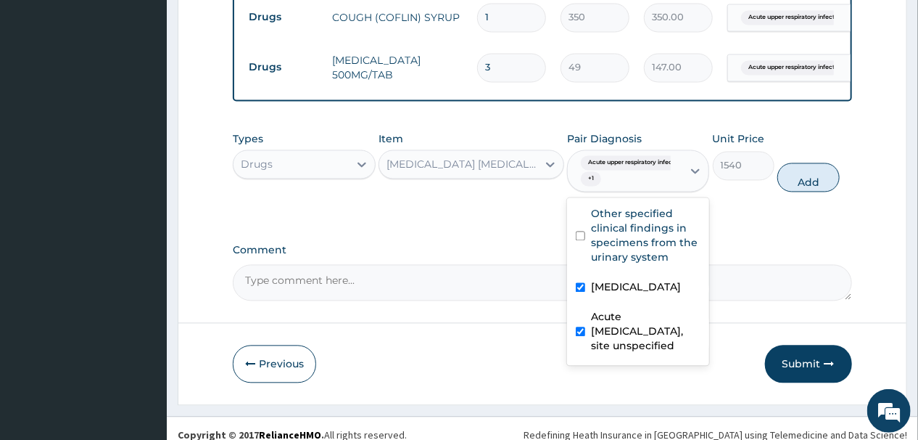
click at [585, 337] on input "checkbox" at bounding box center [580, 331] width 9 height 9
checkbox input "false"
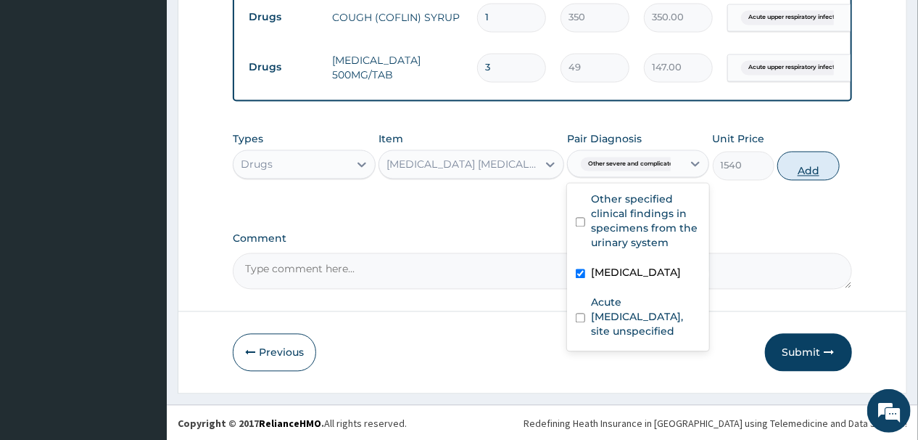
click at [807, 161] on button "Add" at bounding box center [809, 166] width 62 height 29
type input "0"
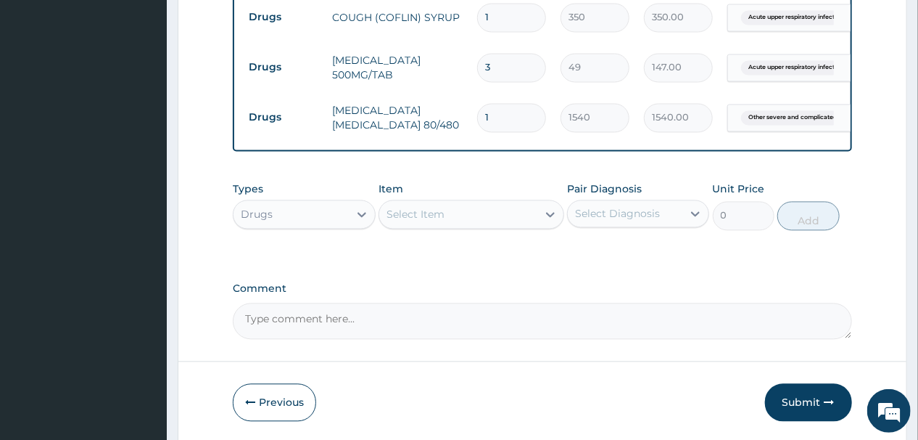
type input "0.00"
type input "6"
type input "9240.00"
type input "7"
type input "10780.00"
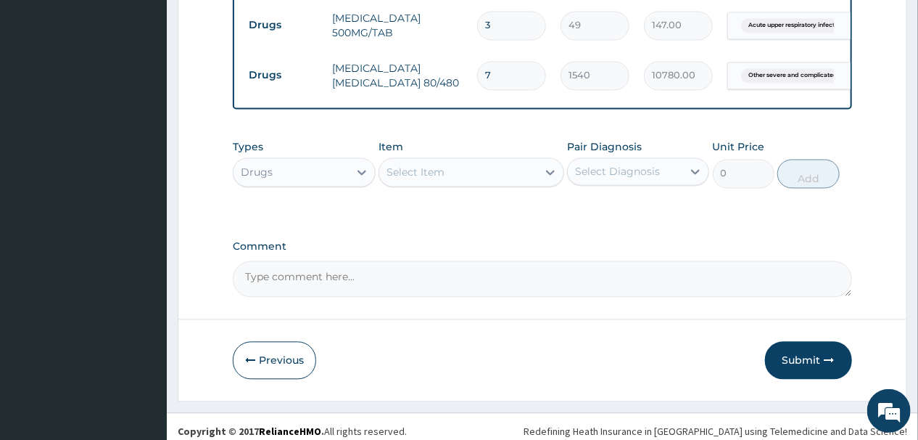
scroll to position [1180, 0]
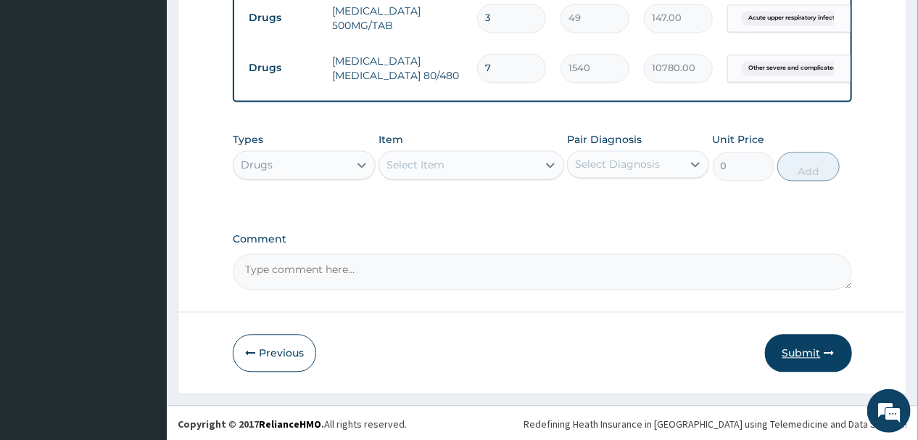
type input "7"
click at [802, 350] on button "Submit" at bounding box center [808, 353] width 87 height 38
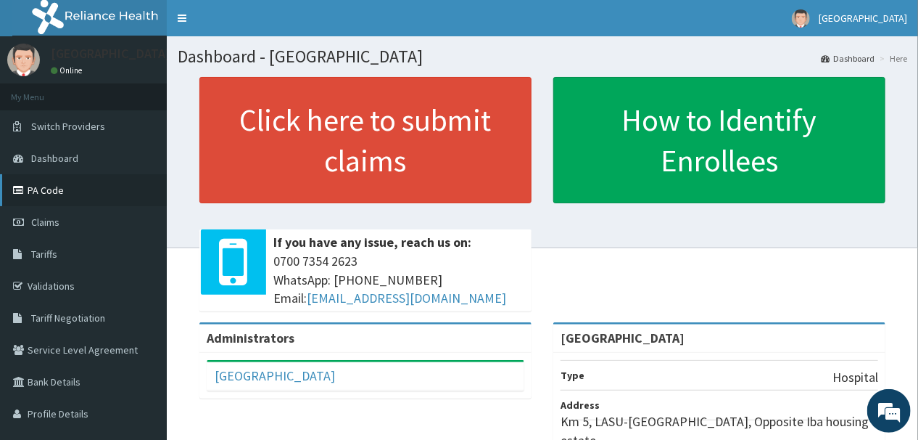
click at [38, 186] on link "PA Code" at bounding box center [83, 190] width 167 height 32
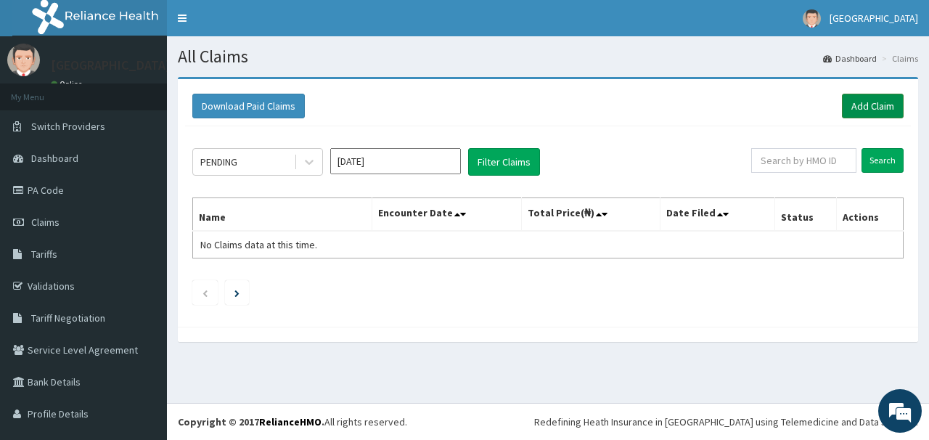
click at [859, 102] on link "Add Claim" at bounding box center [873, 106] width 62 height 25
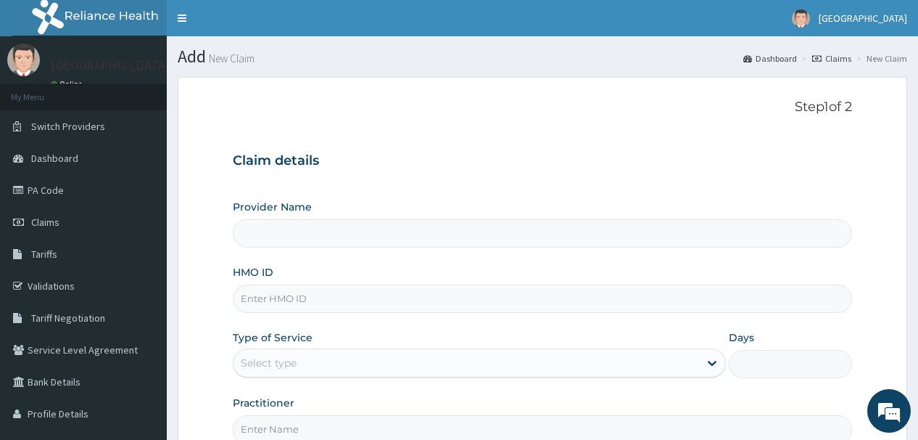
type input "[GEOGRAPHIC_DATA]"
click at [319, 301] on input "HMO ID" at bounding box center [542, 298] width 619 height 28
click at [326, 300] on input "HMO ID" at bounding box center [542, 298] width 619 height 28
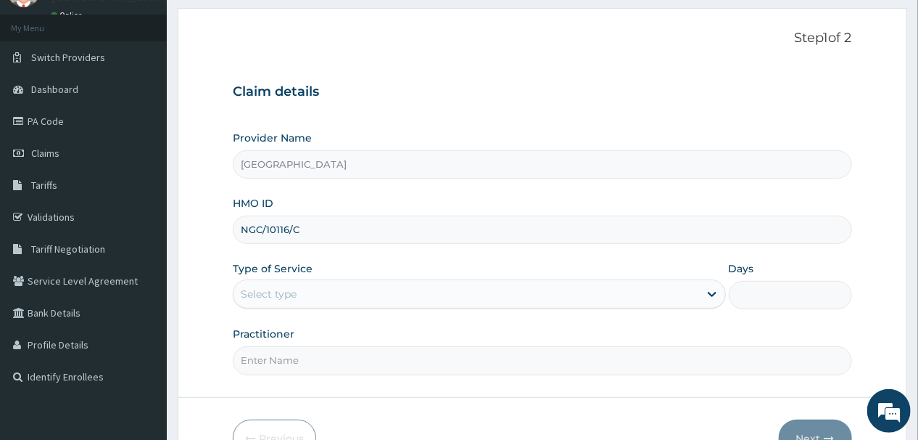
scroll to position [116, 0]
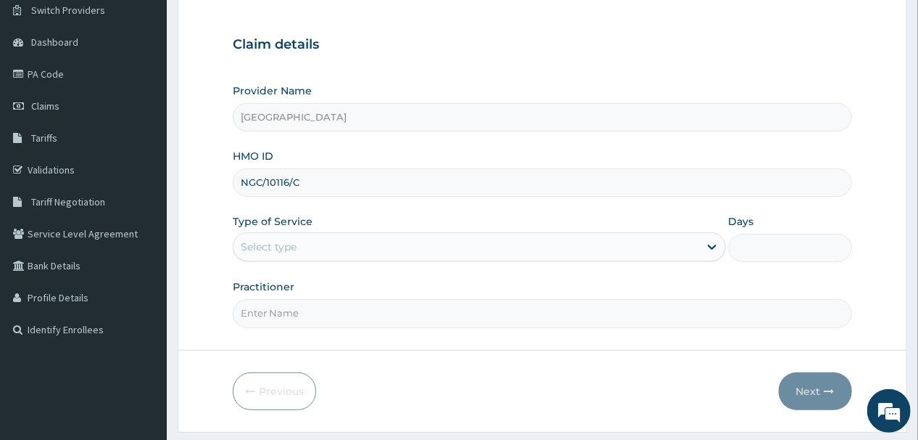
type input "NGC/10116/C"
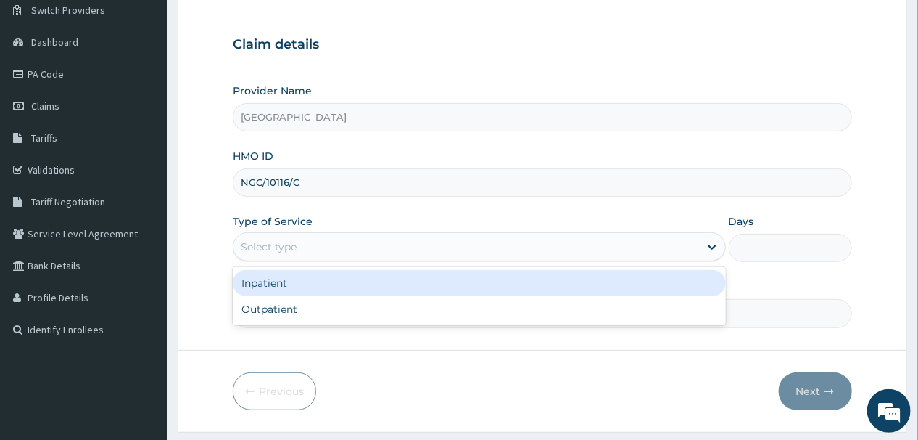
click at [316, 243] on div "Select type" at bounding box center [467, 246] width 466 height 23
click at [321, 245] on div "Select type" at bounding box center [467, 246] width 466 height 23
click at [344, 248] on div "Select type" at bounding box center [467, 246] width 466 height 23
click at [307, 281] on div "Inpatient" at bounding box center [479, 283] width 493 height 26
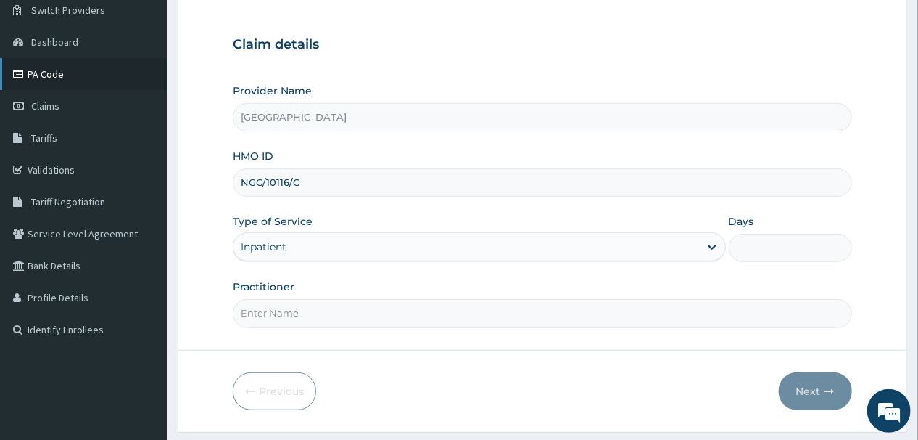
click at [55, 71] on link "PA Code" at bounding box center [83, 74] width 167 height 32
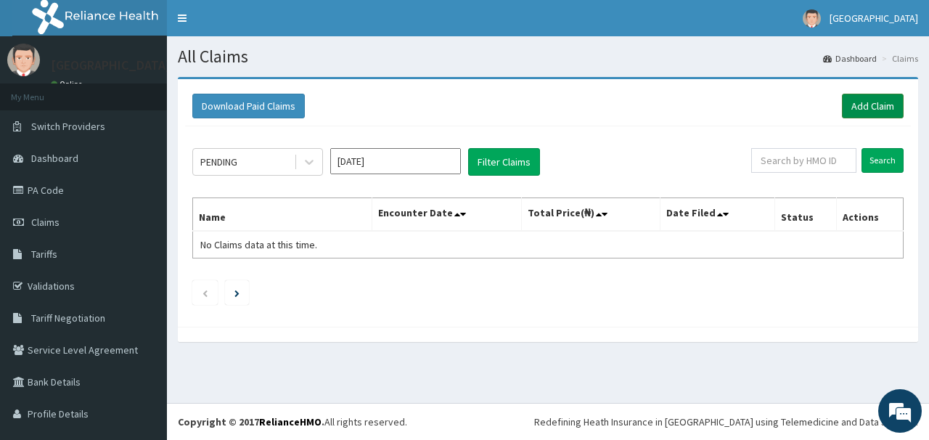
click at [857, 102] on link "Add Claim" at bounding box center [873, 106] width 62 height 25
